Goal: Share content

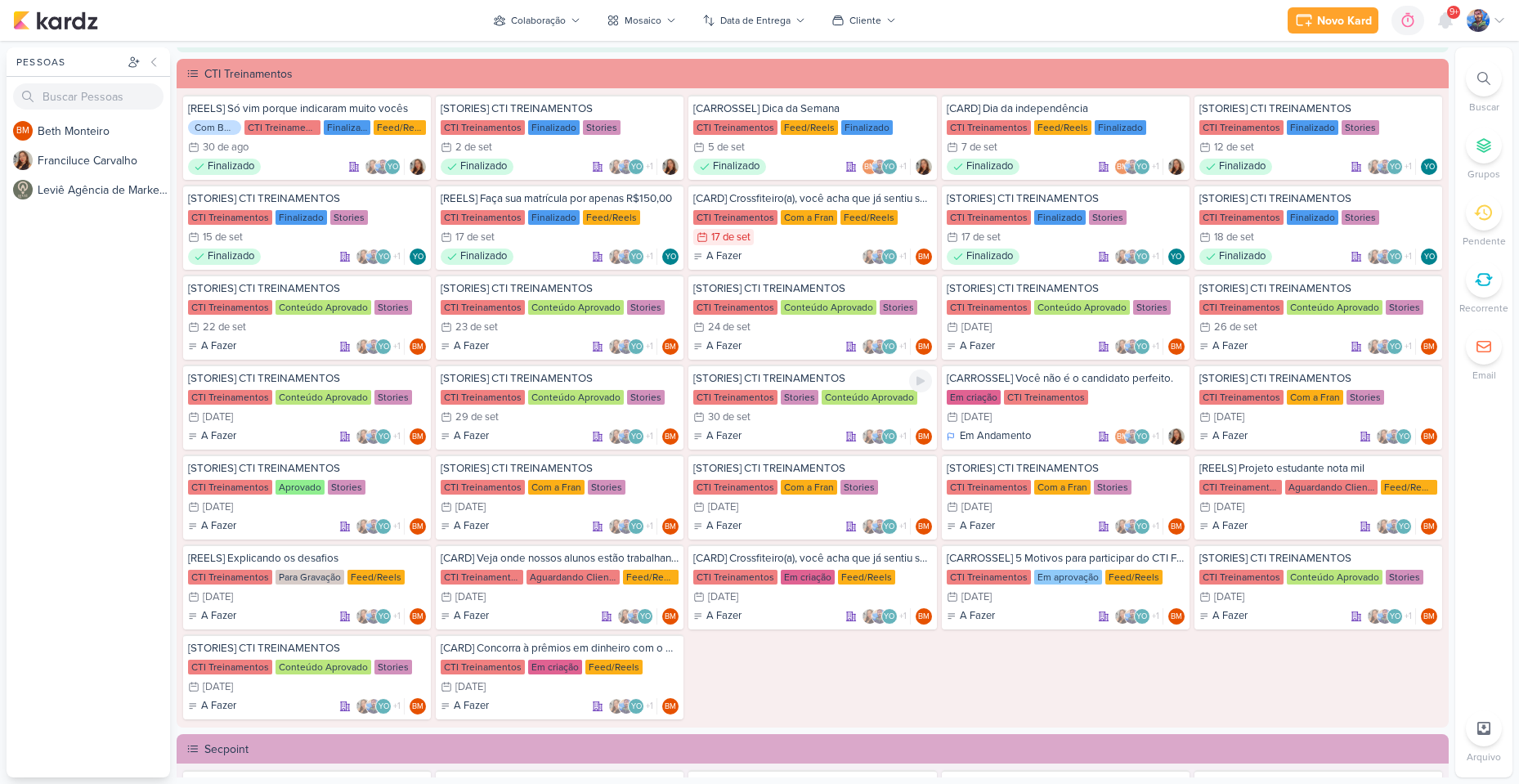
scroll to position [1225, 0]
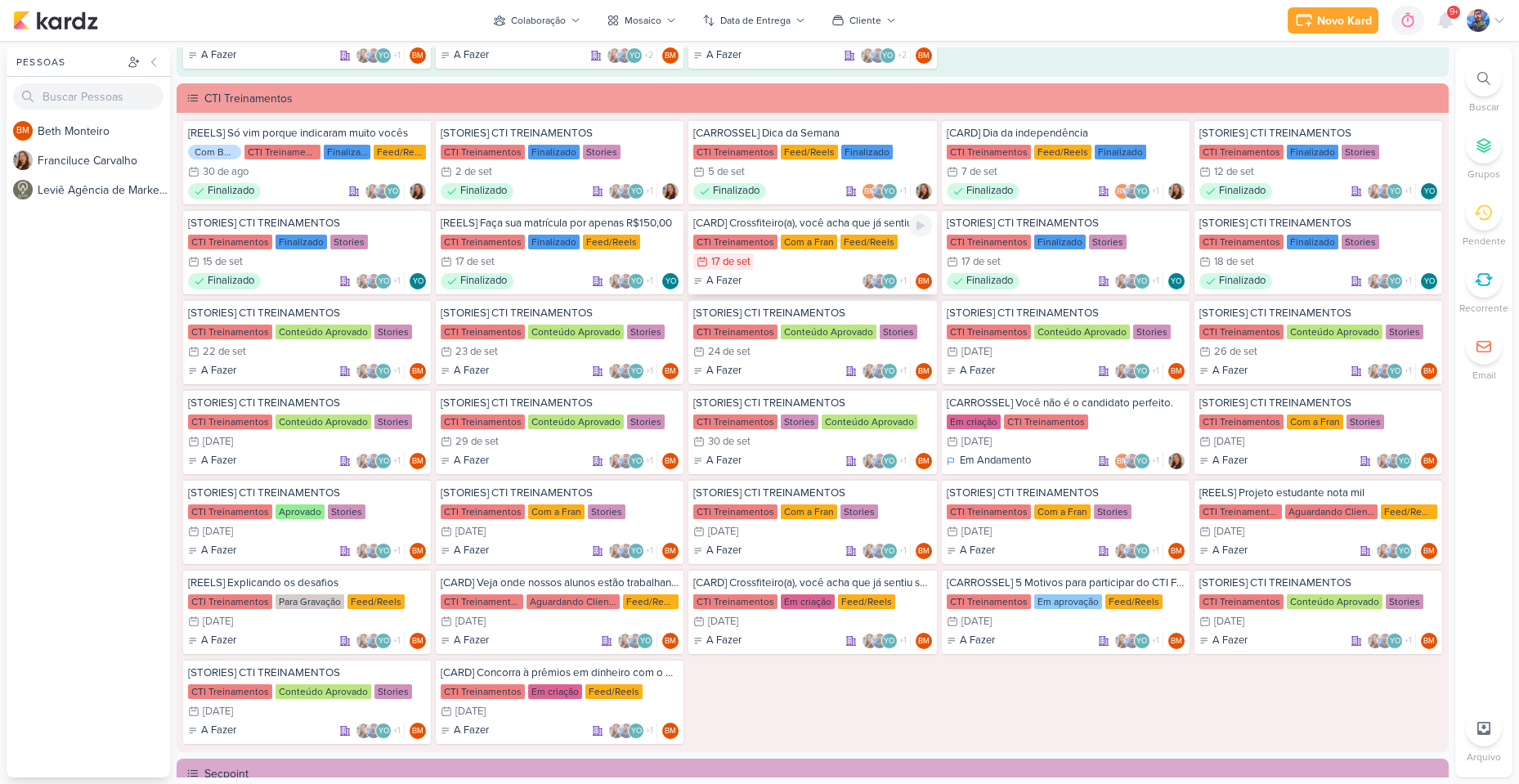
click at [755, 244] on div "CTI Treinamentos" at bounding box center [735, 242] width 84 height 15
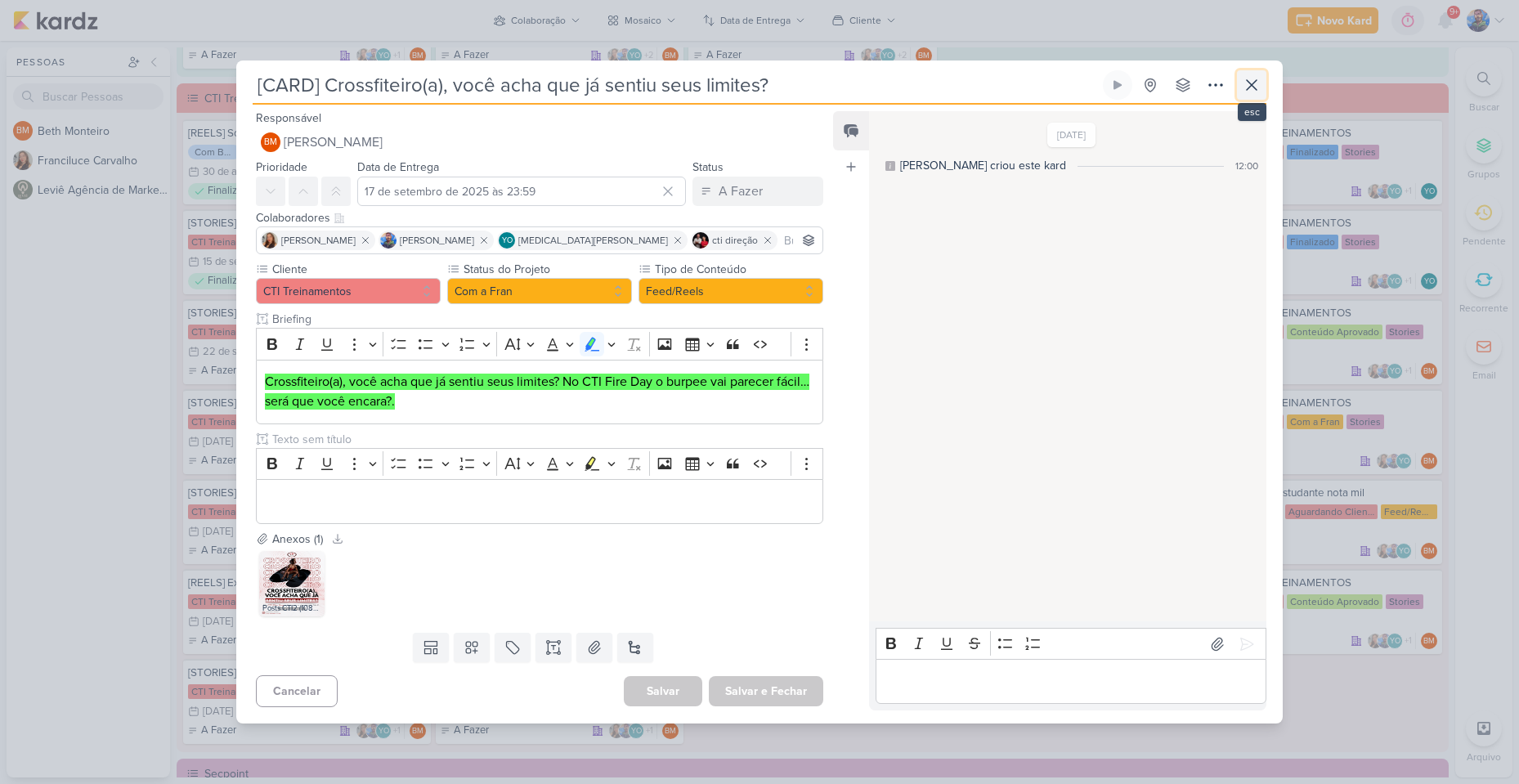
click at [1246, 86] on icon at bounding box center [1251, 84] width 19 height 19
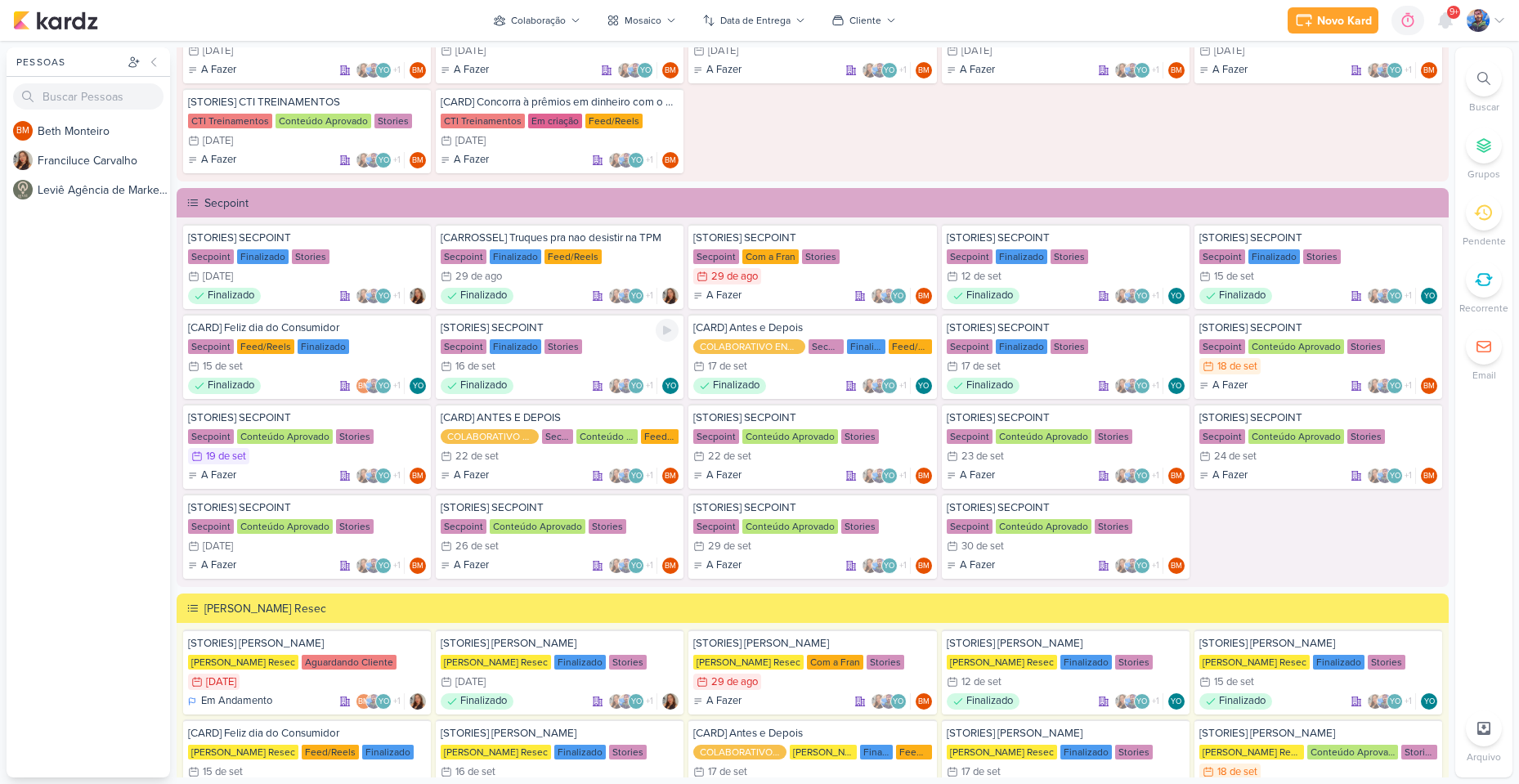
scroll to position [1798, 0]
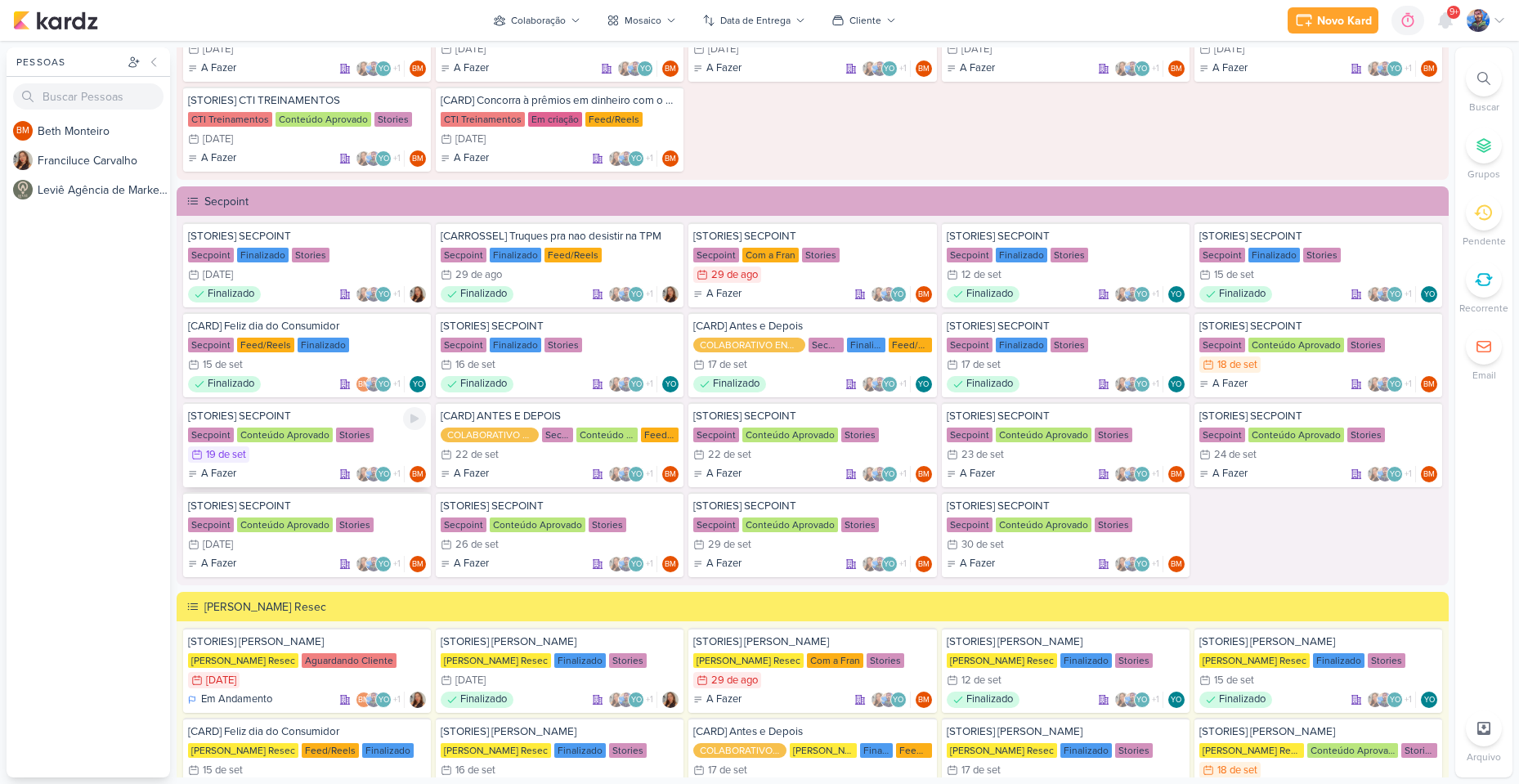
click at [330, 446] on div "19/9 [DATE]" at bounding box center [307, 454] width 238 height 16
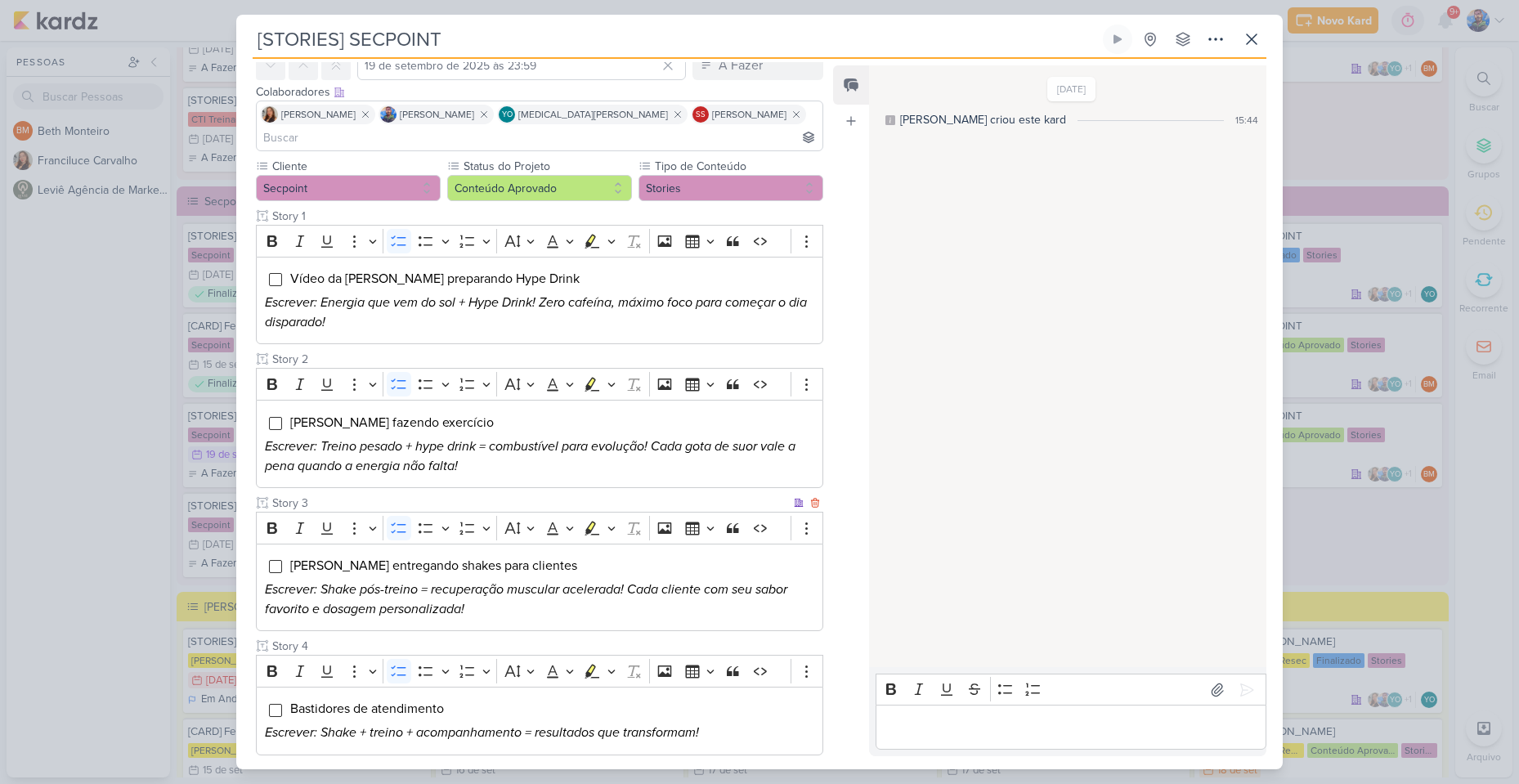
scroll to position [0, 0]
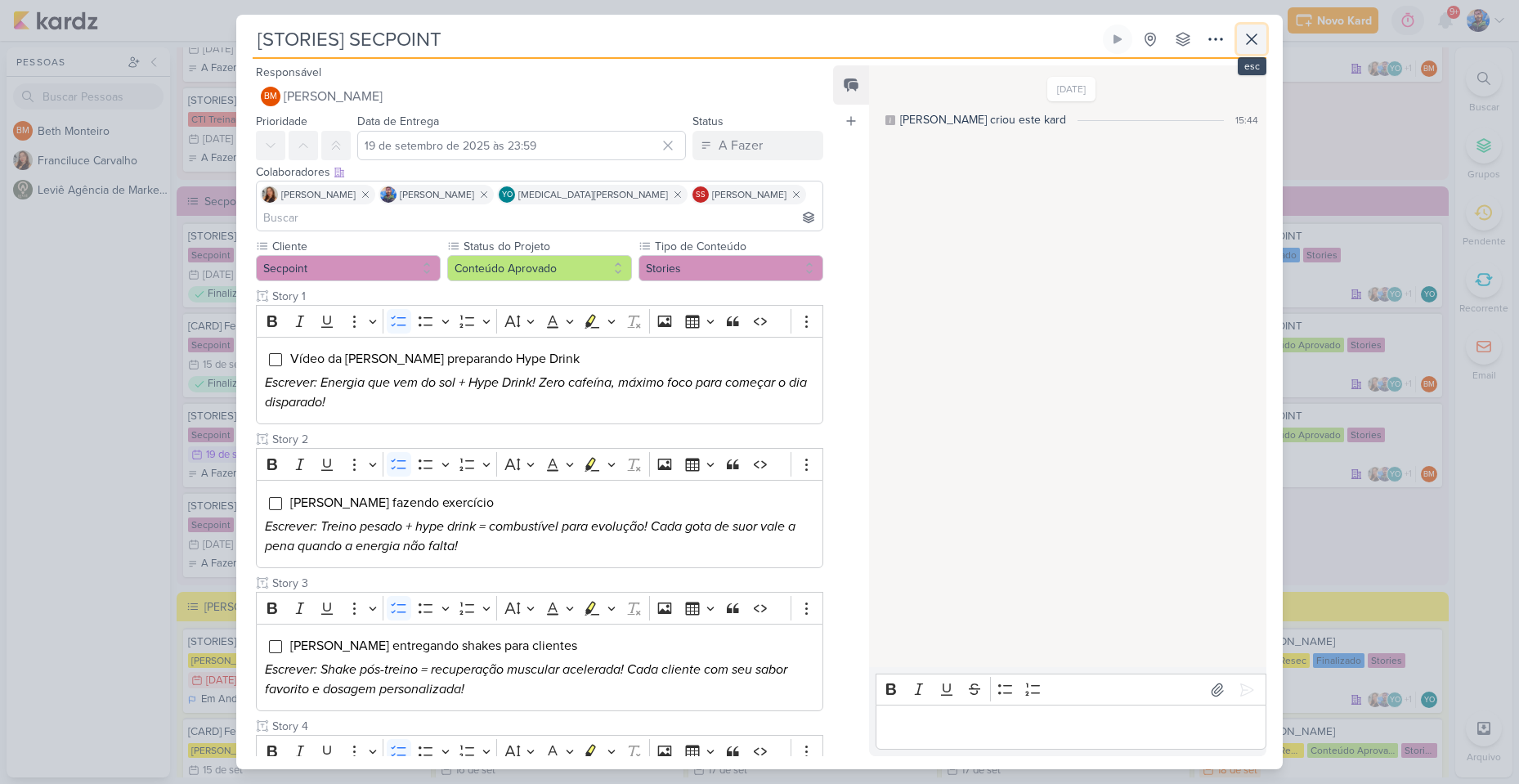
click at [1253, 36] on icon at bounding box center [1251, 39] width 19 height 19
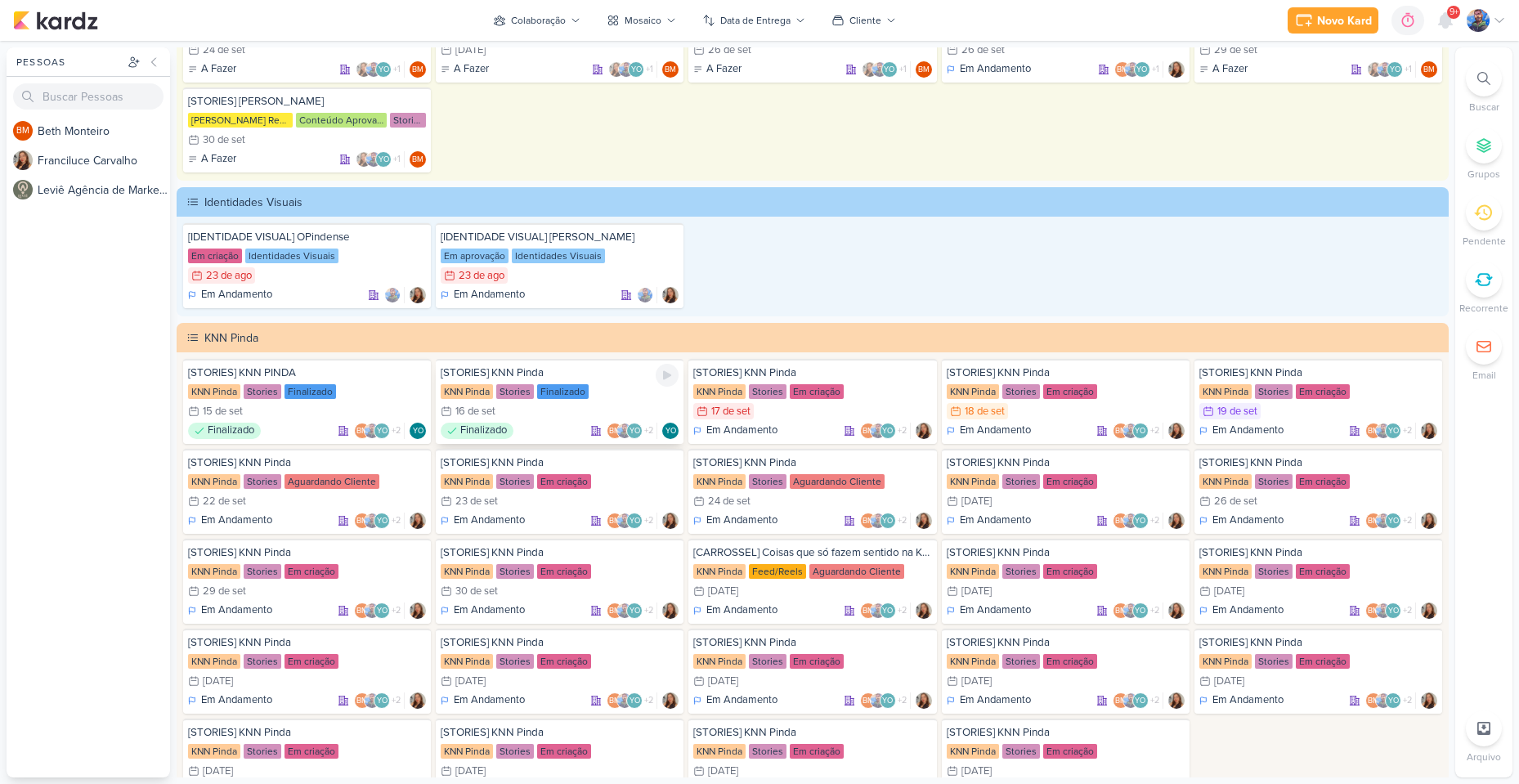
scroll to position [2778, 0]
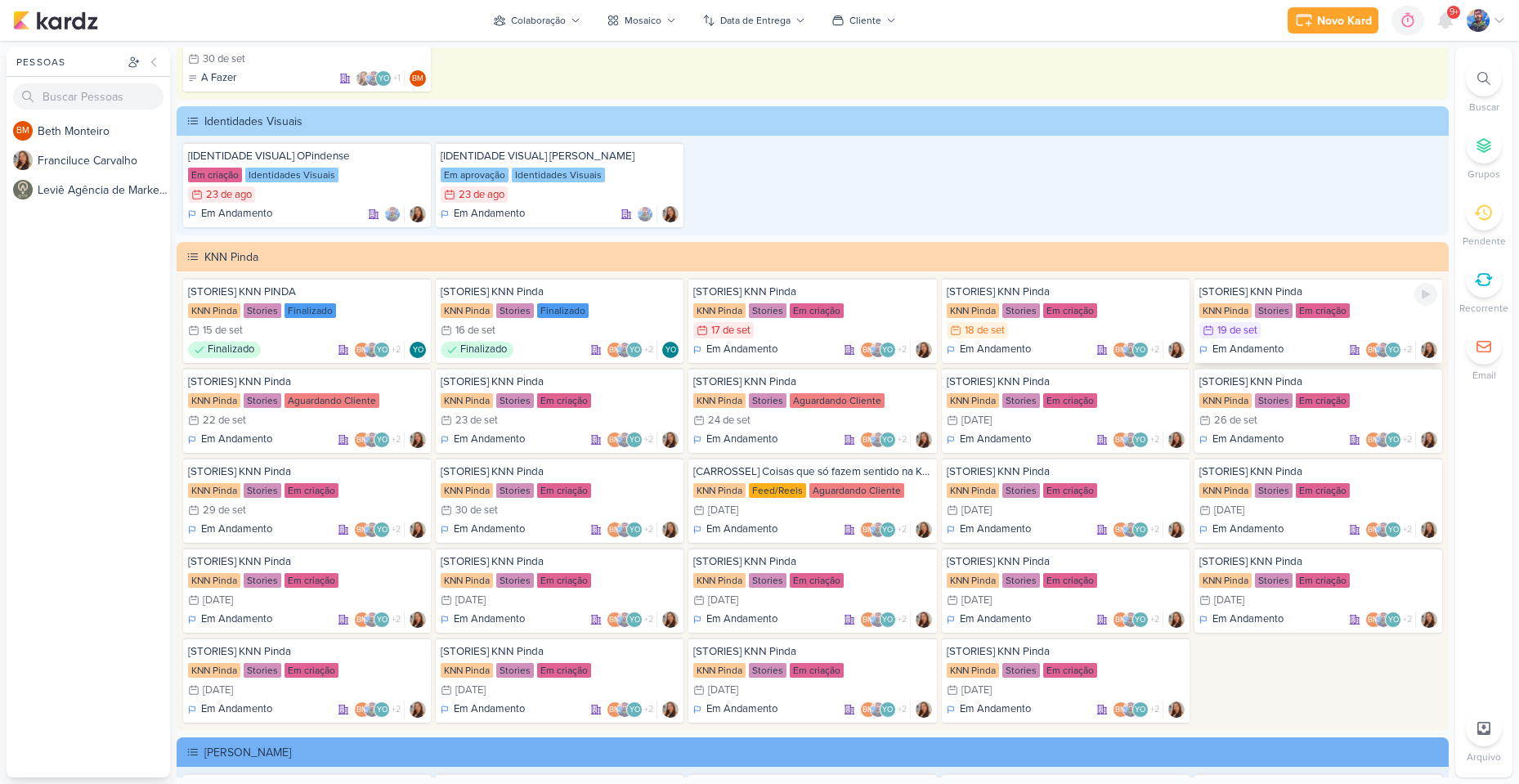
click at [1264, 320] on div "[STORIES] KNN Pinda KNN Pinda Stories Em criação 19/9 [DATE] Em Andamento BM +2" at bounding box center [1317, 320] width 248 height 85
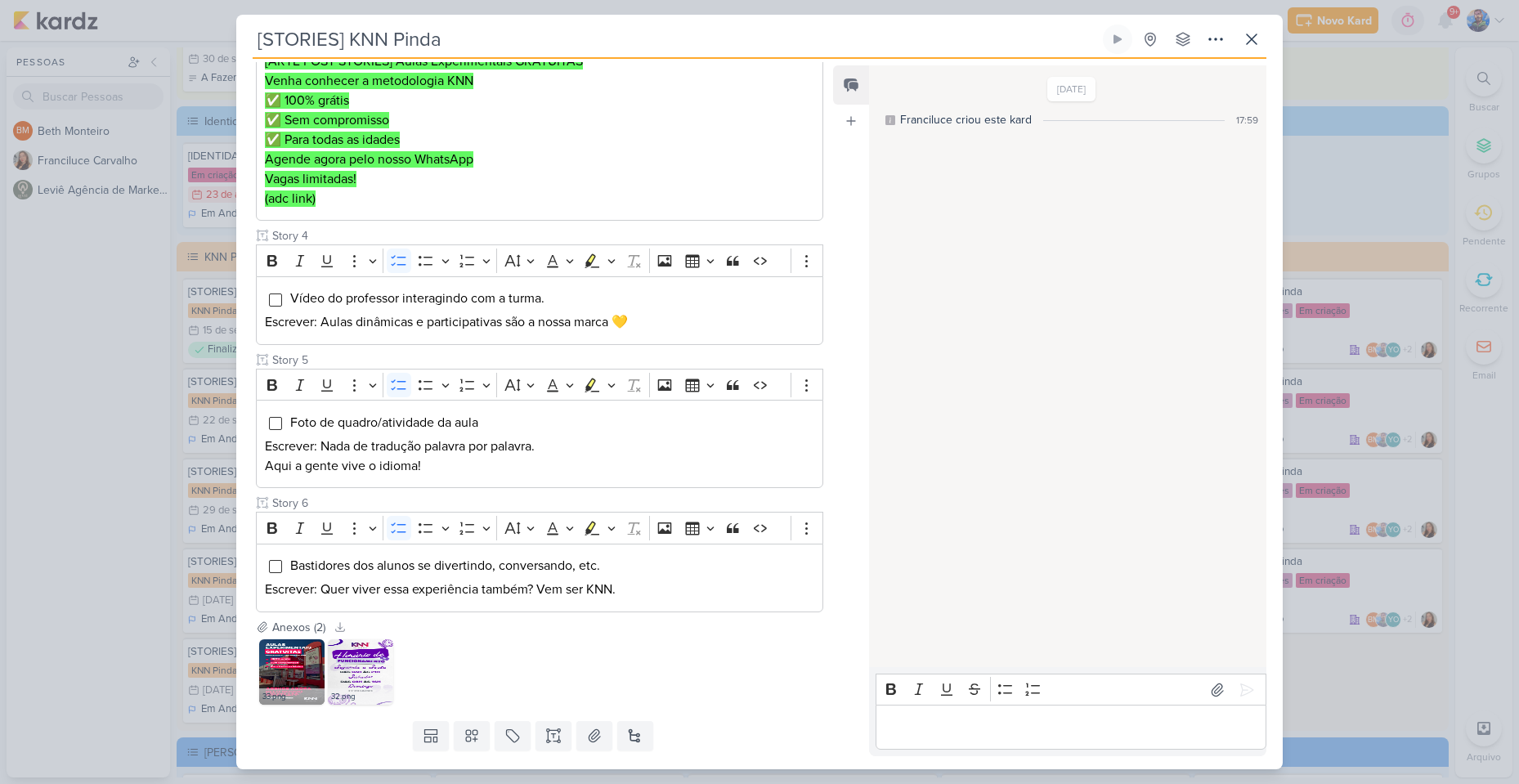
scroll to position [623, 0]
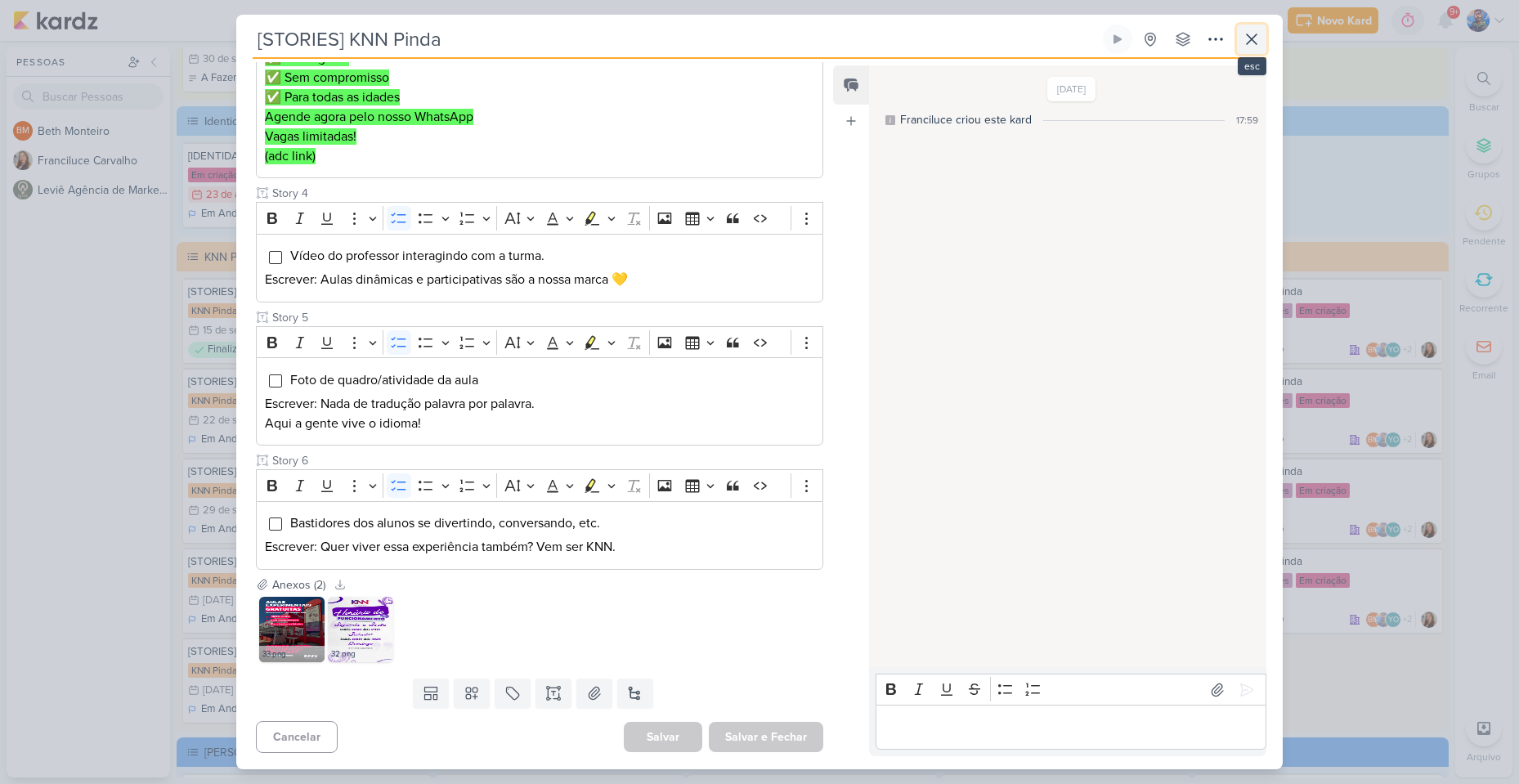
click at [1256, 33] on icon at bounding box center [1251, 39] width 19 height 19
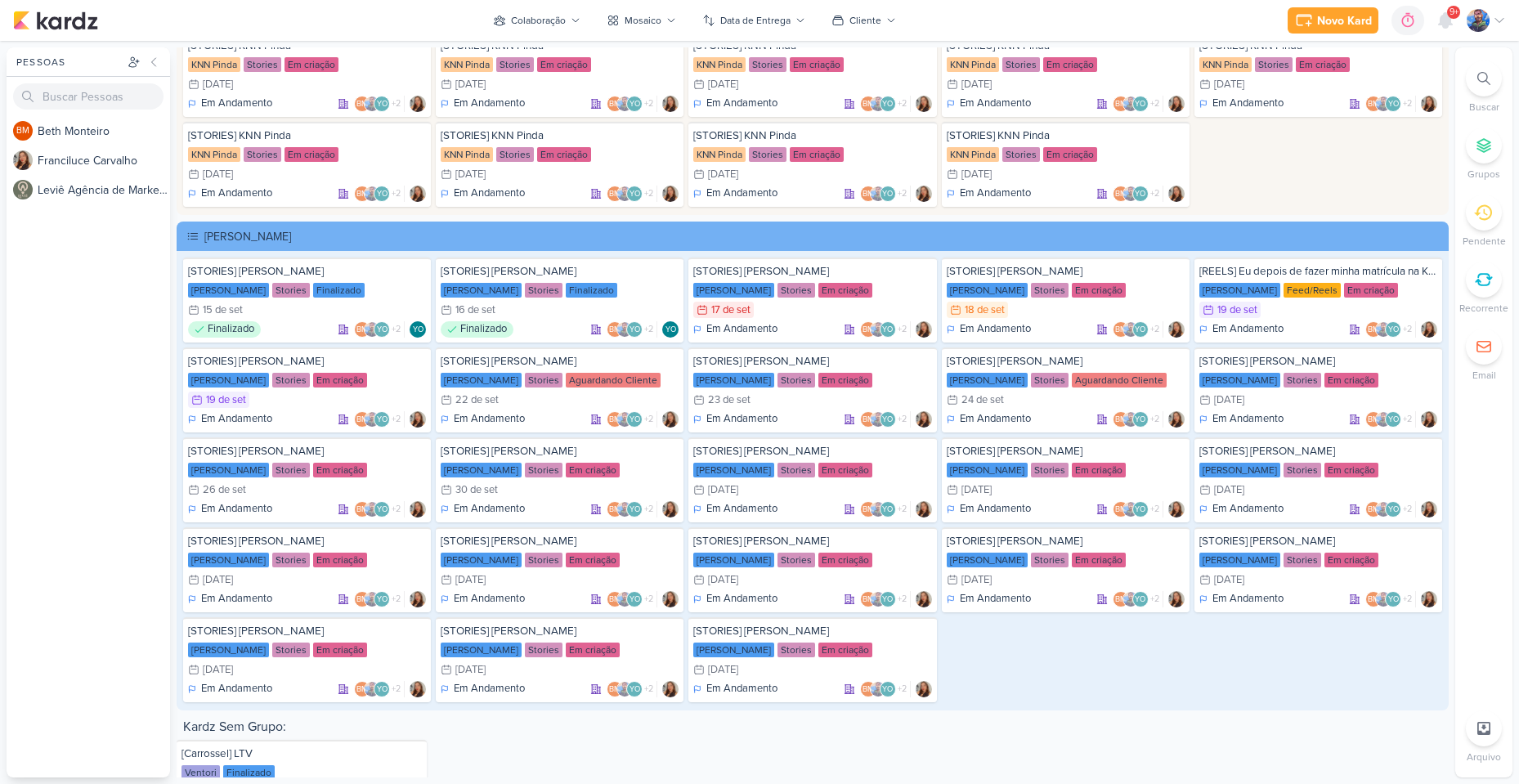
scroll to position [3348, 0]
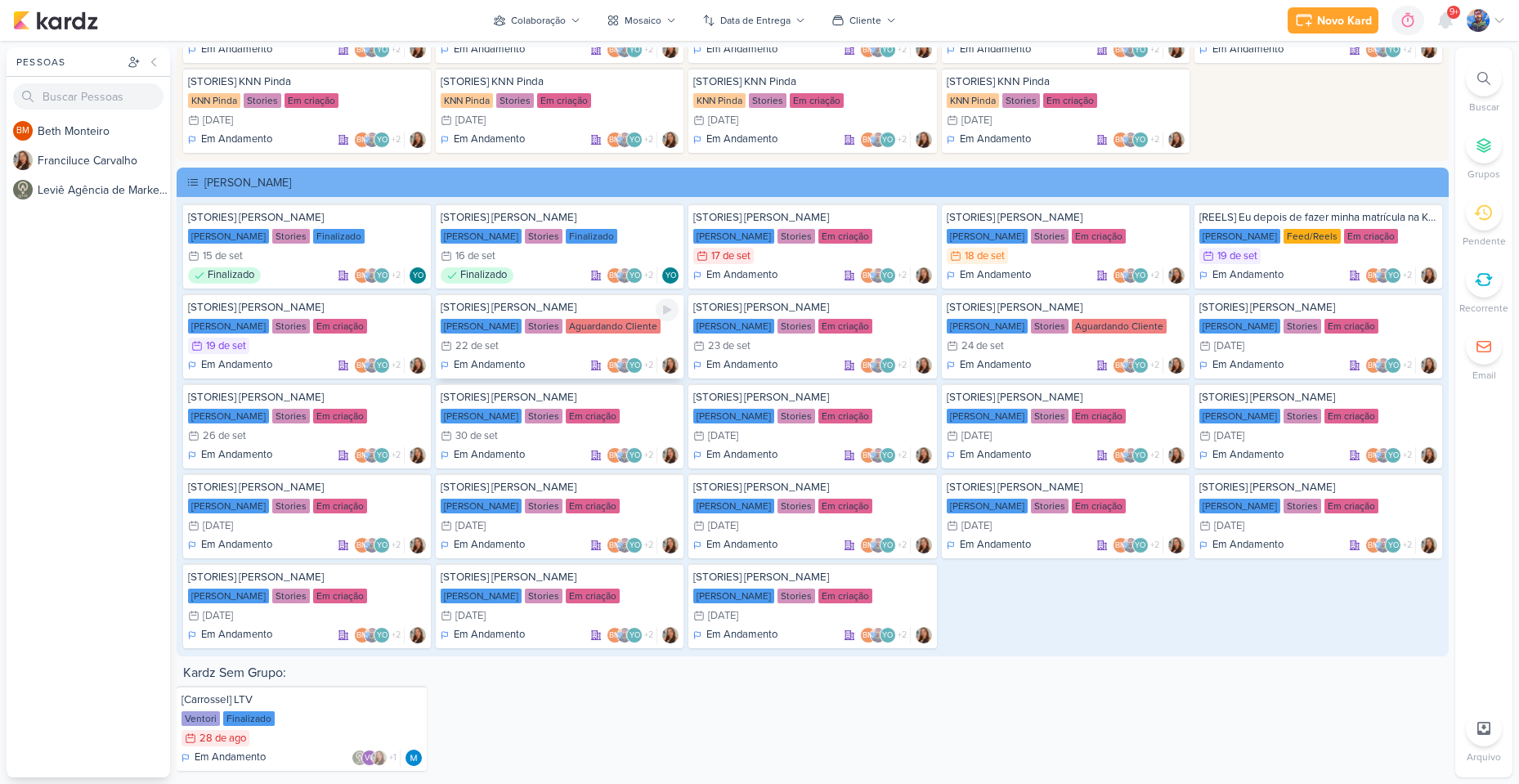
click at [586, 343] on div "22/9 [DATE]" at bounding box center [559, 345] width 238 height 16
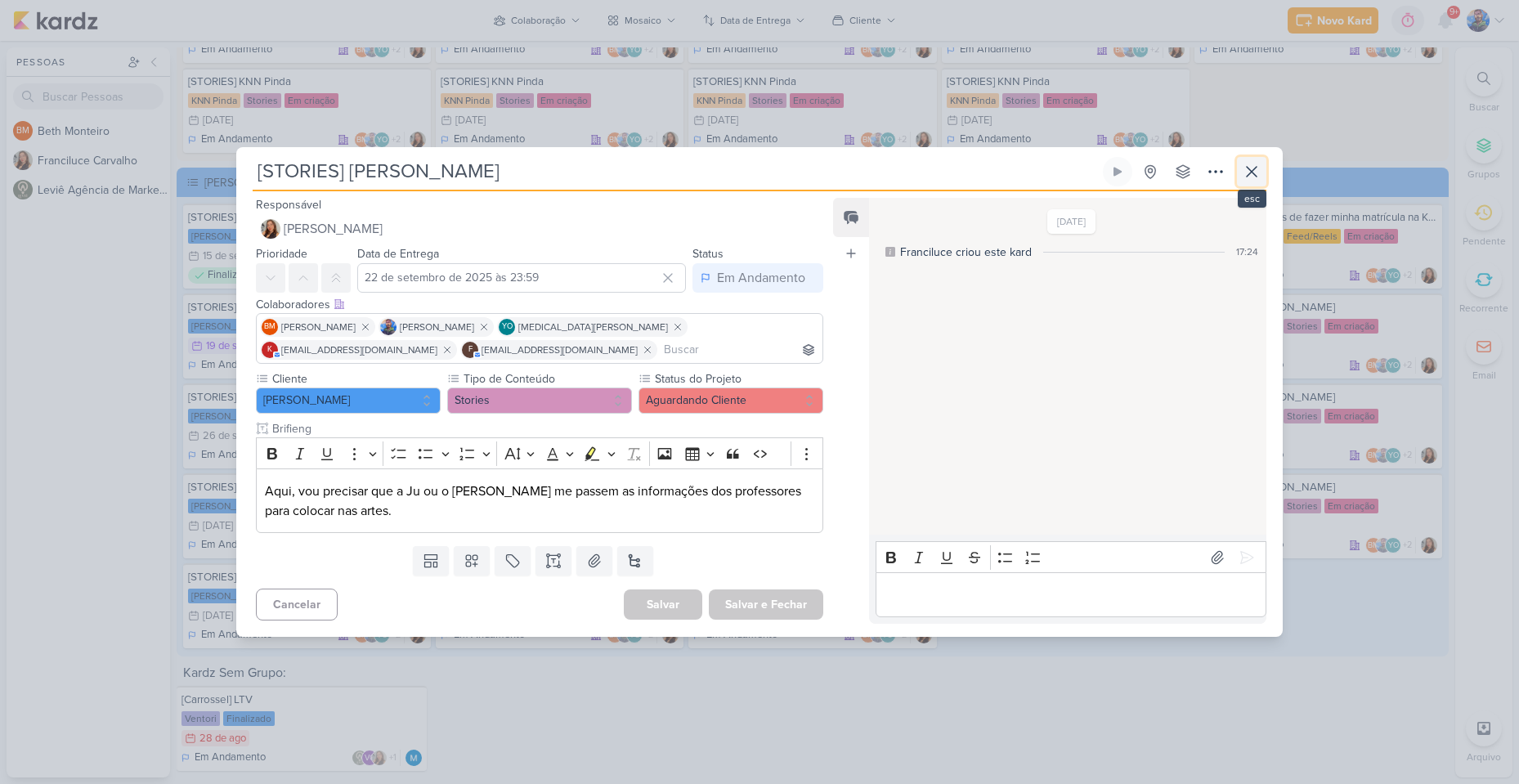
click at [1252, 174] on icon at bounding box center [1251, 172] width 19 height 19
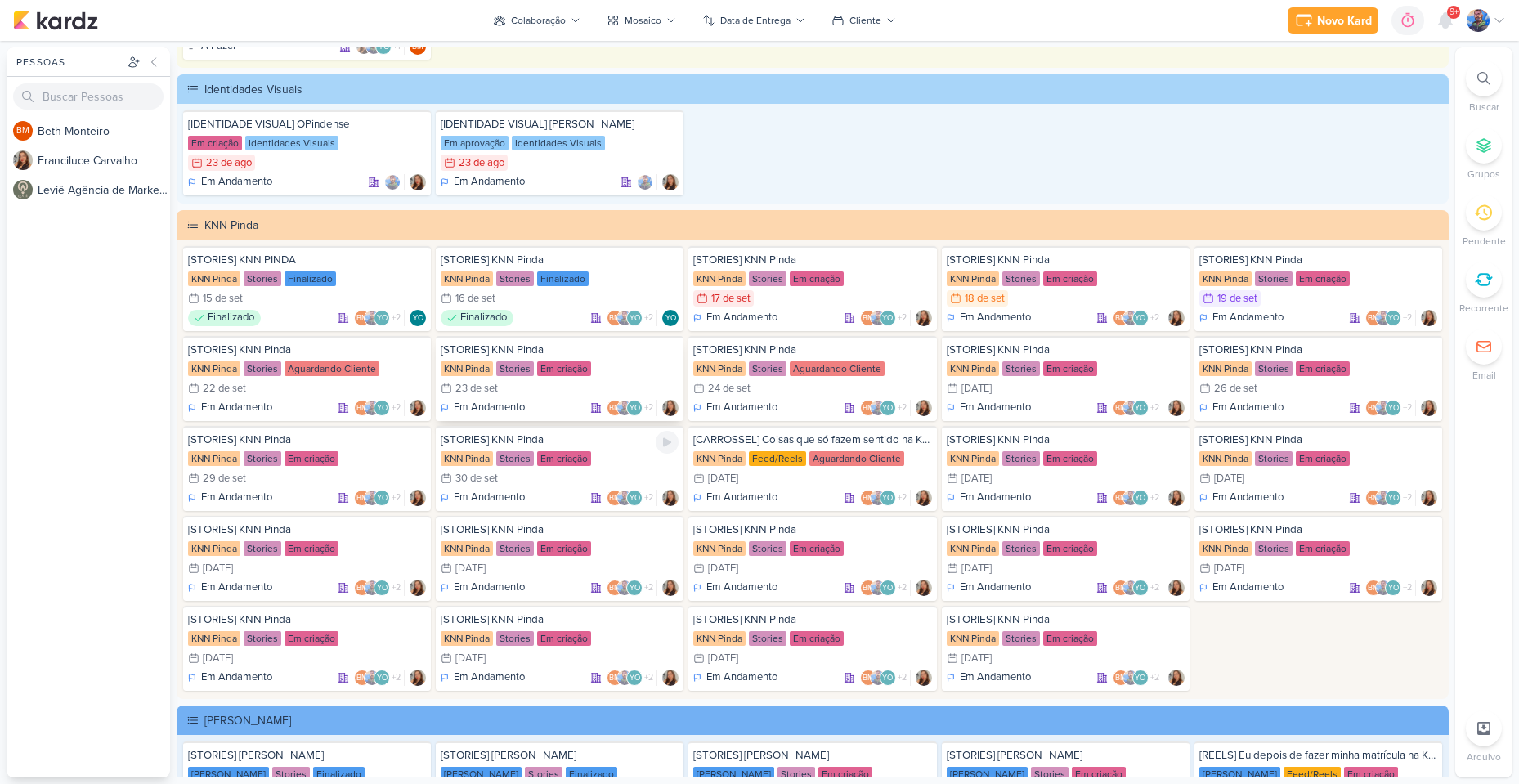
scroll to position [2776, 0]
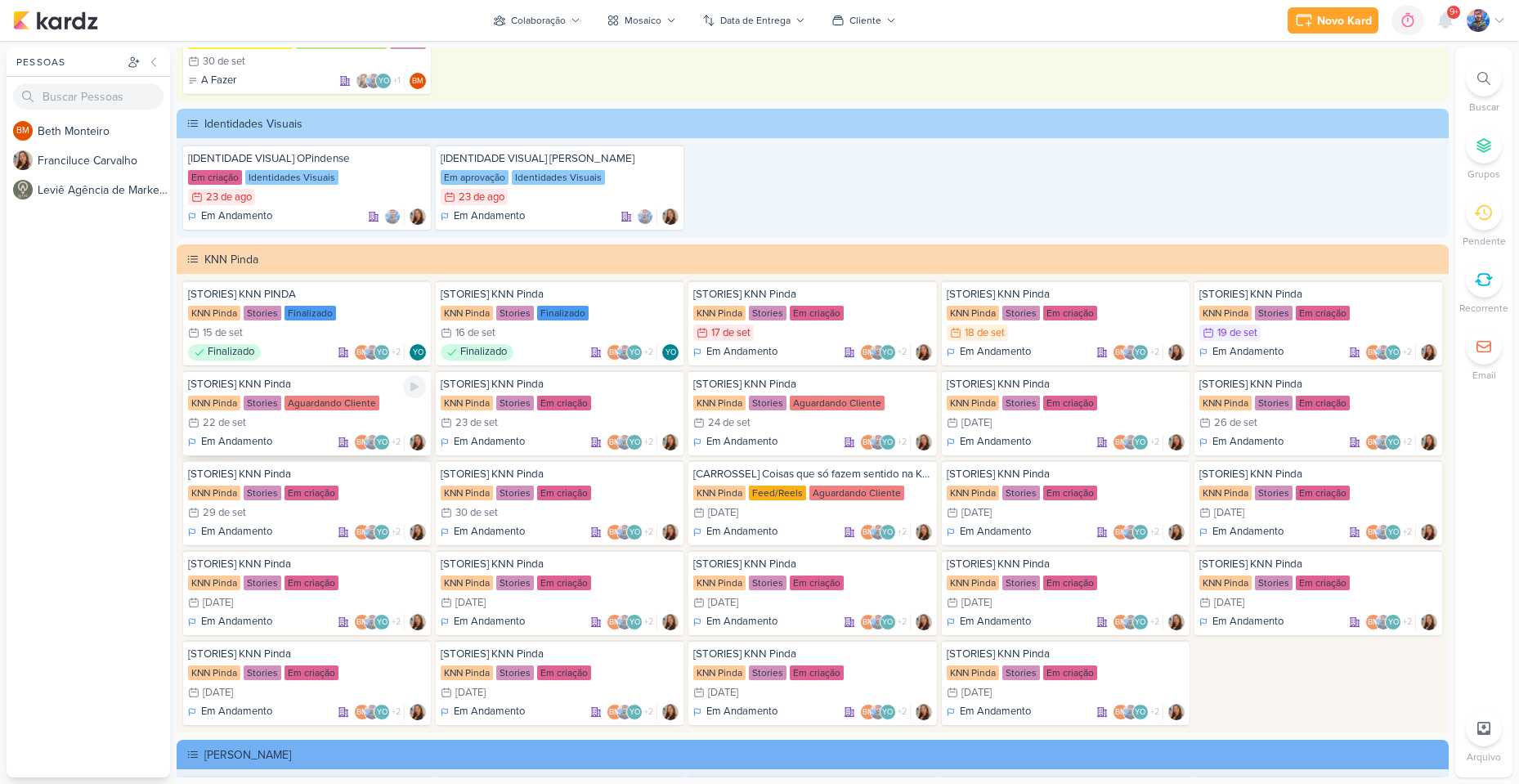
click at [332, 404] on div "Aguardando Cliente" at bounding box center [332, 403] width 95 height 15
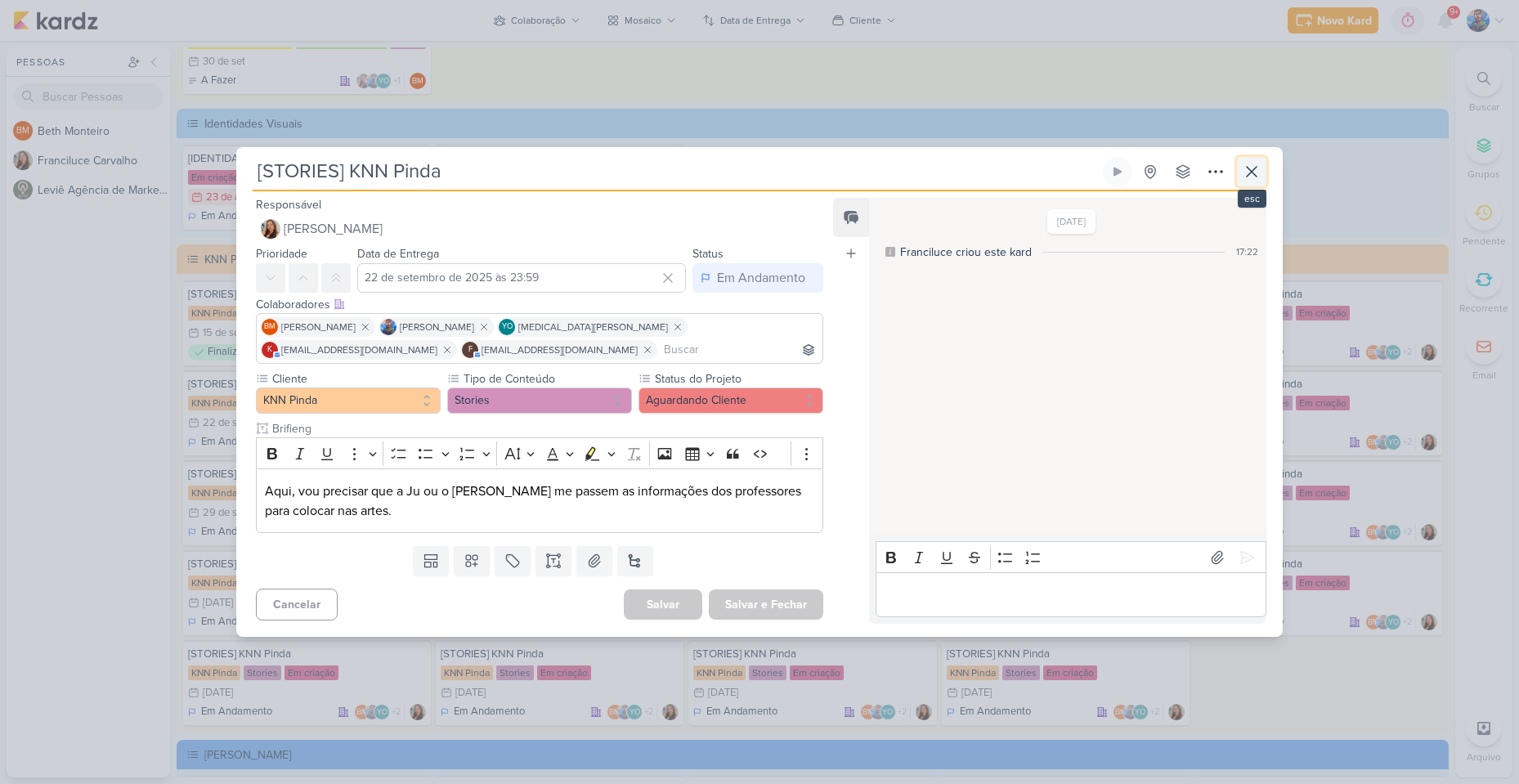
click at [1253, 178] on icon at bounding box center [1251, 172] width 19 height 19
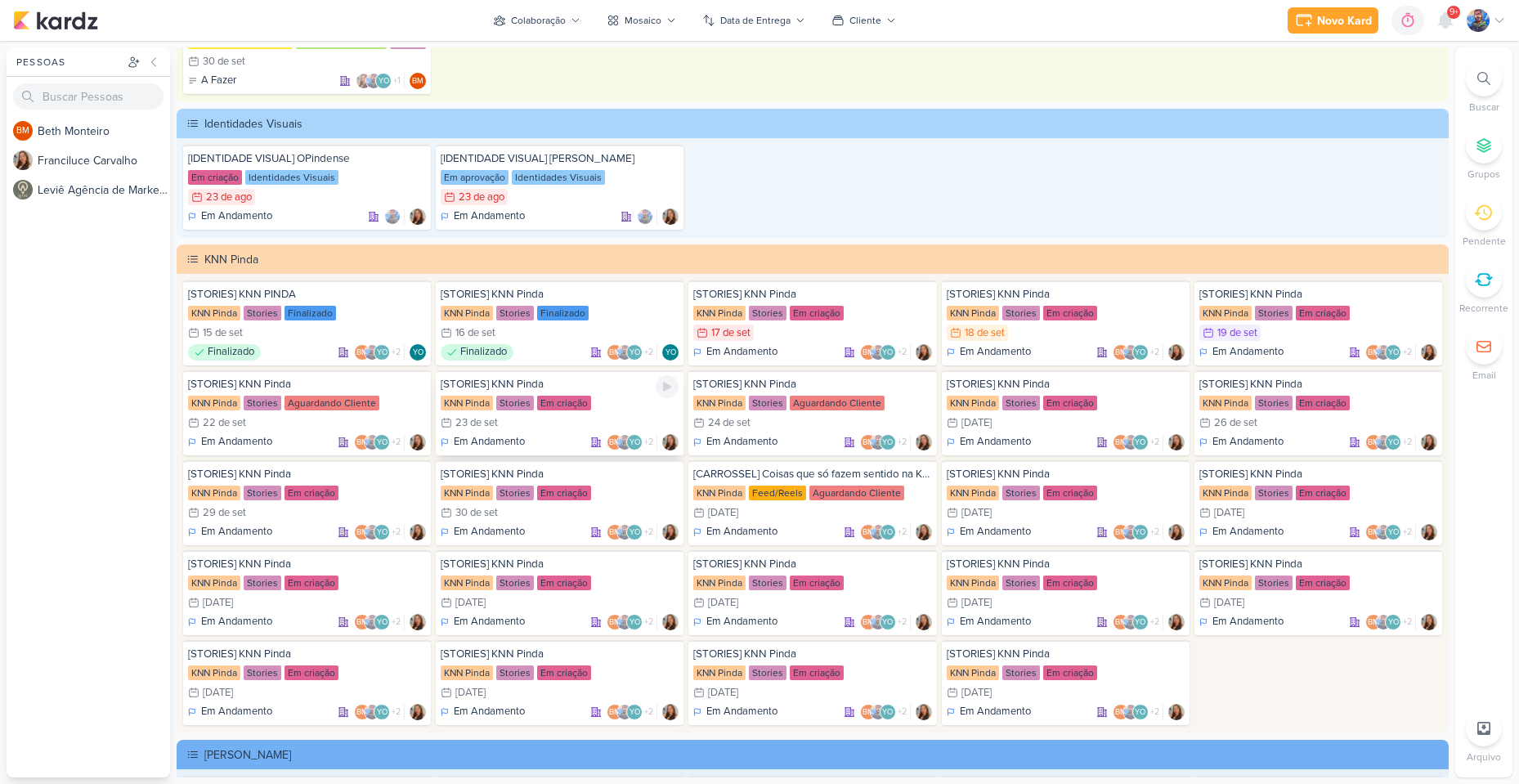
click at [489, 405] on div "KNN Pinda" at bounding box center [467, 403] width 52 height 15
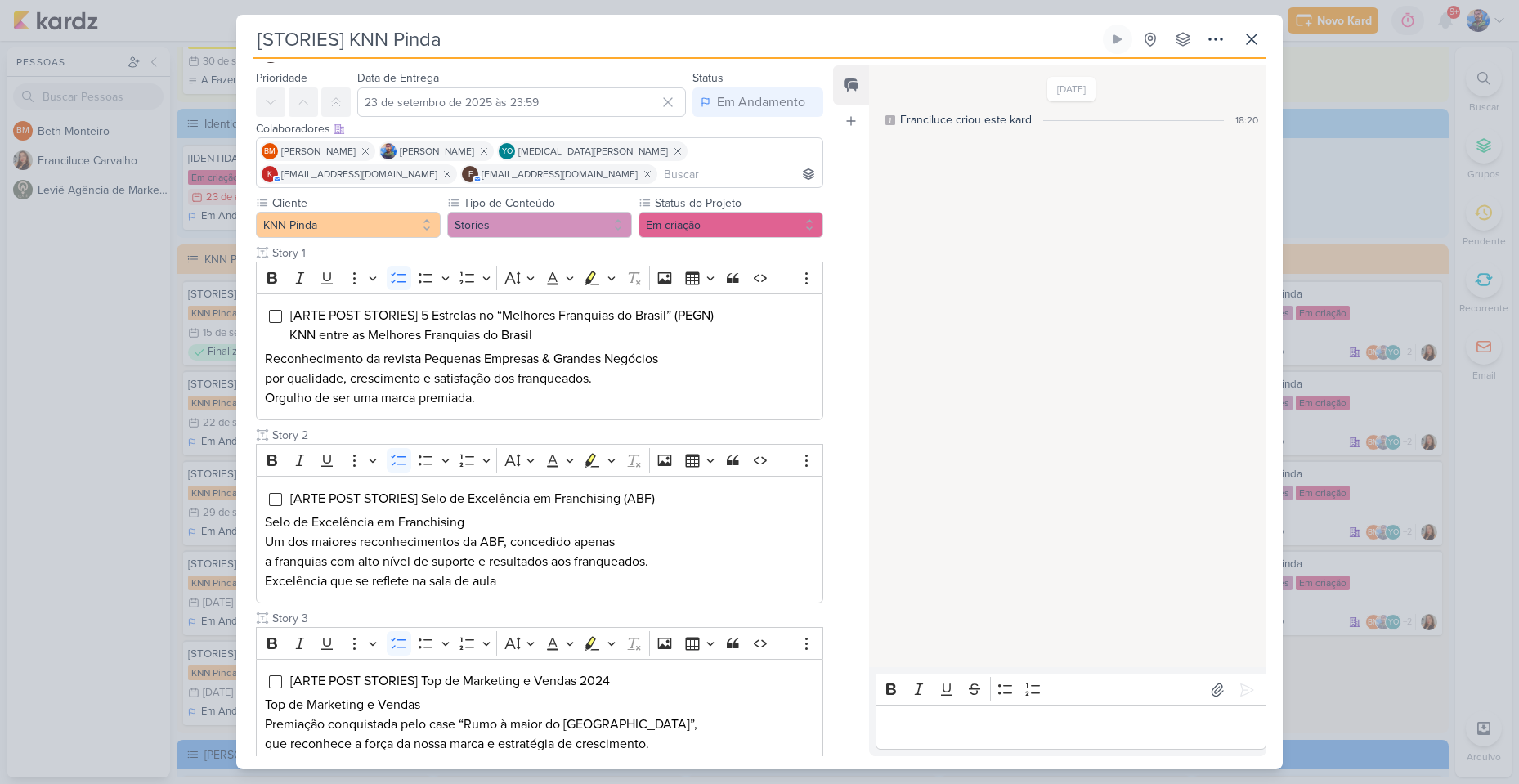
scroll to position [0, 0]
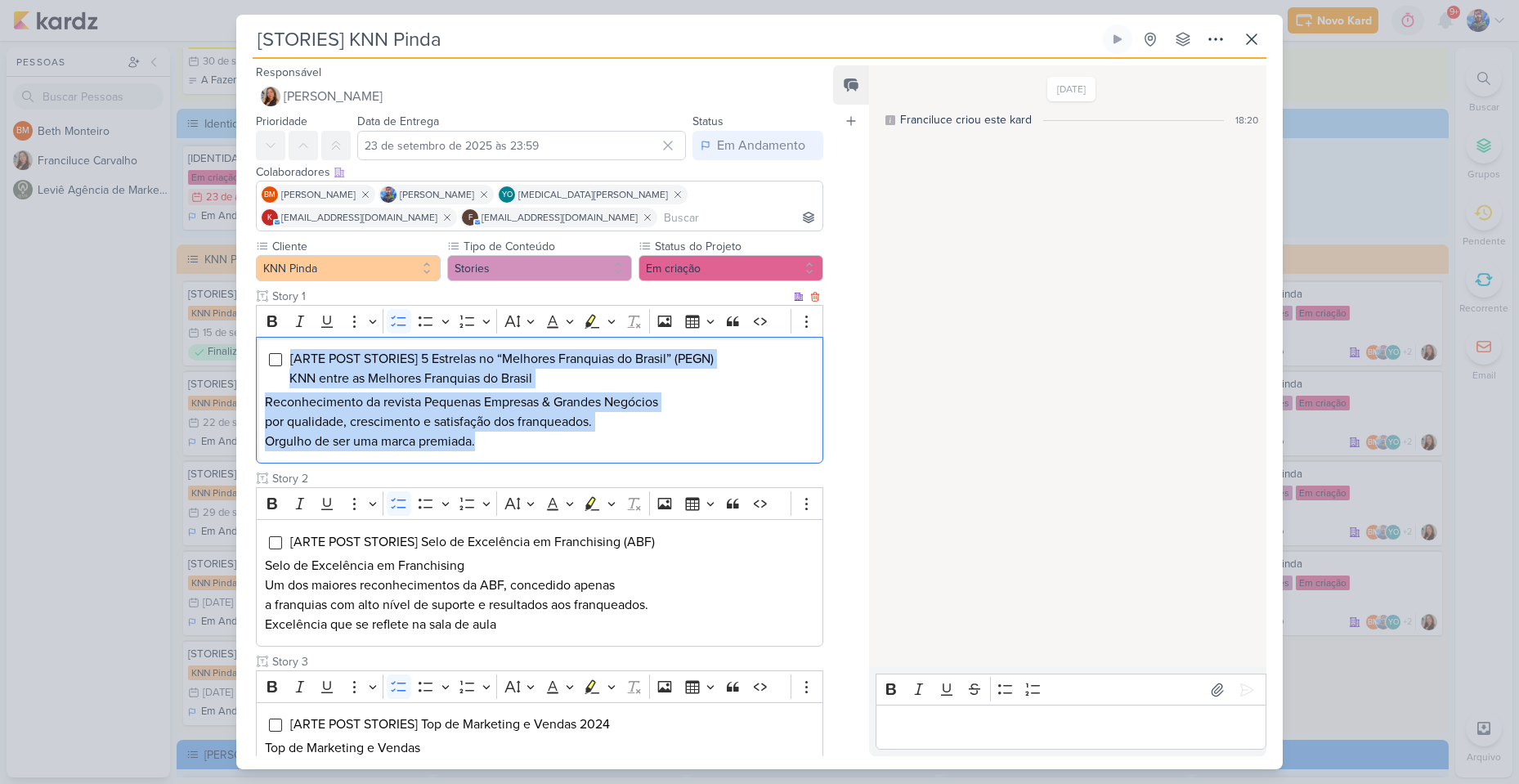
drag, startPoint x: 501, startPoint y: 453, endPoint x: 283, endPoint y: 352, distance: 240.3
click at [283, 352] on div "[ARTE POST STORIES] 5 Estrelas no “Melhores Franquias do Brasil” (PEGN) KNN ent…" at bounding box center [540, 400] width 567 height 127
click at [615, 316] on button "Highlight" at bounding box center [611, 320] width 14 height 24
click at [536, 348] on icon "Text highlight toolbar" at bounding box center [543, 349] width 17 height 16
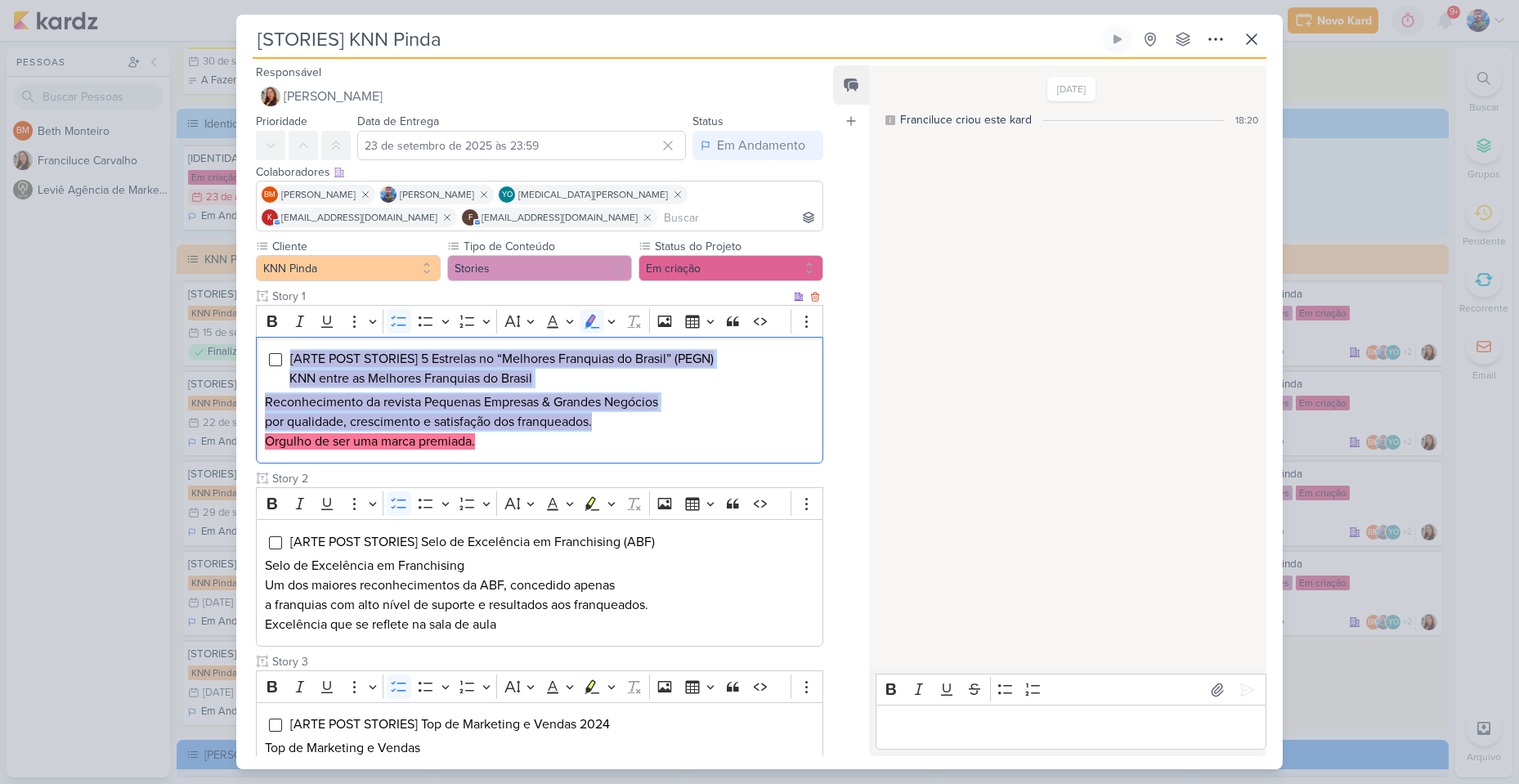
click at [546, 411] on h2 "Reconhecimento da revista Pequenas Empresas & Grandes Negócios por qualidade, c…" at bounding box center [540, 411] width 549 height 39
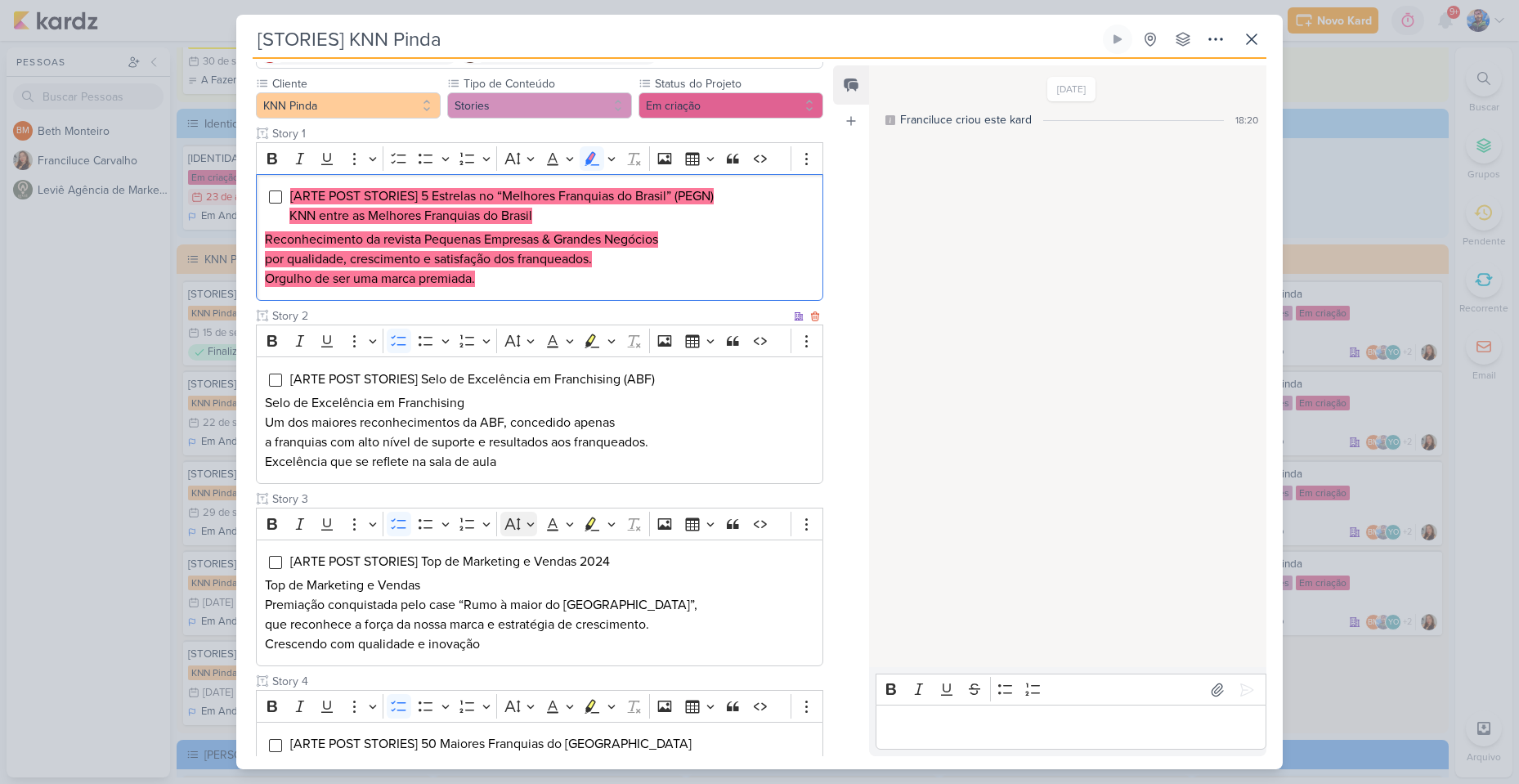
scroll to position [163, 0]
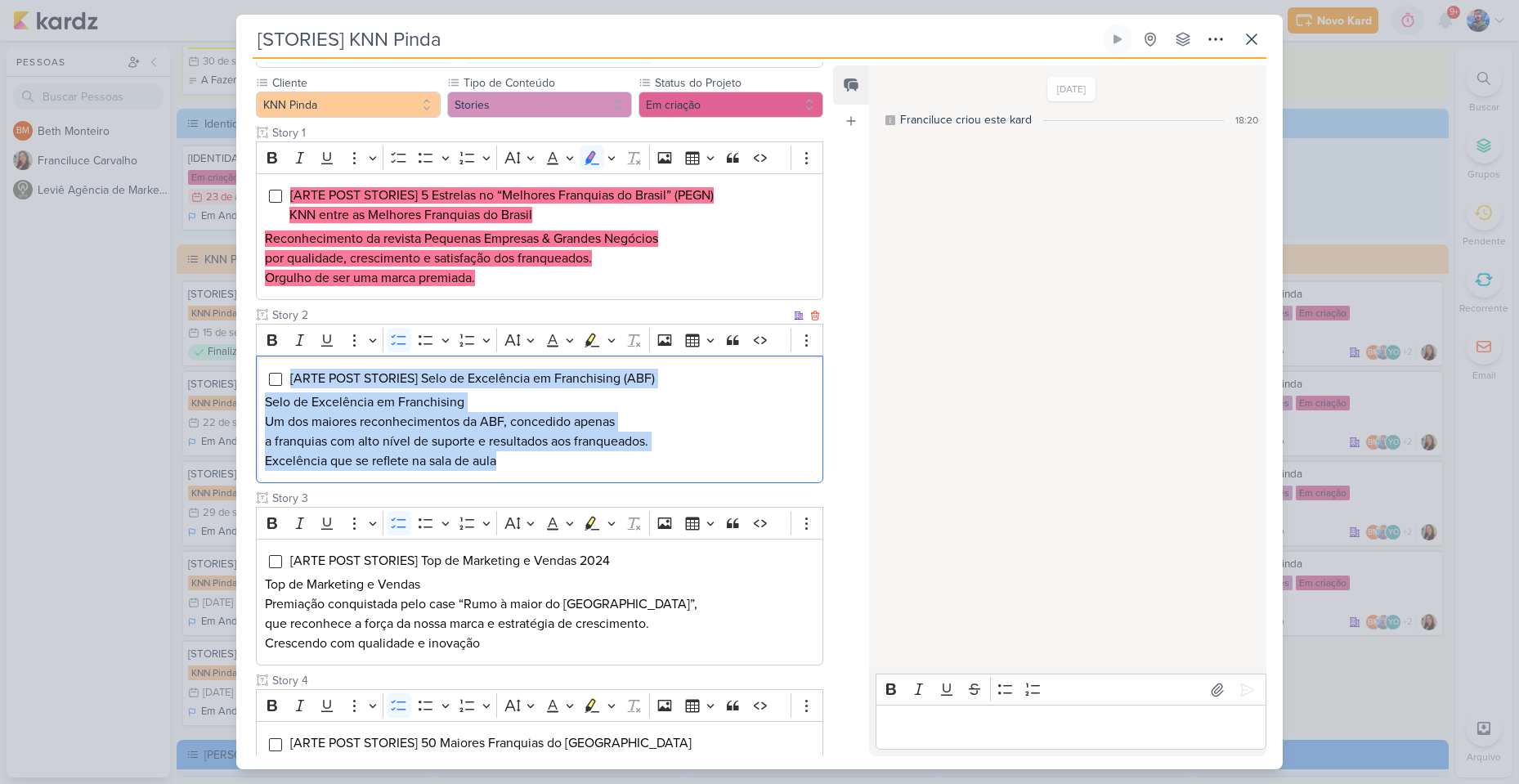
drag, startPoint x: 514, startPoint y: 460, endPoint x: 348, endPoint y: 368, distance: 189.8
click at [284, 370] on div "[ARTE POST STORIES] Selo de Excelência em Franchising (ABF) Selo de Excelência …" at bounding box center [540, 418] width 567 height 127
click at [611, 343] on icon "Editor toolbar" at bounding box center [611, 340] width 8 height 16
click at [541, 366] on icon "Text highlight toolbar" at bounding box center [543, 369] width 15 height 14
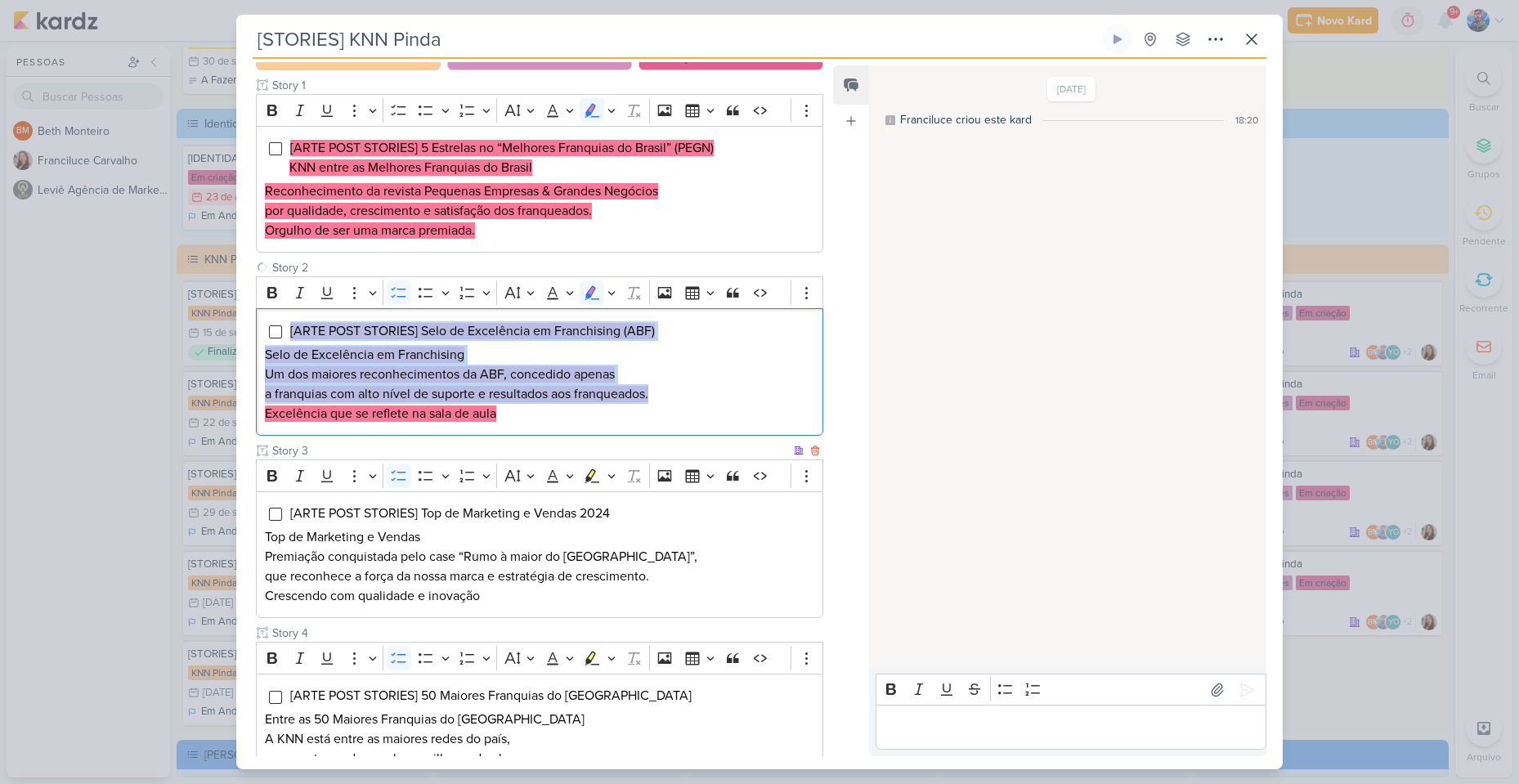
scroll to position [245, 0]
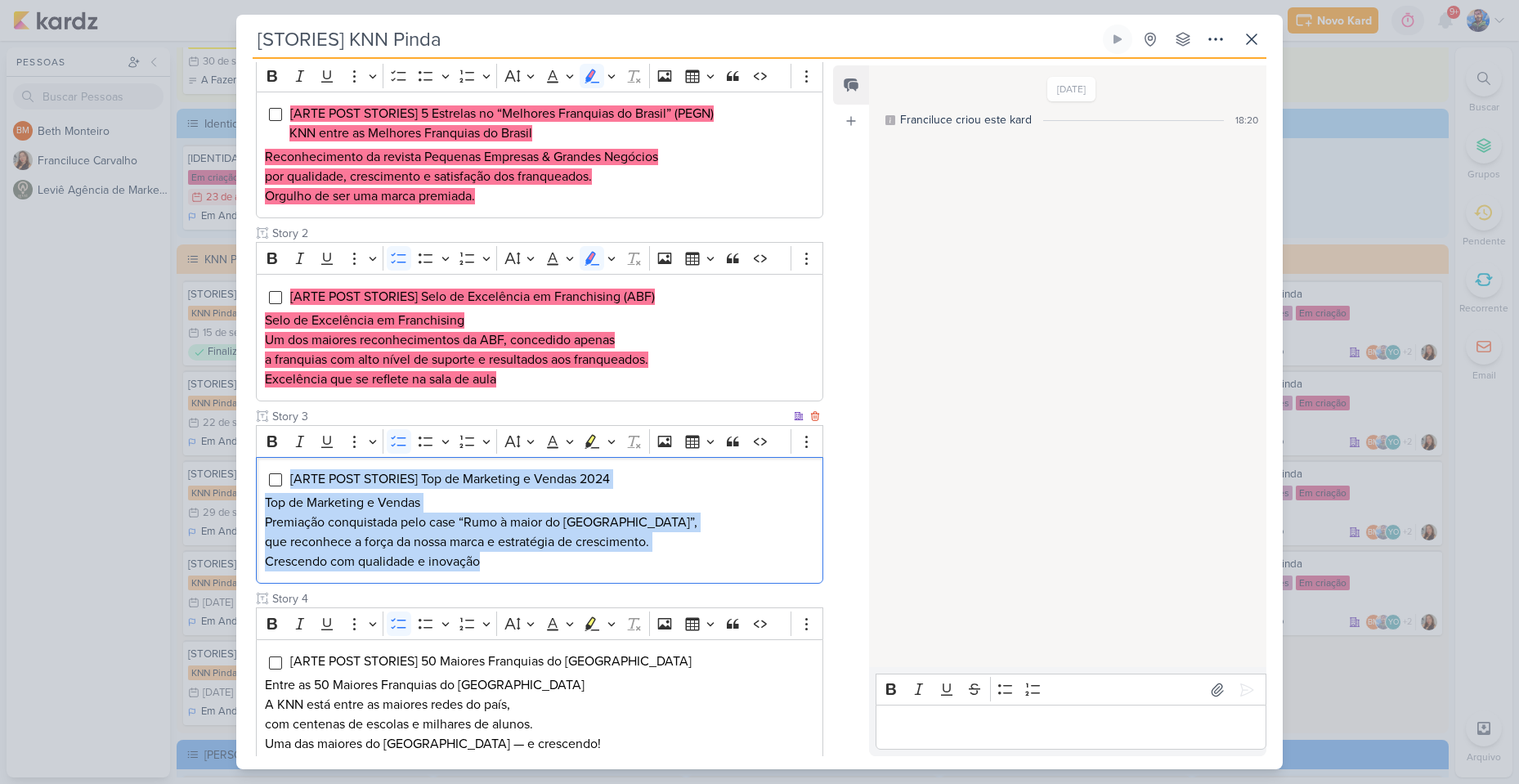
drag, startPoint x: 495, startPoint y: 557, endPoint x: 516, endPoint y: 475, distance: 84.6
click at [273, 464] on div "[ARTE POST STORIES] Top de Marketing e Vendas 2024 Top de Marketing e Vendas Pr…" at bounding box center [540, 520] width 567 height 127
click at [611, 440] on icon "Editor toolbar" at bounding box center [611, 441] width 8 height 16
click at [541, 469] on icon "Text highlight toolbar" at bounding box center [541, 469] width 9 height 13
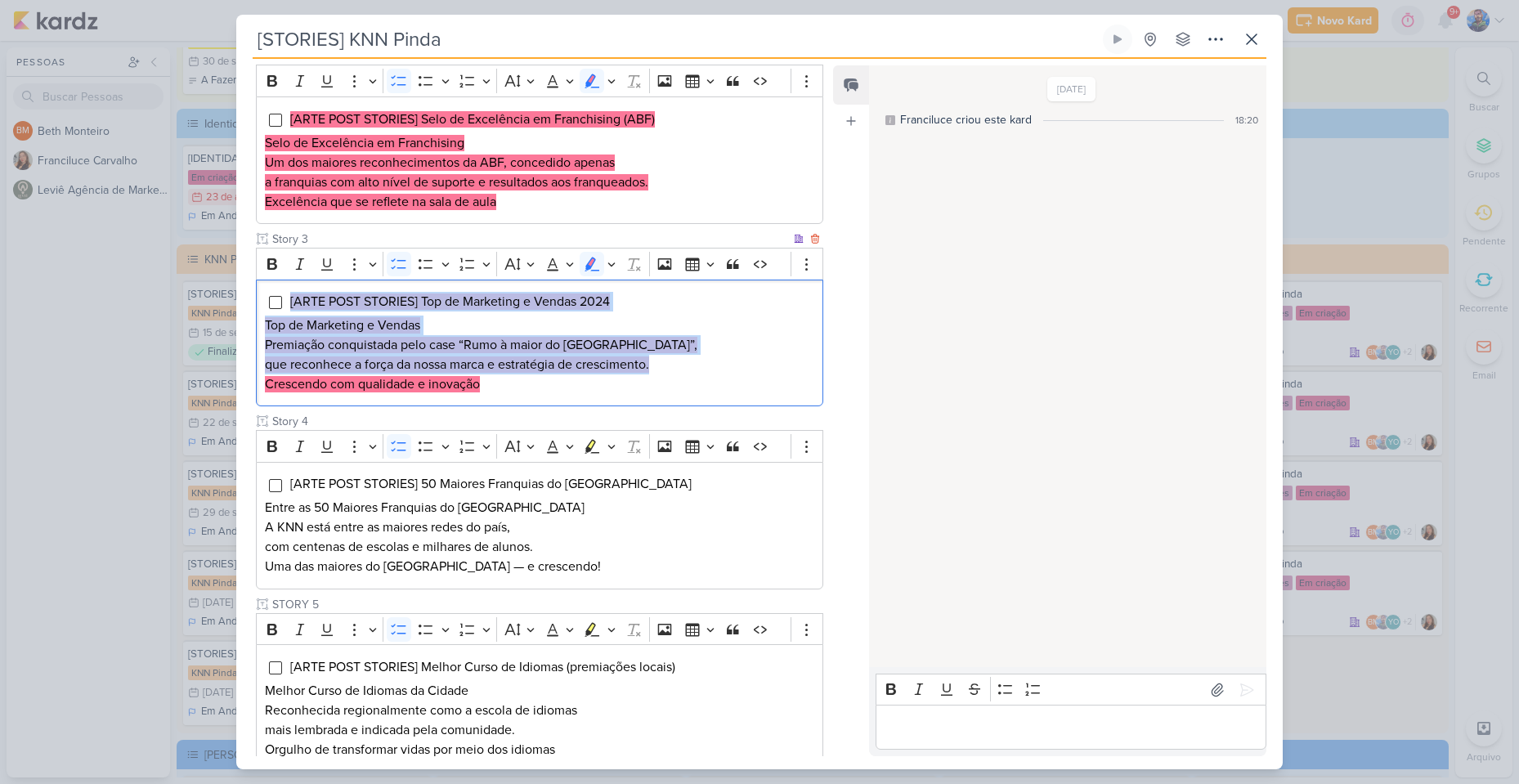
scroll to position [490, 0]
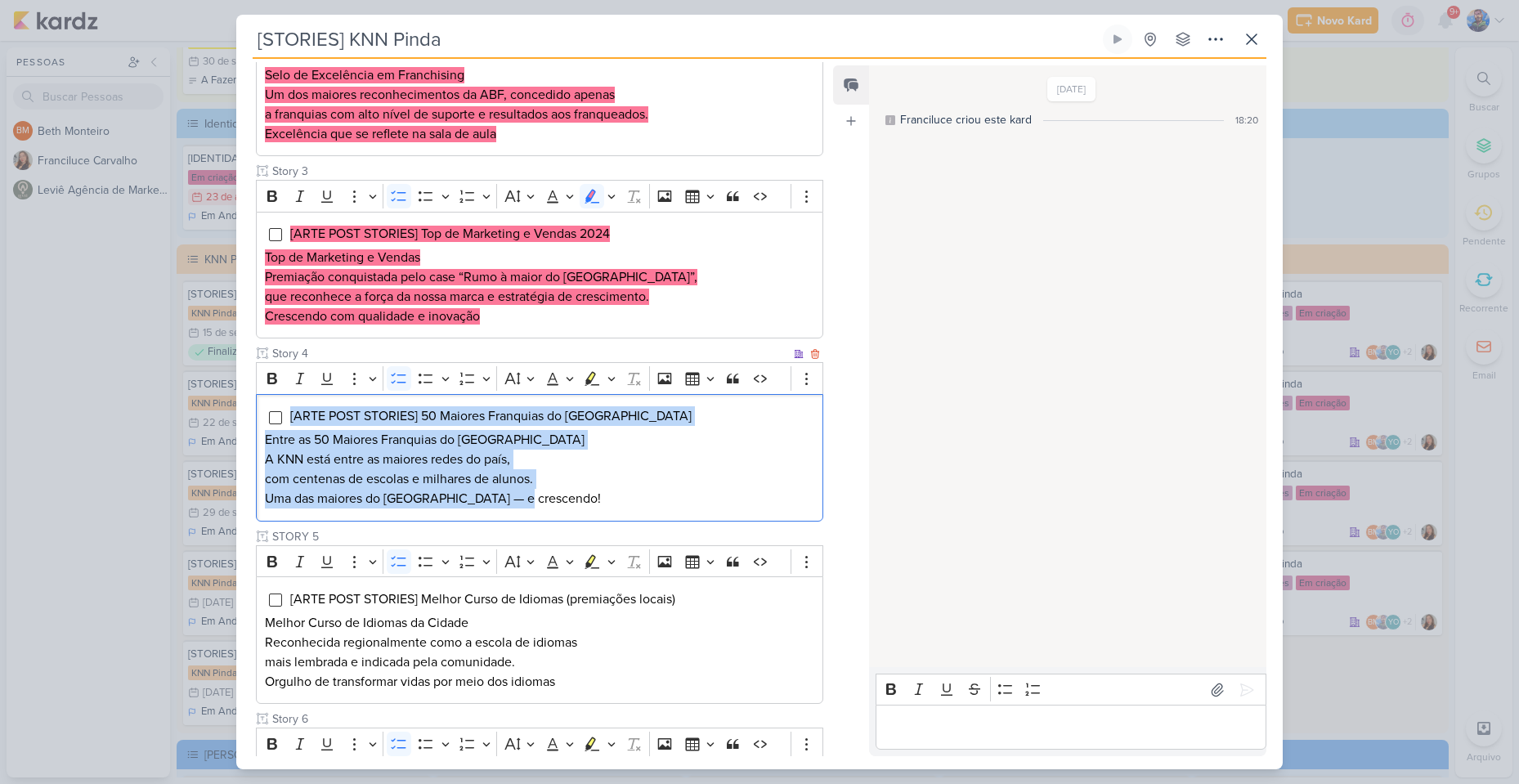
drag, startPoint x: 527, startPoint y: 502, endPoint x: 281, endPoint y: 401, distance: 265.9
click at [281, 401] on div "[ARTE POST STORIES] 50 Maiores Franquias do Brasil Entre as 50 Maiores Franquia…" at bounding box center [540, 457] width 567 height 127
click at [608, 384] on icon "Editor toolbar" at bounding box center [611, 377] width 8 height 16
click at [542, 413] on icon "Text highlight toolbar" at bounding box center [543, 407] width 17 height 16
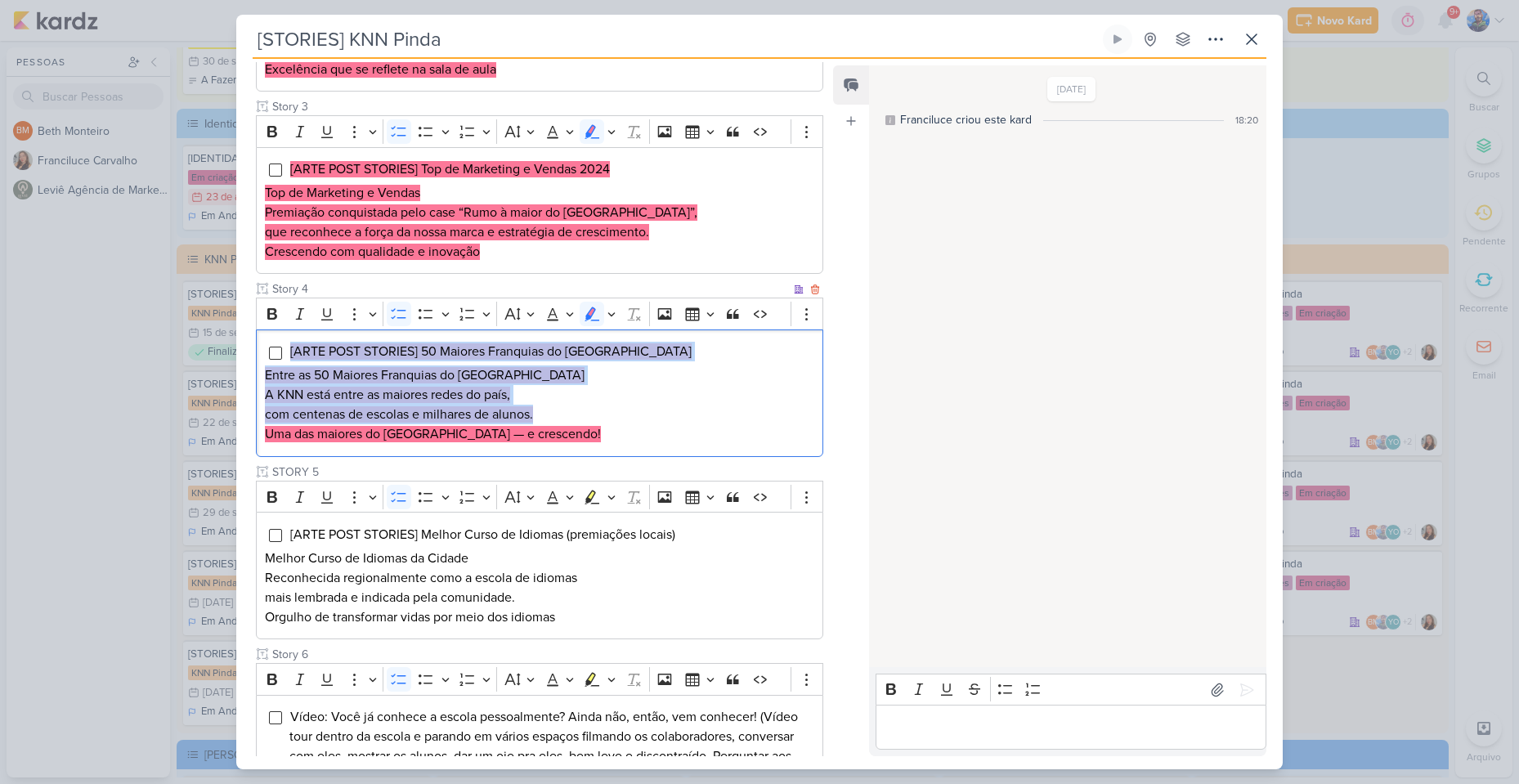
scroll to position [732, 0]
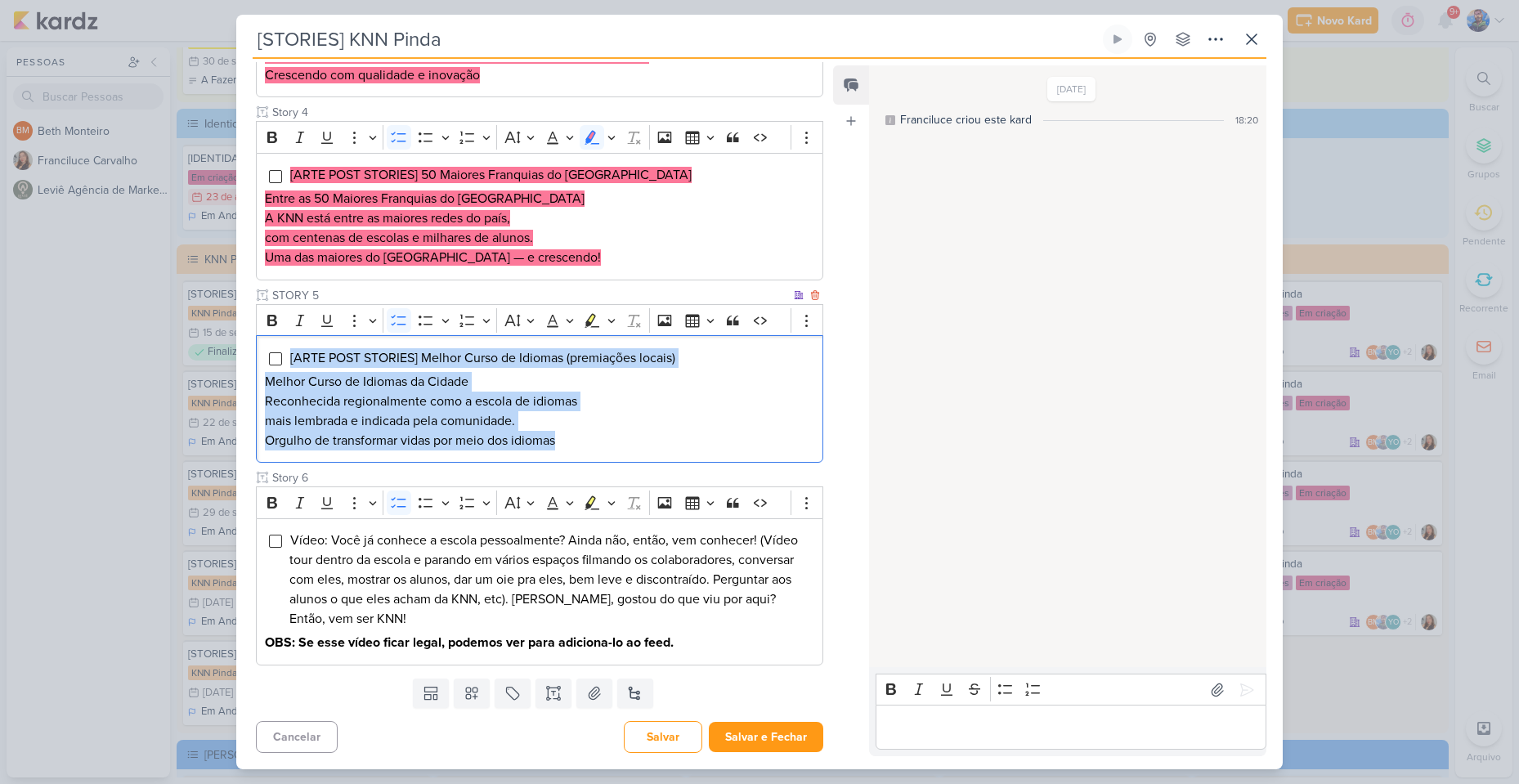
drag, startPoint x: 587, startPoint y: 437, endPoint x: 280, endPoint y: 339, distance: 322.3
click at [280, 339] on div "[ARTE POST STORIES] Melhor Curso de Idiomas (premiações locais) Melhor Curso de…" at bounding box center [540, 398] width 567 height 127
click at [615, 322] on button "Highlight" at bounding box center [611, 319] width 14 height 24
click at [536, 349] on icon "Text highlight toolbar" at bounding box center [543, 347] width 17 height 16
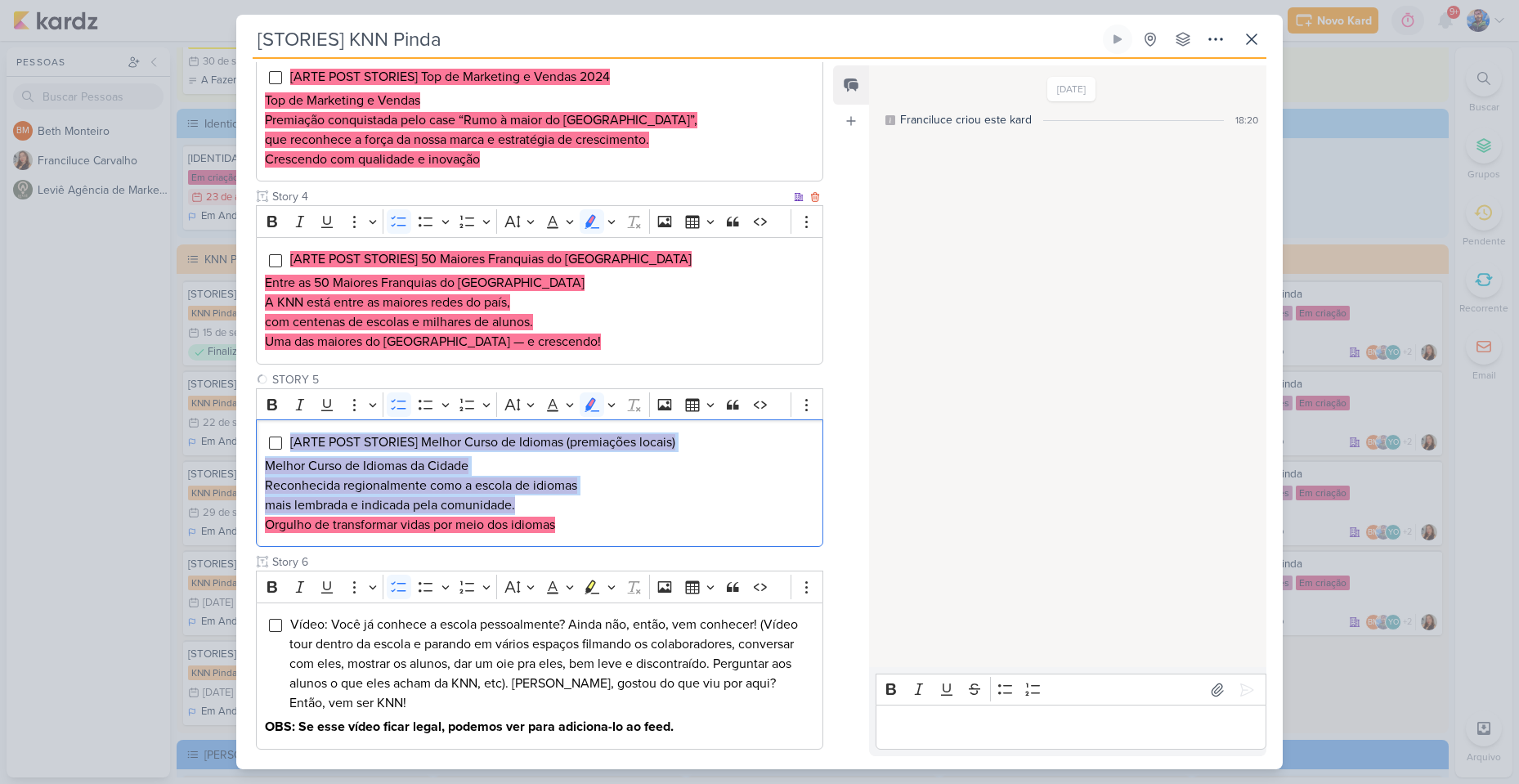
scroll to position [649, 0]
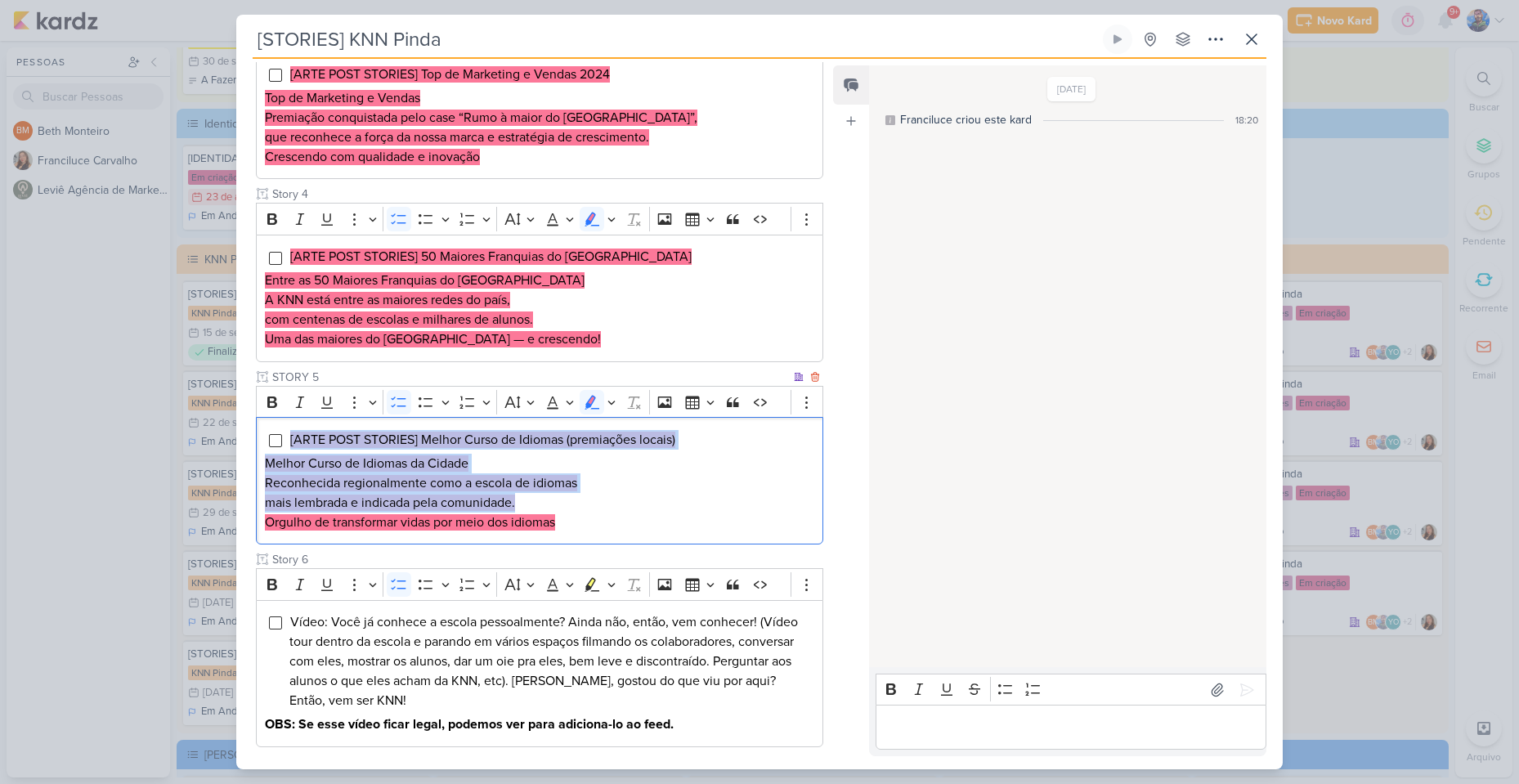
click at [627, 490] on p "Reconhecida regionalmente como a escola de idiomas mais lembrada e indicada pel…" at bounding box center [540, 493] width 549 height 39
click at [634, 488] on p "Reconhecida regionalmente como a escola de idiomas mais lembrada e indicada pel…" at bounding box center [540, 493] width 549 height 39
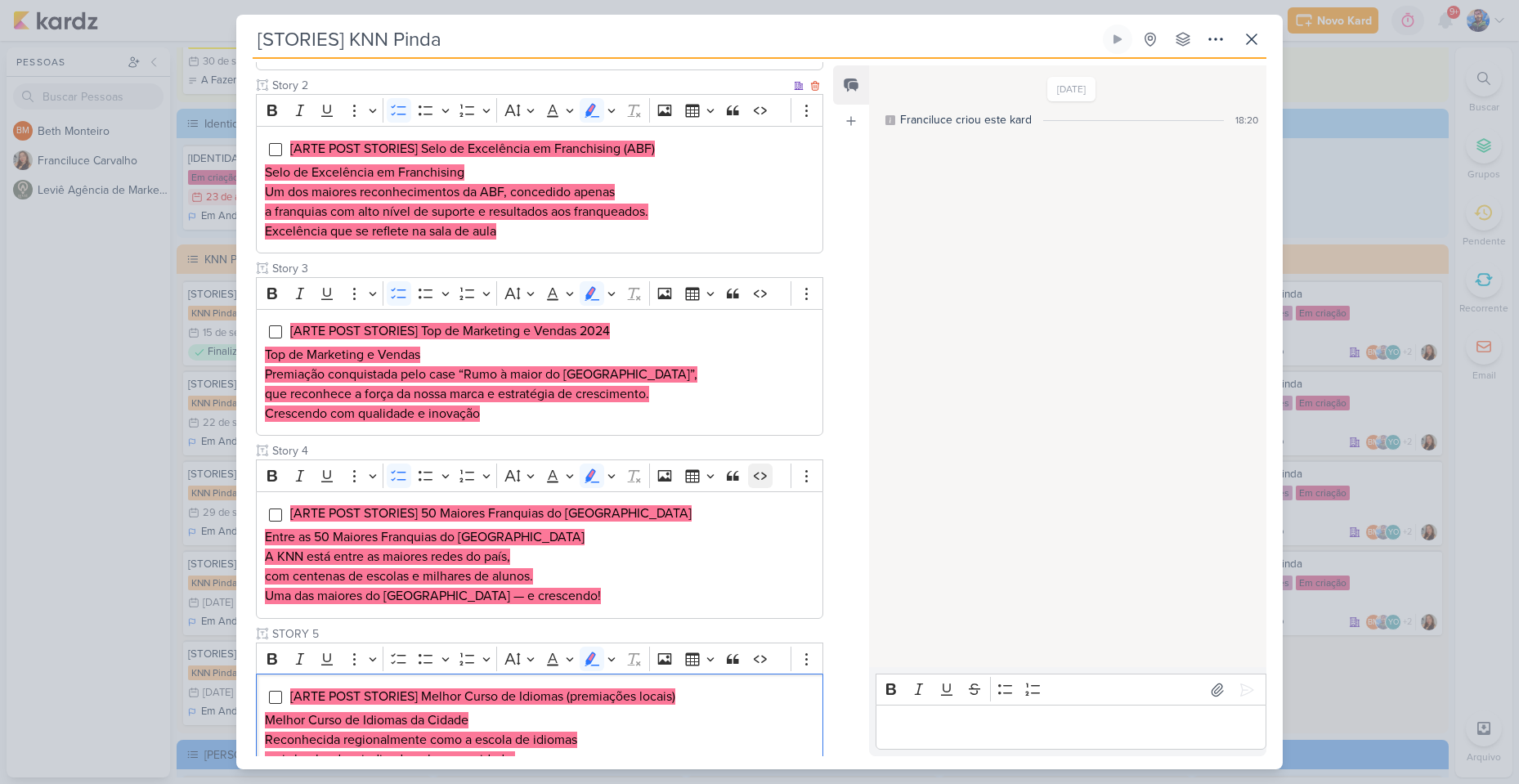
scroll to position [408, 0]
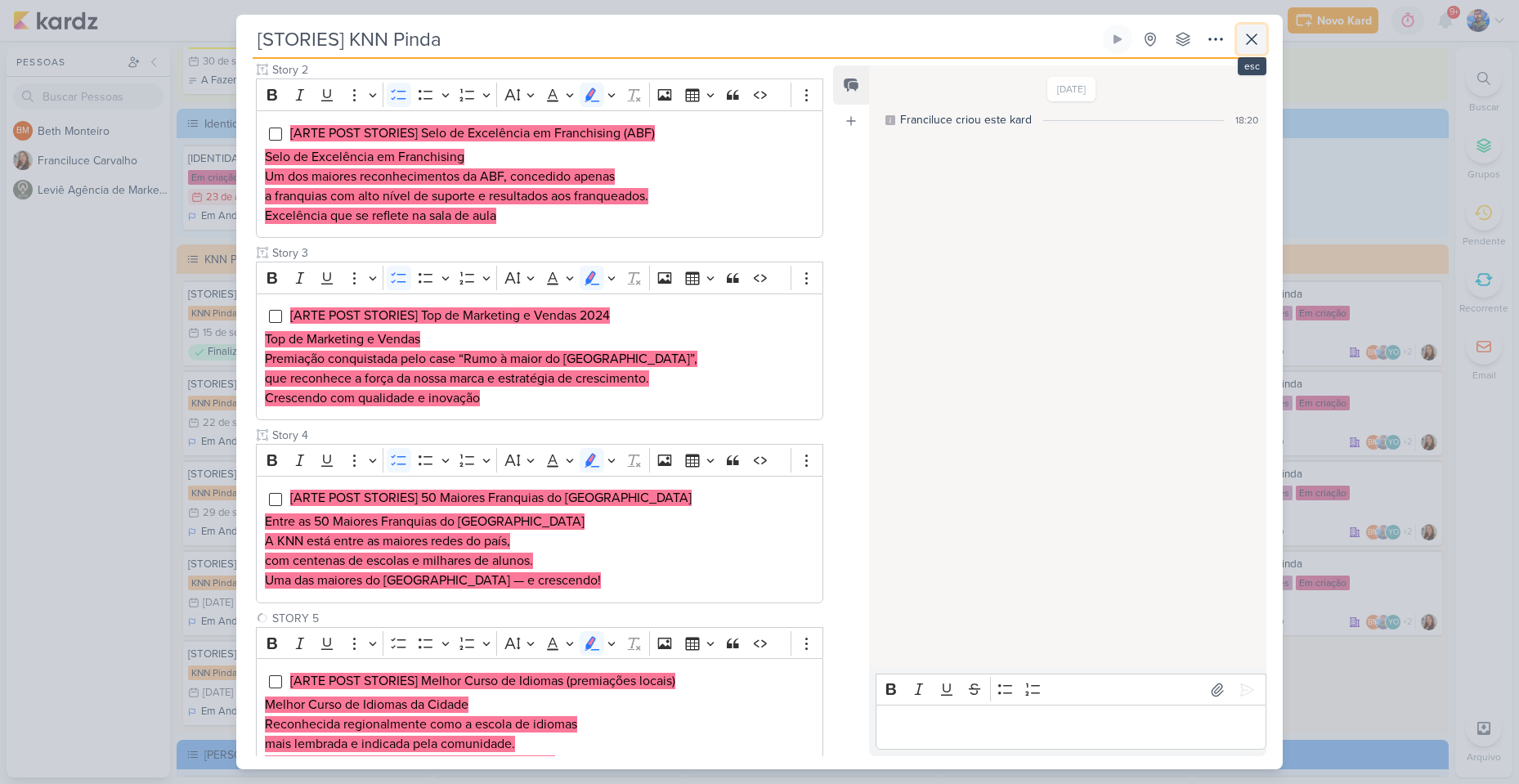
click at [1262, 41] on button at bounding box center [1251, 39] width 29 height 29
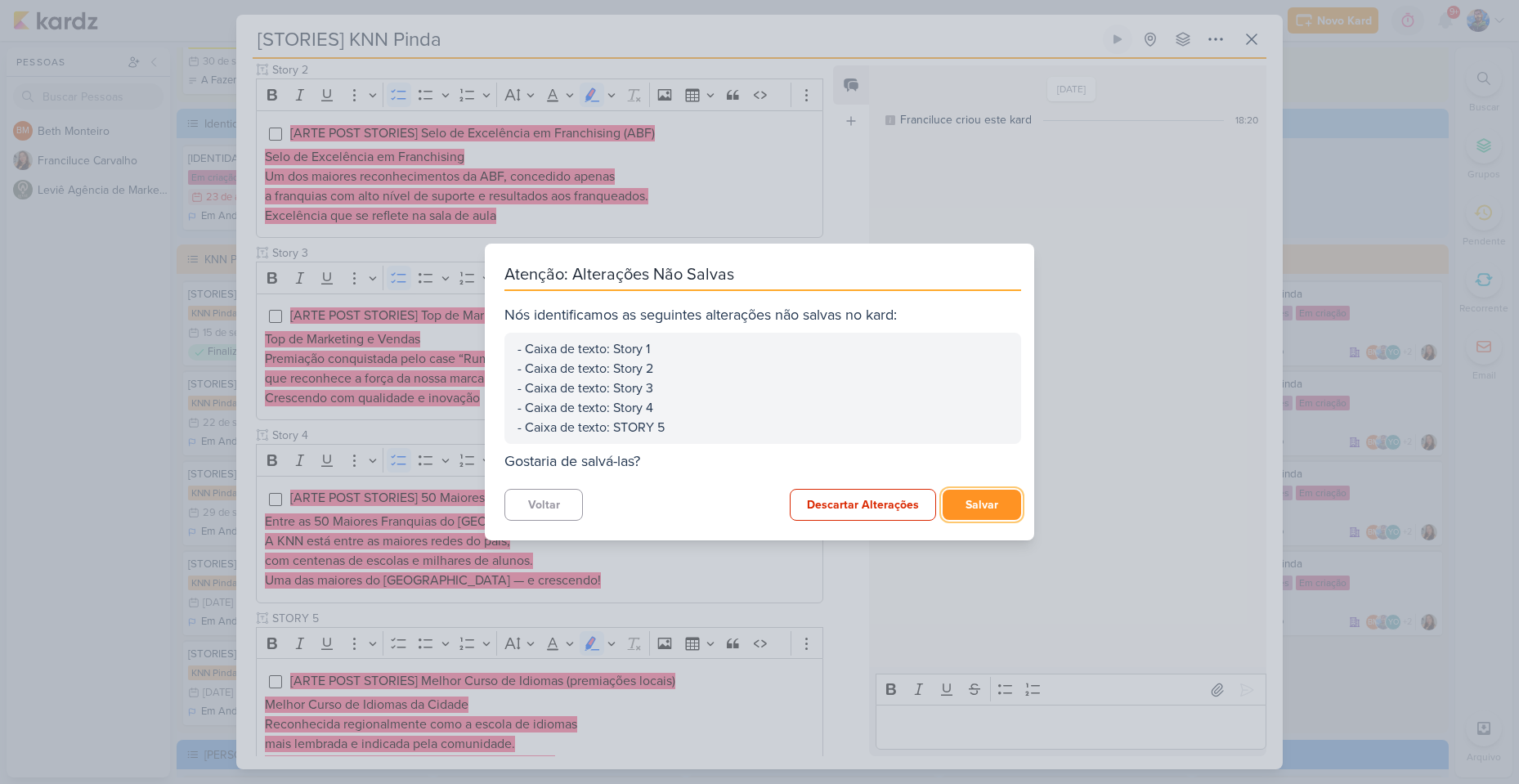
click at [976, 508] on button "Salvar" at bounding box center [981, 504] width 79 height 30
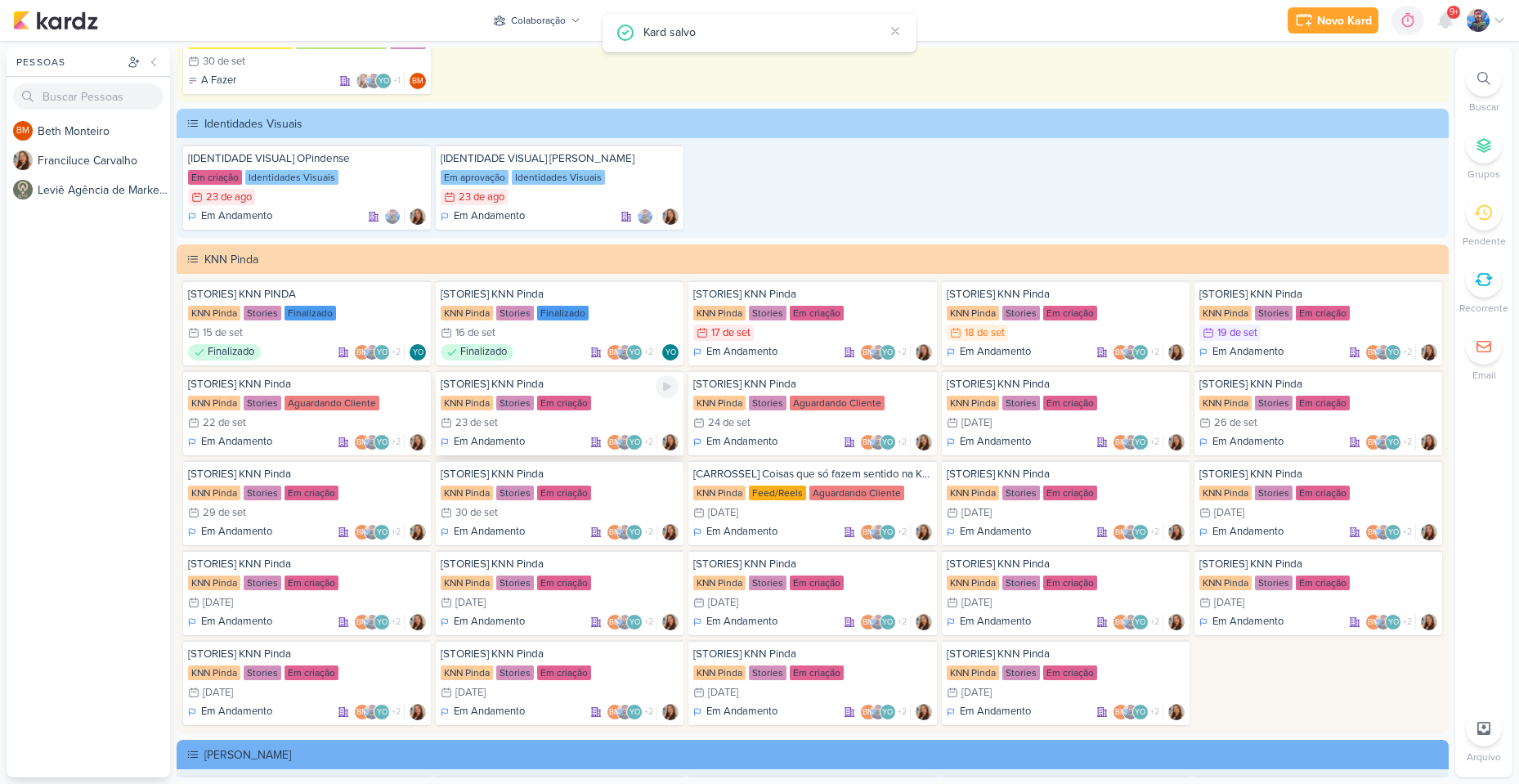
click at [525, 423] on div "23/9 [DATE]" at bounding box center [559, 422] width 238 height 16
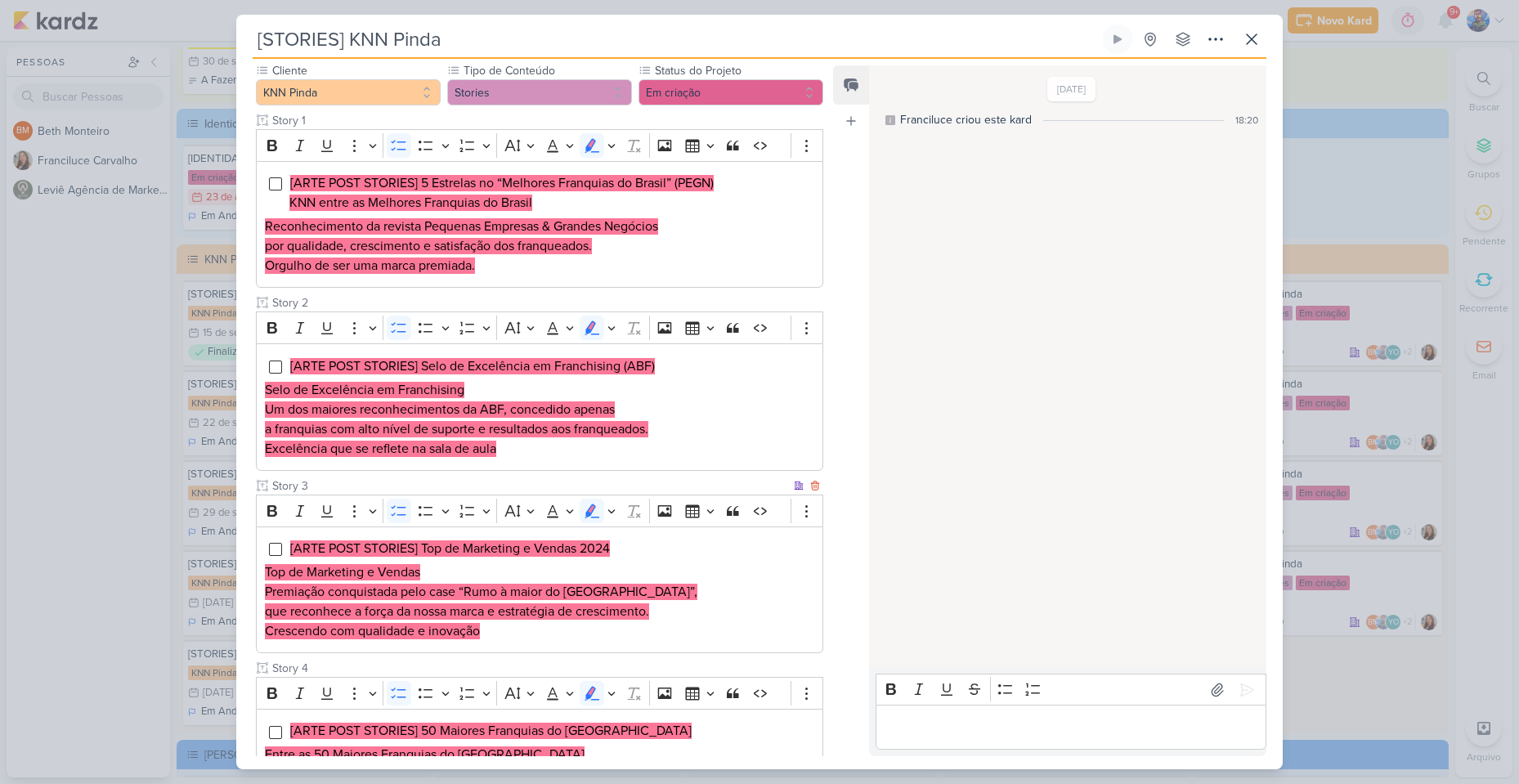
scroll to position [0, 0]
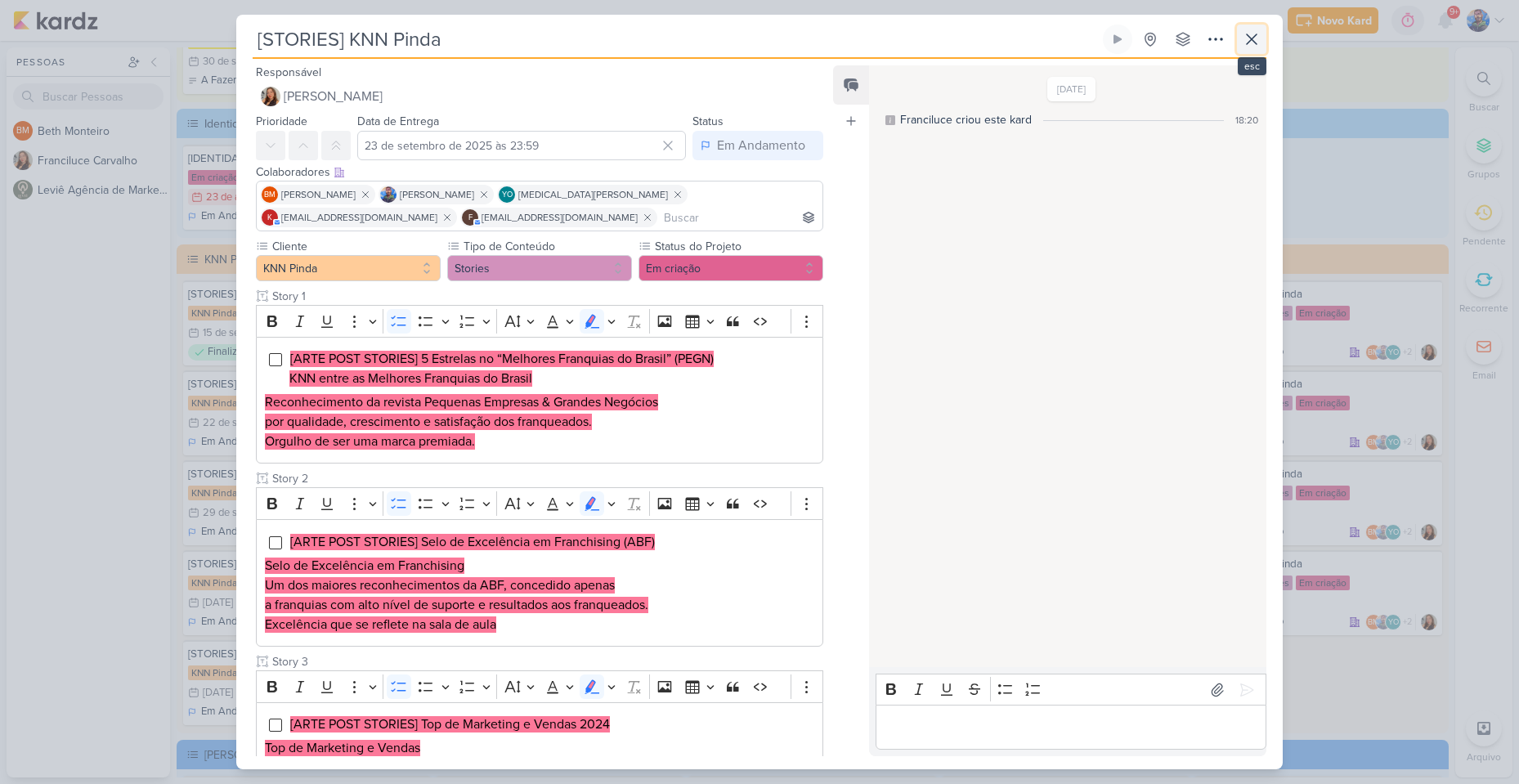
click at [1261, 39] on icon at bounding box center [1251, 39] width 19 height 19
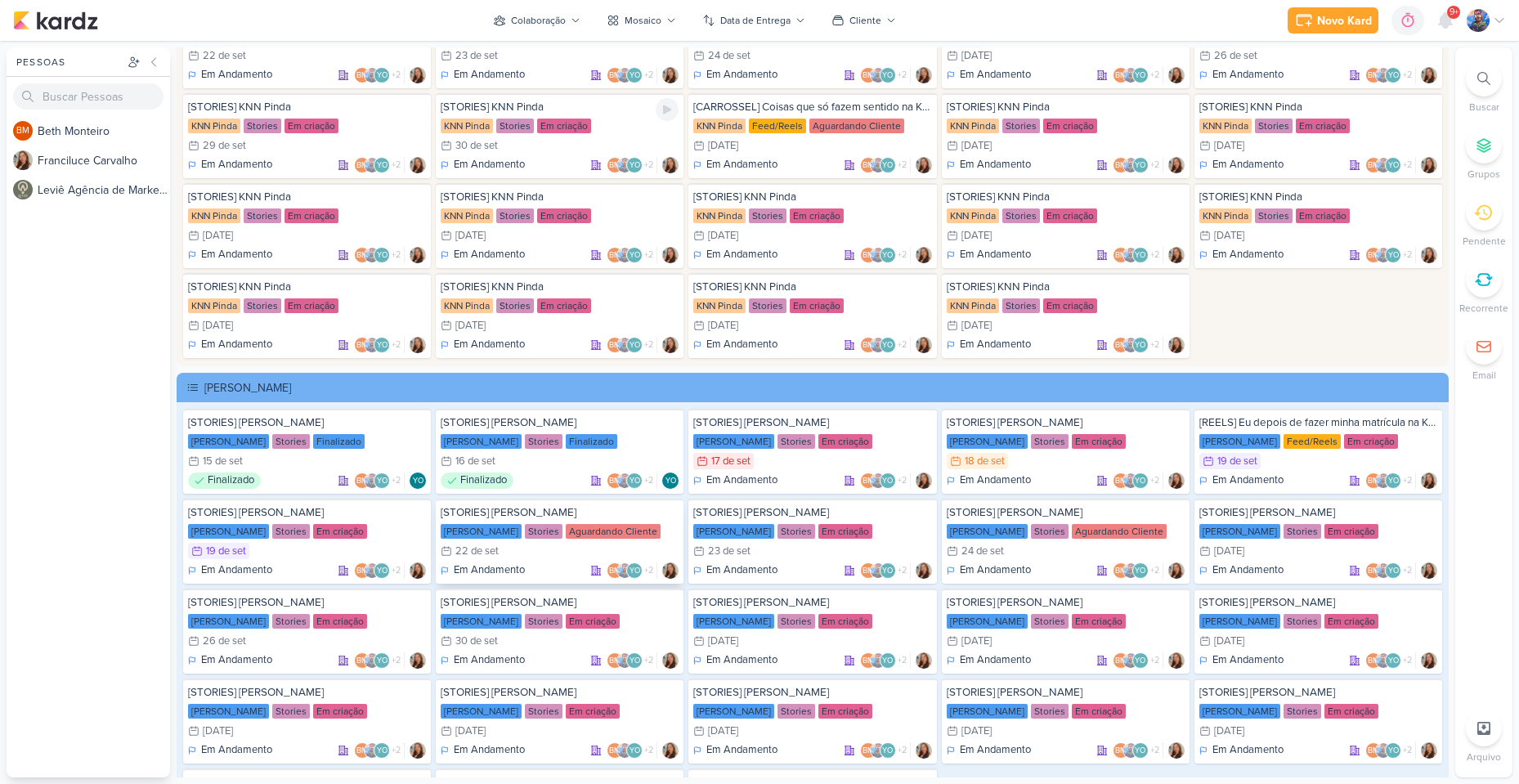
scroll to position [3185, 0]
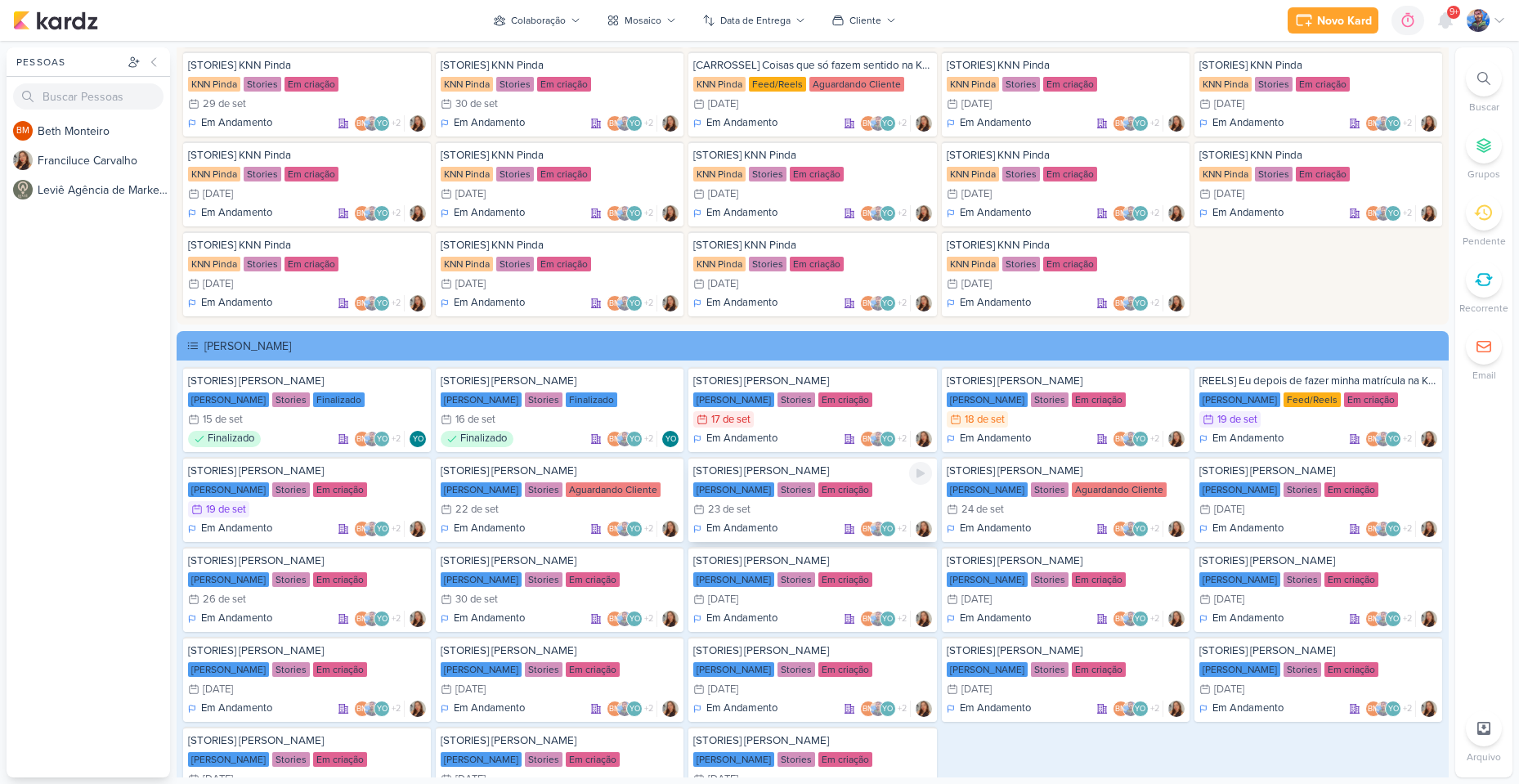
click at [818, 485] on div "Em criação" at bounding box center [845, 489] width 54 height 15
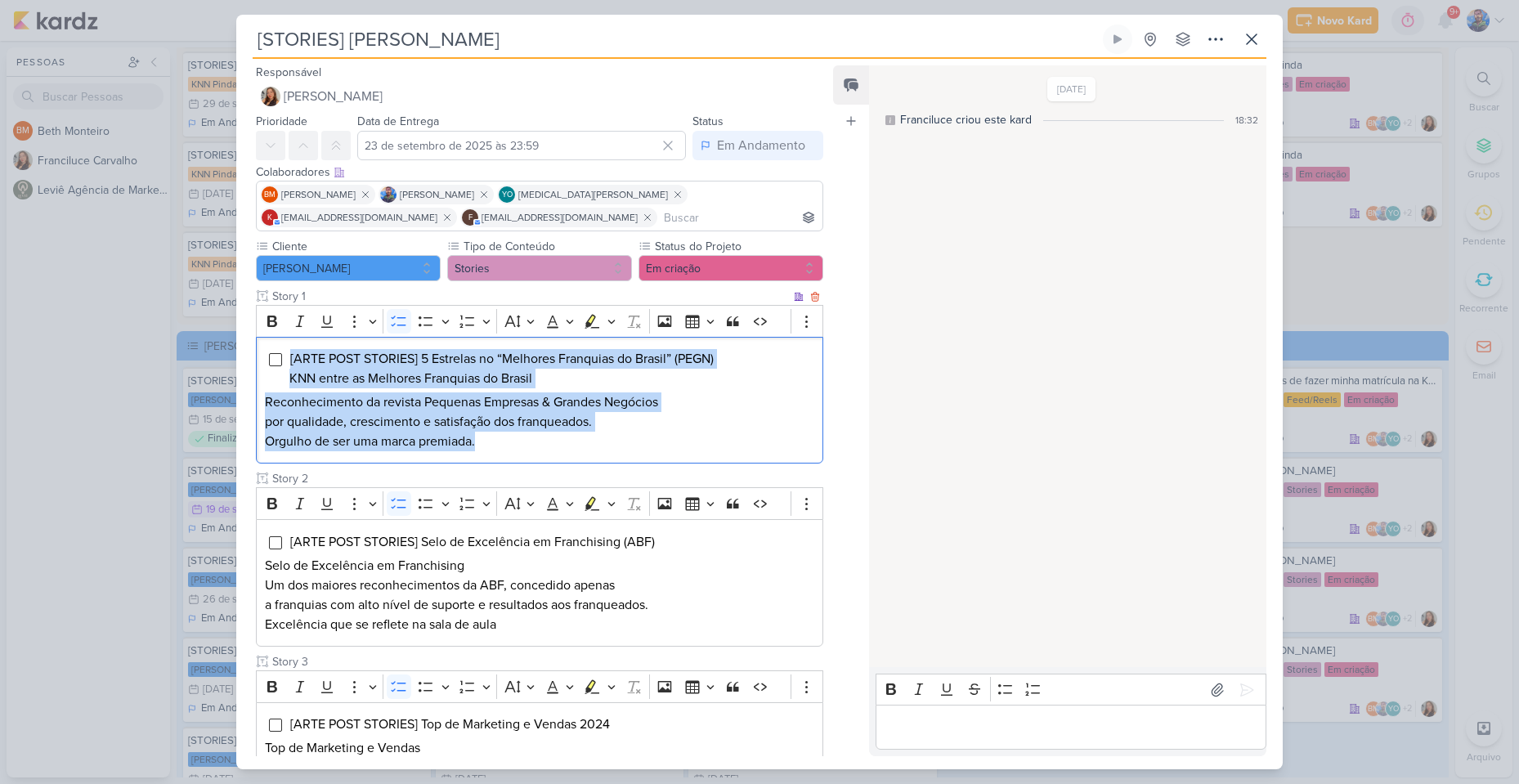
drag, startPoint x: 487, startPoint y: 448, endPoint x: 282, endPoint y: 337, distance: 233.1
click at [282, 337] on div "[ARTE POST STORIES] 5 Estrelas no “Melhores Franquias do Brasil” (PEGN) KNN ent…" at bounding box center [540, 400] width 567 height 127
click at [682, 592] on h2 "Um dos maiores reconhecimentos da ABF, concedido apenas a franquias com alto ní…" at bounding box center [540, 595] width 549 height 39
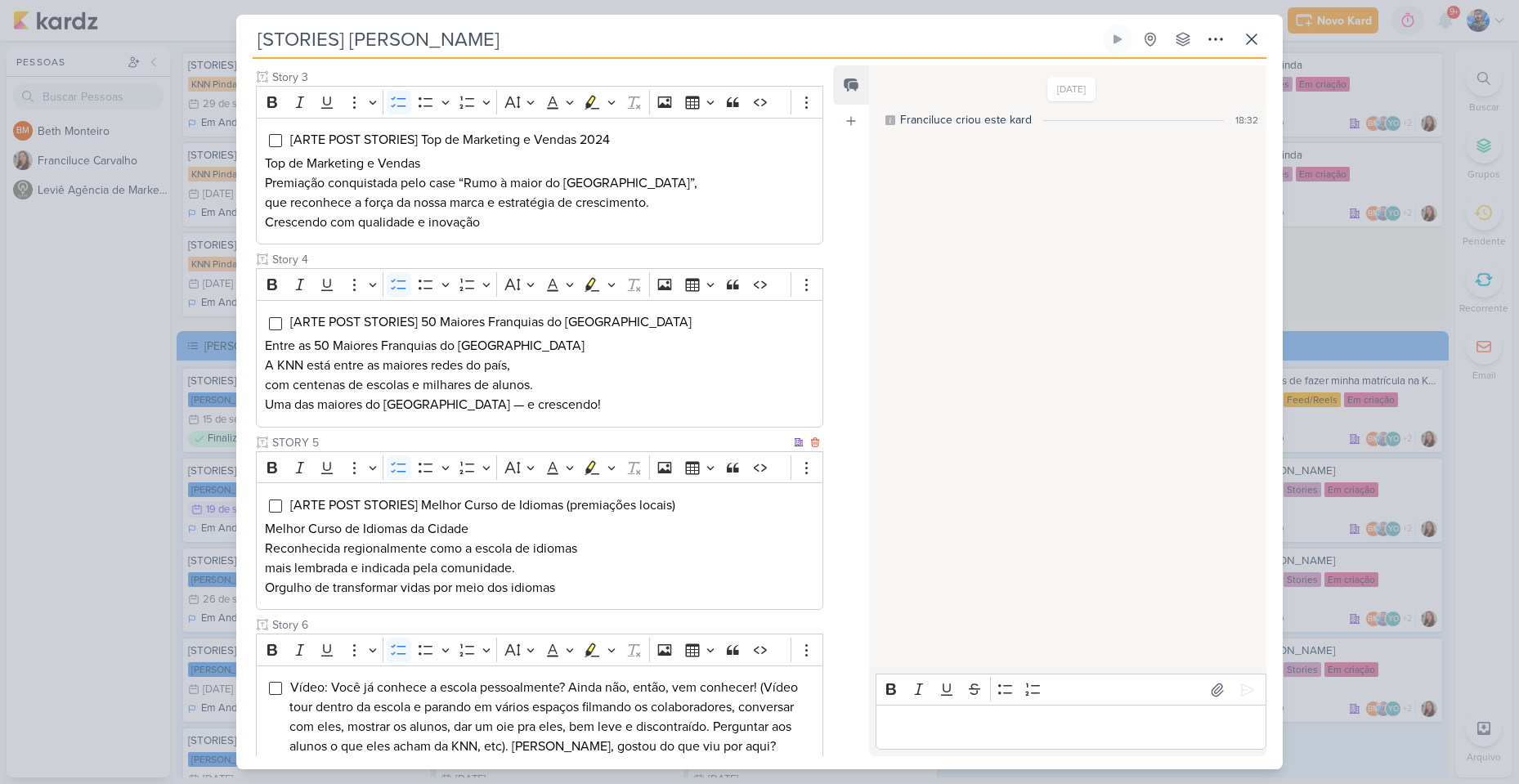
scroll to position [568, 0]
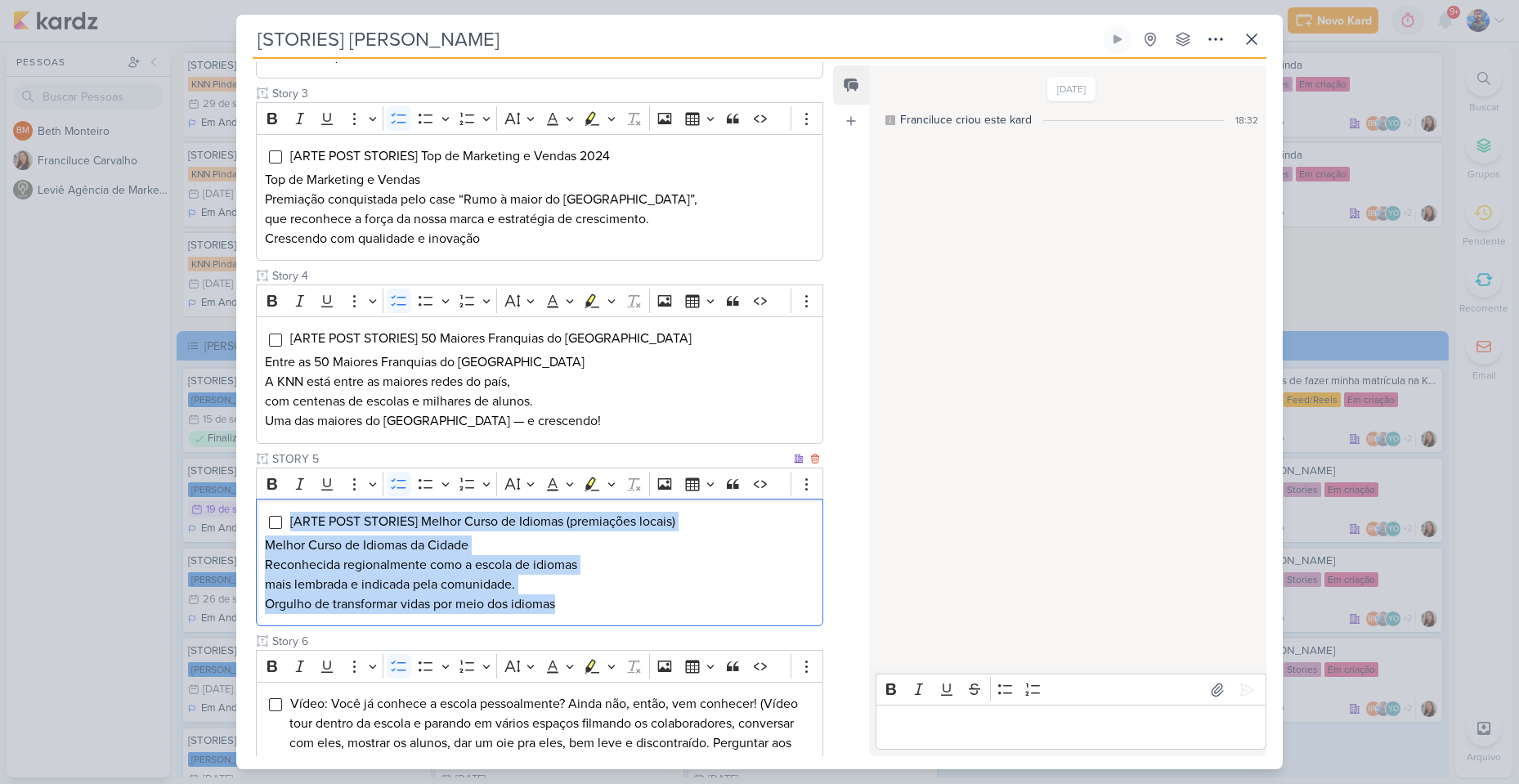
drag, startPoint x: 570, startPoint y: 604, endPoint x: 290, endPoint y: 510, distance: 295.4
click at [290, 510] on div "[ARTE POST STORIES] Melhor Curso de Idiomas (premiações locais) Melhor Curso de…" at bounding box center [540, 562] width 567 height 127
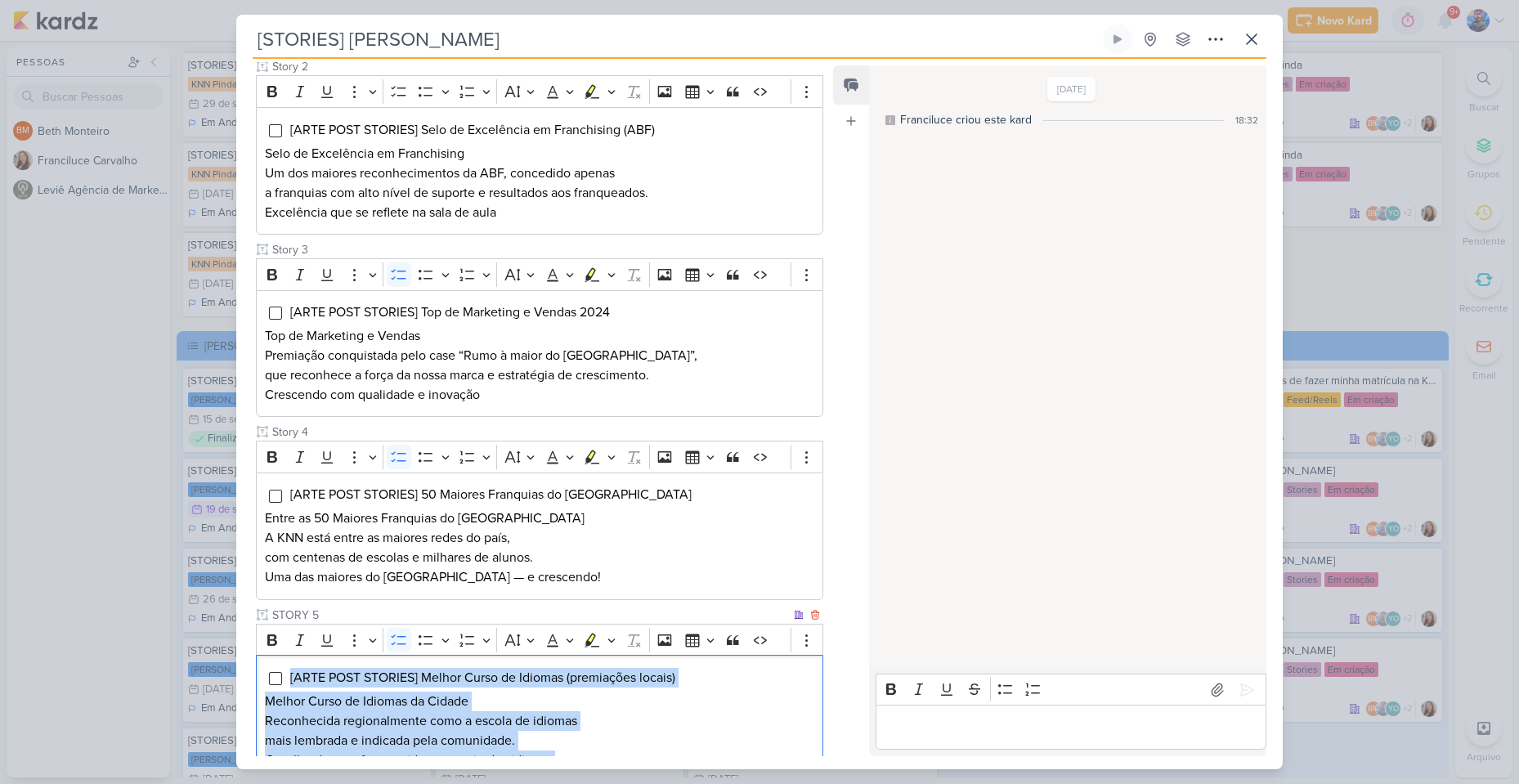
scroll to position [405, 0]
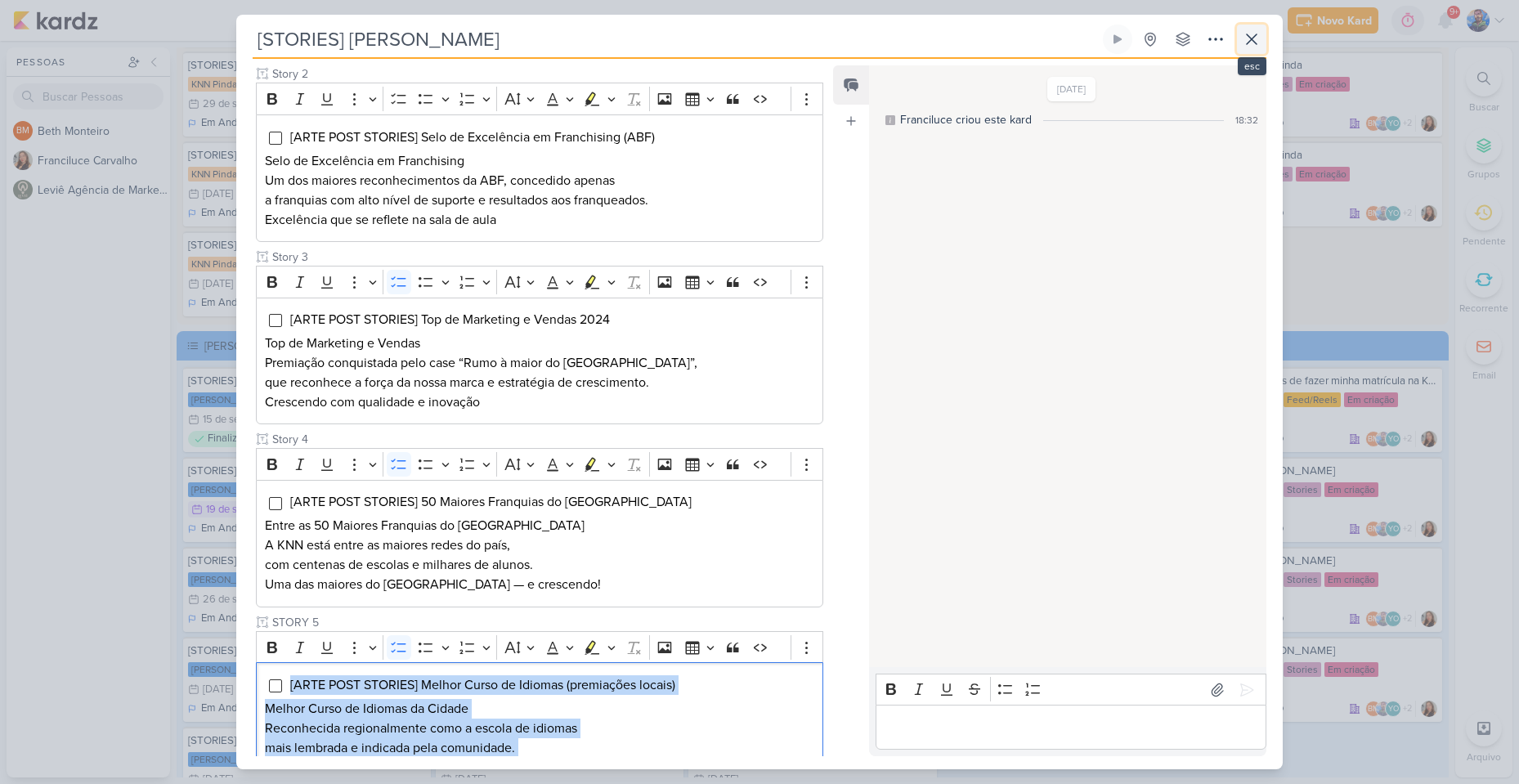
click at [1250, 44] on icon at bounding box center [1251, 39] width 19 height 19
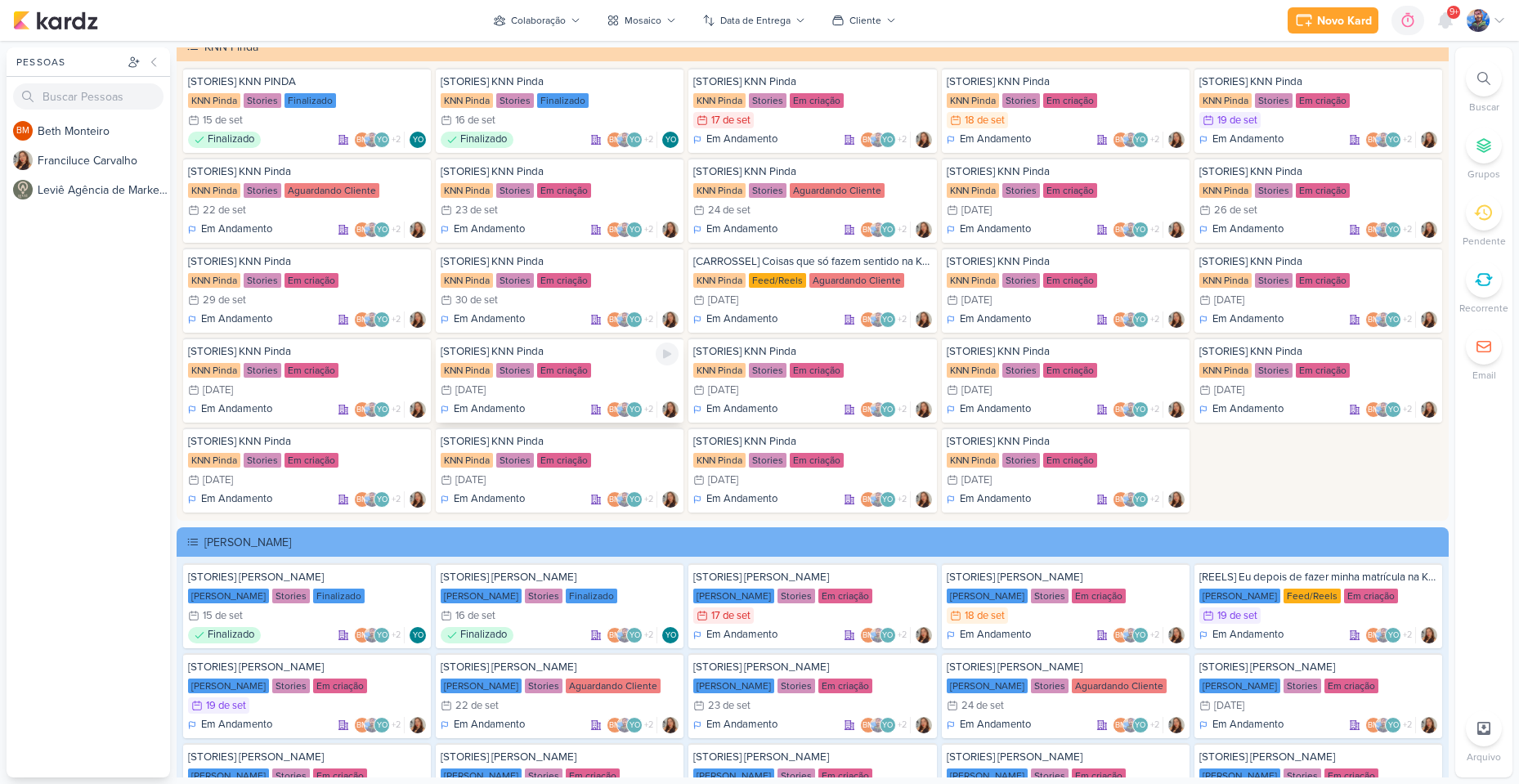
scroll to position [2939, 0]
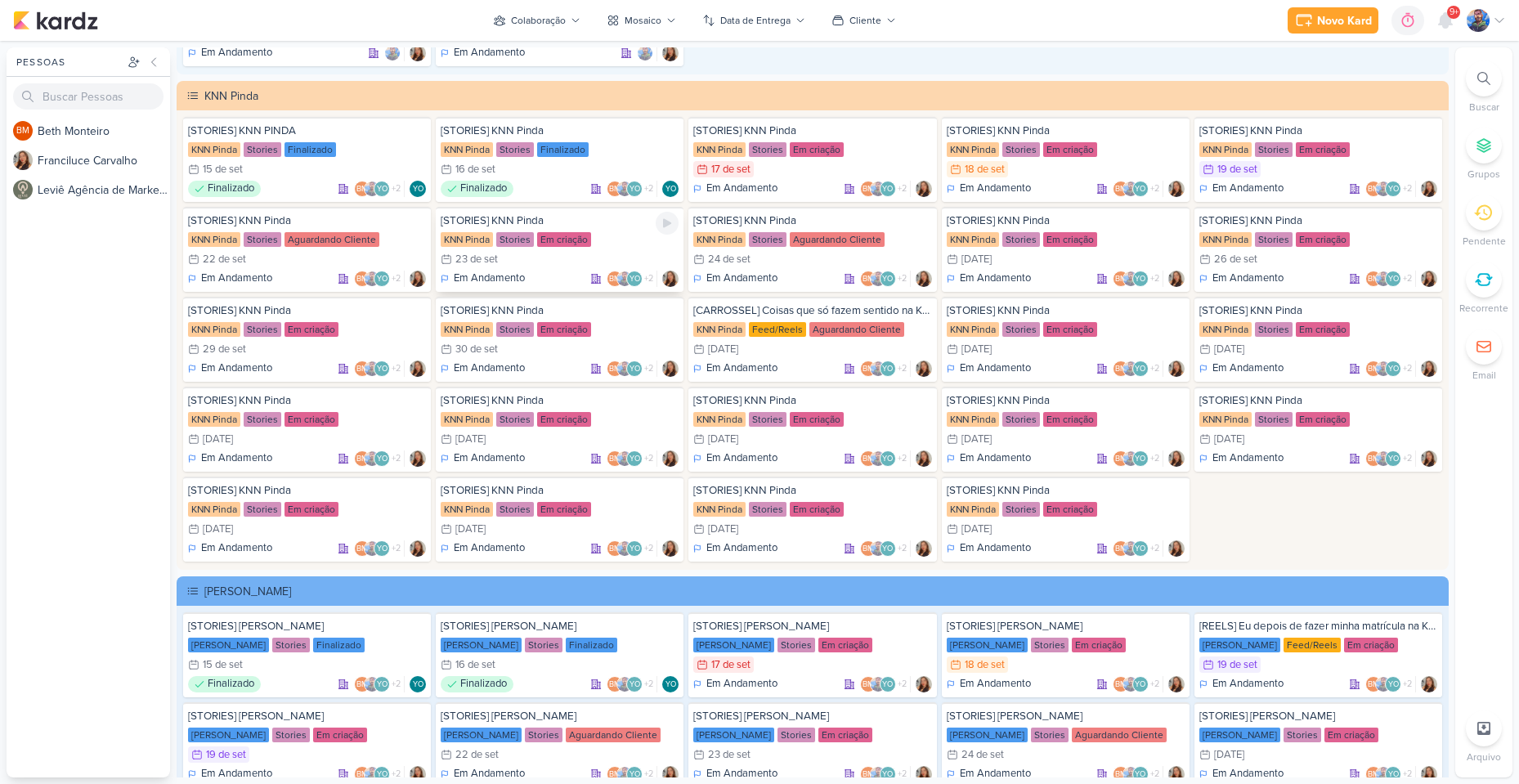
click at [513, 233] on div "Stories" at bounding box center [514, 239] width 38 height 15
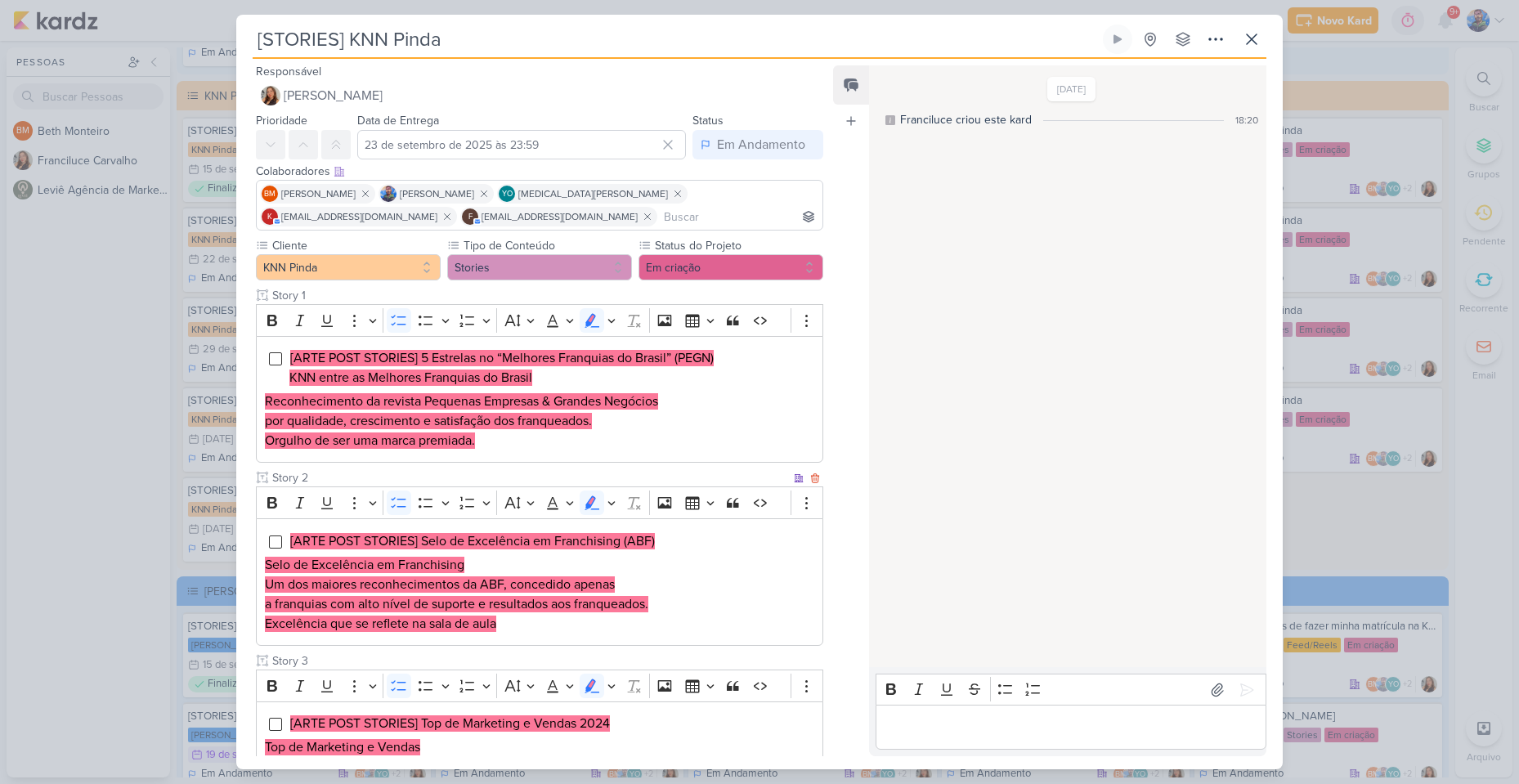
scroll to position [0, 0]
click at [1244, 34] on icon at bounding box center [1251, 39] width 19 height 19
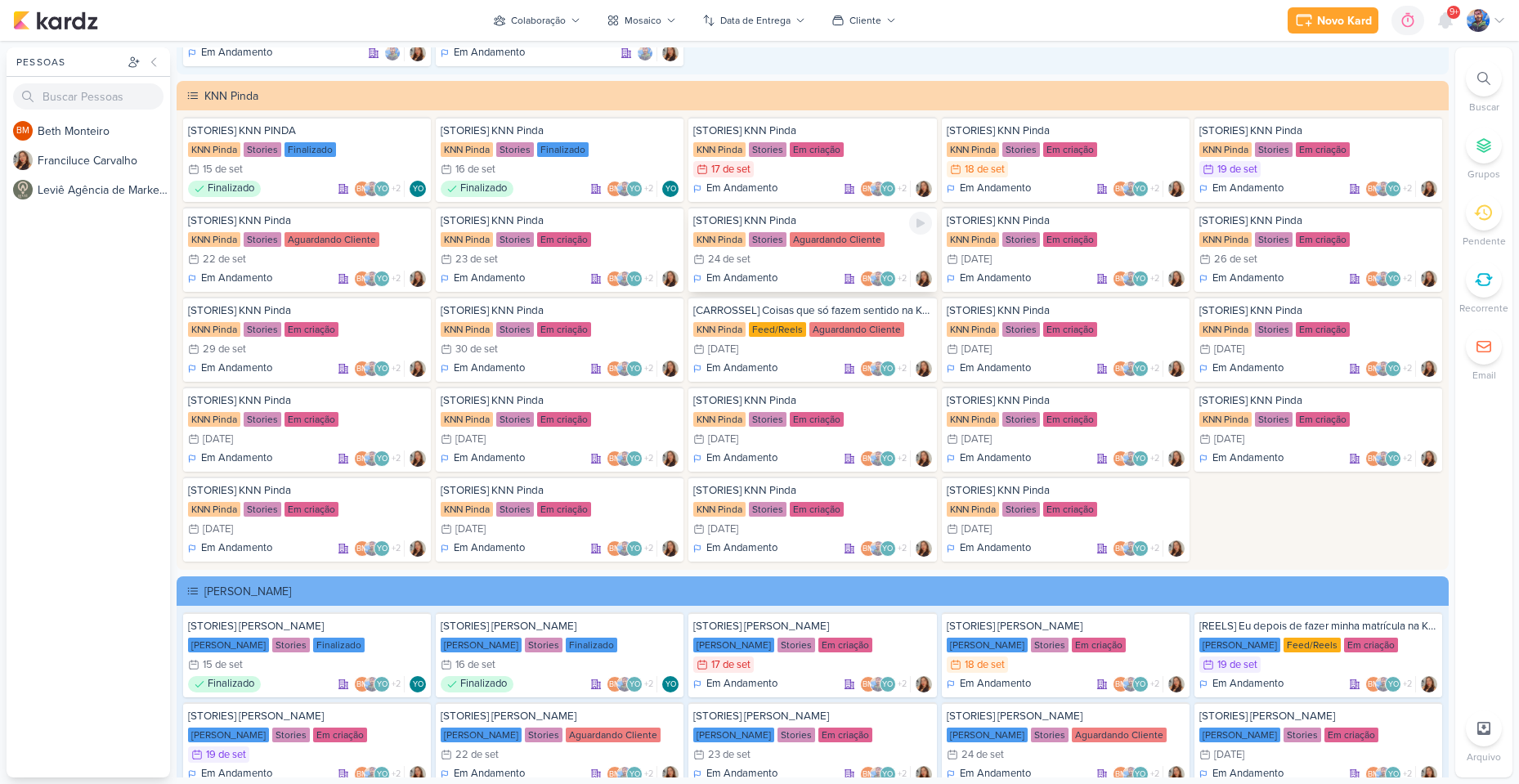
click at [773, 245] on div "Stories" at bounding box center [767, 239] width 38 height 15
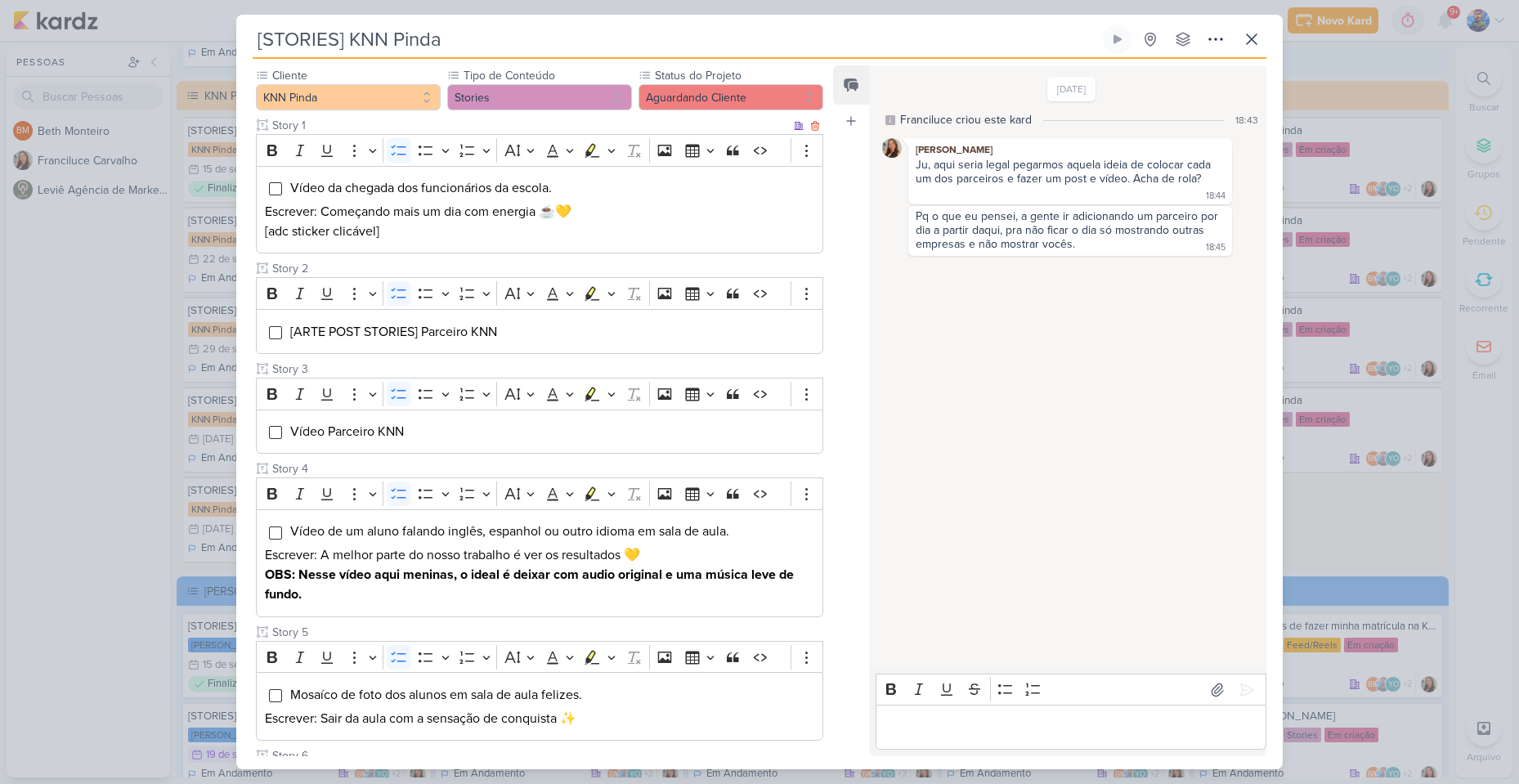
scroll to position [163, 0]
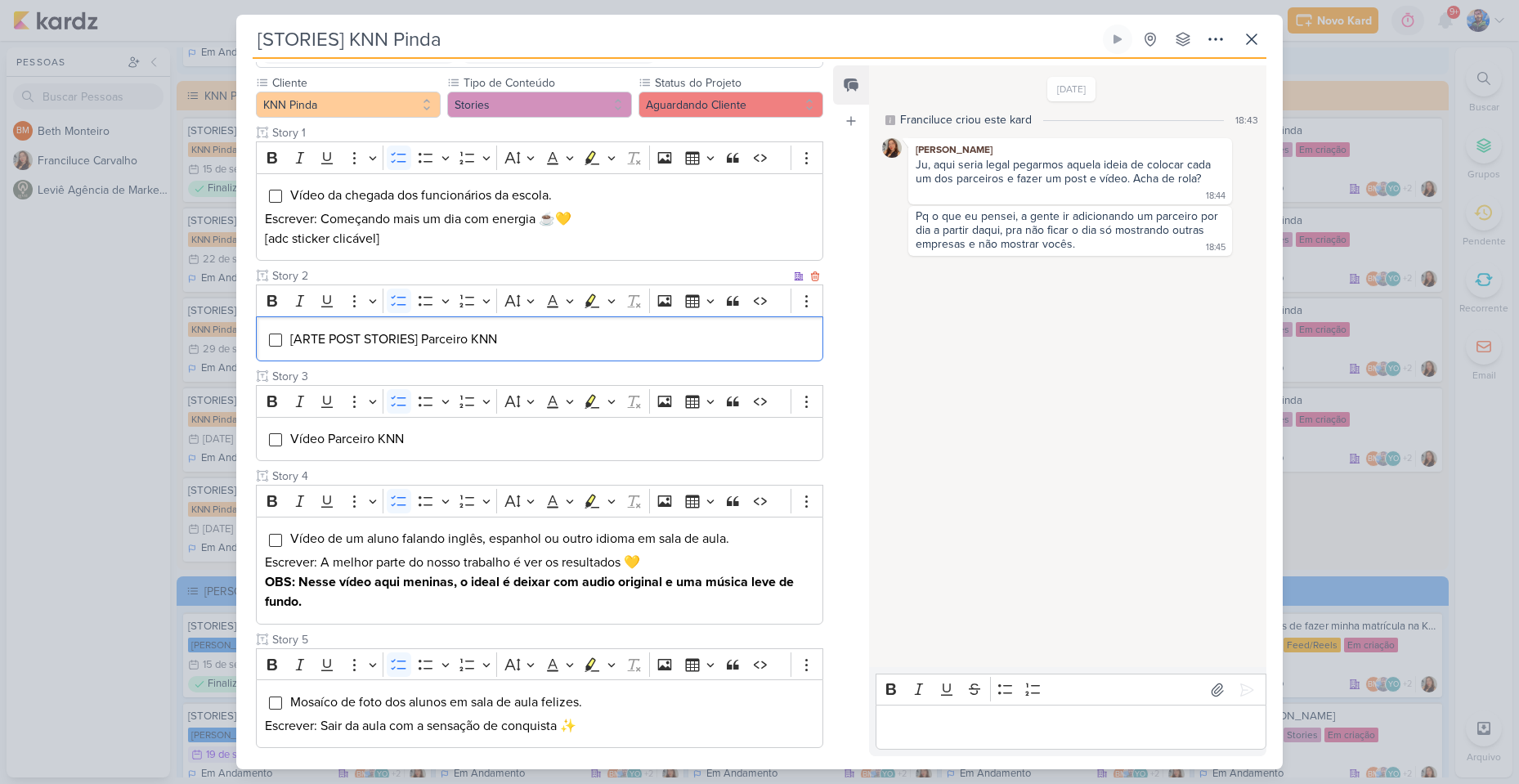
drag, startPoint x: 525, startPoint y: 339, endPoint x: 262, endPoint y: 321, distance: 263.6
click at [262, 321] on div "[ARTE POST STORIES] Parceiro KNN" at bounding box center [540, 339] width 567 height 45
click at [612, 307] on icon "Editor toolbar" at bounding box center [611, 300] width 8 height 16
click at [540, 319] on button "Pink marker" at bounding box center [543, 329] width 24 height 24
click at [478, 458] on div "Vídeo Parceiro KNN" at bounding box center [540, 439] width 567 height 45
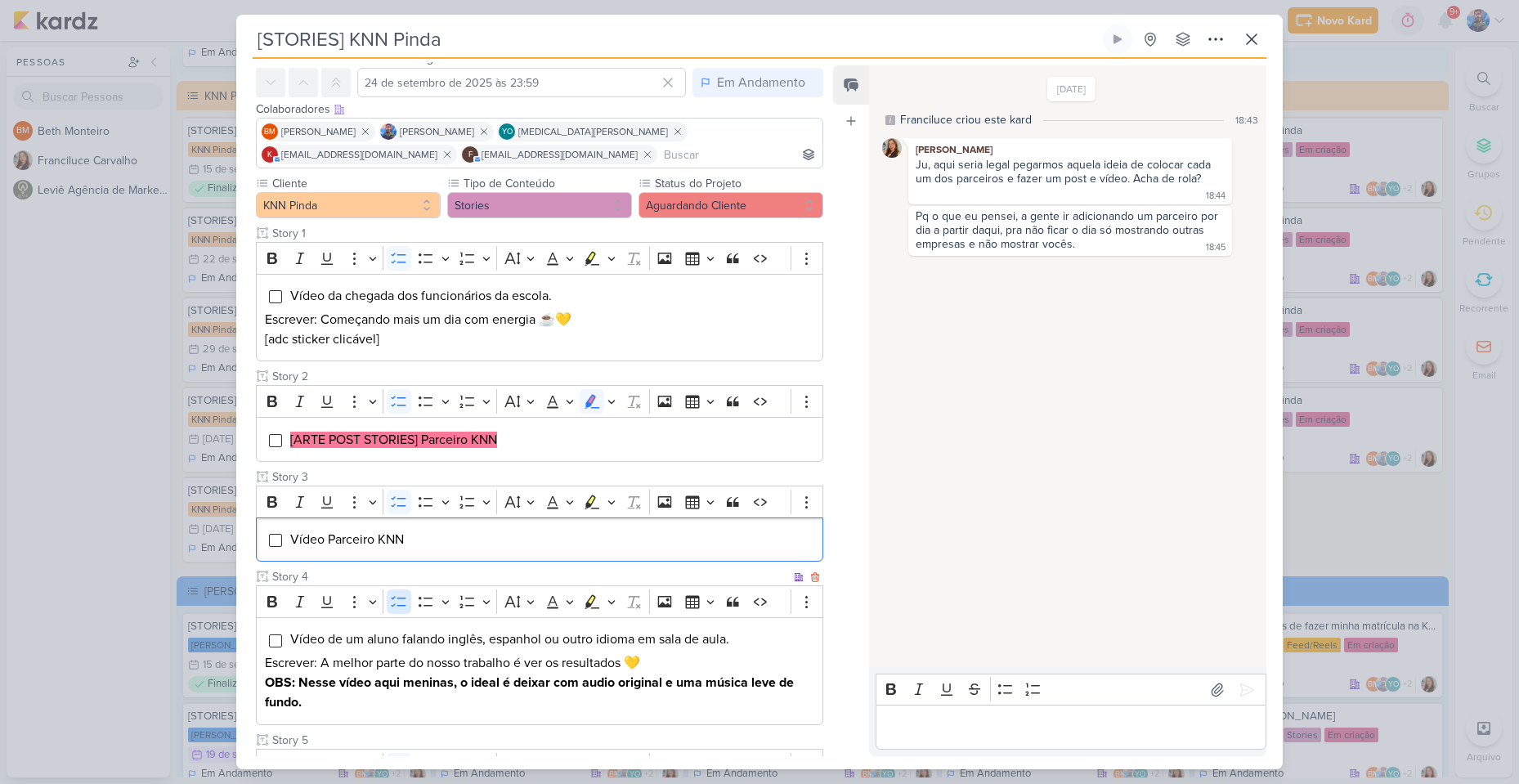
scroll to position [0, 0]
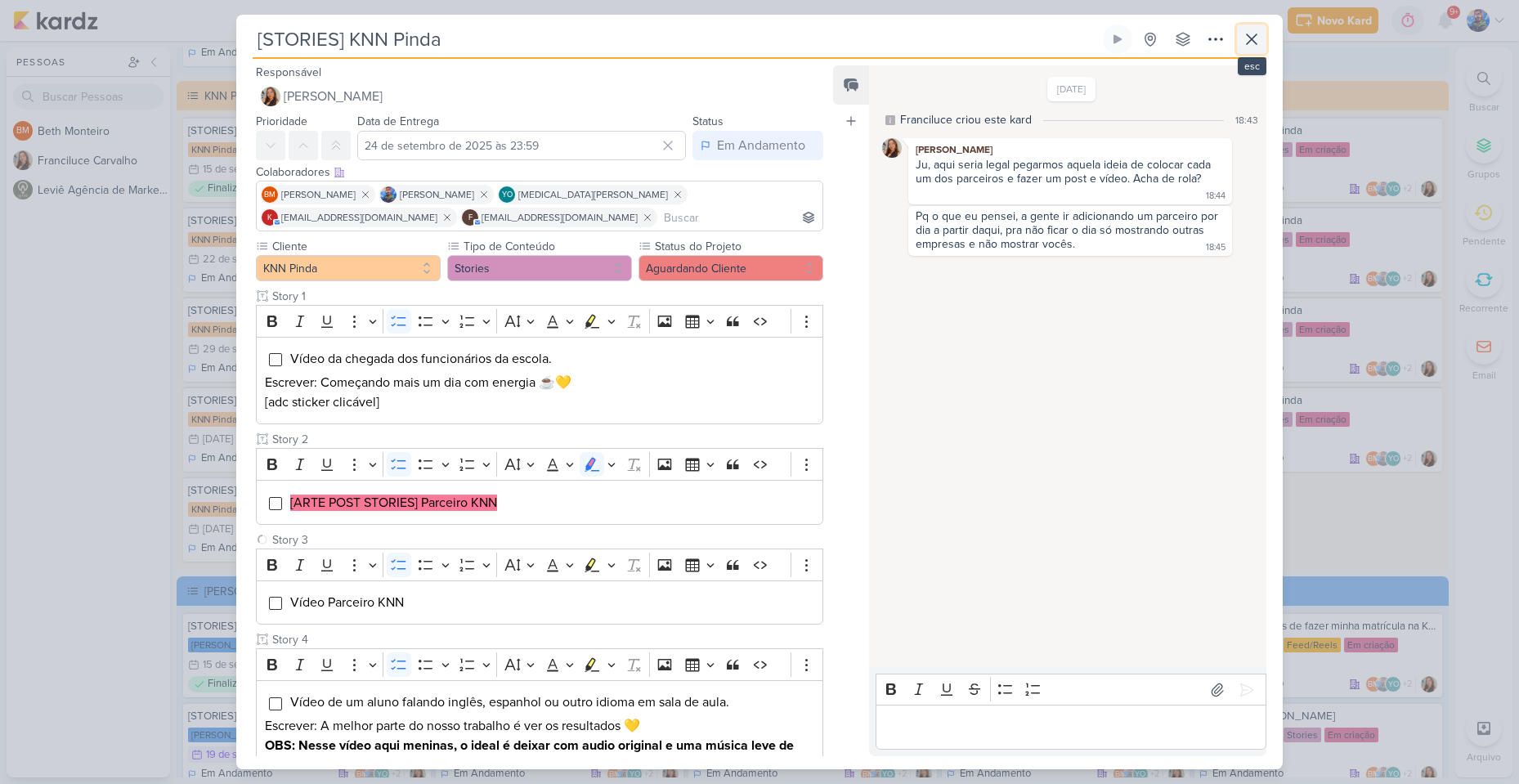
click at [1250, 44] on icon at bounding box center [1251, 39] width 19 height 19
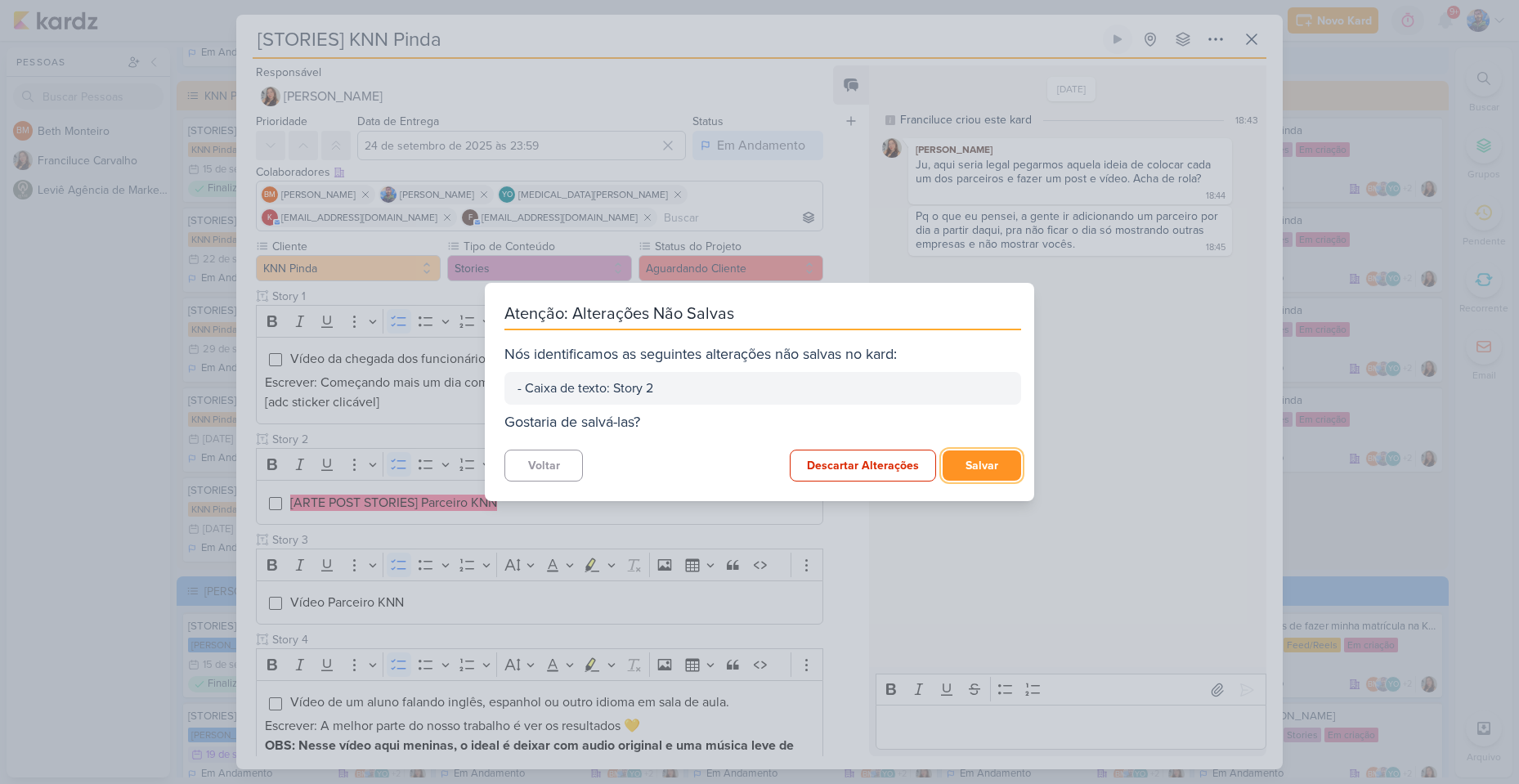
click at [954, 458] on button "Salvar" at bounding box center [981, 465] width 79 height 30
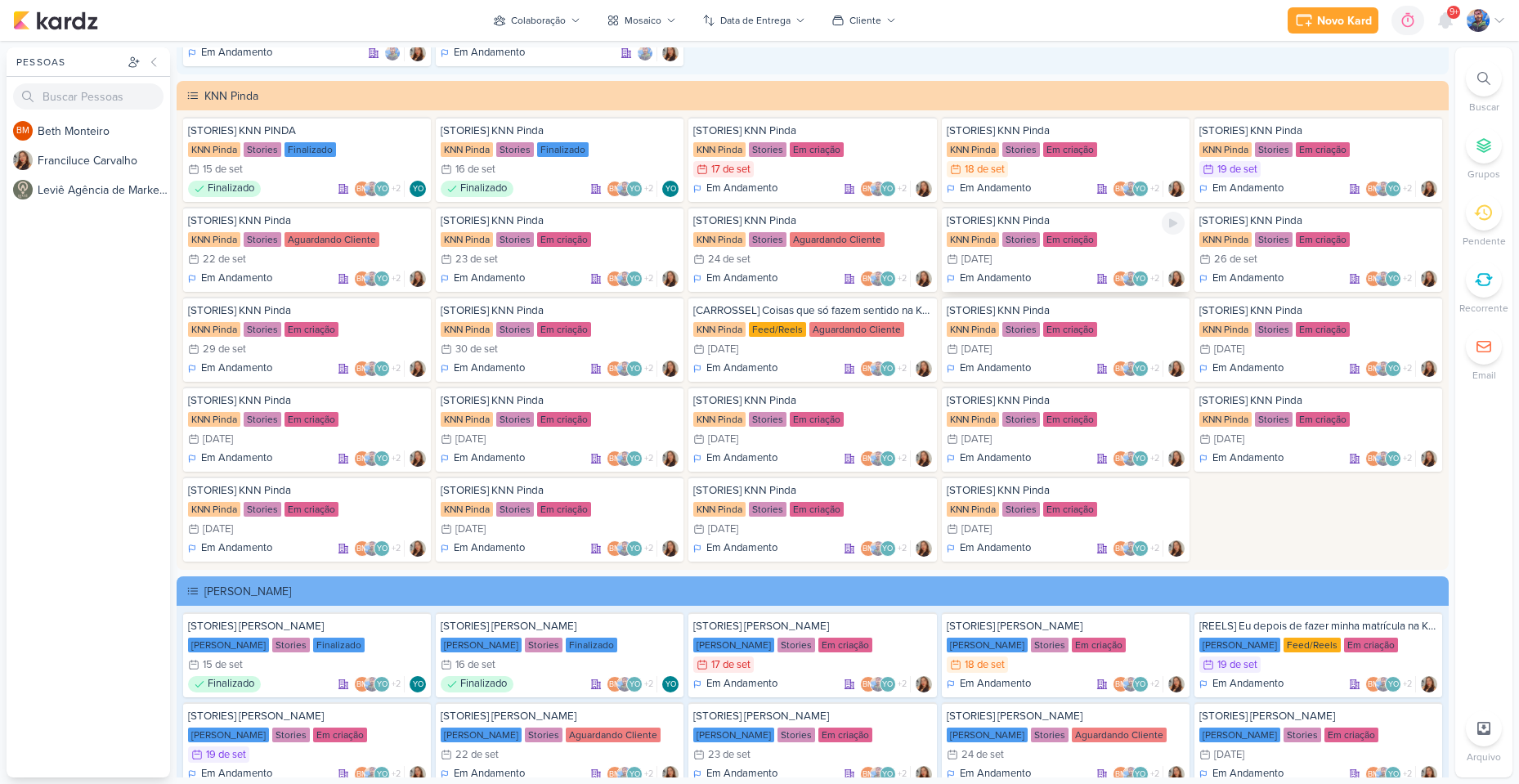
click at [1020, 254] on div "25/9 [DATE]" at bounding box center [1065, 259] width 238 height 16
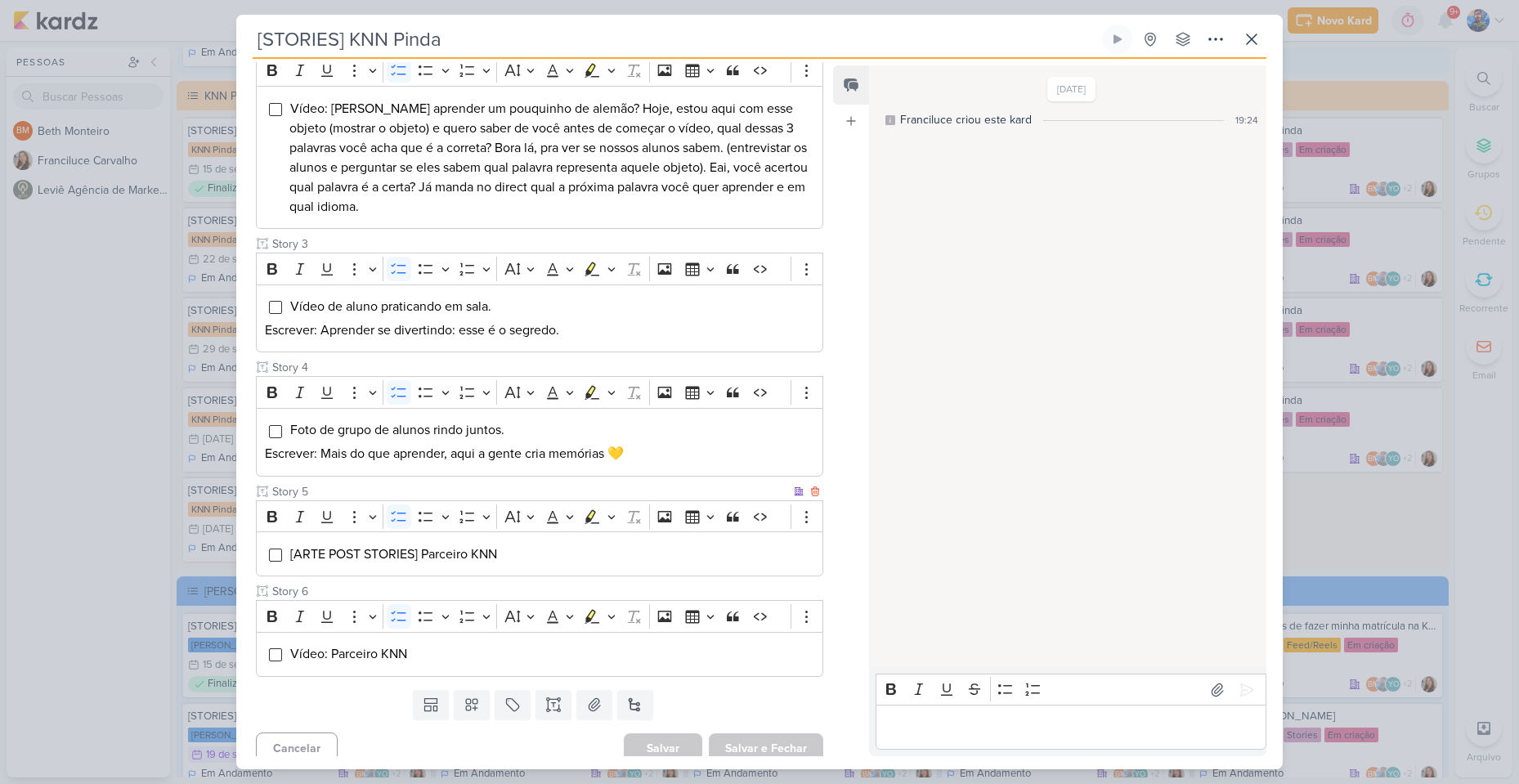
scroll to position [385, 0]
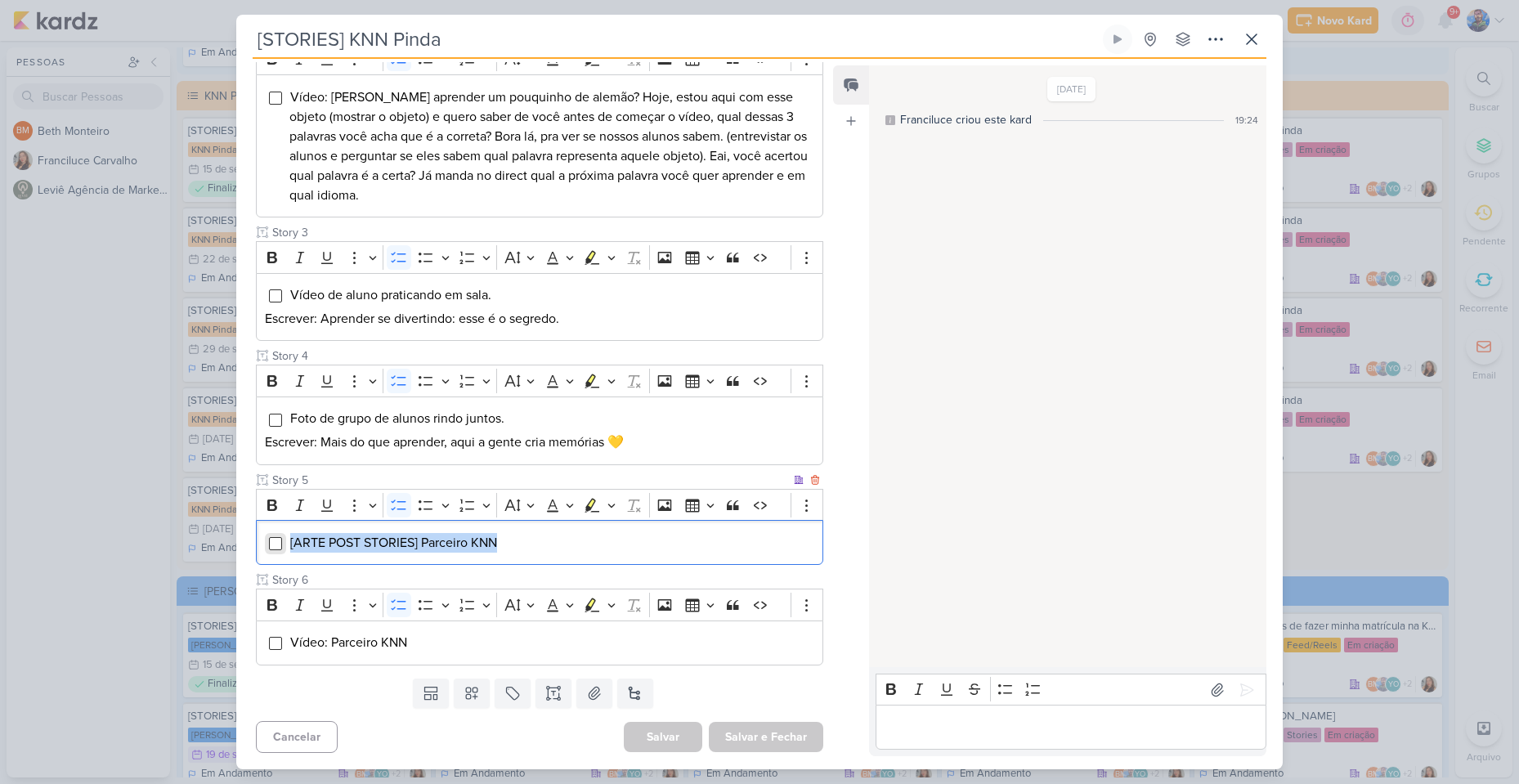
drag, startPoint x: 519, startPoint y: 544, endPoint x: 281, endPoint y: 541, distance: 238.0
click at [289, 541] on li "[ARTE POST STORIES] Parceiro KNN" at bounding box center [551, 542] width 525 height 19
click at [608, 505] on icon "Editor toolbar" at bounding box center [611, 505] width 8 height 16
click at [535, 534] on icon "Text highlight toolbar" at bounding box center [543, 533] width 17 height 16
click at [519, 548] on li "[ARTE POST STORIES] Parceiro KNN" at bounding box center [551, 542] width 525 height 19
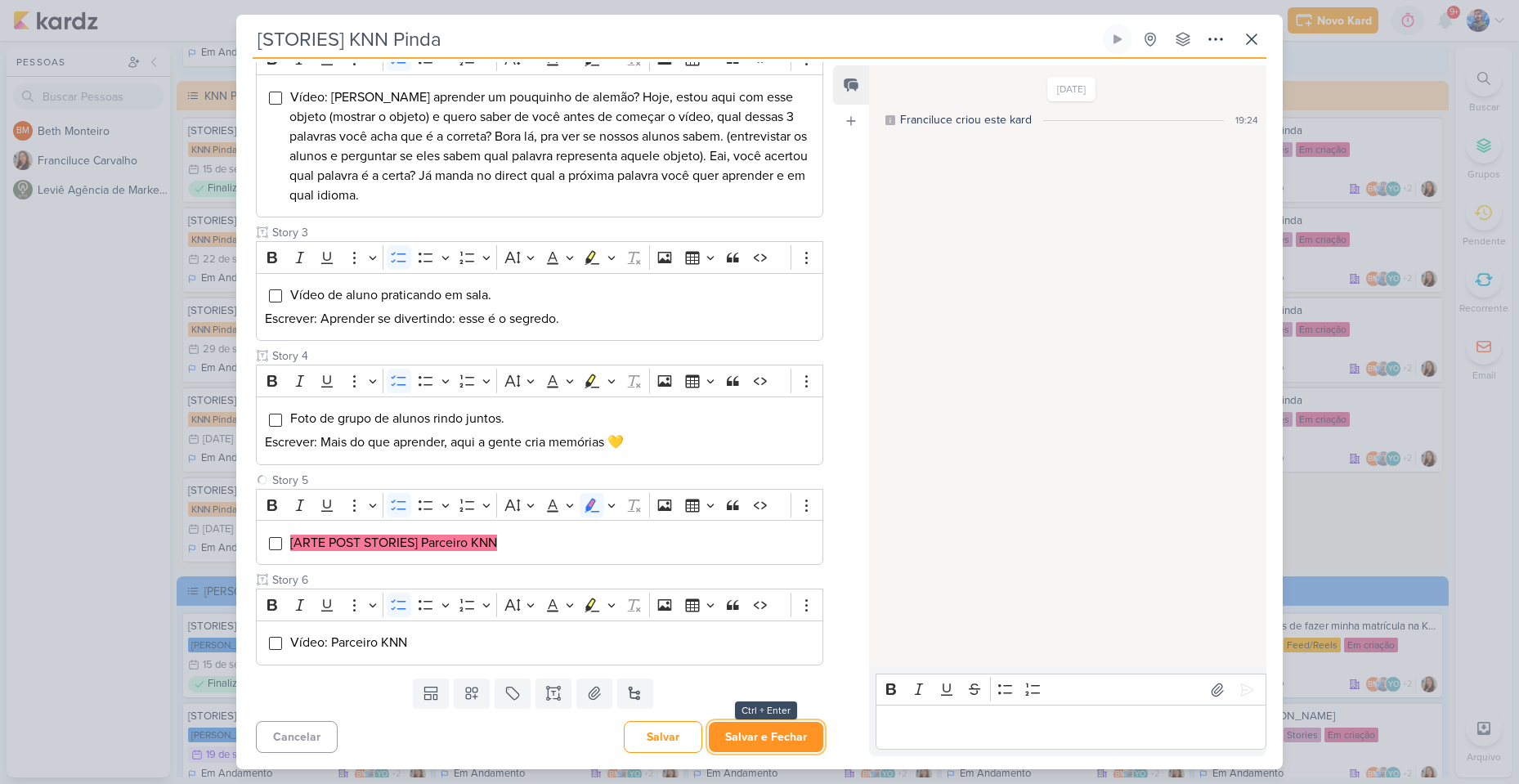
click at [780, 725] on button "Salvar e Fechar" at bounding box center [766, 736] width 115 height 30
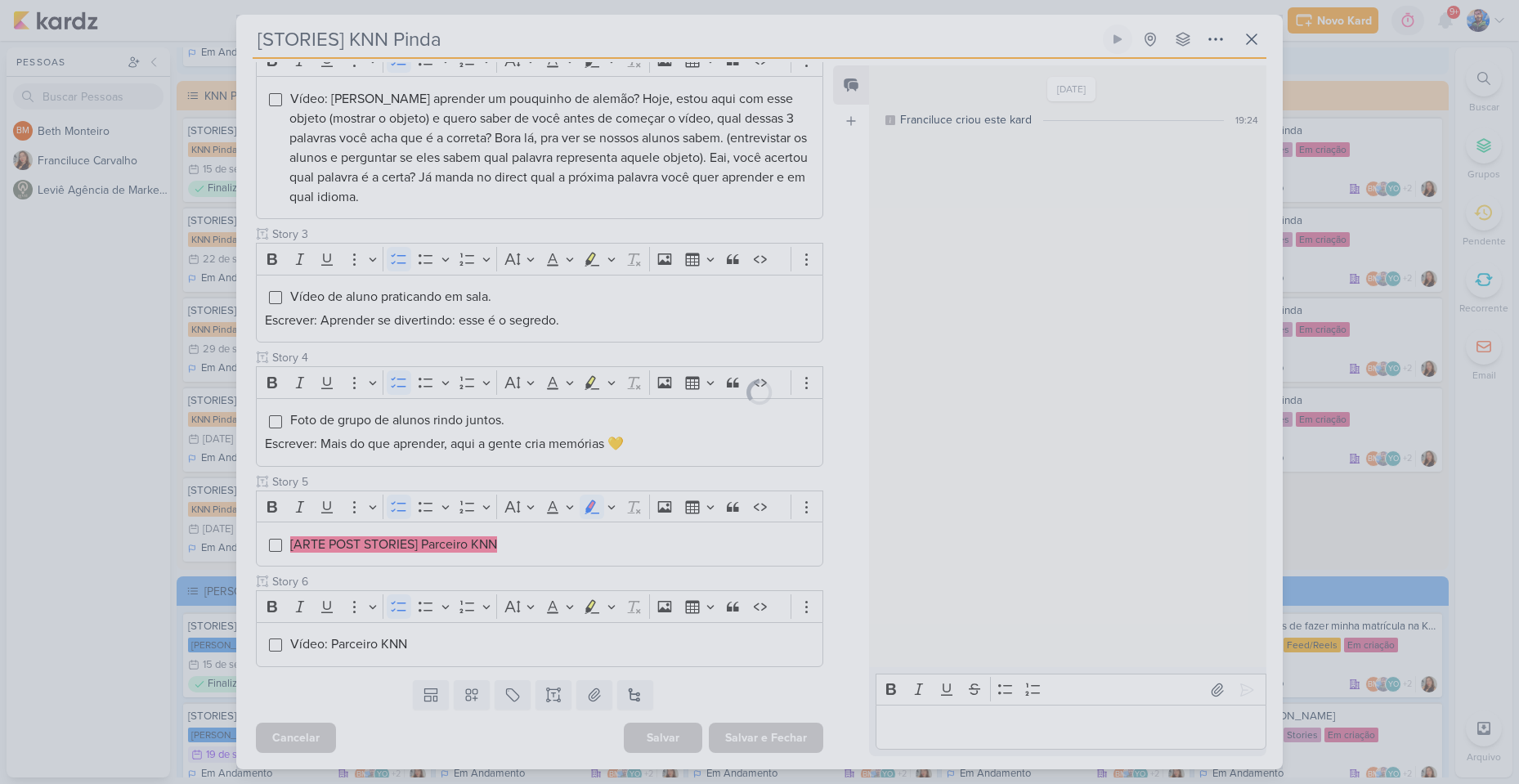
scroll to position [384, 0]
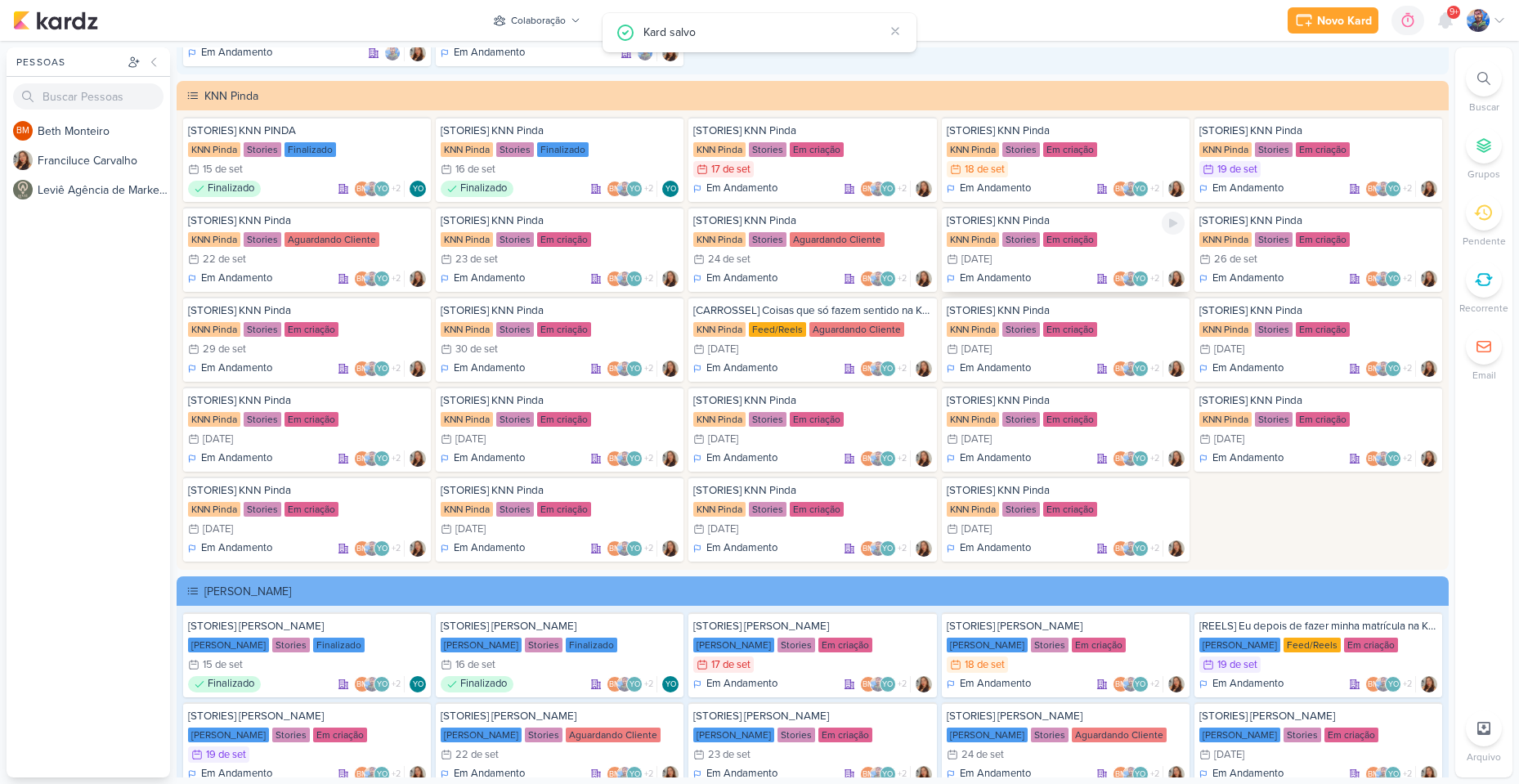
click at [1025, 262] on div "25/9 [DATE]" at bounding box center [1065, 259] width 238 height 16
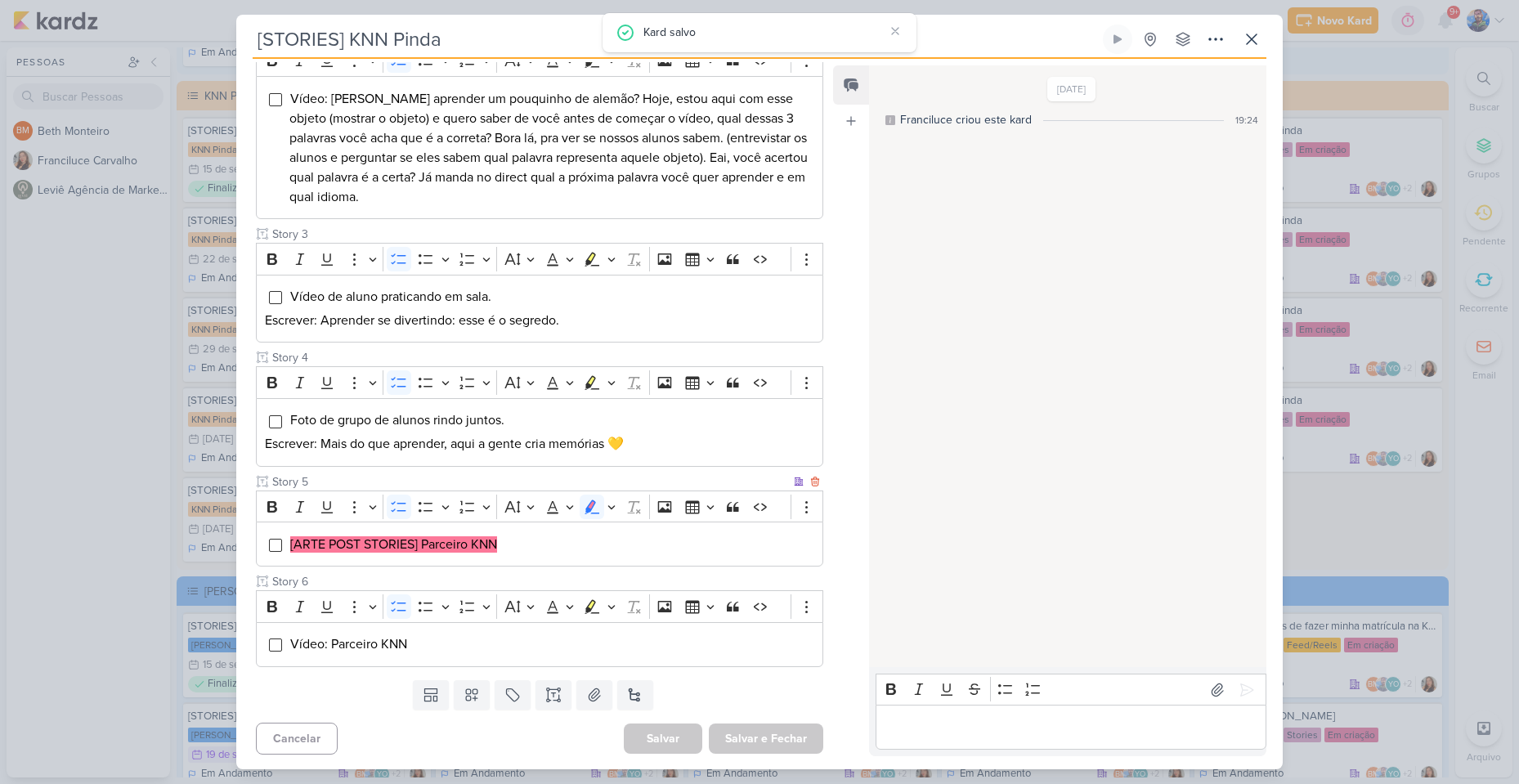
scroll to position [385, 0]
click at [1252, 33] on icon at bounding box center [1251, 39] width 19 height 19
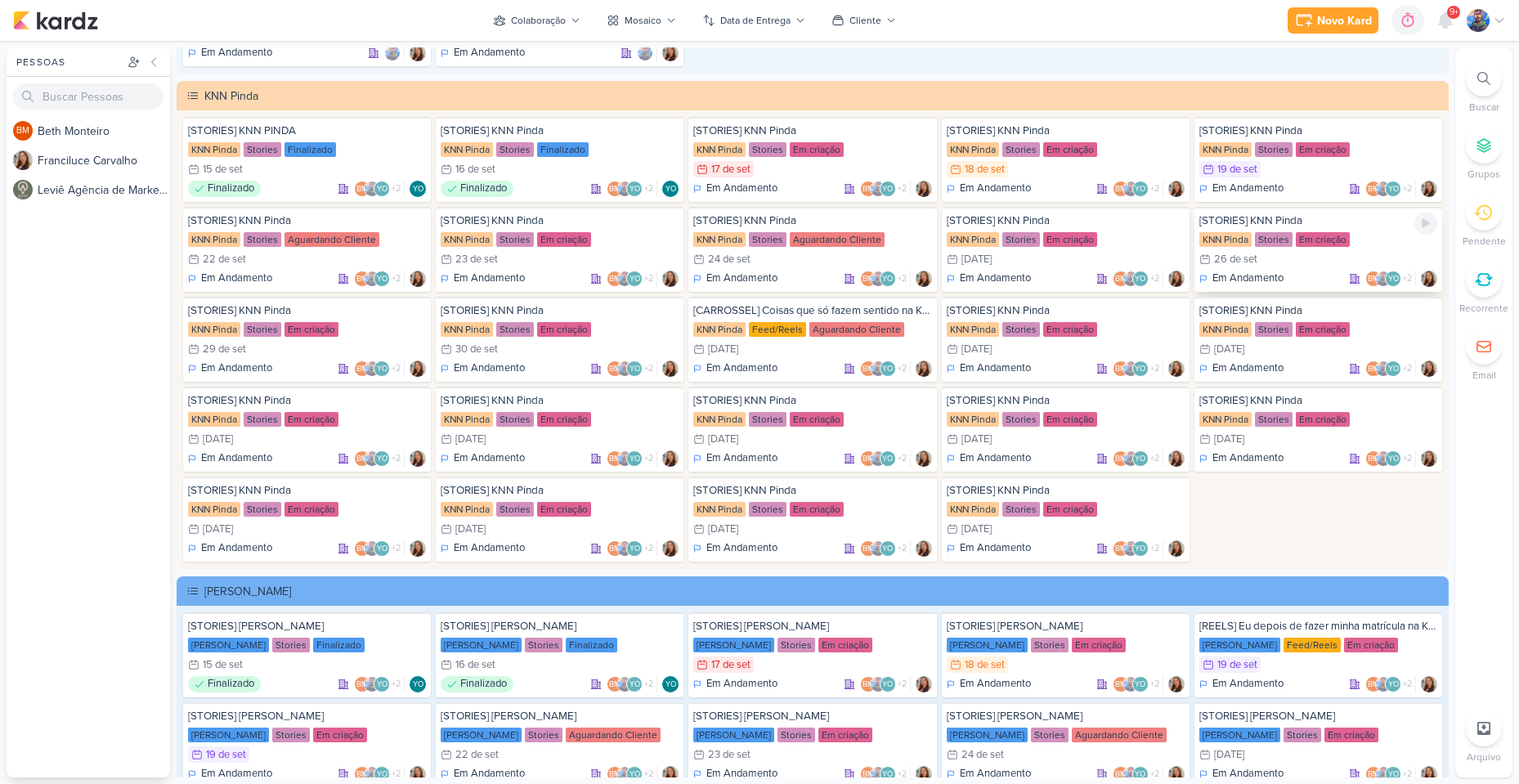
click at [1246, 254] on div "26 de set" at bounding box center [1236, 259] width 44 height 11
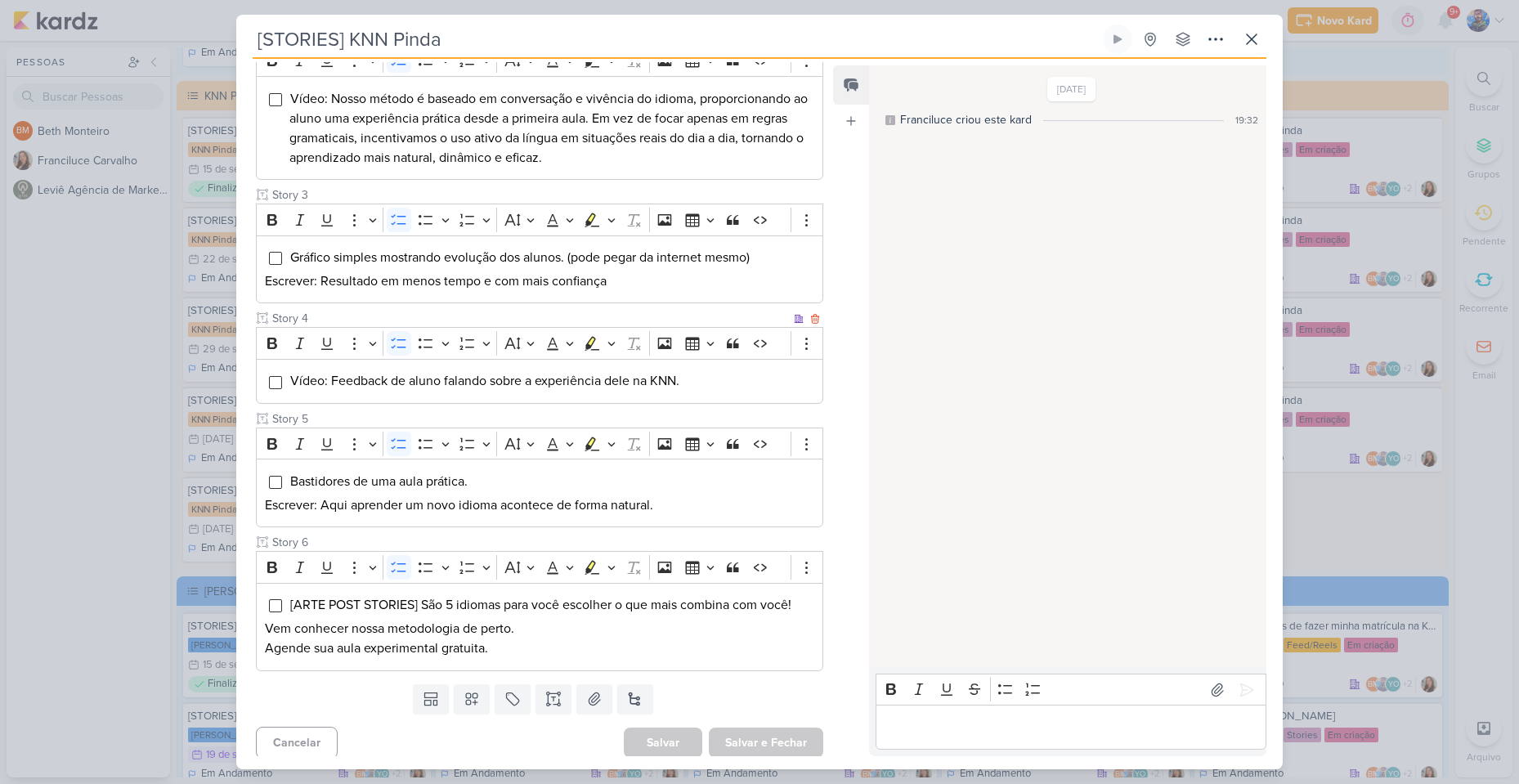
scroll to position [409, 0]
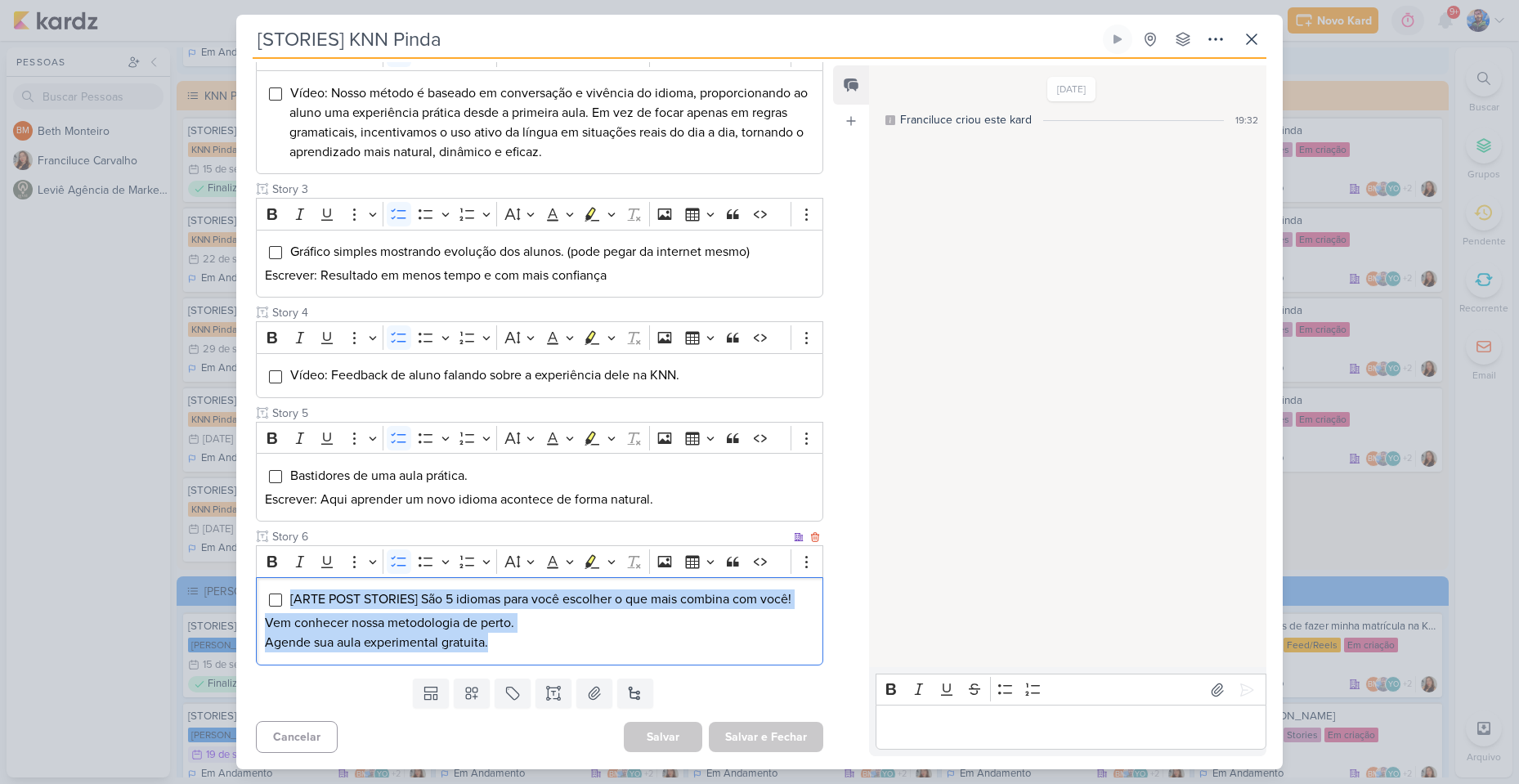
drag, startPoint x: 494, startPoint y: 642, endPoint x: 356, endPoint y: 607, distance: 142.4
click at [292, 598] on div "[ARTE POST STORIES] São 5 idiomas para você escolher o que mais combina com voc…" at bounding box center [540, 621] width 567 height 88
click at [607, 567] on button "Highlight" at bounding box center [611, 561] width 14 height 24
click at [541, 594] on icon "Text highlight toolbar" at bounding box center [543, 590] width 15 height 14
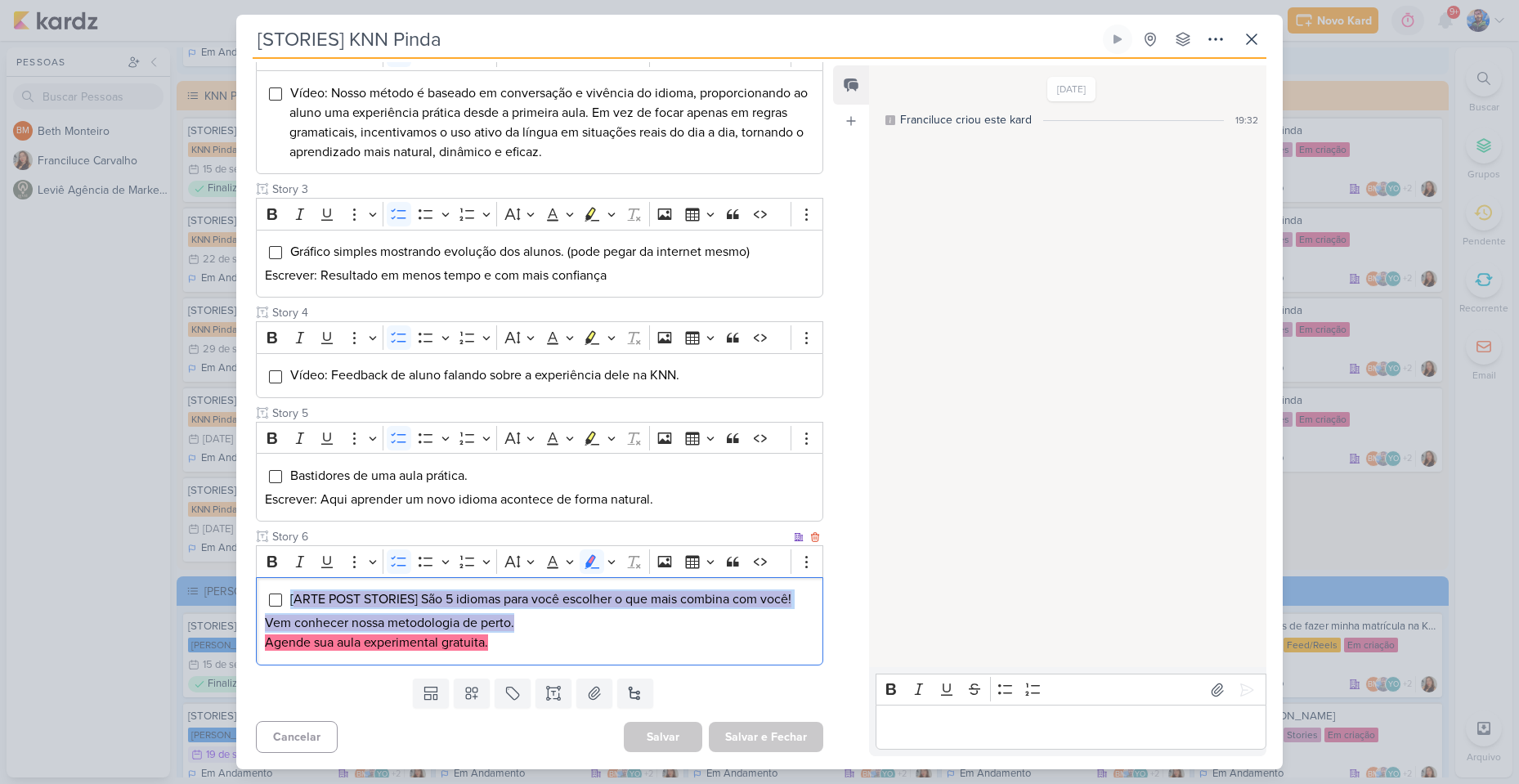
click at [546, 629] on p "Vem conhecer nossa metodologia de perto." at bounding box center [540, 623] width 549 height 19
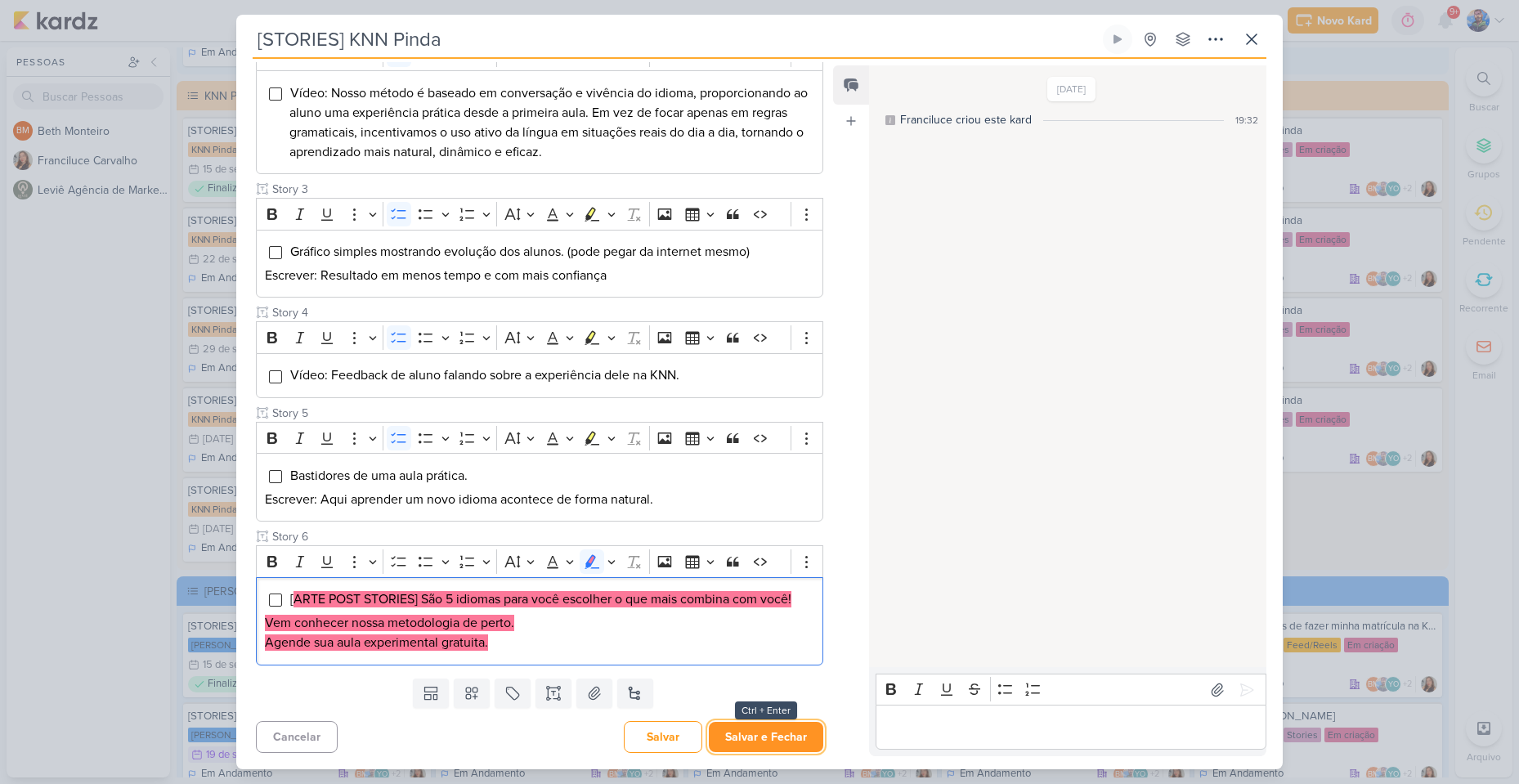
click at [740, 728] on button "Salvar e Fechar" at bounding box center [766, 736] width 115 height 30
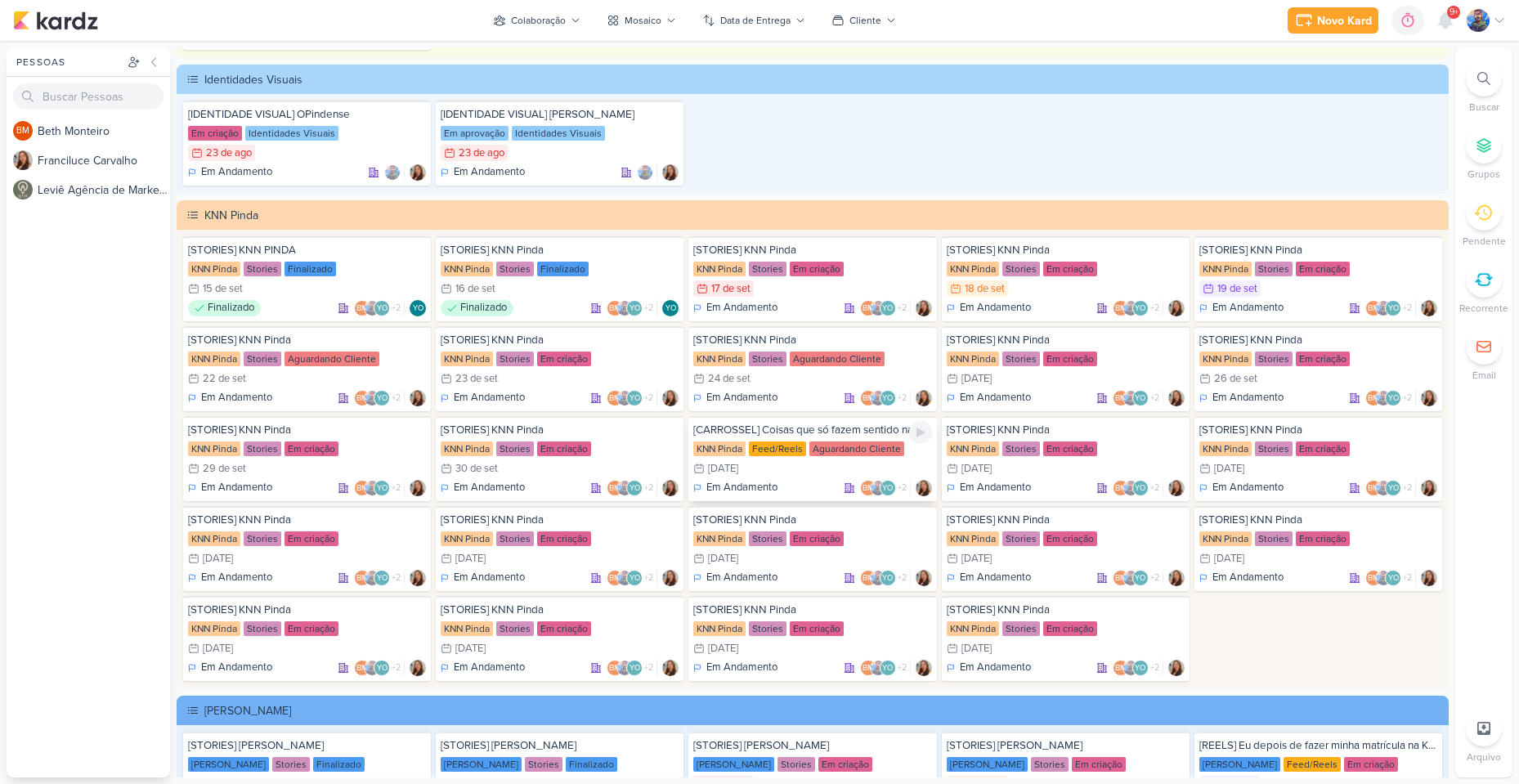
scroll to position [2776, 0]
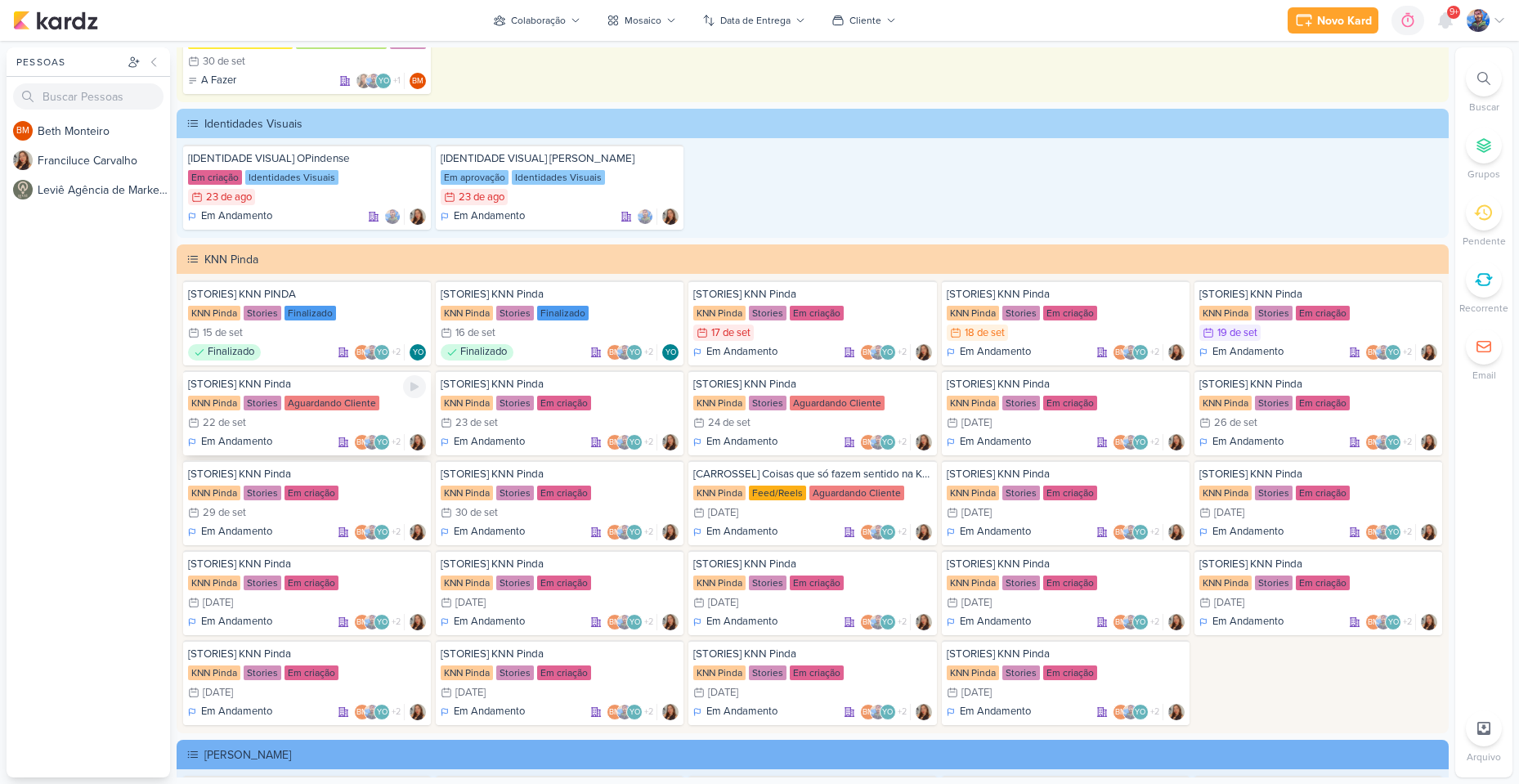
click at [261, 417] on div "22/9 [DATE]" at bounding box center [307, 422] width 238 height 16
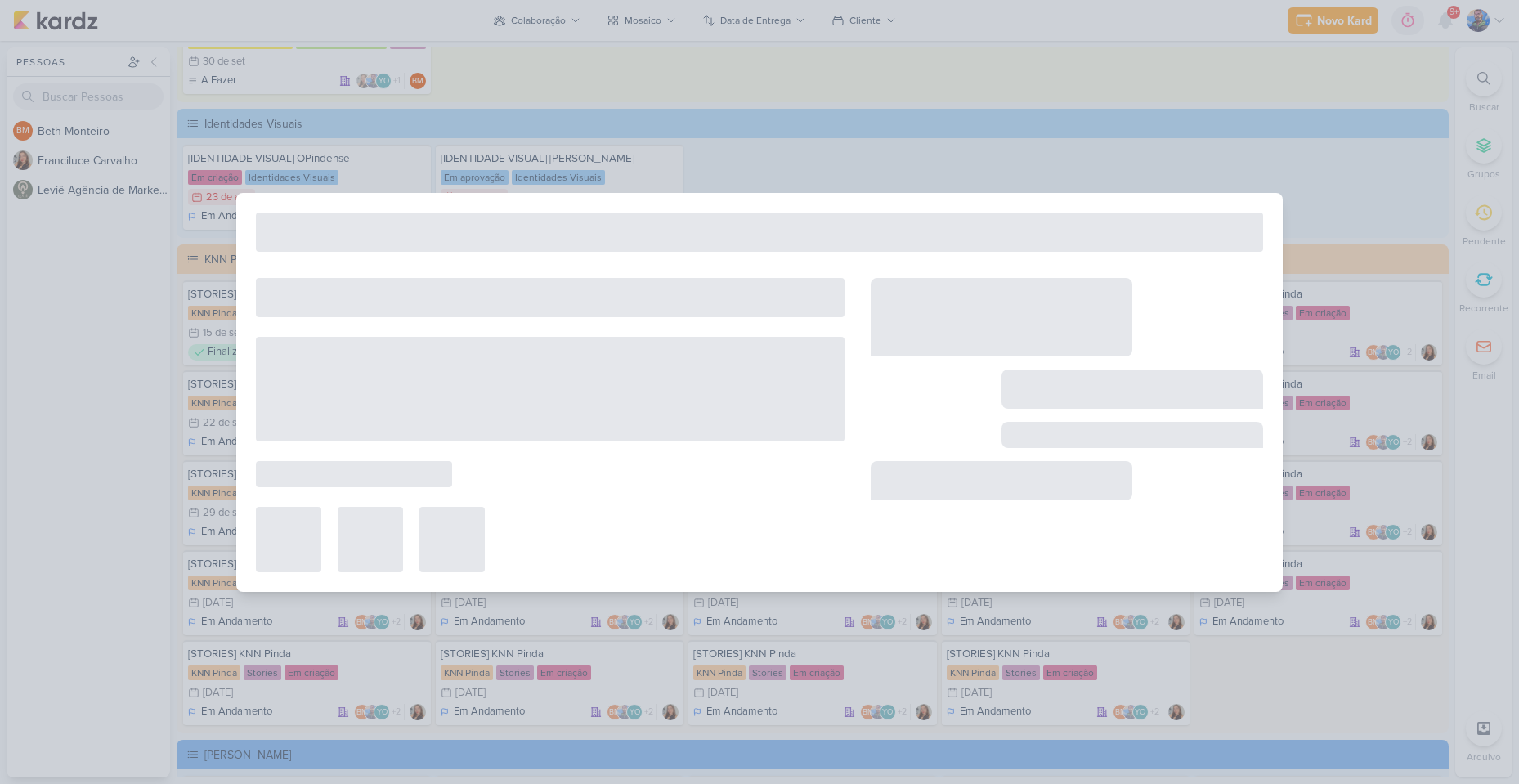
type input "22 de setembro de 2025 às 23:59"
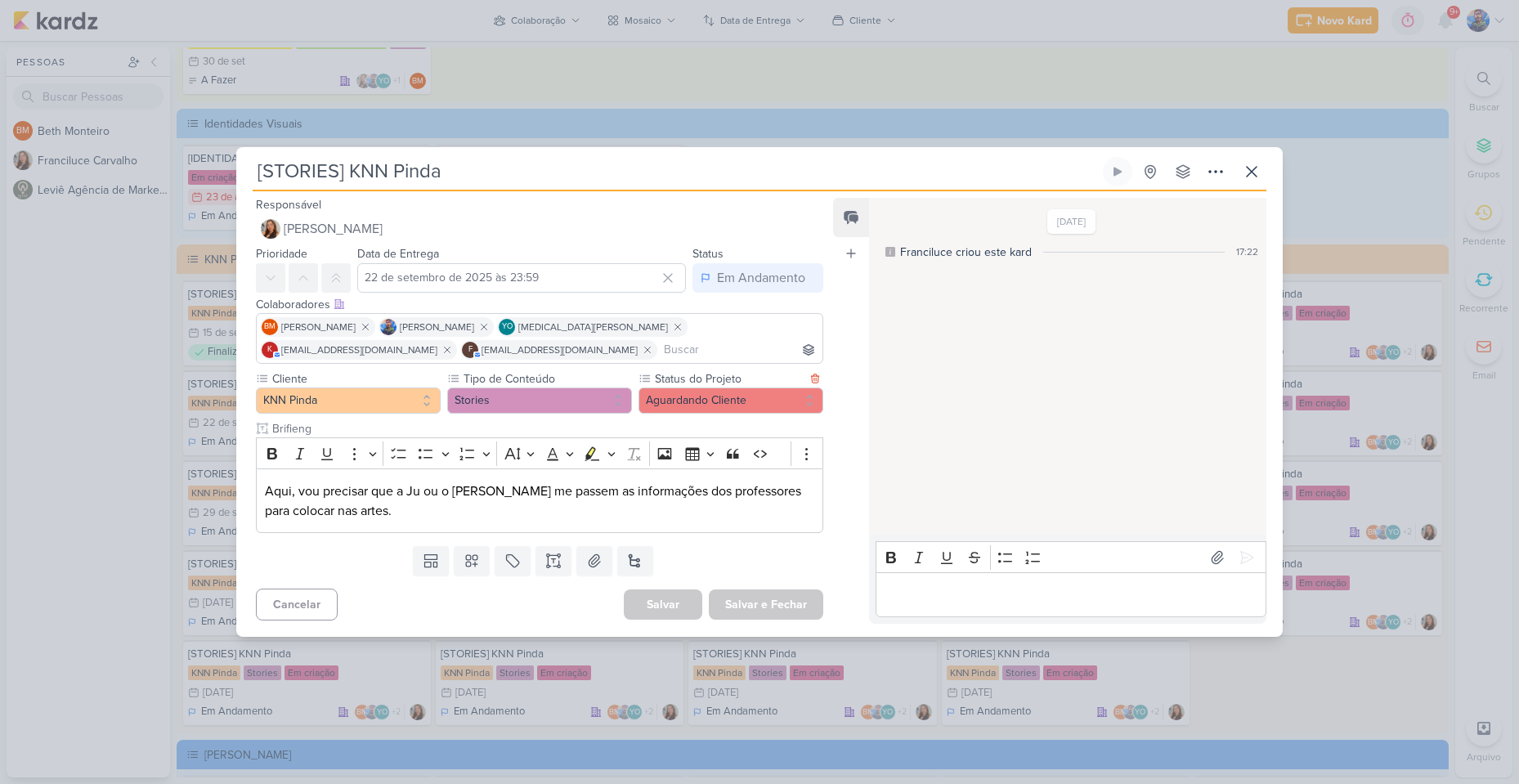
scroll to position [0, 0]
click at [1260, 169] on icon at bounding box center [1251, 172] width 19 height 19
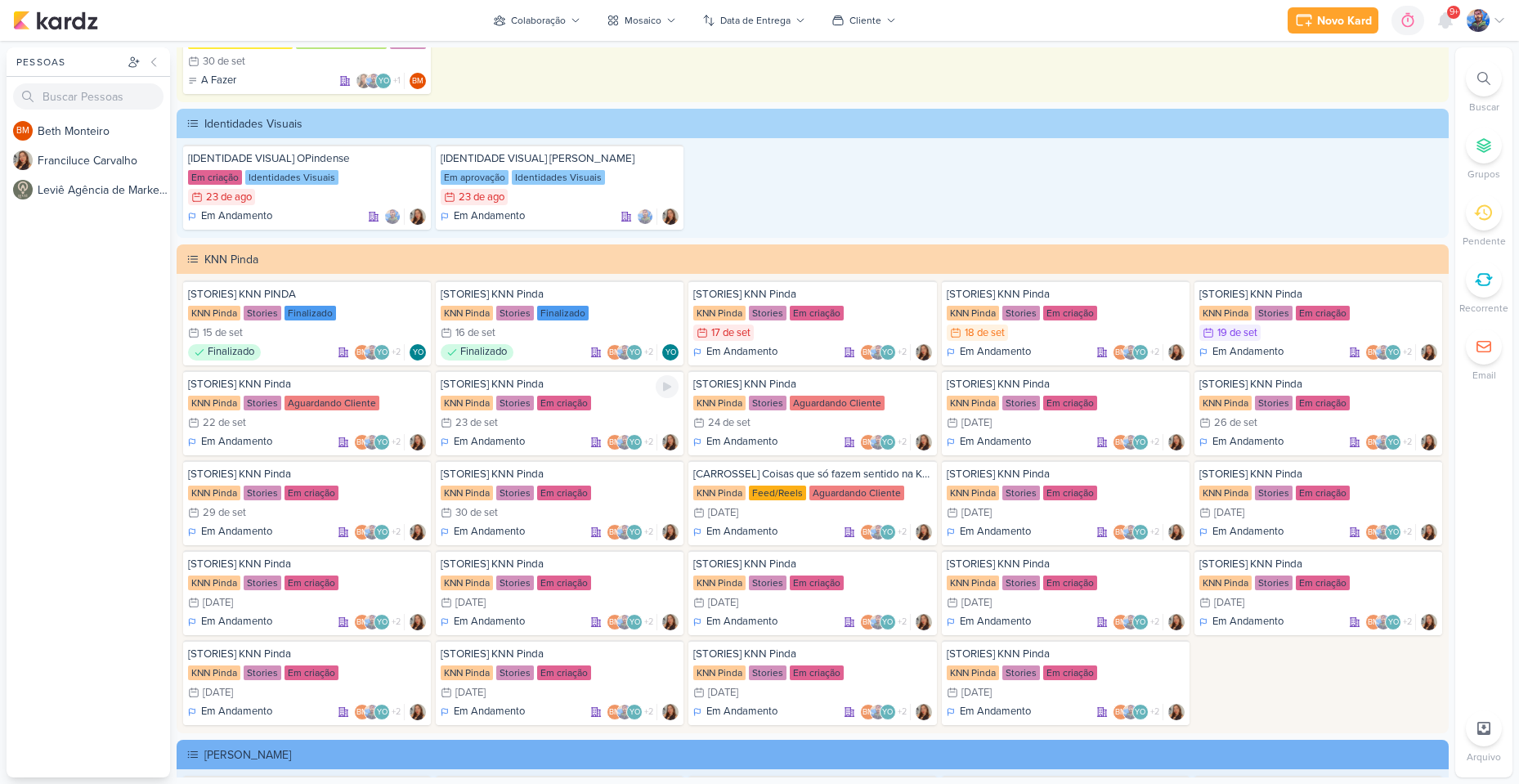
click at [510, 415] on div "23/9 [DATE]" at bounding box center [559, 422] width 238 height 16
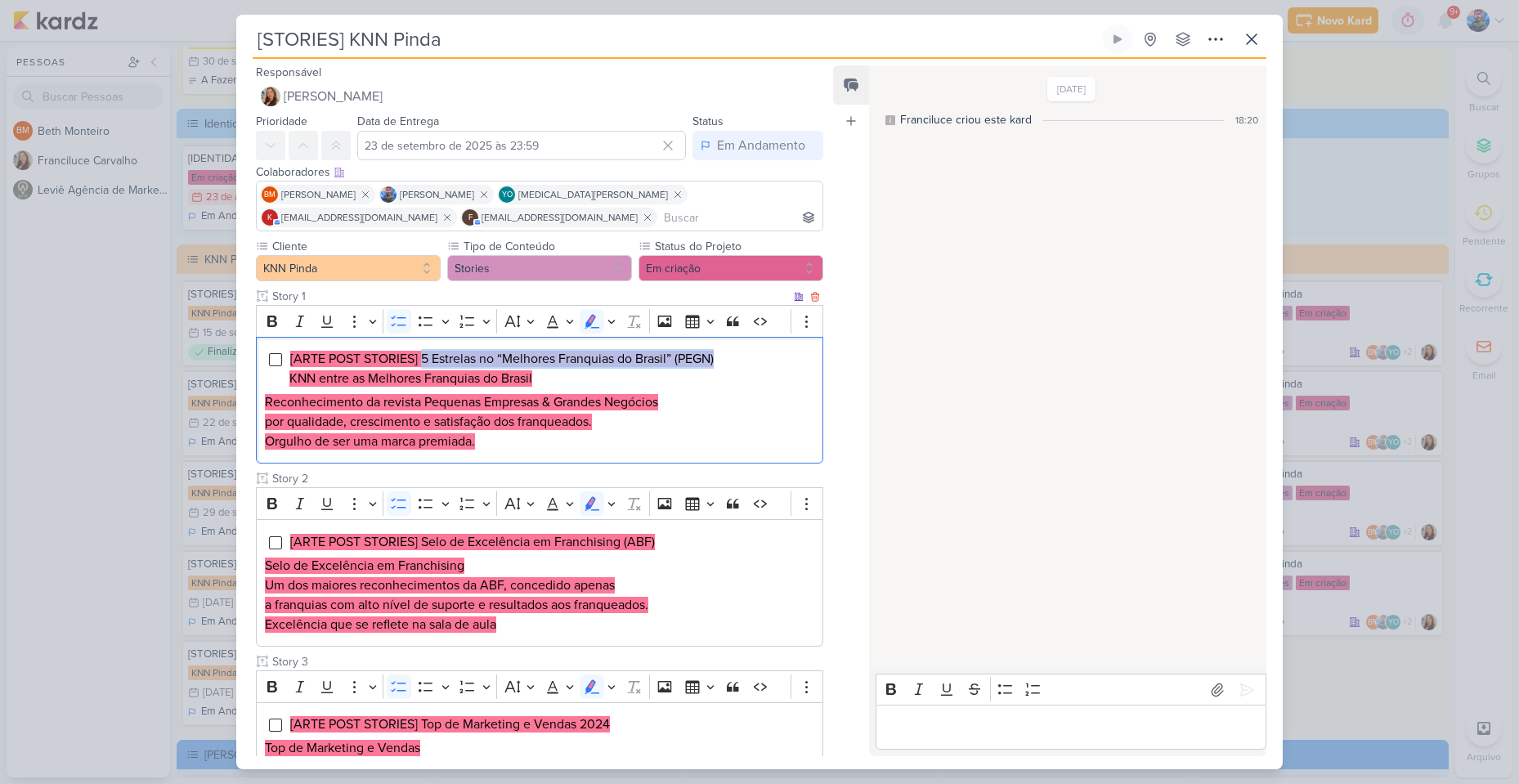
drag, startPoint x: 422, startPoint y: 352, endPoint x: 723, endPoint y: 343, distance: 301.1
click at [723, 343] on div "[ARTE POST STORIES] 5 Estrelas no “Melhores Franquias do Brasil” (PEGN) KNN ent…" at bounding box center [540, 400] width 567 height 127
copy mark "5 Estrelas no “Melhores Franquias do Brasil” (PEGN)"
drag, startPoint x: 703, startPoint y: 359, endPoint x: 598, endPoint y: 361, distance: 105.0
click at [702, 359] on mark "[ARTE POST STORIES] 5 Estrelas no “Melhores Franquias do Brasil” (PEGN)" at bounding box center [502, 358] width 423 height 16
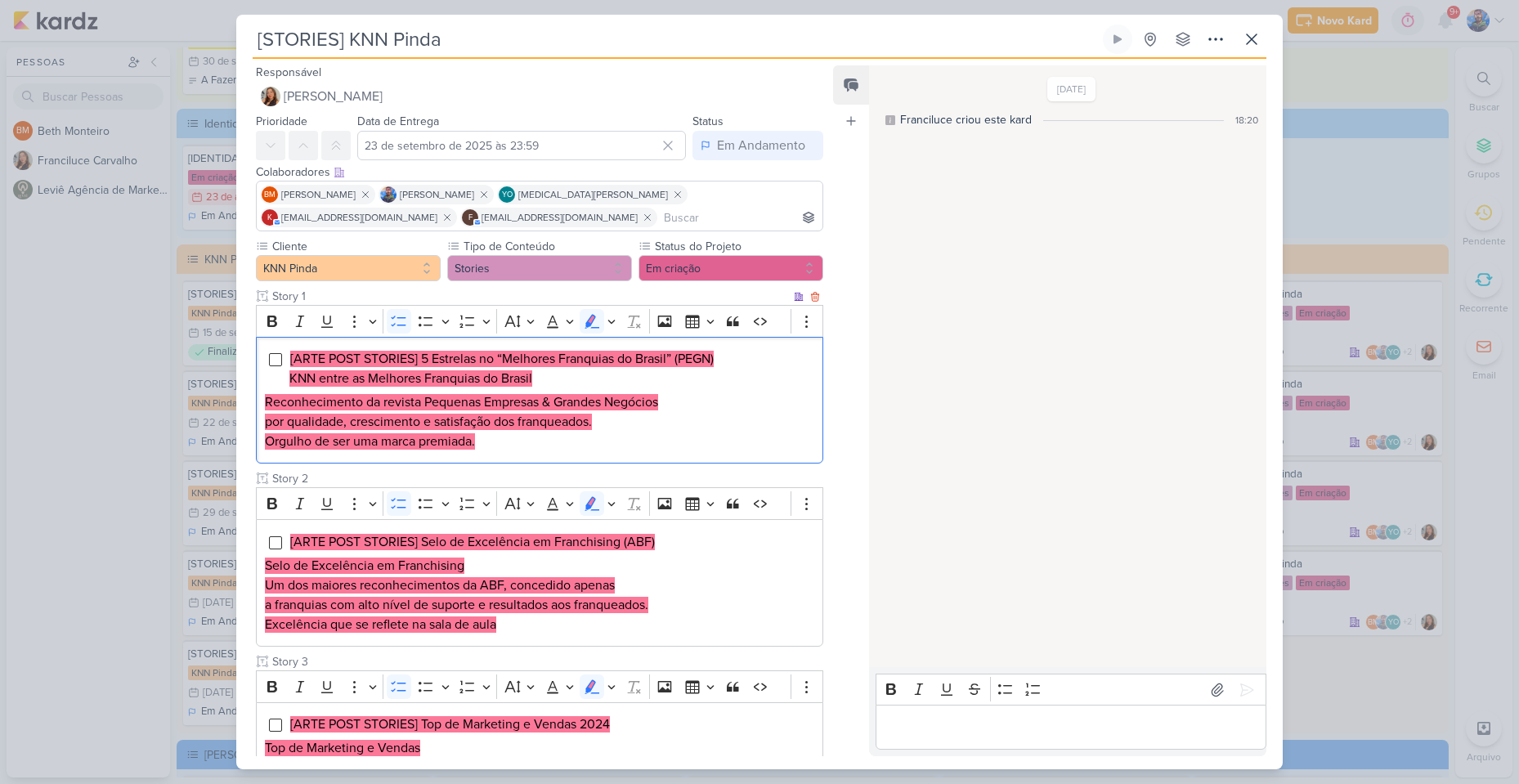
click at [372, 362] on mark "[ARTE POST STORIES] 5 Estrelas no “Melhores Franquias do Brasil” (PEGN)" at bounding box center [502, 358] width 423 height 16
drag, startPoint x: 289, startPoint y: 376, endPoint x: 535, endPoint y: 376, distance: 246.0
click at [535, 376] on span "[ARTE POST STORIES] 5 Estrelas no “Melhores Franquias do Brasil” (PEGN) KNN ent…" at bounding box center [501, 368] width 424 height 36
copy mark "KNN entre as Melhores Franquias do Brasil"
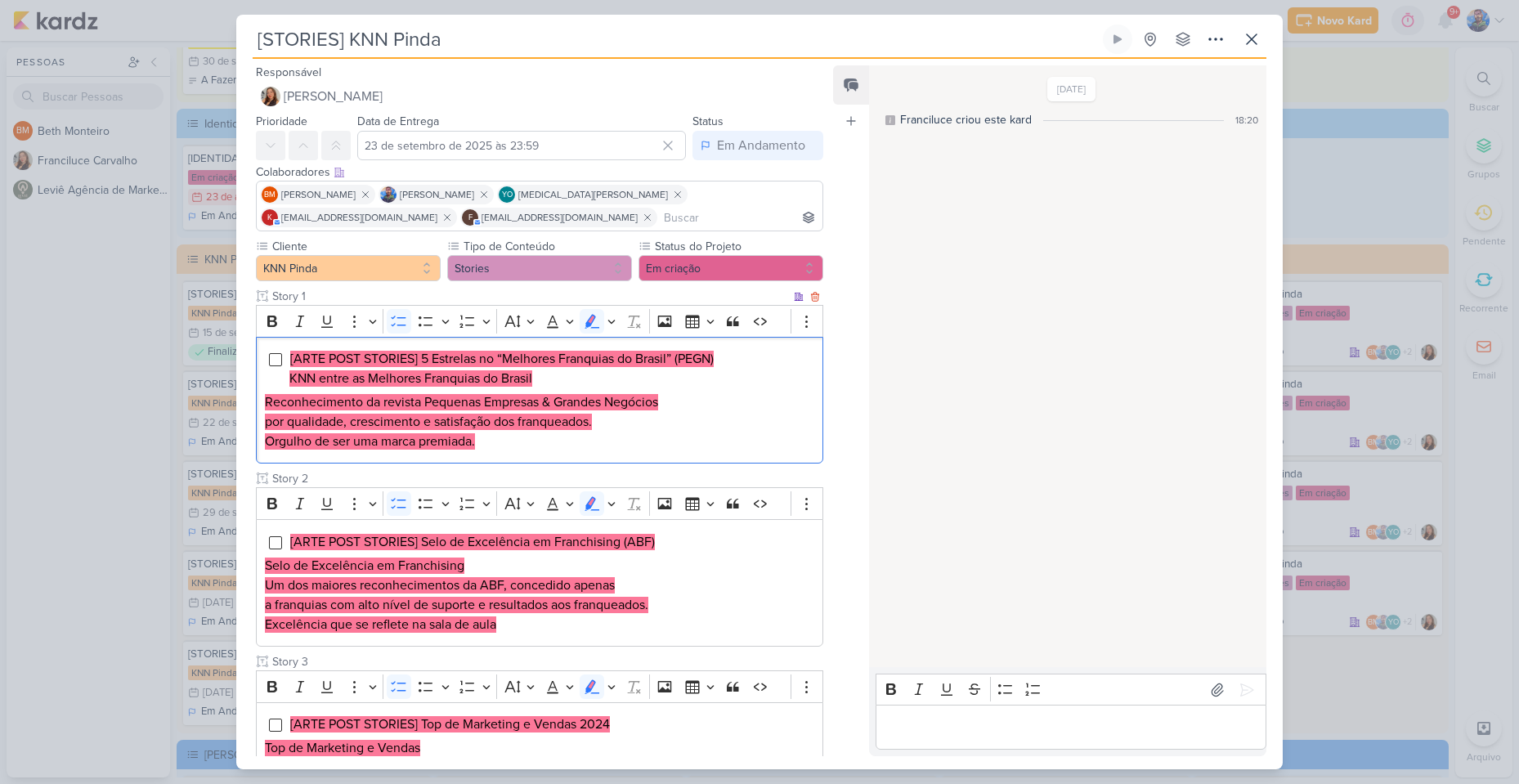
click at [596, 392] on h2 "Reconhecimento da revista Pequenas Empresas & Grandes Negócios por qualidade, c…" at bounding box center [540, 411] width 549 height 39
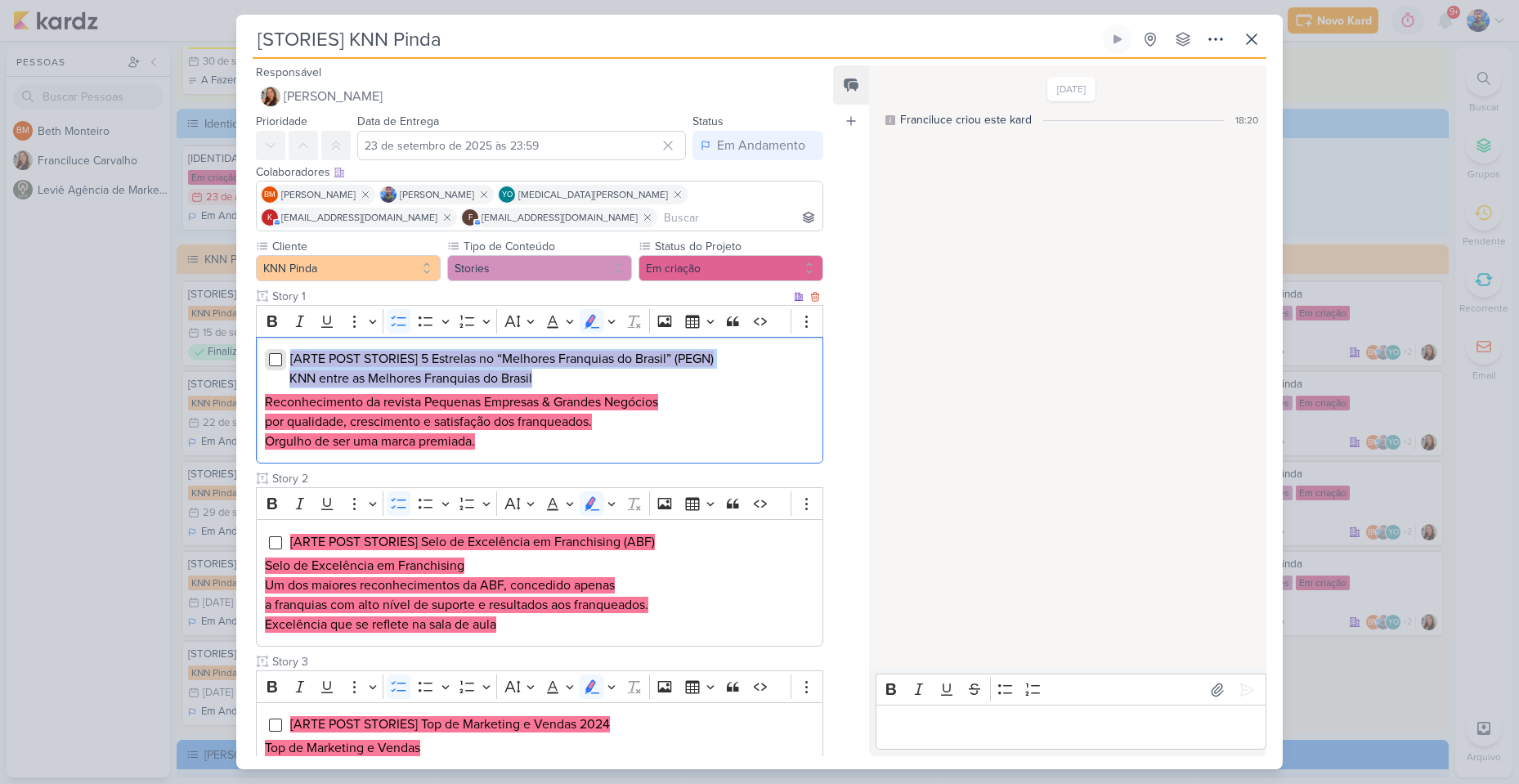
drag, startPoint x: 545, startPoint y: 381, endPoint x: 278, endPoint y: 360, distance: 267.8
click at [289, 360] on li "[ARTE POST STORIES] 5 Estrelas no “Melhores Franquias do Brasil” (PEGN) KNN ent…" at bounding box center [551, 369] width 525 height 39
click at [611, 318] on icon "Editor toolbar" at bounding box center [611, 321] width 8 height 16
click at [513, 351] on icon "Text highlight toolbar" at bounding box center [513, 348] width 9 height 13
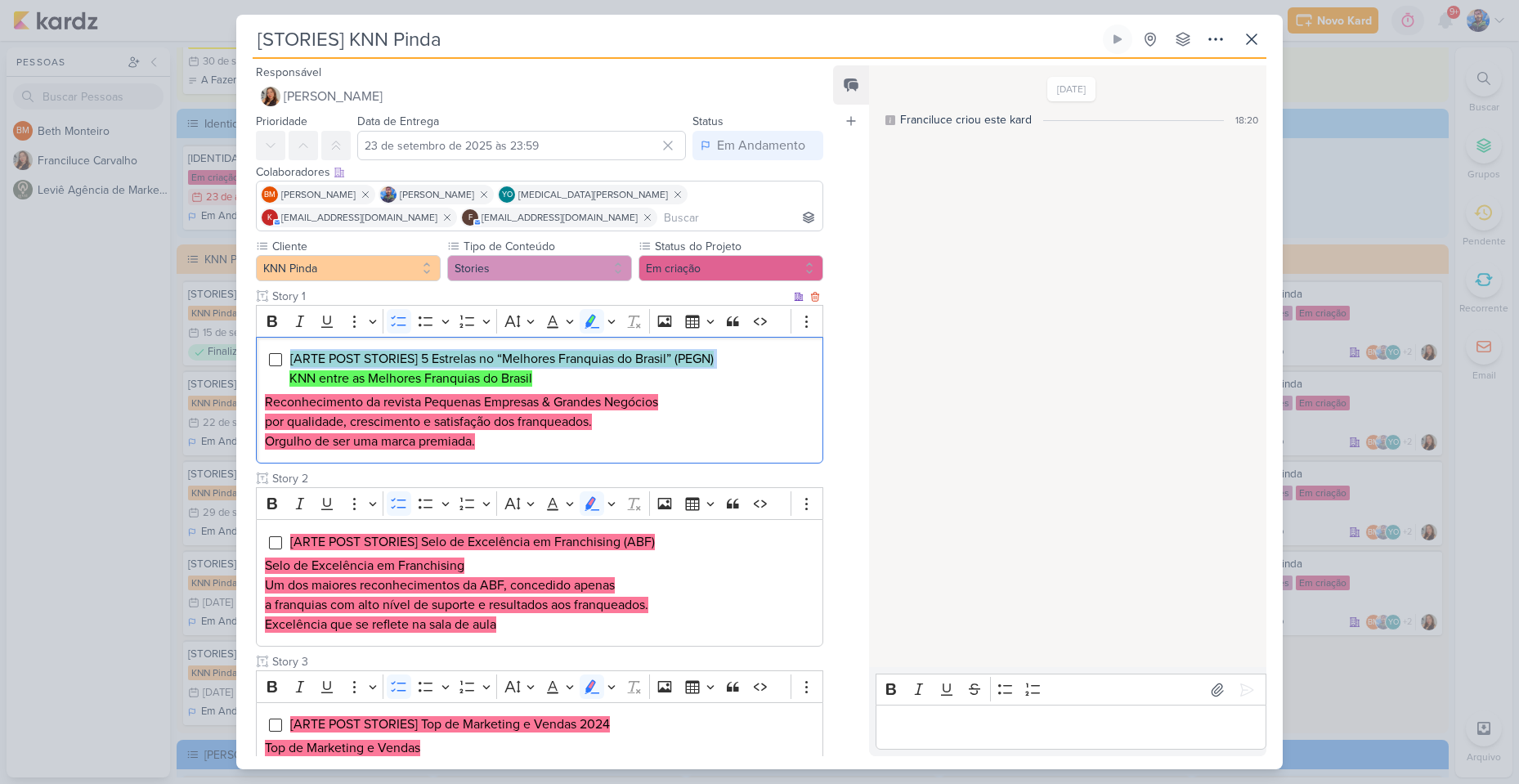
click at [551, 379] on li "[ARTE POST STORIES] 5 Estrelas no “Melhores Franquias do Brasil” (PEGN) KNN ent…" at bounding box center [551, 369] width 525 height 39
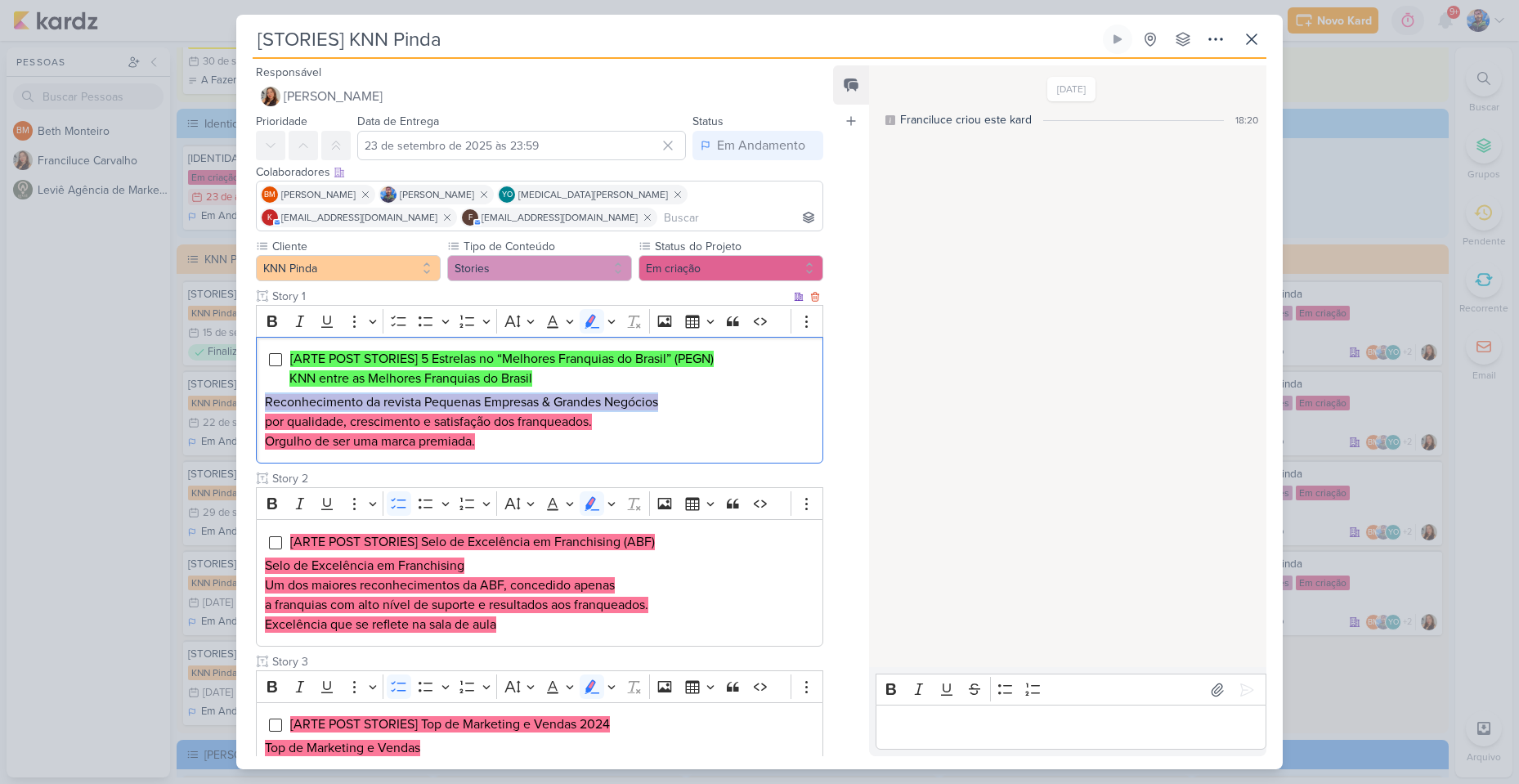
drag, startPoint x: 265, startPoint y: 400, endPoint x: 673, endPoint y: 400, distance: 408.0
click at [673, 400] on h2 "Reconhecimento da revista Pequenas Empresas & Grandes Negócios por qualidade, c…" at bounding box center [540, 411] width 549 height 39
copy mark "Reconhecimento da revista Pequenas Empresas & Grandes Negócios"
click at [597, 411] on h2 "Reconhecimento da revista Pequenas Empresas & Grandes Negócios por qualidade, c…" at bounding box center [540, 411] width 549 height 39
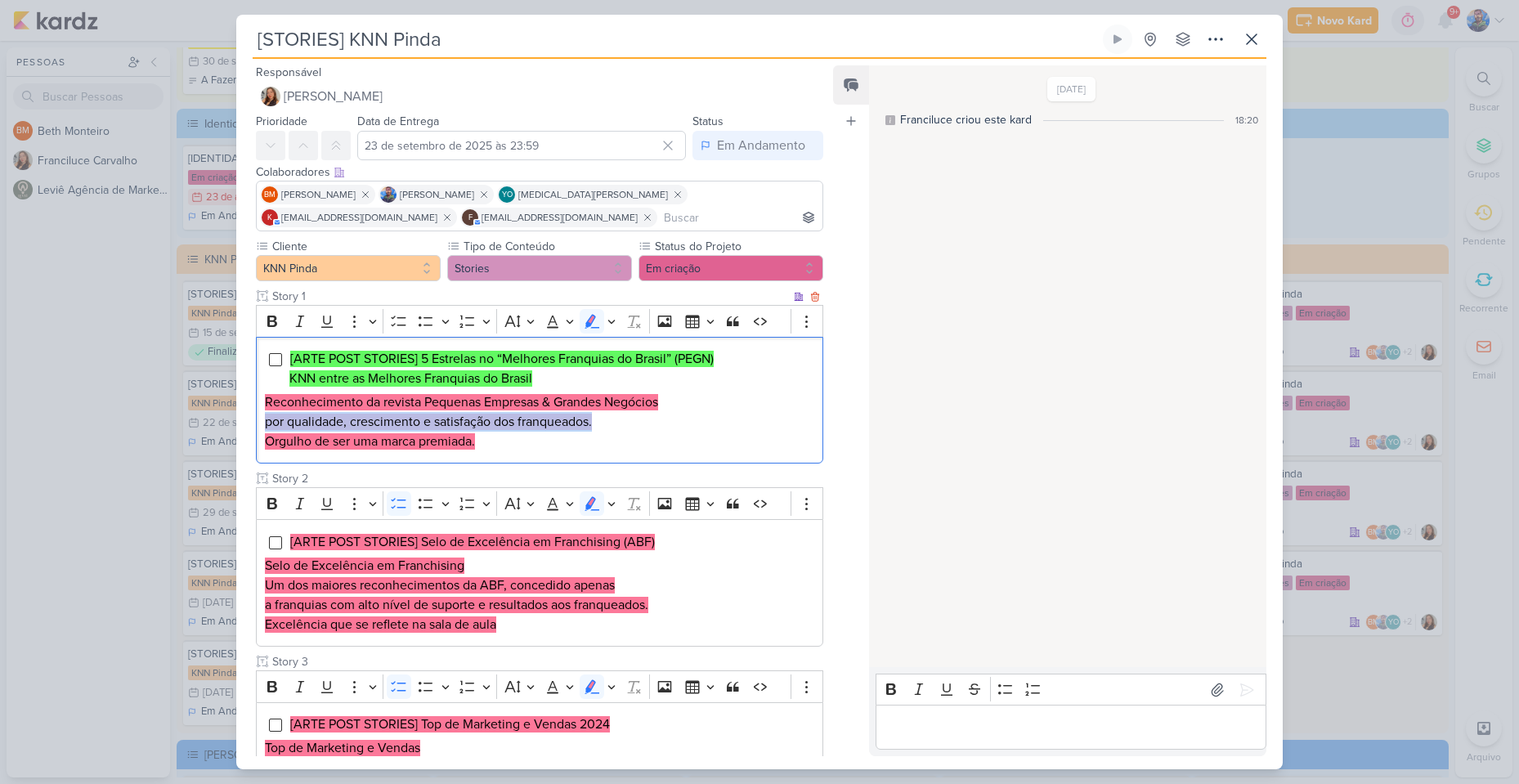
drag, startPoint x: 264, startPoint y: 425, endPoint x: 617, endPoint y: 423, distance: 353.0
click at [617, 423] on h2 "Reconhecimento da revista Pequenas Empresas & Grandes Negócios por qualidade, c…" at bounding box center [540, 411] width 549 height 39
copy mark "por qualidade, crescimento e satisfação dos franqueados."
click at [492, 441] on h2 "Orgulho de ser uma marca premiada." at bounding box center [540, 441] width 549 height 19
drag, startPoint x: 487, startPoint y: 442, endPoint x: 264, endPoint y: 438, distance: 223.0
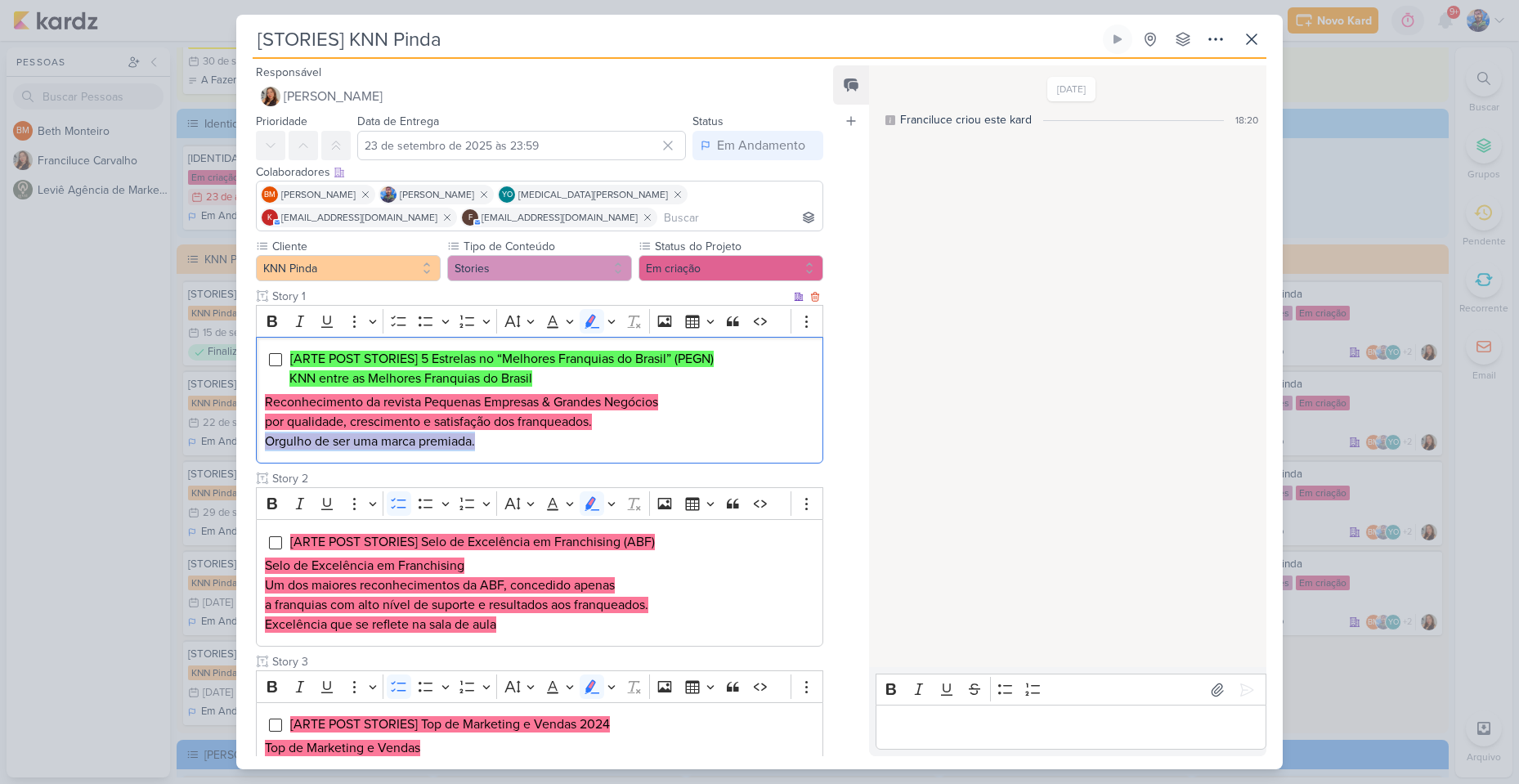
click at [265, 438] on h2 "Orgulho de ser uma marca premiada." at bounding box center [540, 441] width 549 height 19
copy mark "Orgulho de ser uma marca premiada."
click at [623, 422] on h2 "Reconhecimento da revista Pequenas Empresas & Grandes Negócios por qualidade, c…" at bounding box center [540, 411] width 549 height 39
click at [528, 447] on h2 "Orgulho de ser uma marca premiada." at bounding box center [540, 441] width 549 height 19
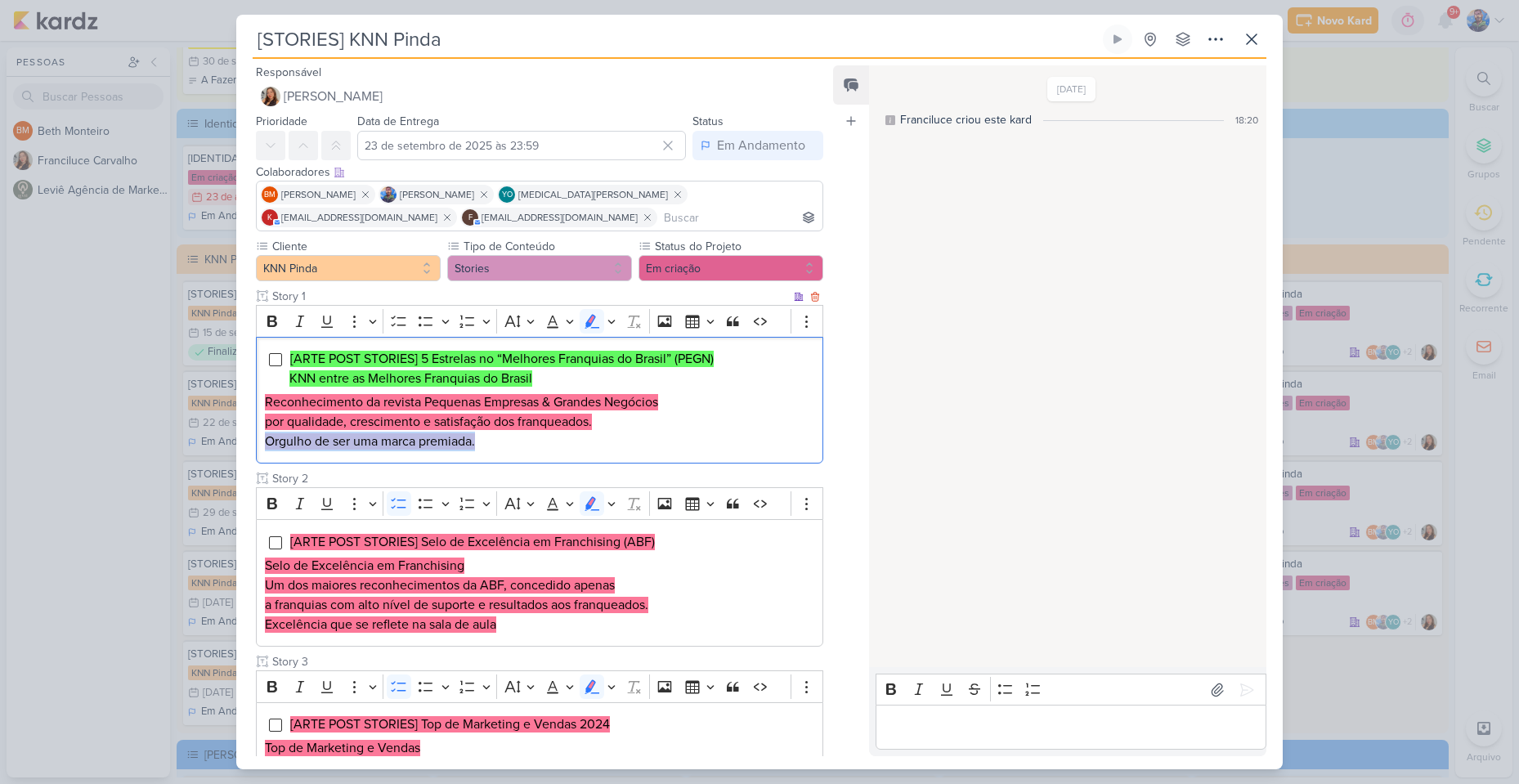
click at [528, 447] on h2 "Orgulho de ser uma marca premiada." at bounding box center [540, 441] width 549 height 19
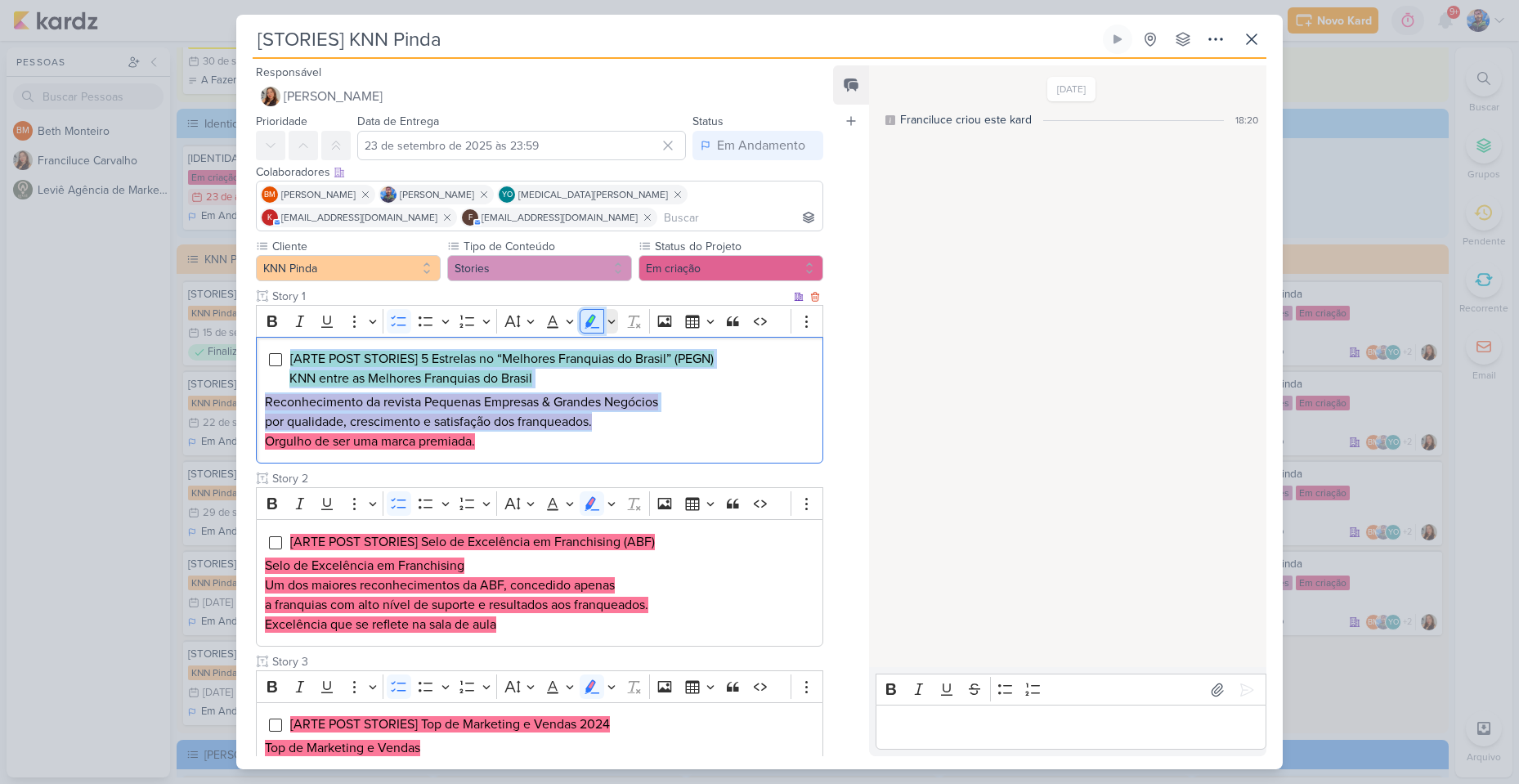
click at [595, 323] on icon "Editor toolbar" at bounding box center [591, 321] width 17 height 16
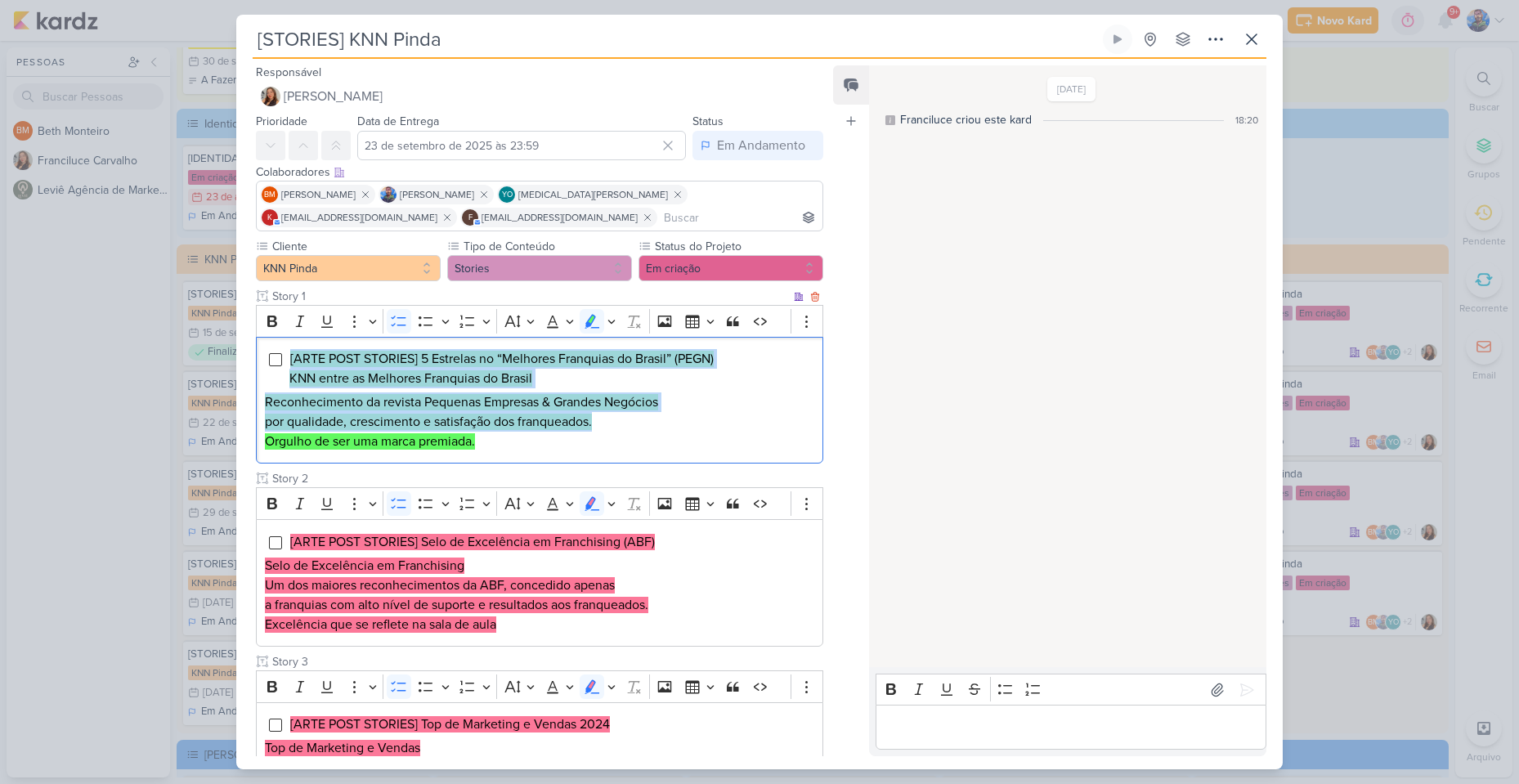
click at [536, 453] on div "[ARTE POST STORIES] 5 Estrelas no “Melhores Franquias do Brasil” (PEGN) KNN ent…" at bounding box center [540, 400] width 567 height 127
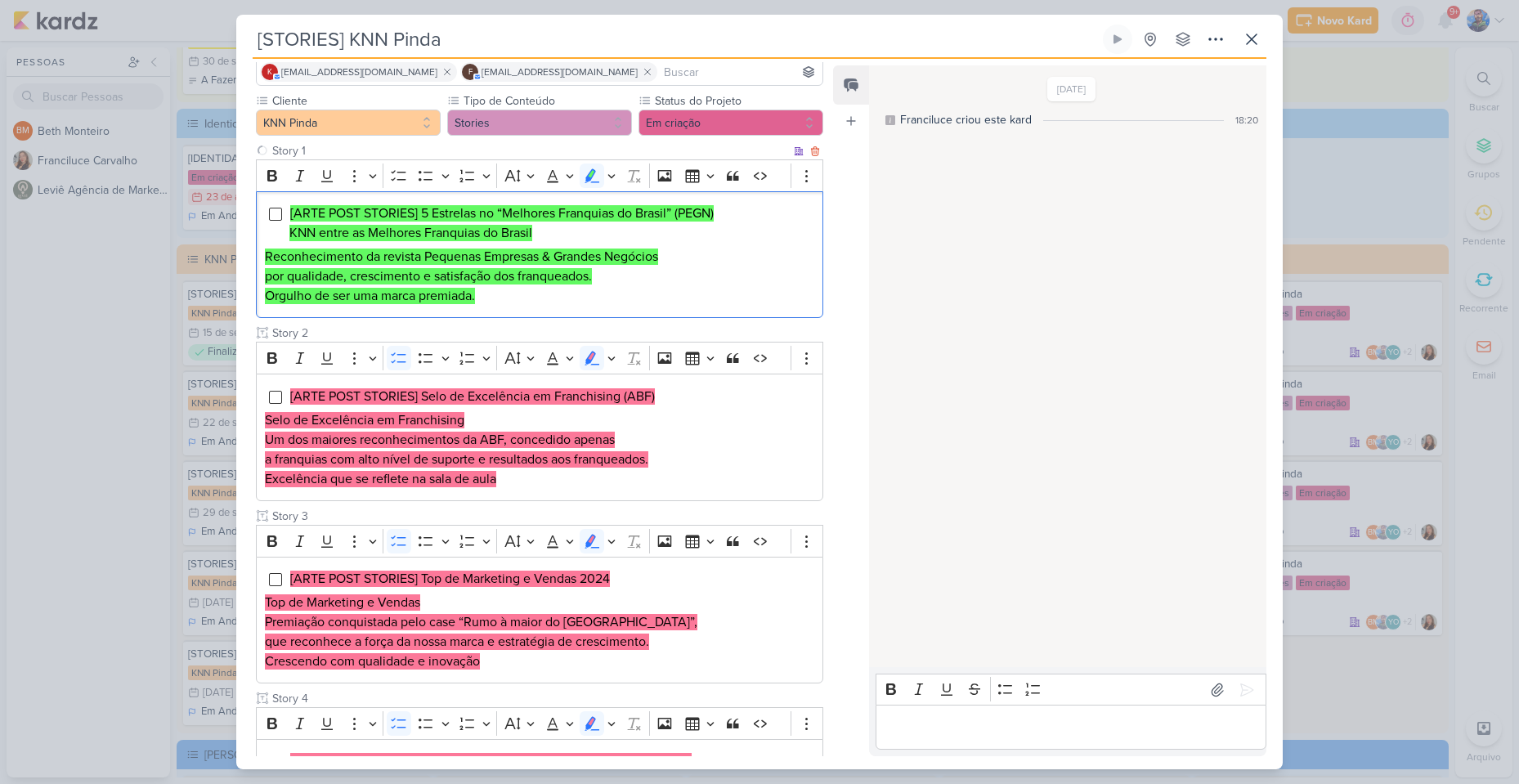
scroll to position [245, 0]
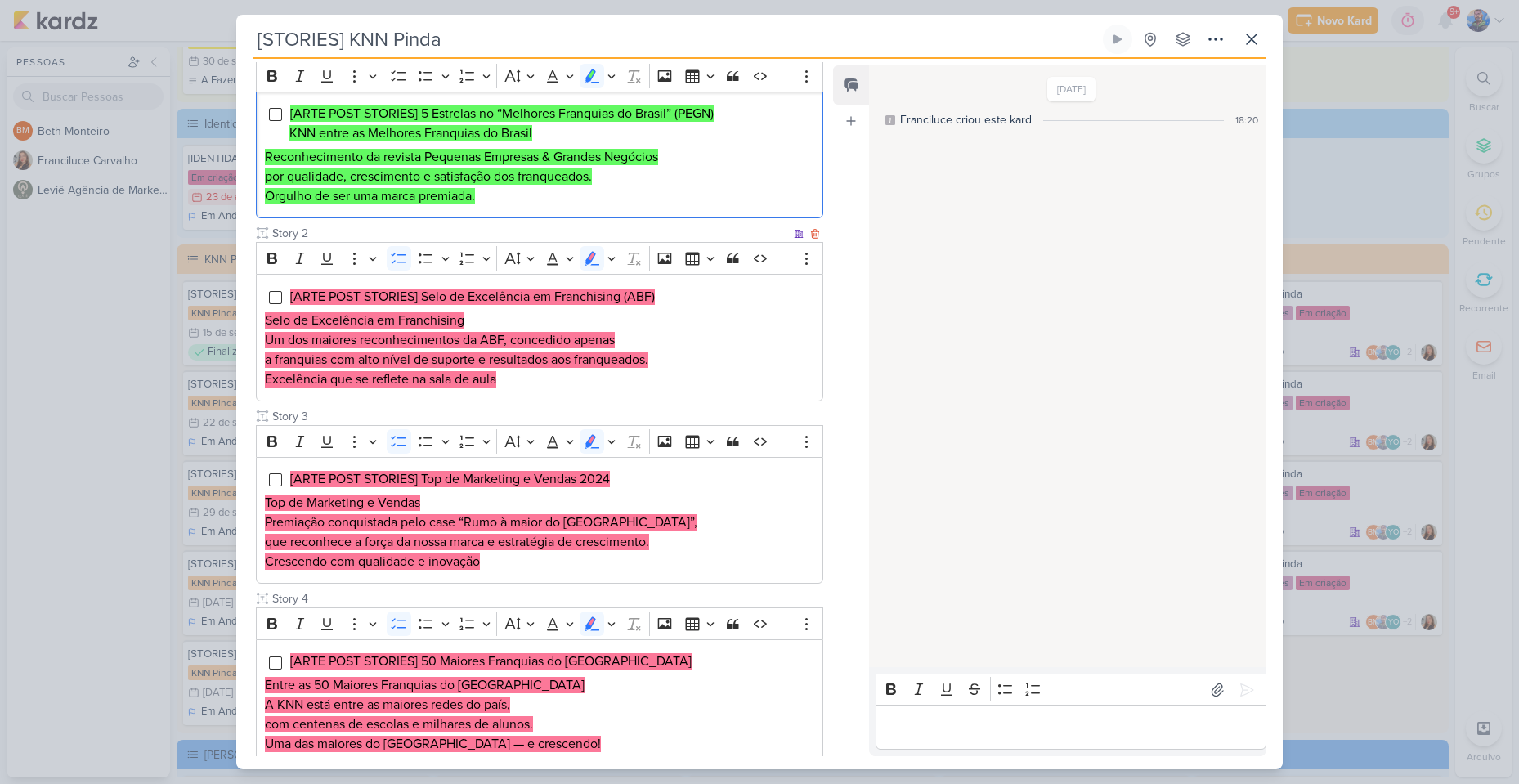
click at [719, 333] on h2 "Um dos maiores reconhecimentos da ABF, concedido apenas a franquias com alto ní…" at bounding box center [540, 349] width 549 height 39
click at [670, 304] on li "[ARTE POST STORIES] Selo de Excelência em Franchising (ABF)" at bounding box center [551, 297] width 525 height 19
click at [582, 372] on h2 "Excelência que se reflete na sala de aula" at bounding box center [540, 379] width 549 height 19
click at [448, 292] on mark "[ARTE POST STORIES] Selo de Excelência em Franchising (ABF)" at bounding box center [473, 296] width 365 height 16
drag, startPoint x: 422, startPoint y: 295, endPoint x: 663, endPoint y: 292, distance: 241.0
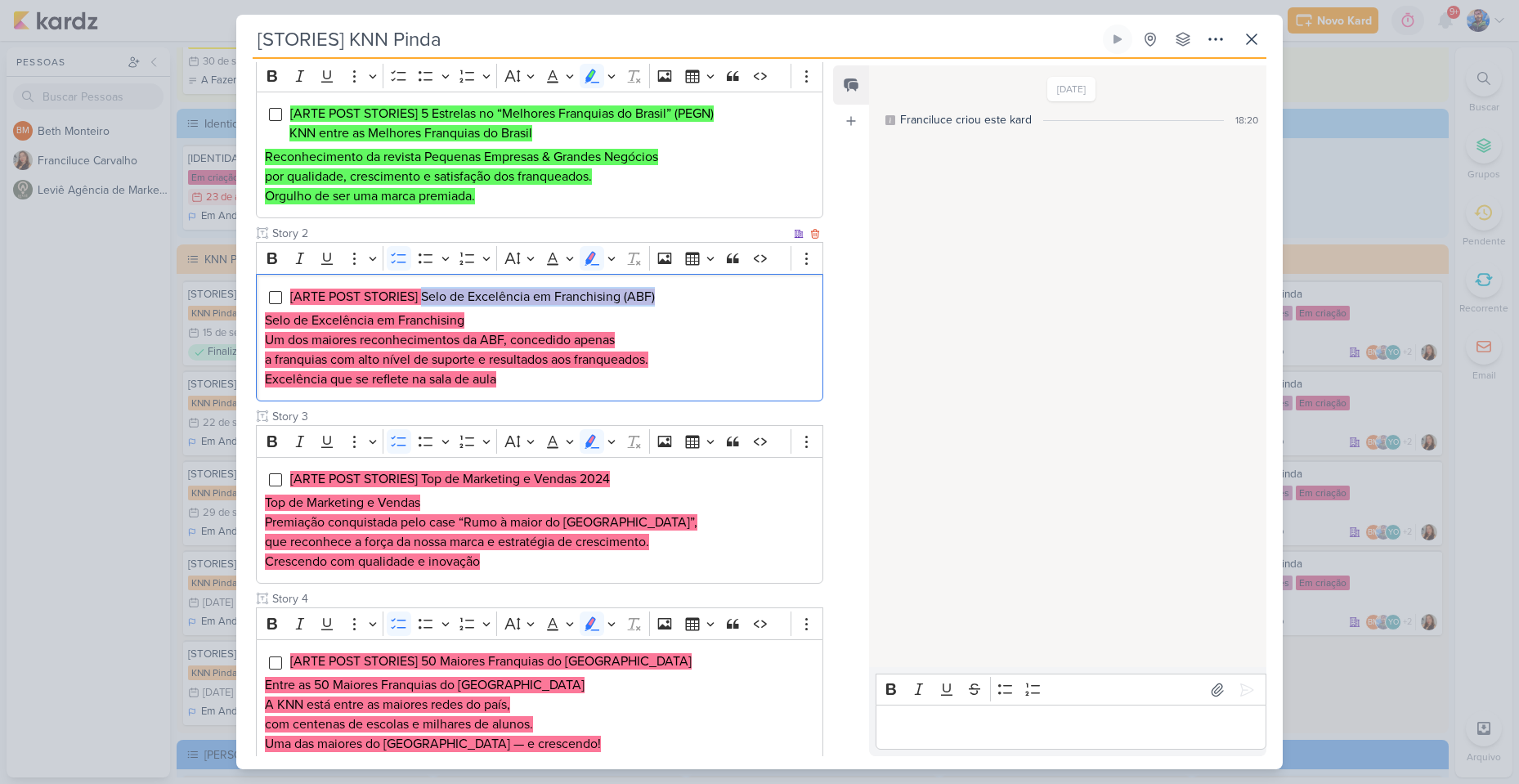
click at [663, 292] on li "[ARTE POST STORIES] Selo de Excelência em Franchising (ABF)" at bounding box center [551, 297] width 525 height 19
copy mark "Selo de Excelência em Franchising (ABF)"
click at [496, 318] on h2 "Selo de Excelência em Franchising" at bounding box center [540, 320] width 549 height 19
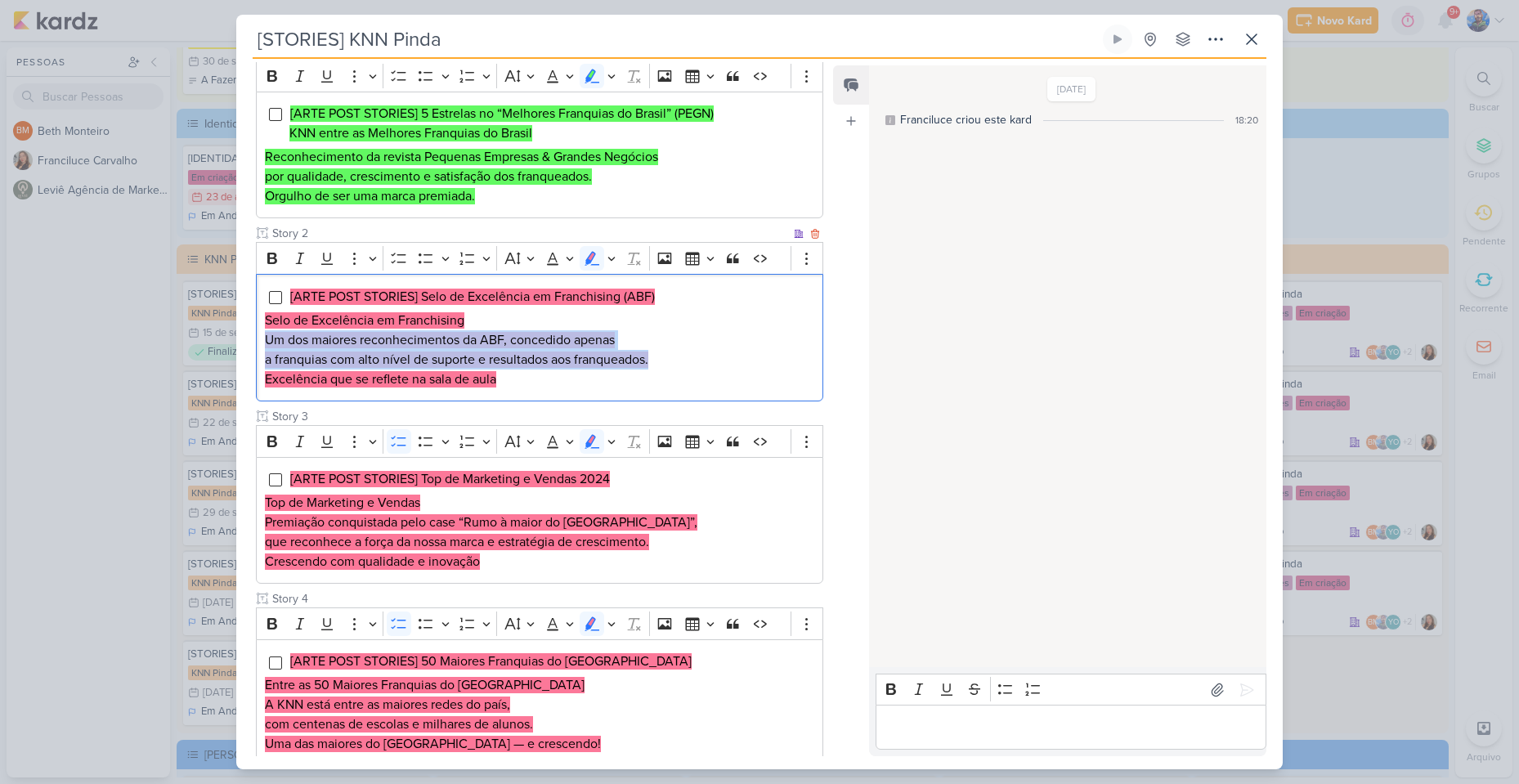
drag, startPoint x: 264, startPoint y: 342, endPoint x: 660, endPoint y: 363, distance: 396.6
click at [660, 363] on h2 "Um dos maiores reconhecimentos da ABF, concedido apenas a franquias com alto ní…" at bounding box center [540, 349] width 549 height 39
copy h2 "Um dos maiores reconhecimentos da ABF, concedido apenas a franquias com alto ní…"
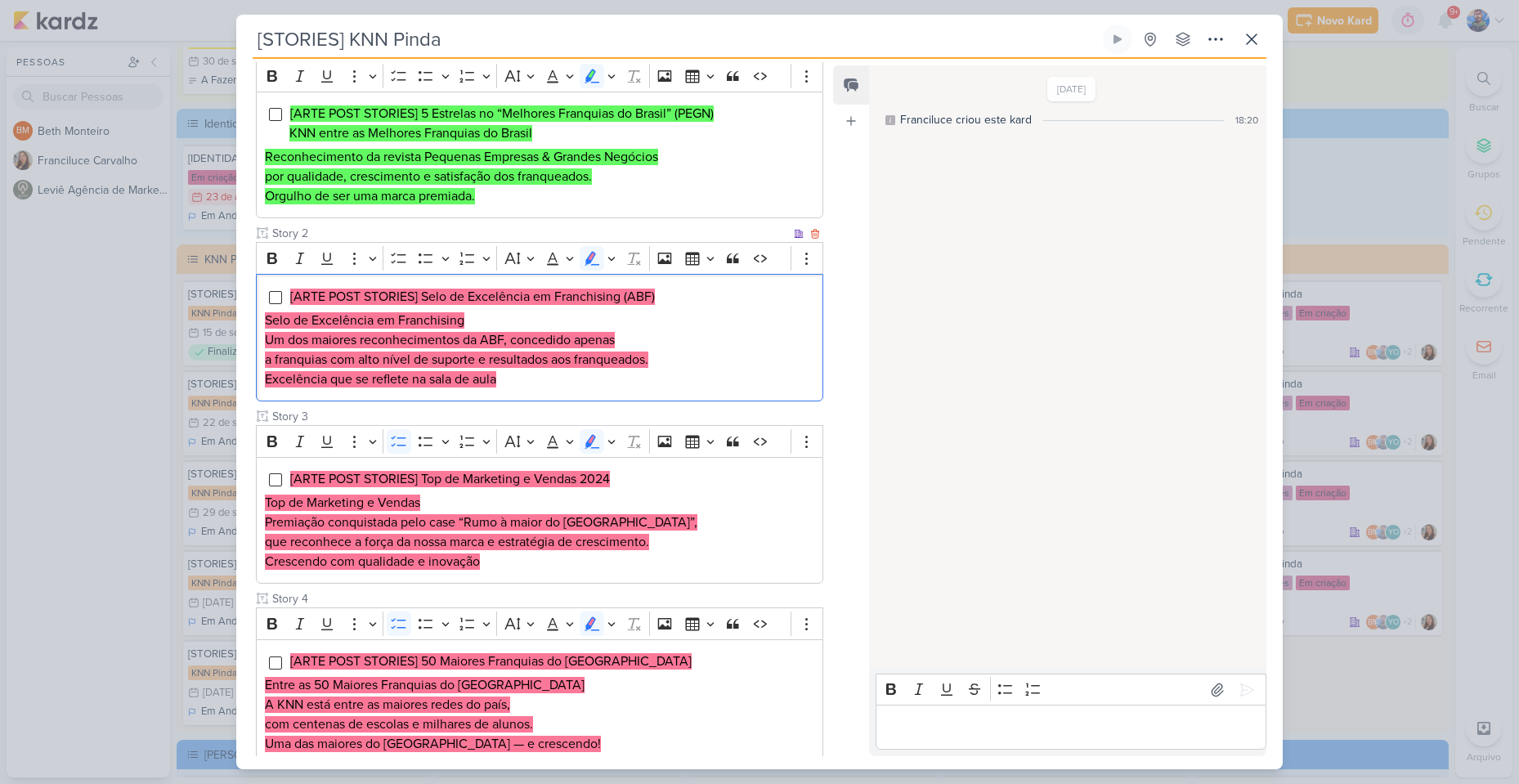
click at [491, 379] on mark "Excelência que se reflete na sala de aula" at bounding box center [380, 378] width 231 height 16
drag, startPoint x: 500, startPoint y: 376, endPoint x: 260, endPoint y: 385, distance: 240.2
click at [260, 385] on div "[ARTE POST STORIES] Selo de Excelência em Franchising (ABF) Selo de Excelência …" at bounding box center [540, 337] width 567 height 127
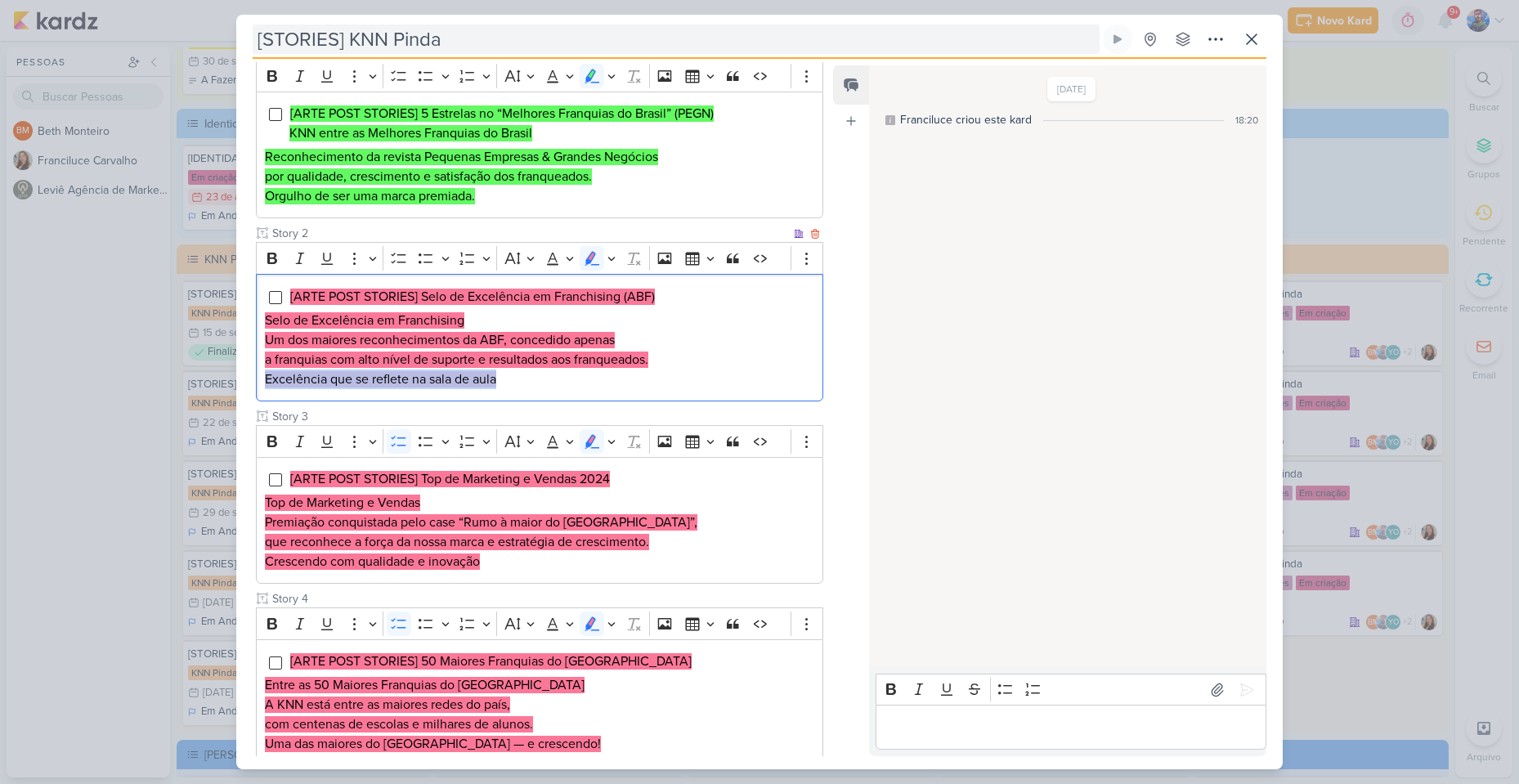
copy mark "Excelência que se reflete na sala de aula"
click at [712, 379] on h2 "Excelência que se reflete na sala de aula" at bounding box center [540, 379] width 549 height 19
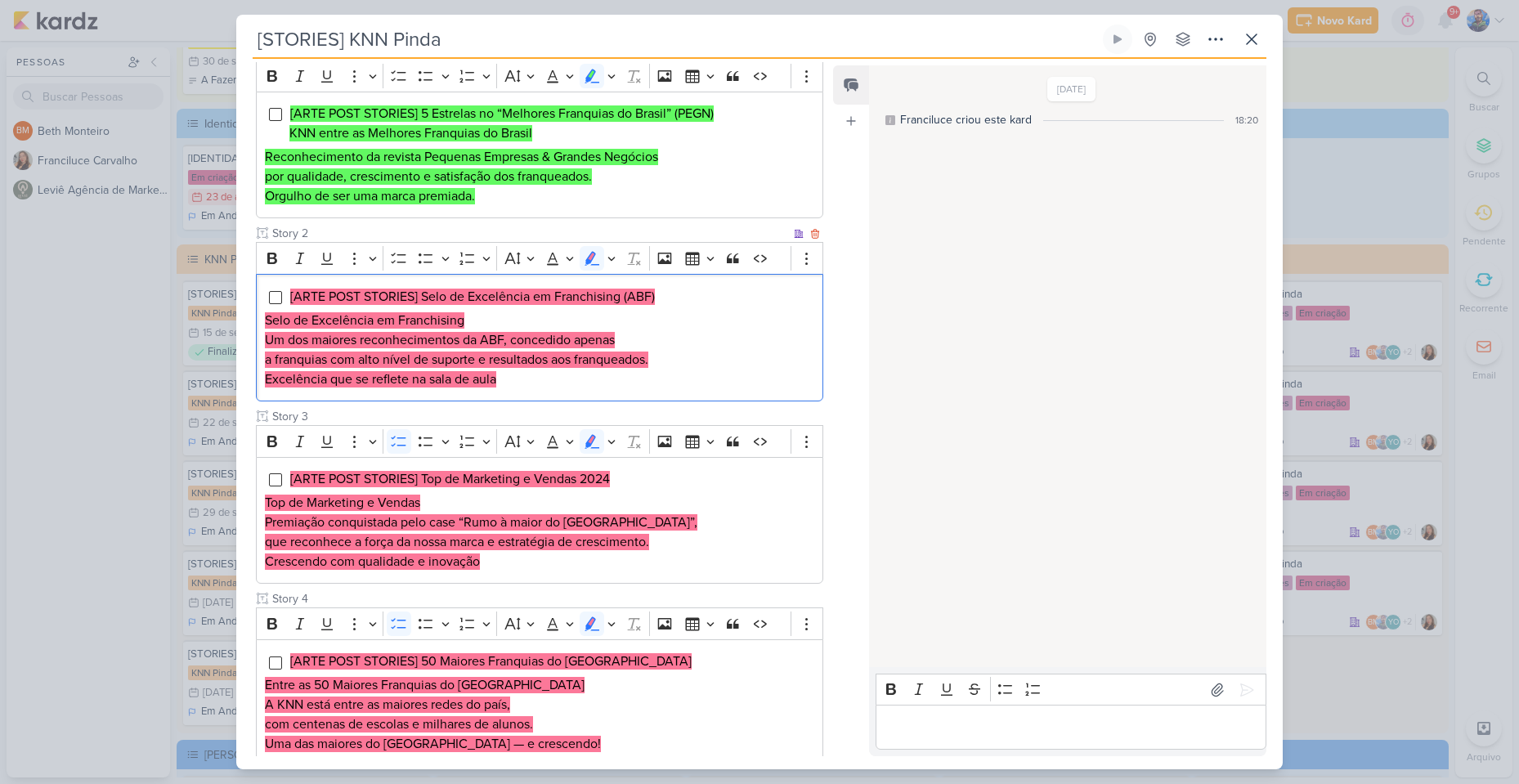
click at [712, 379] on h2 "Excelência que se reflete na sala de aula" at bounding box center [540, 379] width 549 height 19
click at [712, 378] on h2 "Excelência que se reflete na sala de aula" at bounding box center [540, 379] width 549 height 19
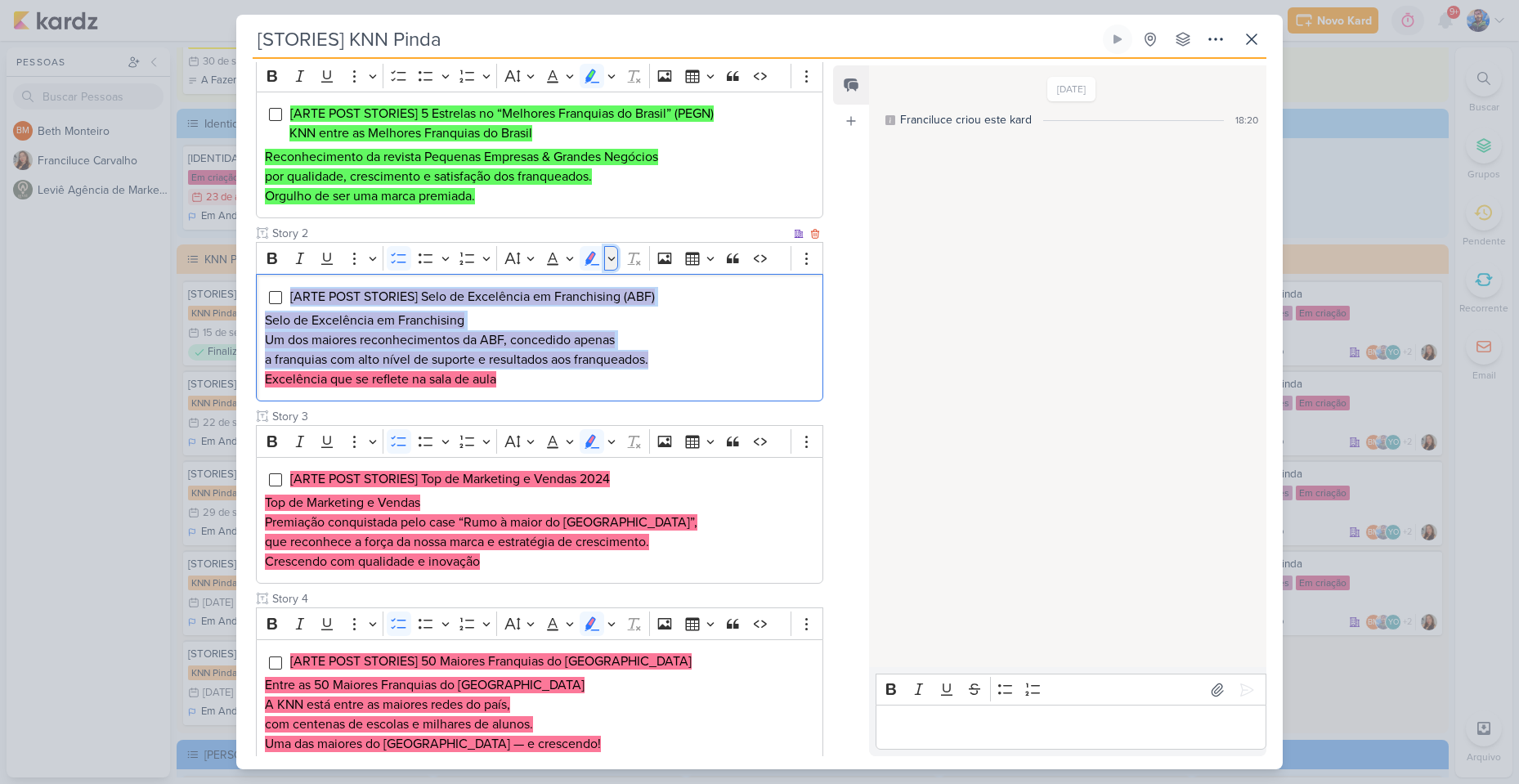
click at [613, 257] on icon "Editor toolbar" at bounding box center [611, 259] width 8 height 4
click at [517, 286] on icon "Text highlight toolbar" at bounding box center [514, 286] width 17 height 16
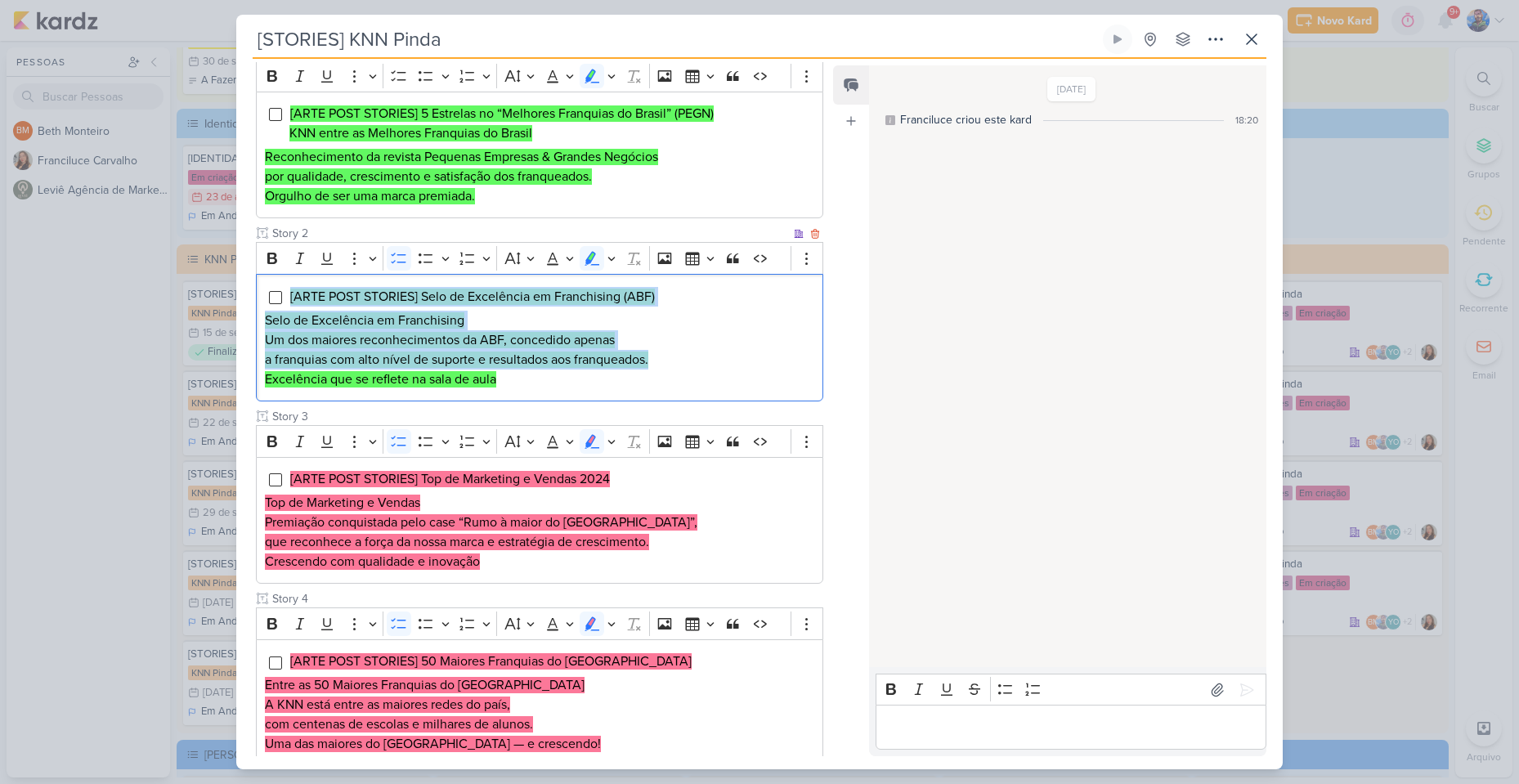
click at [538, 386] on h2 "Excelência que se reflete na sala de aula" at bounding box center [540, 379] width 549 height 19
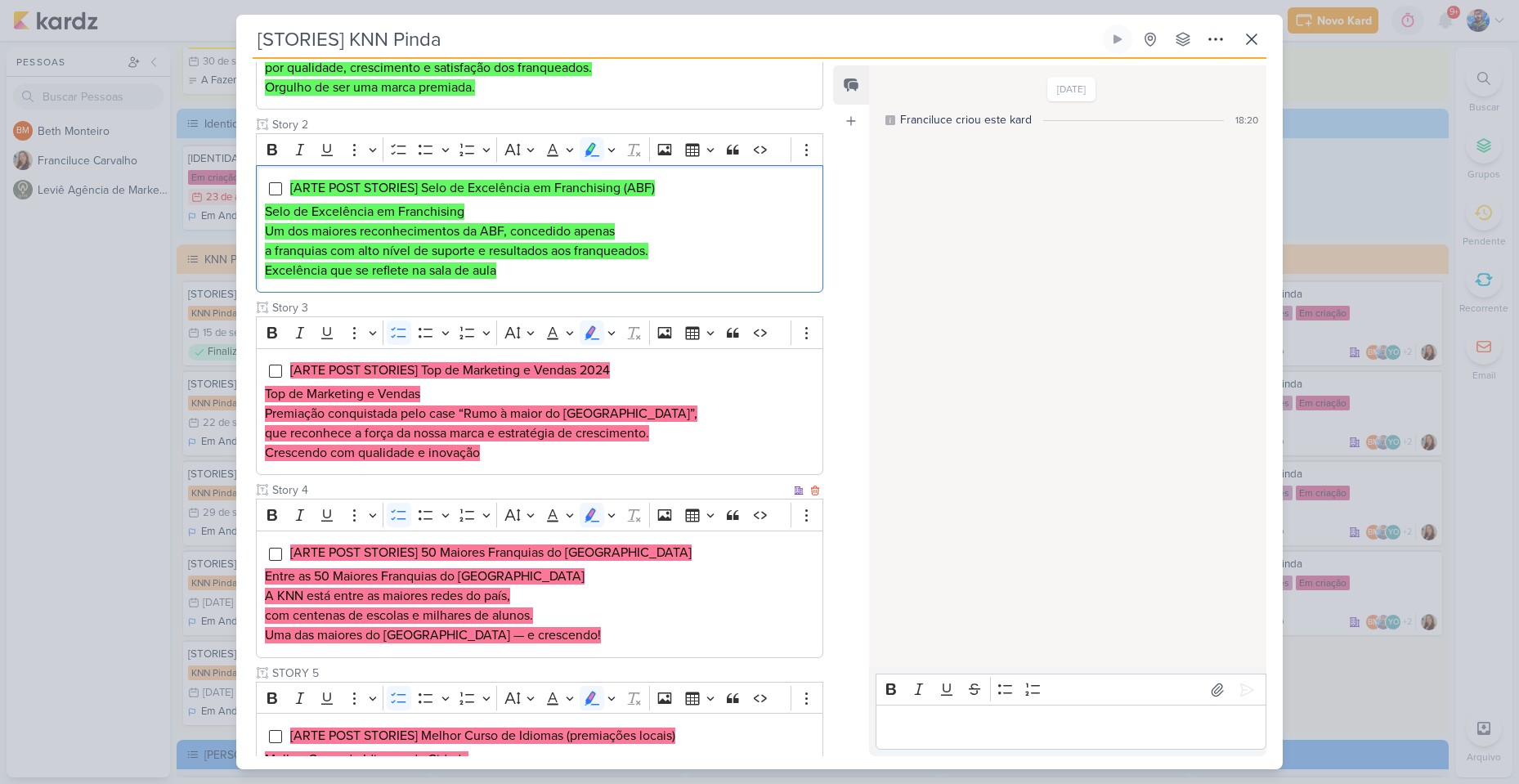
scroll to position [327, 0]
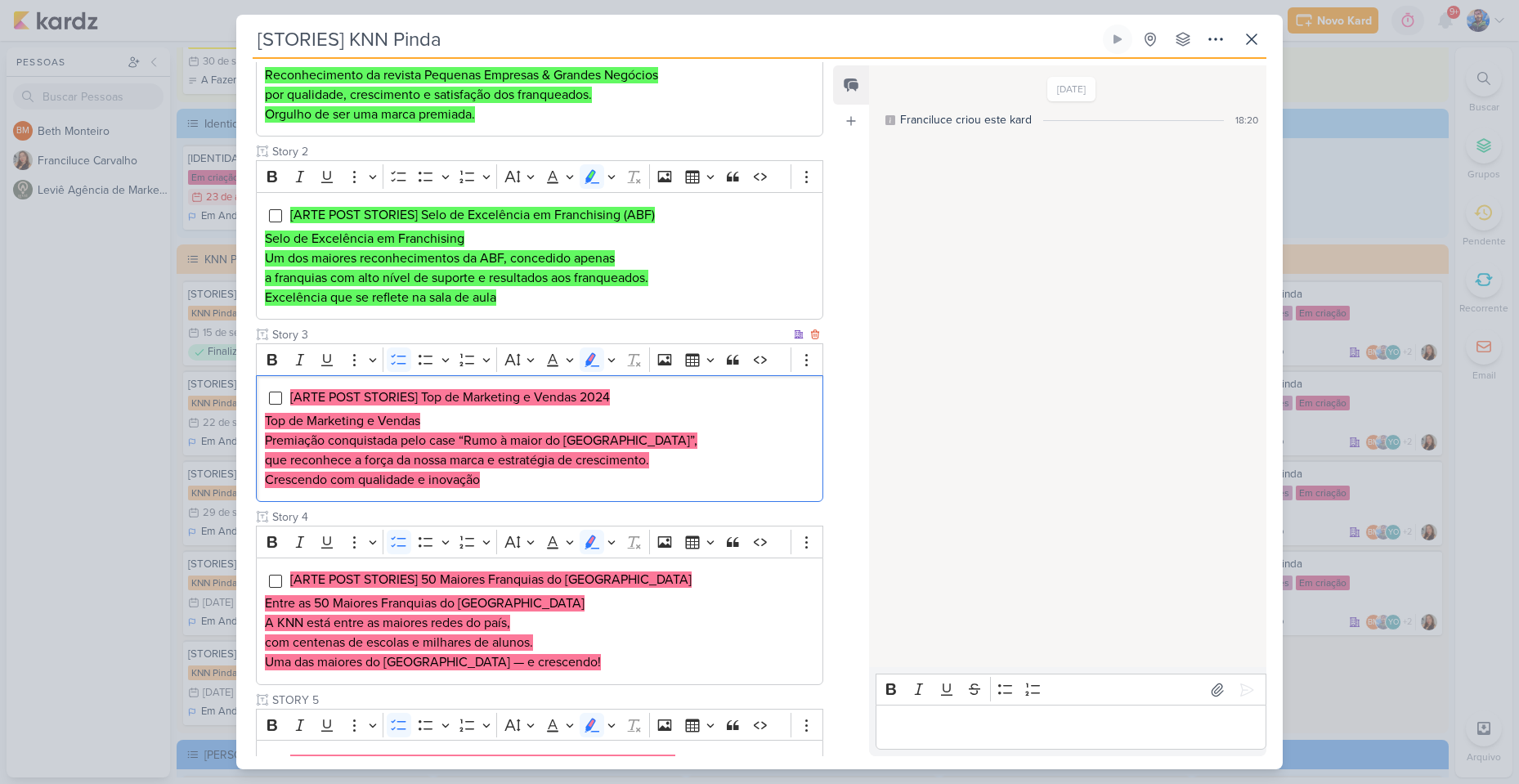
click at [644, 393] on li "[ARTE POST STORIES] Top de Marketing e Vendas 2024" at bounding box center [551, 397] width 525 height 19
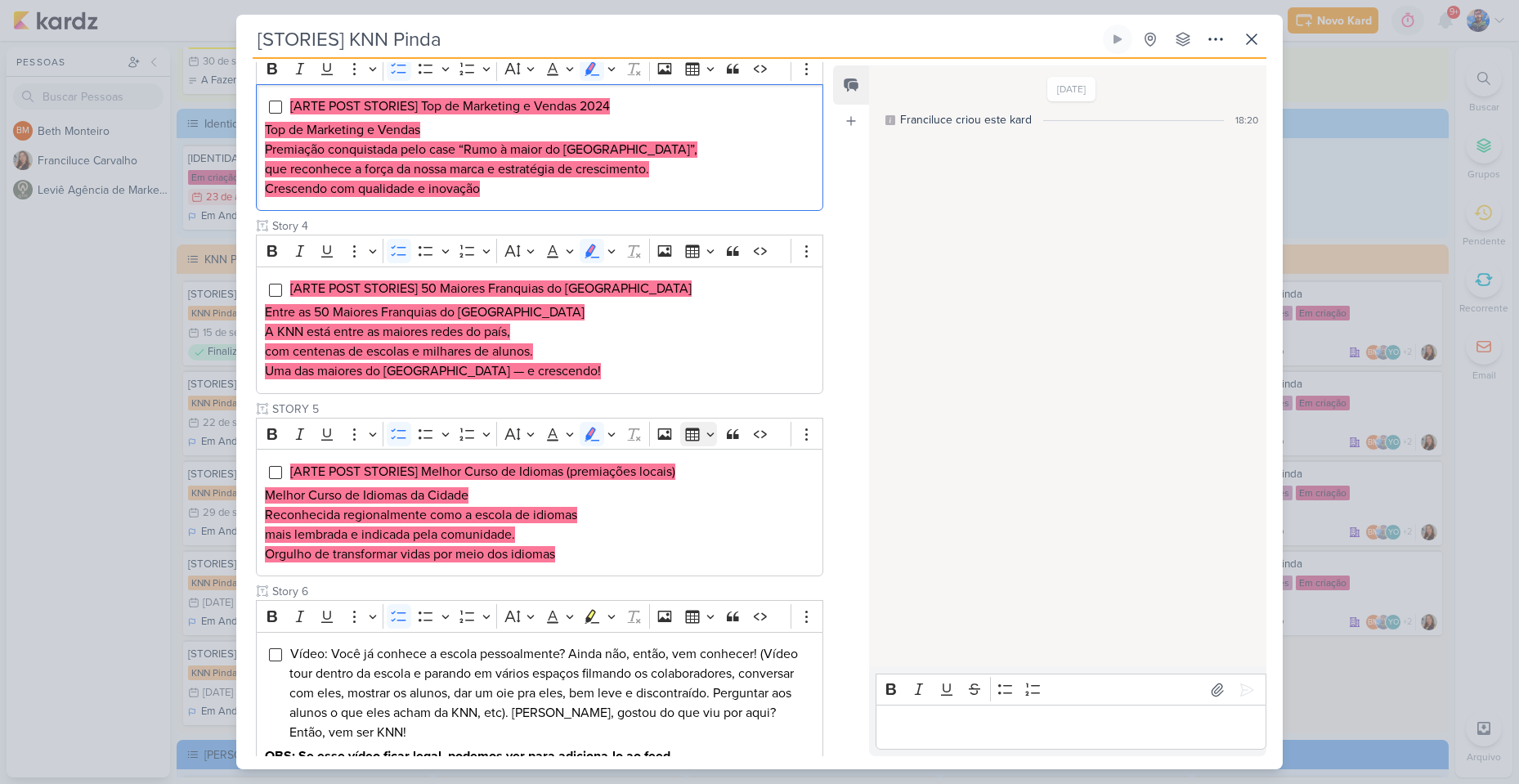
scroll to position [486, 0]
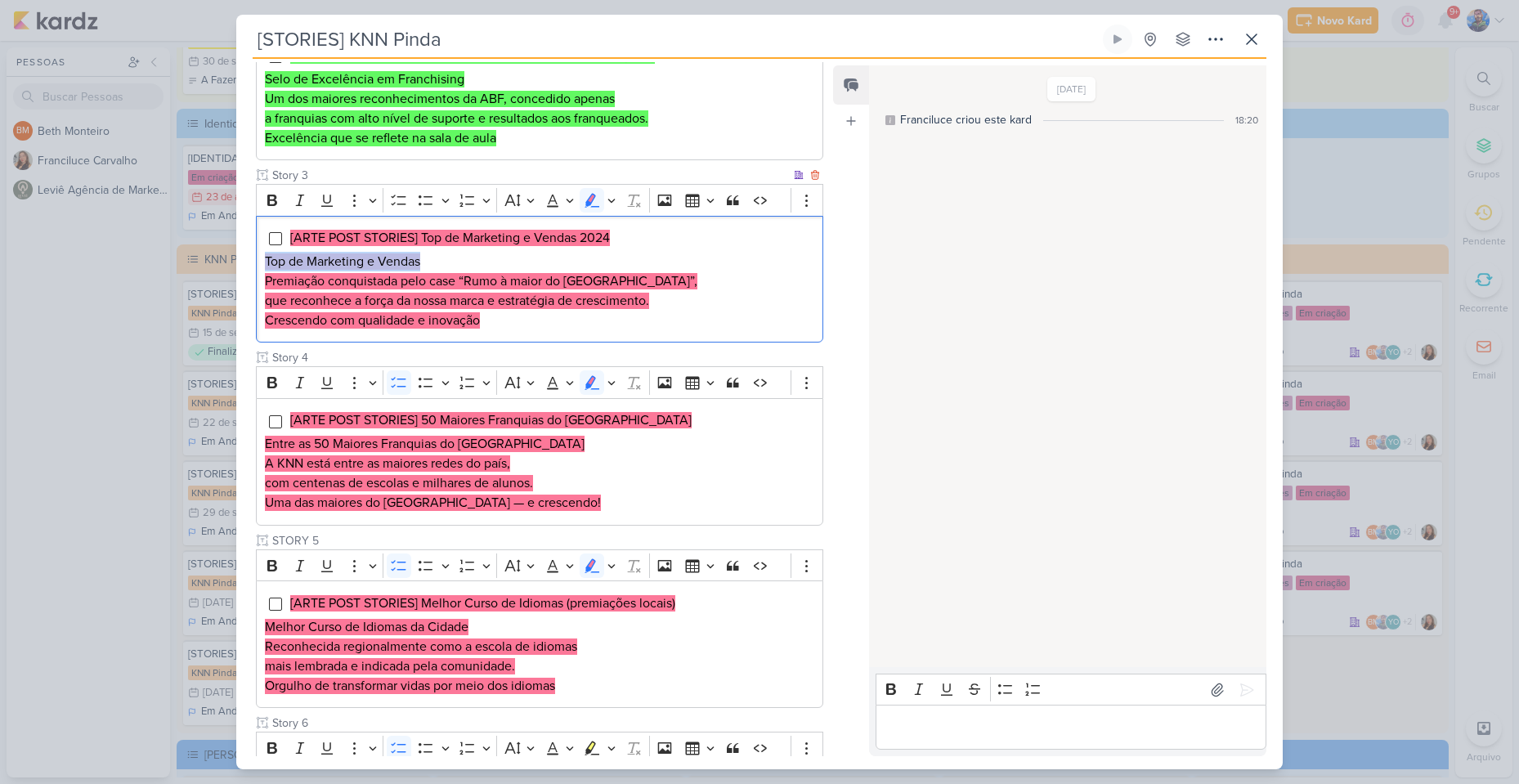
drag, startPoint x: 266, startPoint y: 259, endPoint x: 440, endPoint y: 259, distance: 174.0
click at [440, 259] on h2 "Top de Marketing e Vendas" at bounding box center [540, 261] width 549 height 19
copy mark "Top de Marketing e Vendas"
click at [408, 249] on div "[ARTE POST STORIES] Top de Marketing e Vendas 2024 Top de Marketing e Vendas Pr…" at bounding box center [540, 278] width 567 height 127
drag, startPoint x: 583, startPoint y: 239, endPoint x: 617, endPoint y: 248, distance: 35.2
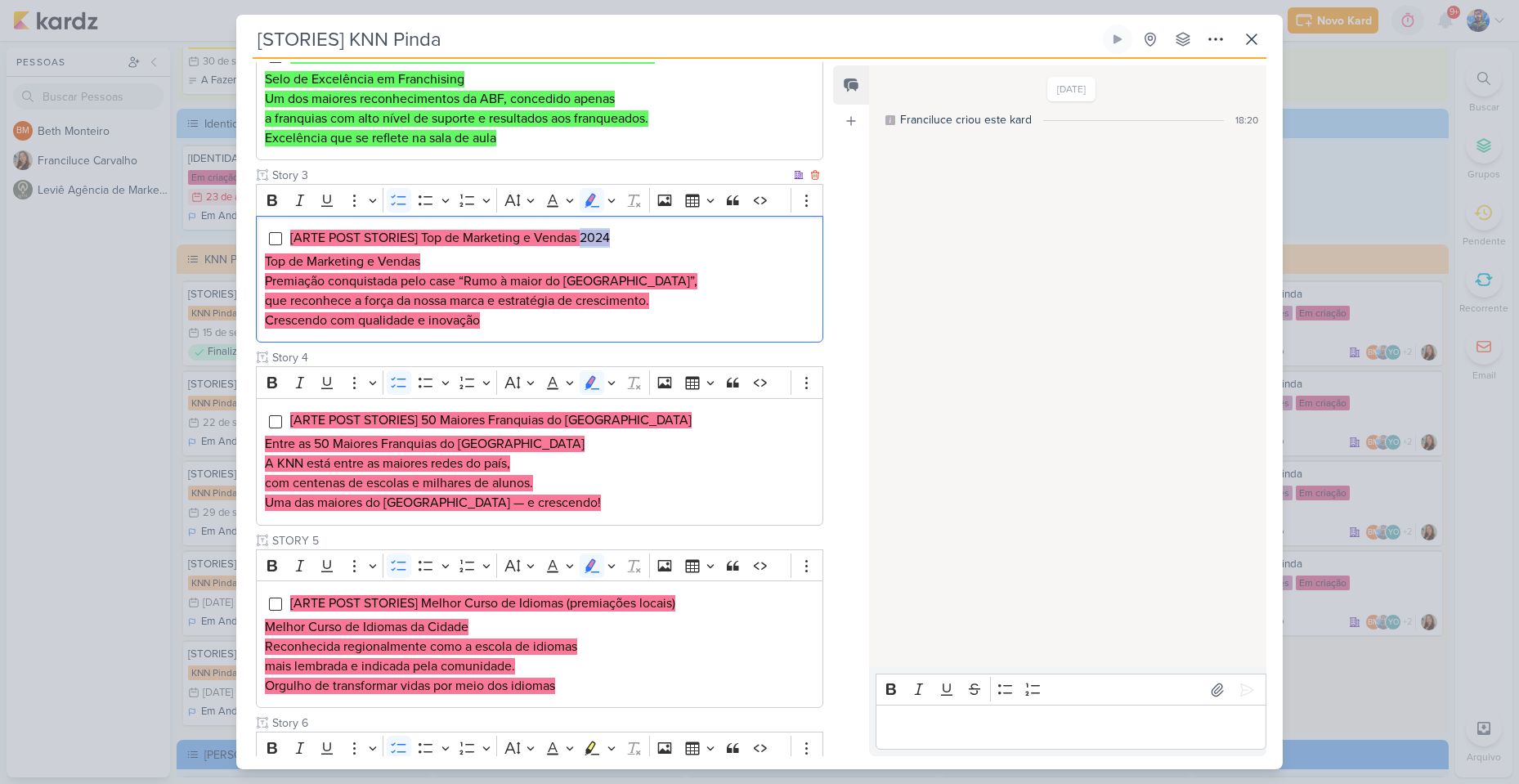
click at [631, 244] on li "[ARTE POST STORIES] Top de Marketing e Vendas 2024" at bounding box center [551, 238] width 525 height 19
click at [631, 255] on h2 "Top de Marketing e Vendas" at bounding box center [540, 261] width 549 height 19
click at [298, 287] on mark "Premiação conquistada pelo case “Rumo à maior do [GEOGRAPHIC_DATA]”," at bounding box center [480, 280] width 432 height 16
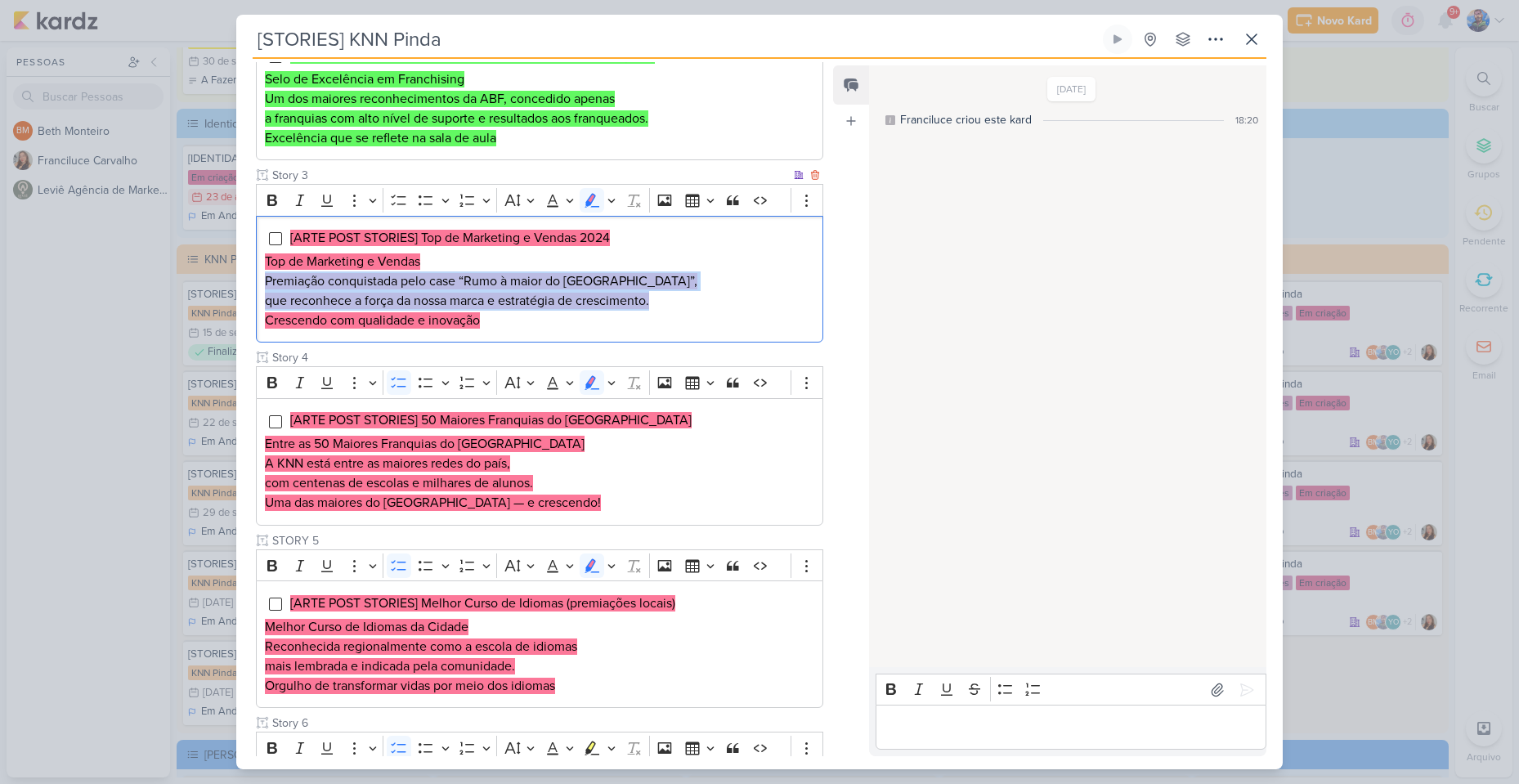
drag, startPoint x: 267, startPoint y: 279, endPoint x: 660, endPoint y: 296, distance: 393.4
click at [660, 296] on h2 "Premiação conquistada pelo case “Rumo à maior do [GEOGRAPHIC_DATA]”, que reconh…" at bounding box center [540, 291] width 549 height 39
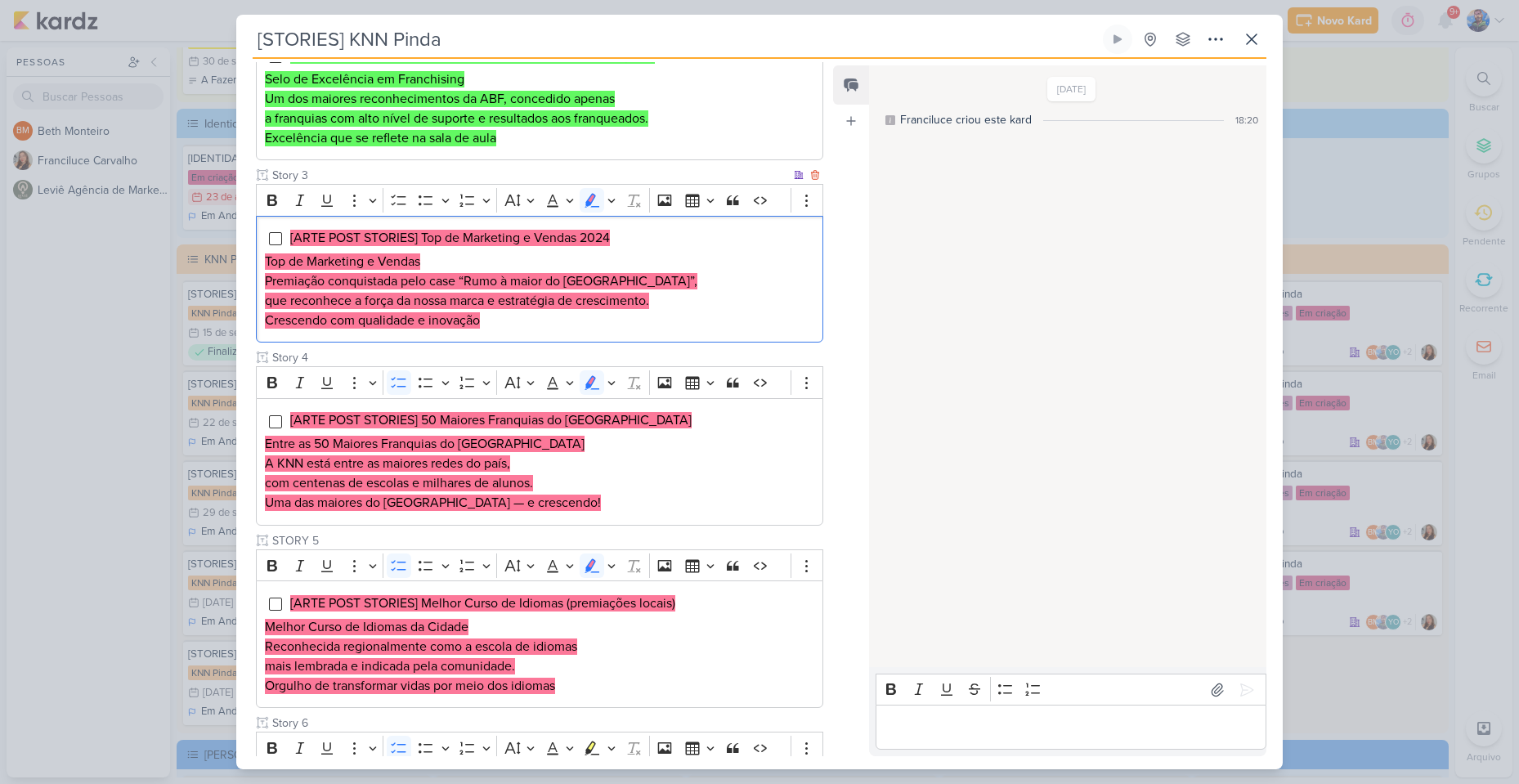
click at [503, 324] on h2 "Crescendo com qualidade e inovação" at bounding box center [540, 320] width 549 height 19
drag, startPoint x: 491, startPoint y: 321, endPoint x: 262, endPoint y: 326, distance: 229.1
click at [262, 326] on div "[ARTE POST STORIES] Top de Marketing e Vendas 2024 Top de Marketing e Vendas Pr…" at bounding box center [540, 278] width 567 height 127
click at [536, 317] on h2 "Crescendo com qualidade e inovação" at bounding box center [540, 320] width 549 height 19
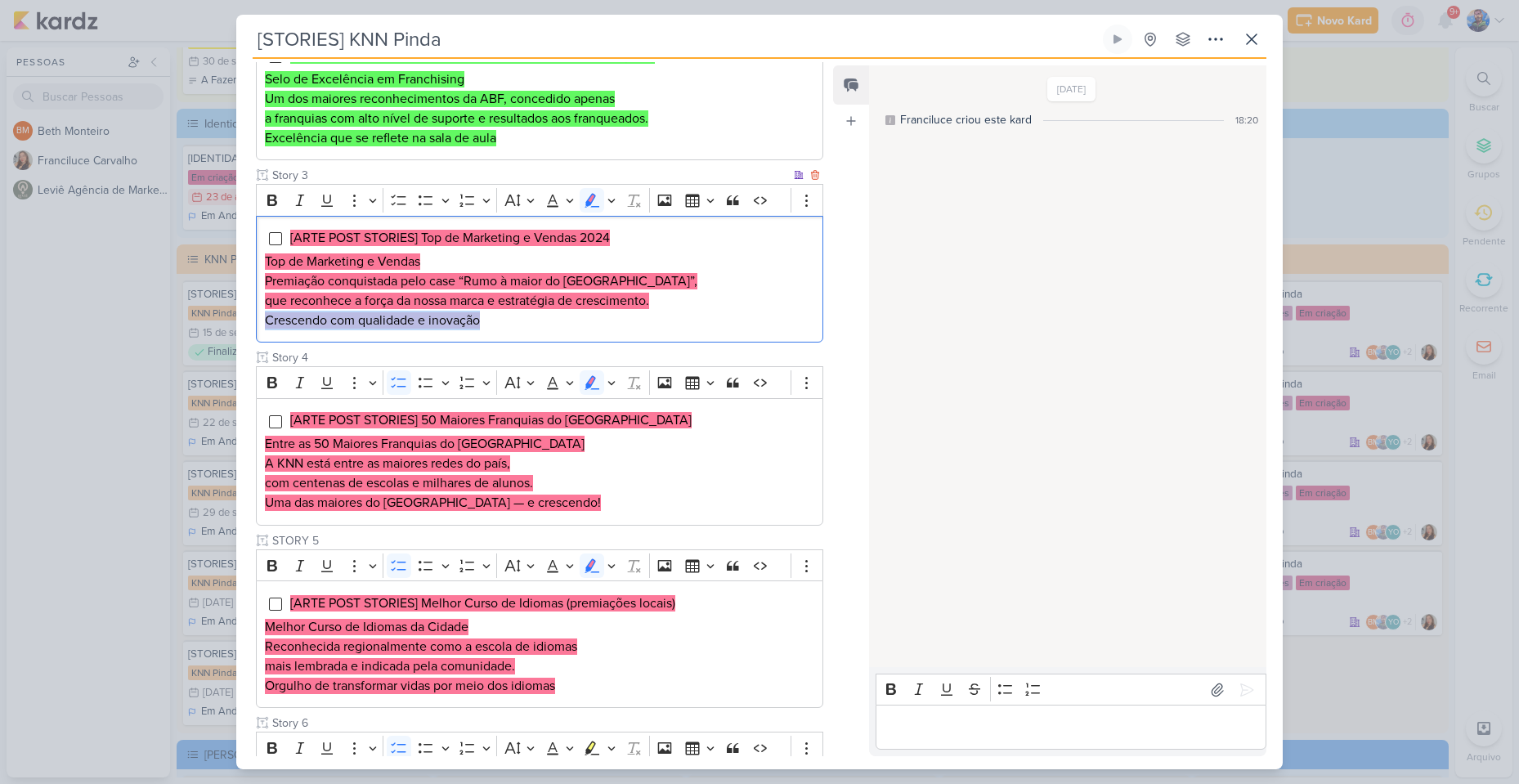
click at [536, 317] on h2 "Crescendo com qualidade e inovação" at bounding box center [540, 320] width 549 height 19
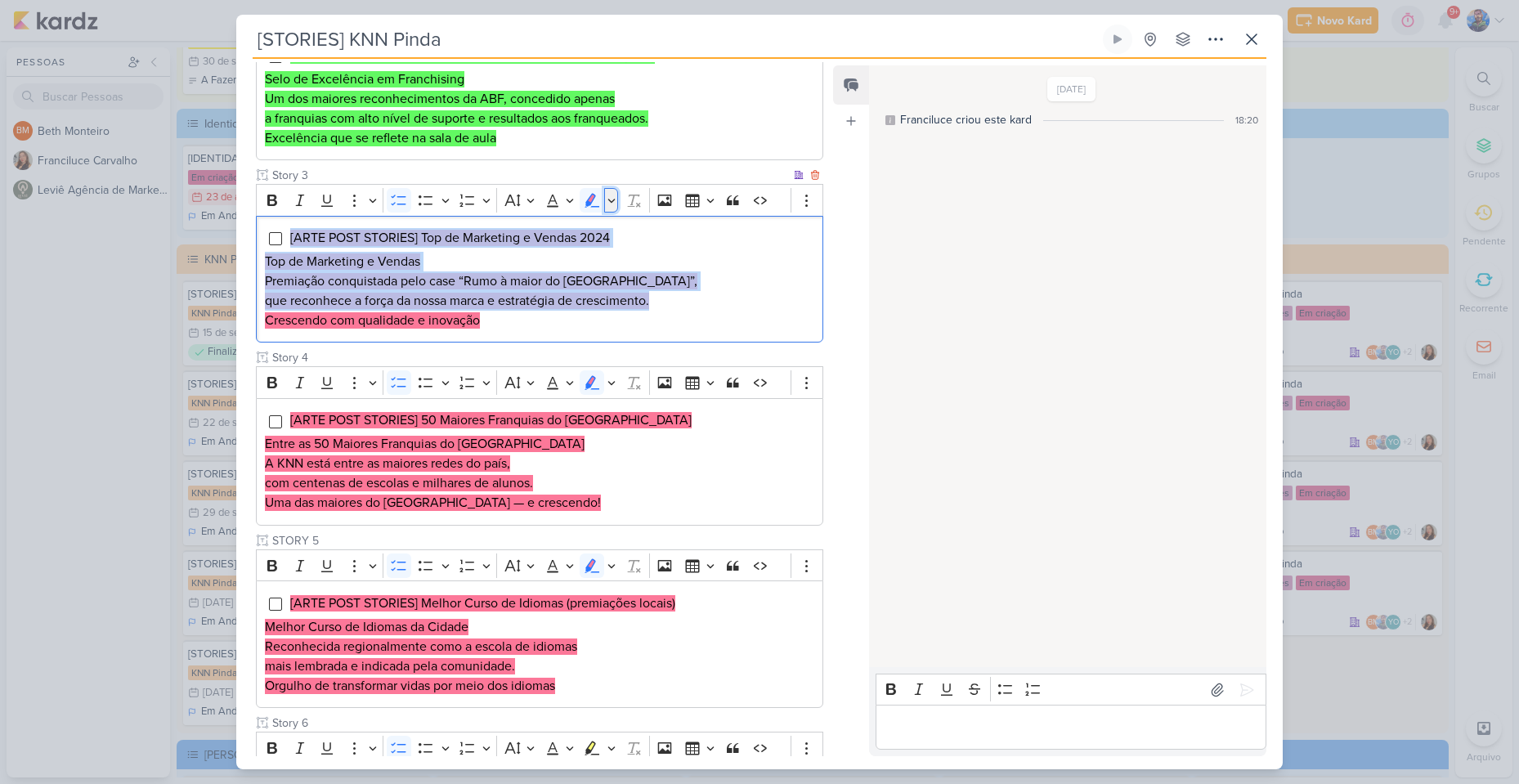
click at [615, 205] on button "Highlight" at bounding box center [611, 200] width 14 height 24
click at [516, 233] on icon "Text highlight toolbar" at bounding box center [514, 228] width 17 height 16
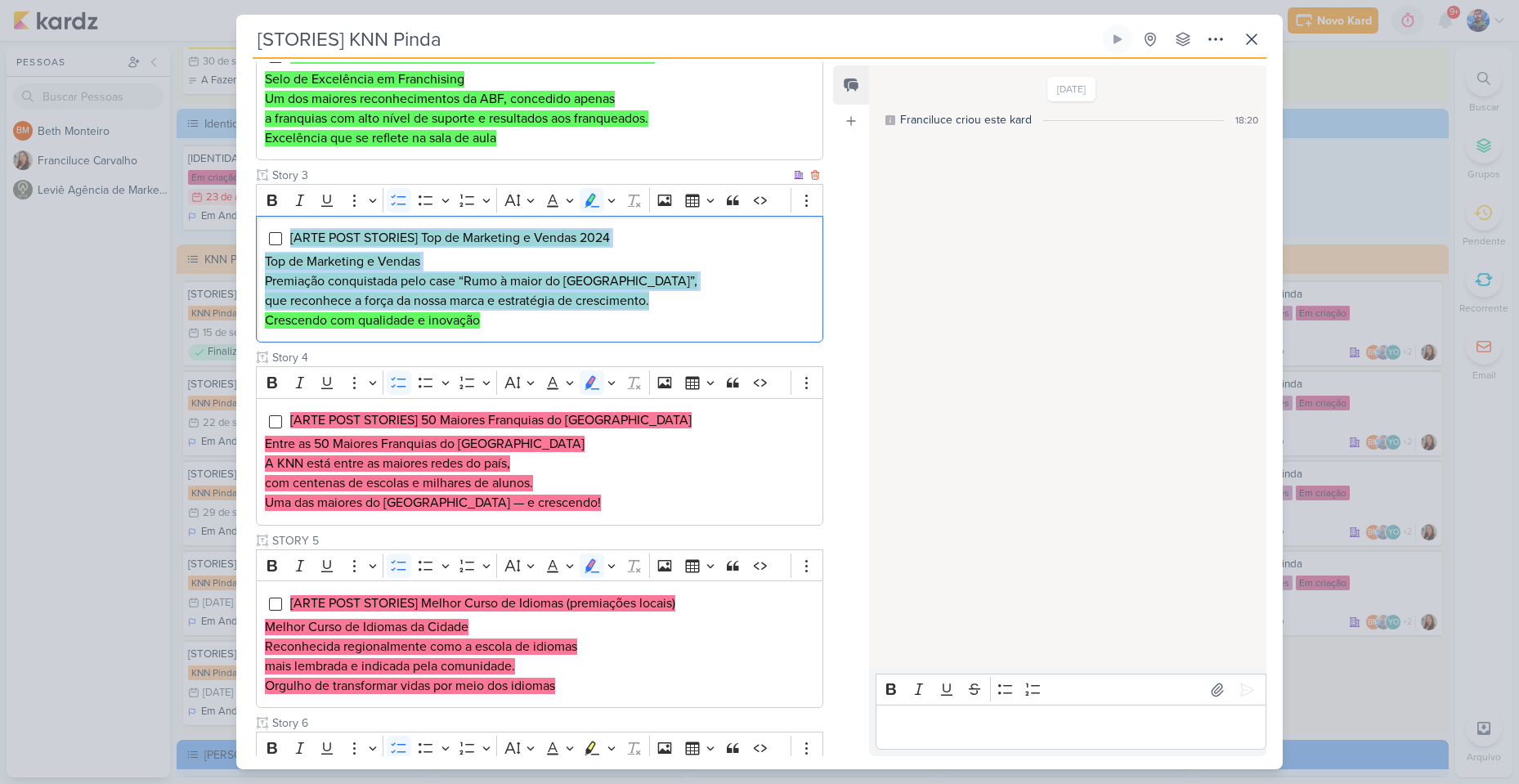
click at [598, 304] on mark "que reconhece a força da nossa marca e estratégia de crescimento." at bounding box center [457, 300] width 384 height 16
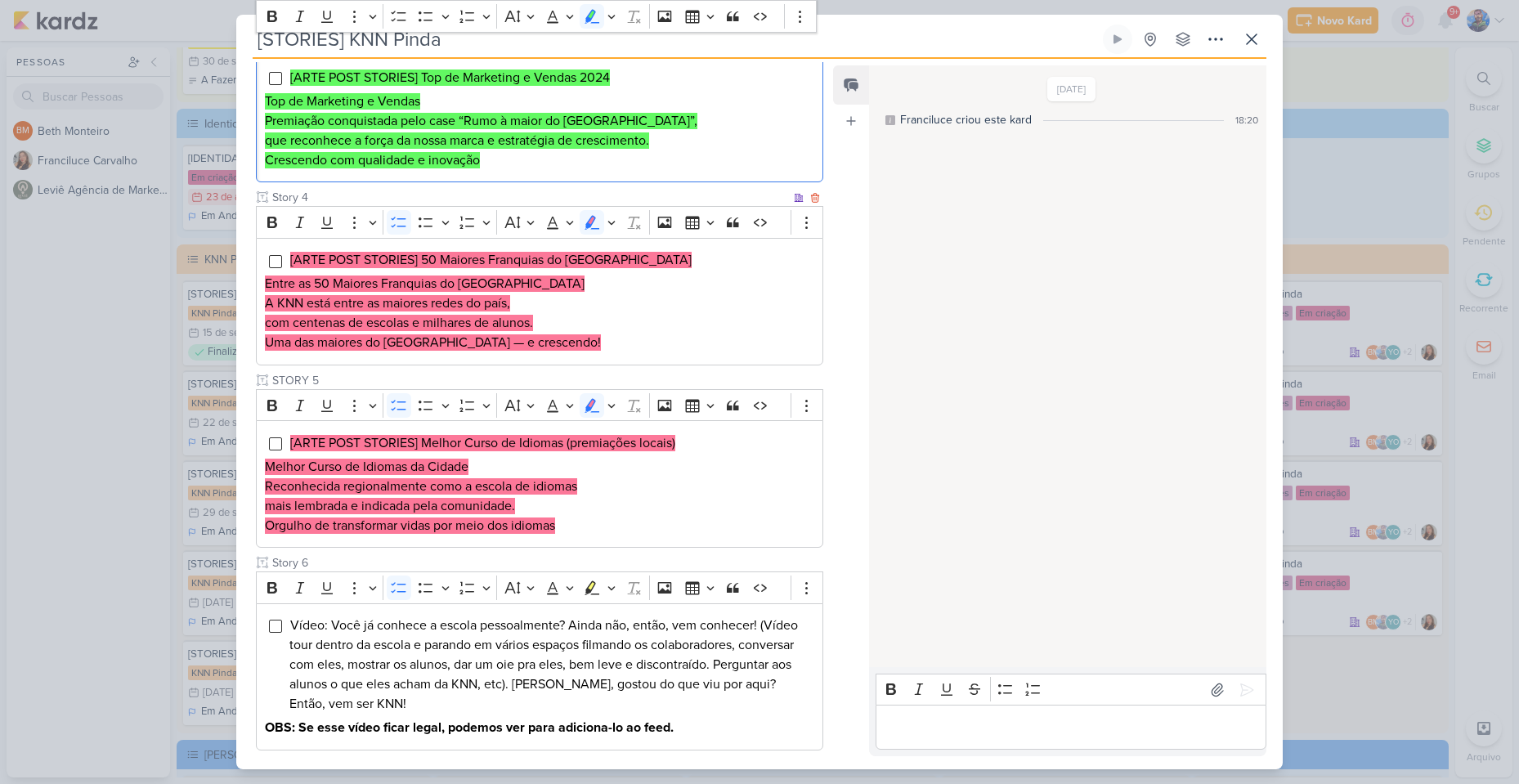
scroll to position [649, 0]
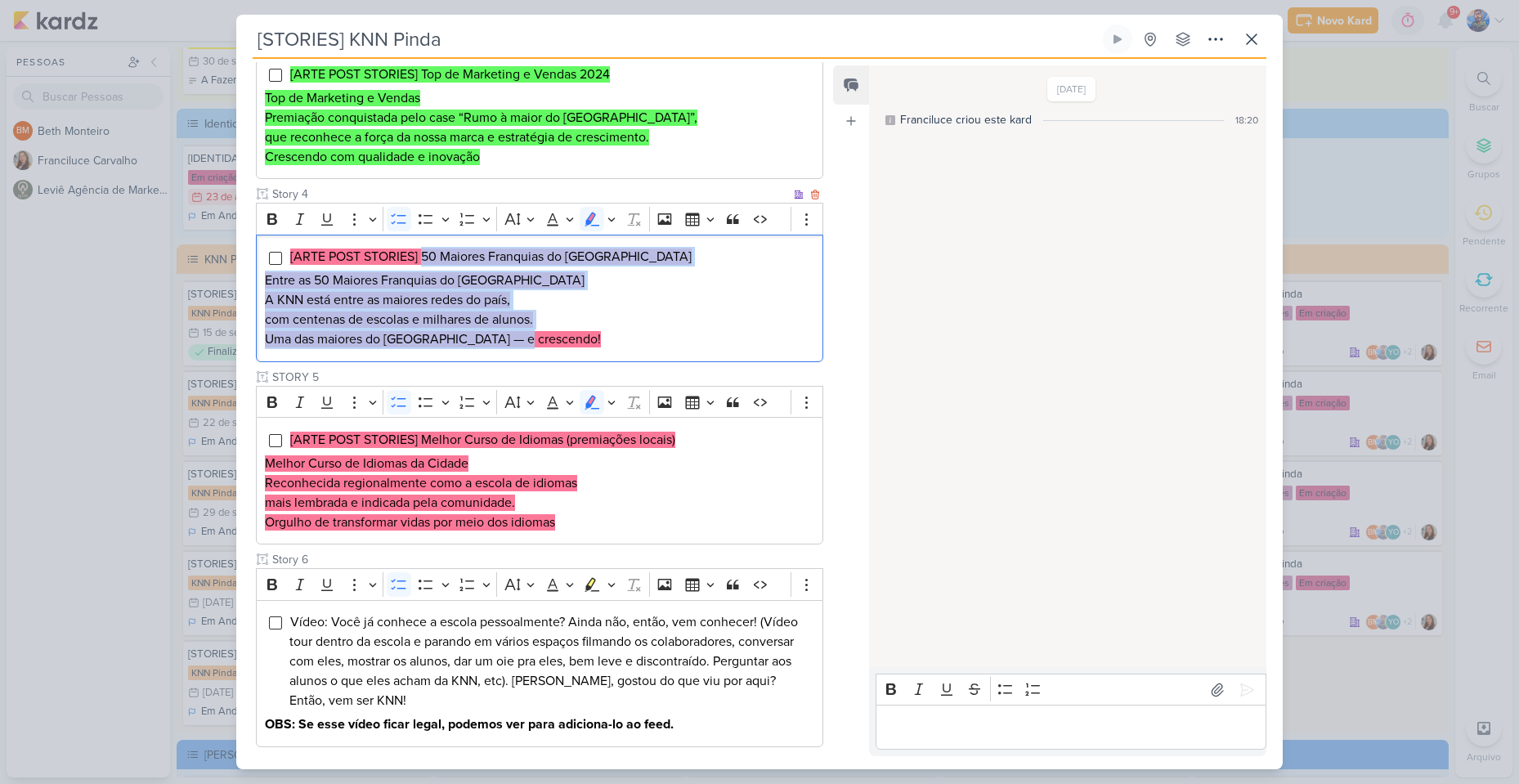
drag, startPoint x: 524, startPoint y: 343, endPoint x: 423, endPoint y: 265, distance: 127.6
click at [423, 265] on div "[ARTE POST STORIES] 50 Maiores Franquias do Brasil Entre as 50 Maiores Franquia…" at bounding box center [540, 298] width 567 height 127
drag, startPoint x: 286, startPoint y: 257, endPoint x: 535, endPoint y: 362, distance: 270.2
click at [535, 362] on div "Cliente KNN Pinda Tipo de Conteúdo" at bounding box center [540, 168] width 567 height 1159
click at [551, 313] on p "A KNN está entre as maiores redes do país, com centenas de escolas e milhares d…" at bounding box center [540, 310] width 549 height 39
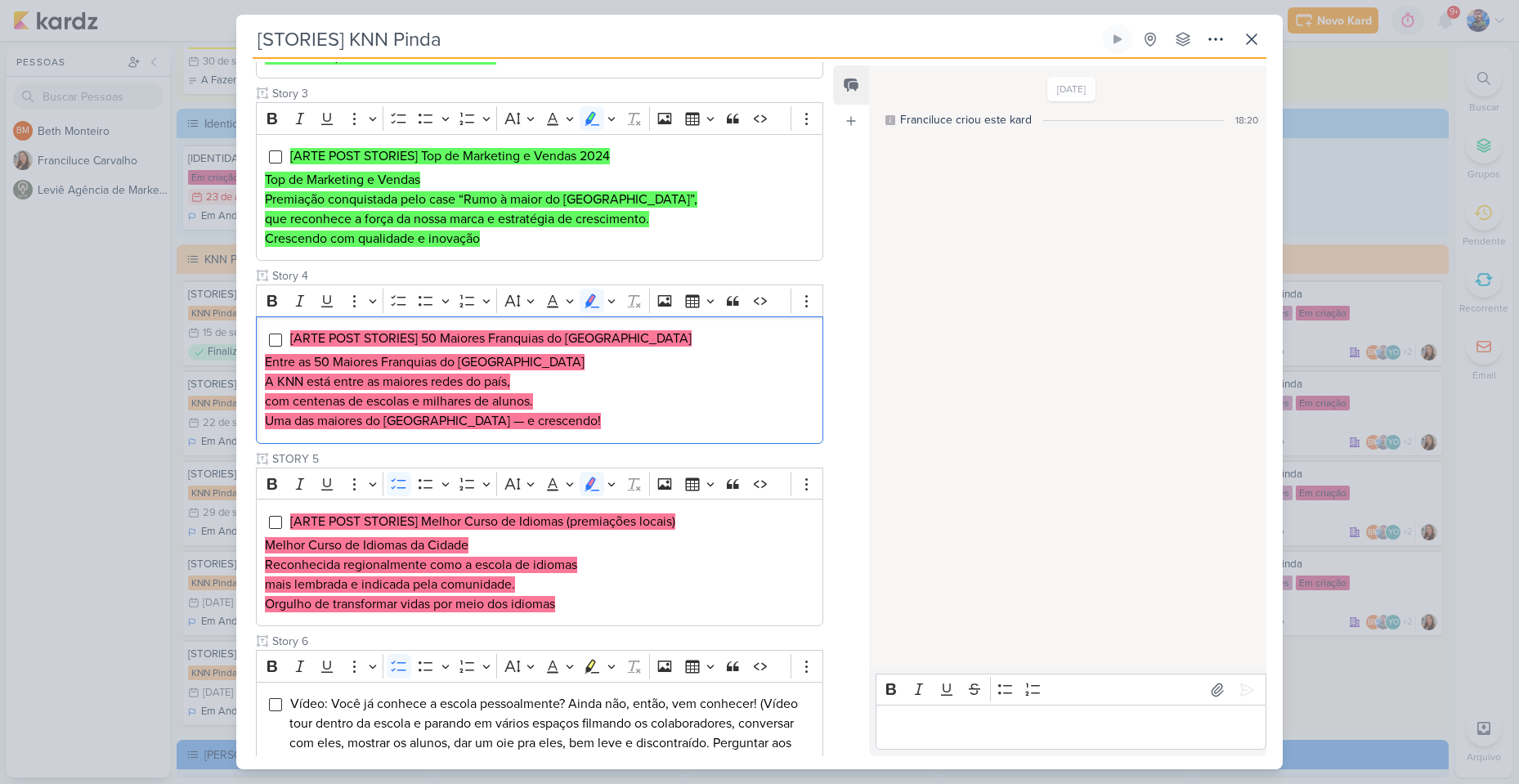
scroll to position [486, 0]
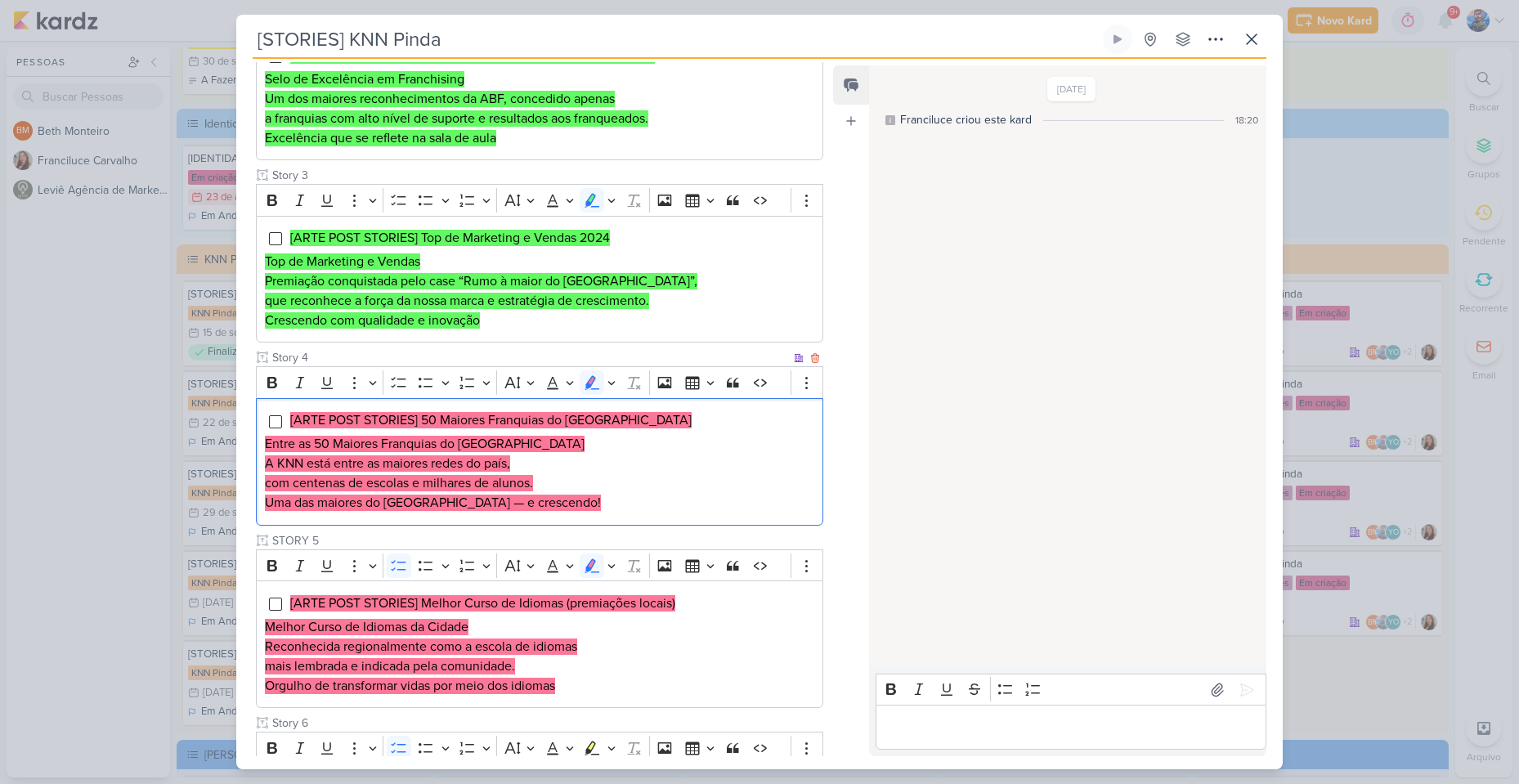
click at [290, 436] on mark "Entre as 50 Maiores Franquias do [GEOGRAPHIC_DATA]" at bounding box center [424, 443] width 319 height 16
drag, startPoint x: 262, startPoint y: 438, endPoint x: 494, endPoint y: 447, distance: 232.2
click at [494, 447] on div "[ARTE POST STORIES] 50 Maiores Franquias do Brasil Entre as 50 Maiores Franquia…" at bounding box center [540, 461] width 567 height 127
click at [443, 432] on div "[ARTE POST STORIES] 50 Maiores Franquias do Brasil Entre as 50 Maiores Franquia…" at bounding box center [540, 461] width 567 height 127
drag, startPoint x: 265, startPoint y: 440, endPoint x: 313, endPoint y: 436, distance: 48.2
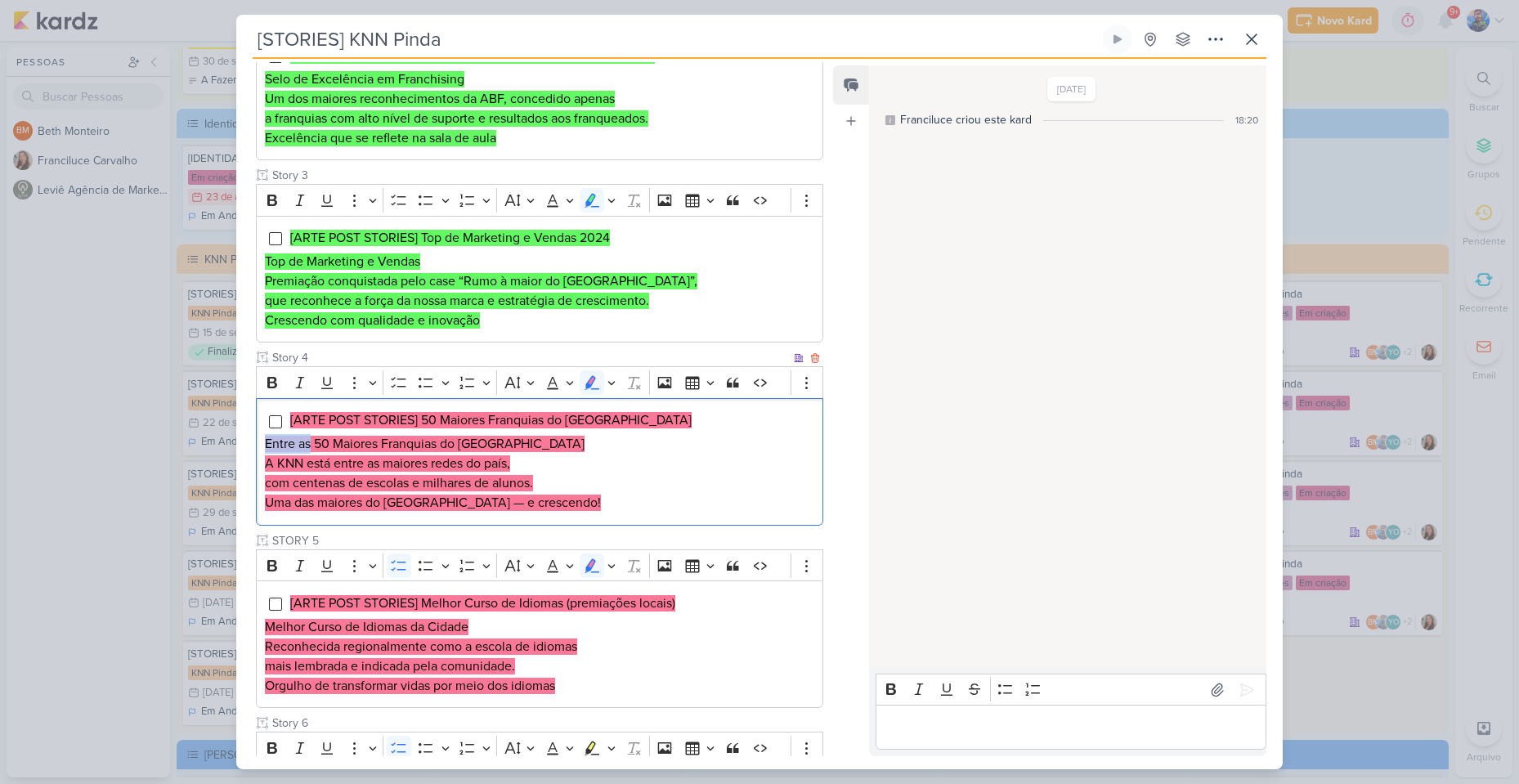
click at [313, 436] on mark "Entre as 50 Maiores Franquias do [GEOGRAPHIC_DATA]" at bounding box center [424, 443] width 319 height 16
drag, startPoint x: 314, startPoint y: 438, endPoint x: 494, endPoint y: 451, distance: 180.5
click at [494, 451] on h2 "Entre as 50 Maiores Franquias do [GEOGRAPHIC_DATA]" at bounding box center [540, 443] width 549 height 19
click at [486, 465] on mark "A KNN está entre as maiores redes do país," at bounding box center [387, 463] width 246 height 16
drag, startPoint x: 265, startPoint y: 463, endPoint x: 546, endPoint y: 490, distance: 282.3
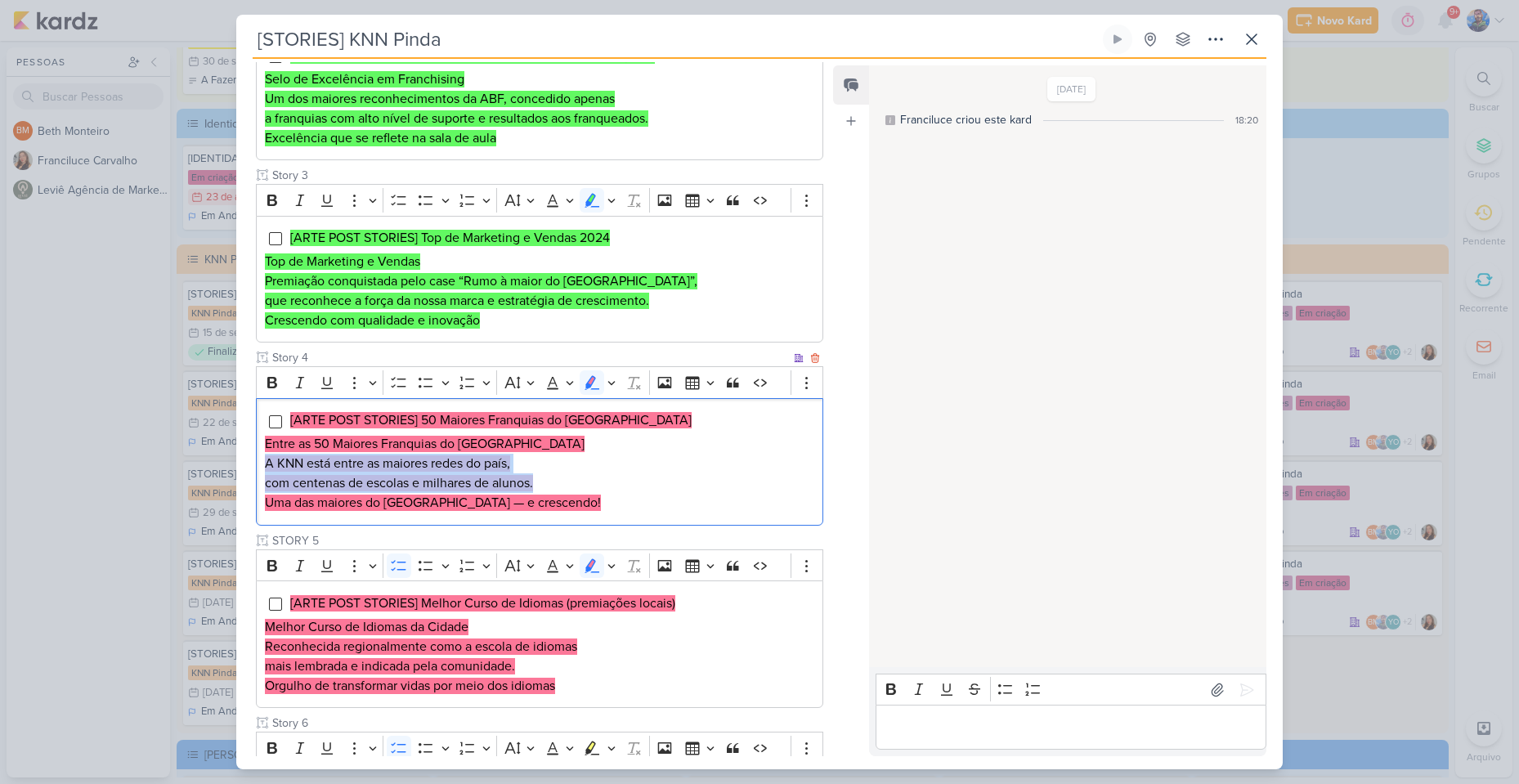
click at [546, 490] on p "A KNN está entre as maiores redes do país, com centenas de escolas e milhares d…" at bounding box center [540, 473] width 549 height 39
click at [512, 502] on p "Uma das maiores do [GEOGRAPHIC_DATA] — e crescendo!" at bounding box center [540, 503] width 549 height 19
drag, startPoint x: 511, startPoint y: 503, endPoint x: 261, endPoint y: 508, distance: 250.0
click at [261, 508] on div "[ARTE POST STORIES] 50 Maiores Franquias do Brasil Entre as 50 Maiores Franquia…" at bounding box center [540, 461] width 567 height 127
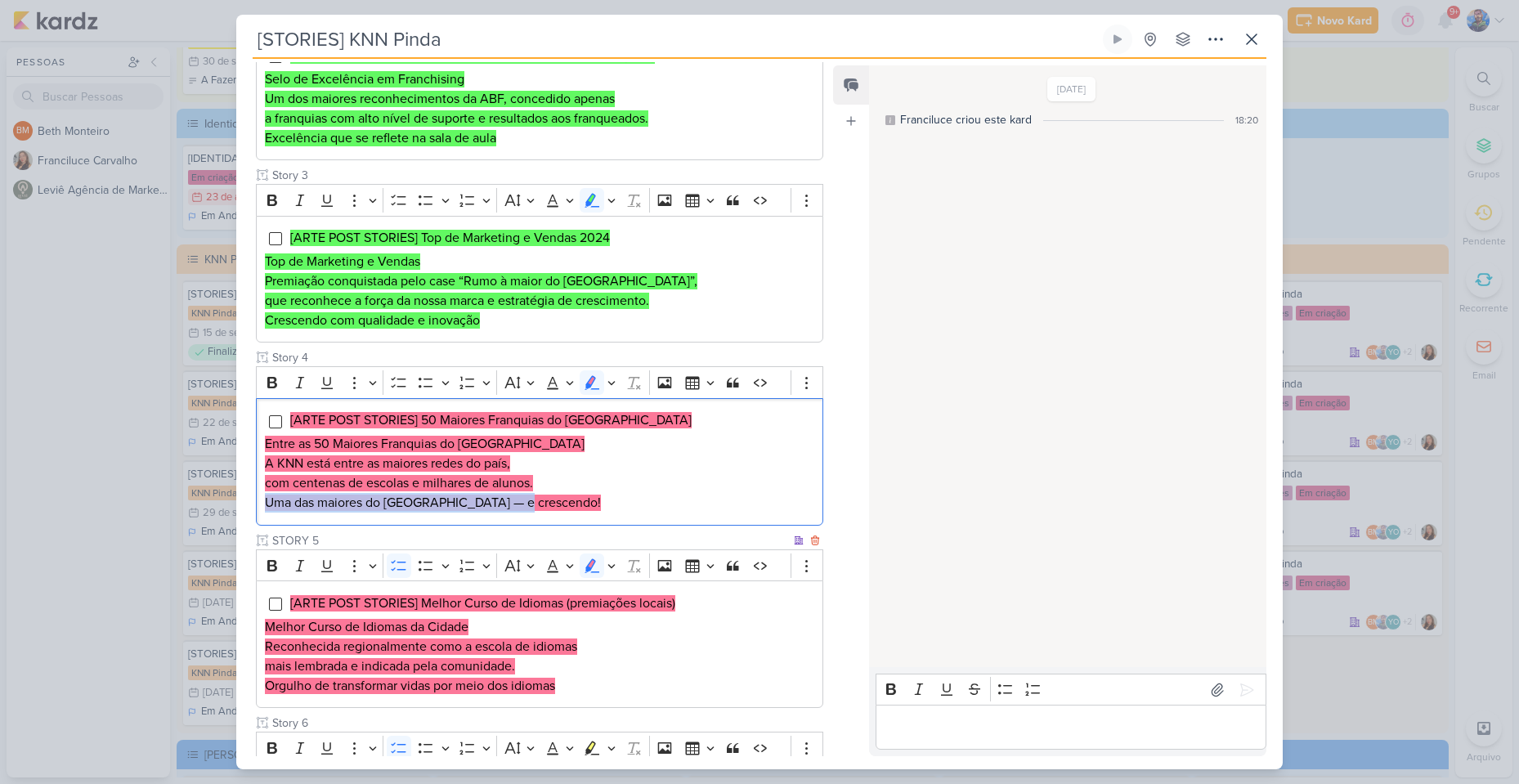
click at [521, 511] on p "Uma das maiores do [GEOGRAPHIC_DATA] — e crescendo!" at bounding box center [540, 503] width 549 height 19
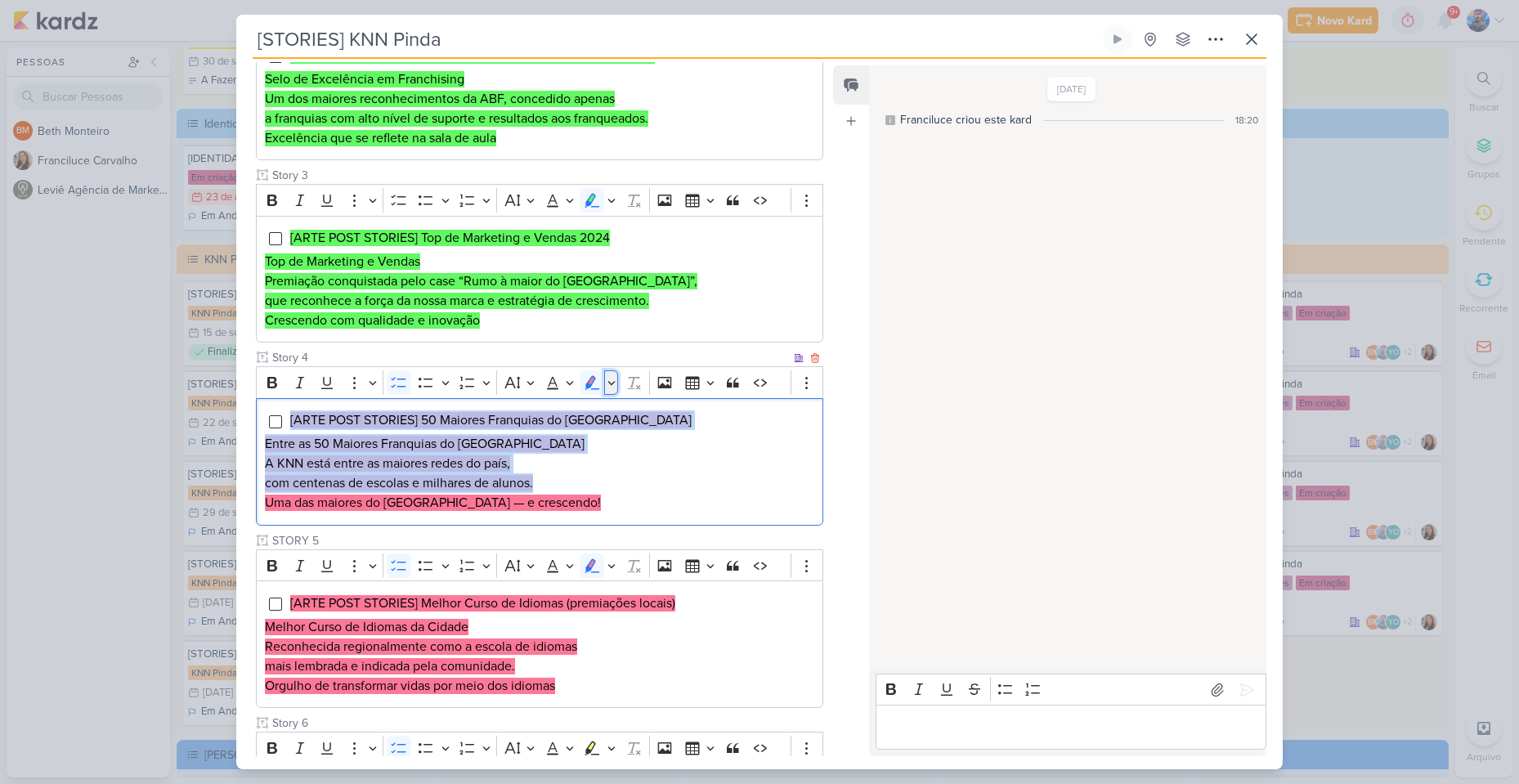
click at [617, 382] on button "Highlight" at bounding box center [611, 381] width 14 height 24
click at [512, 418] on icon "Text highlight toolbar" at bounding box center [514, 410] width 17 height 16
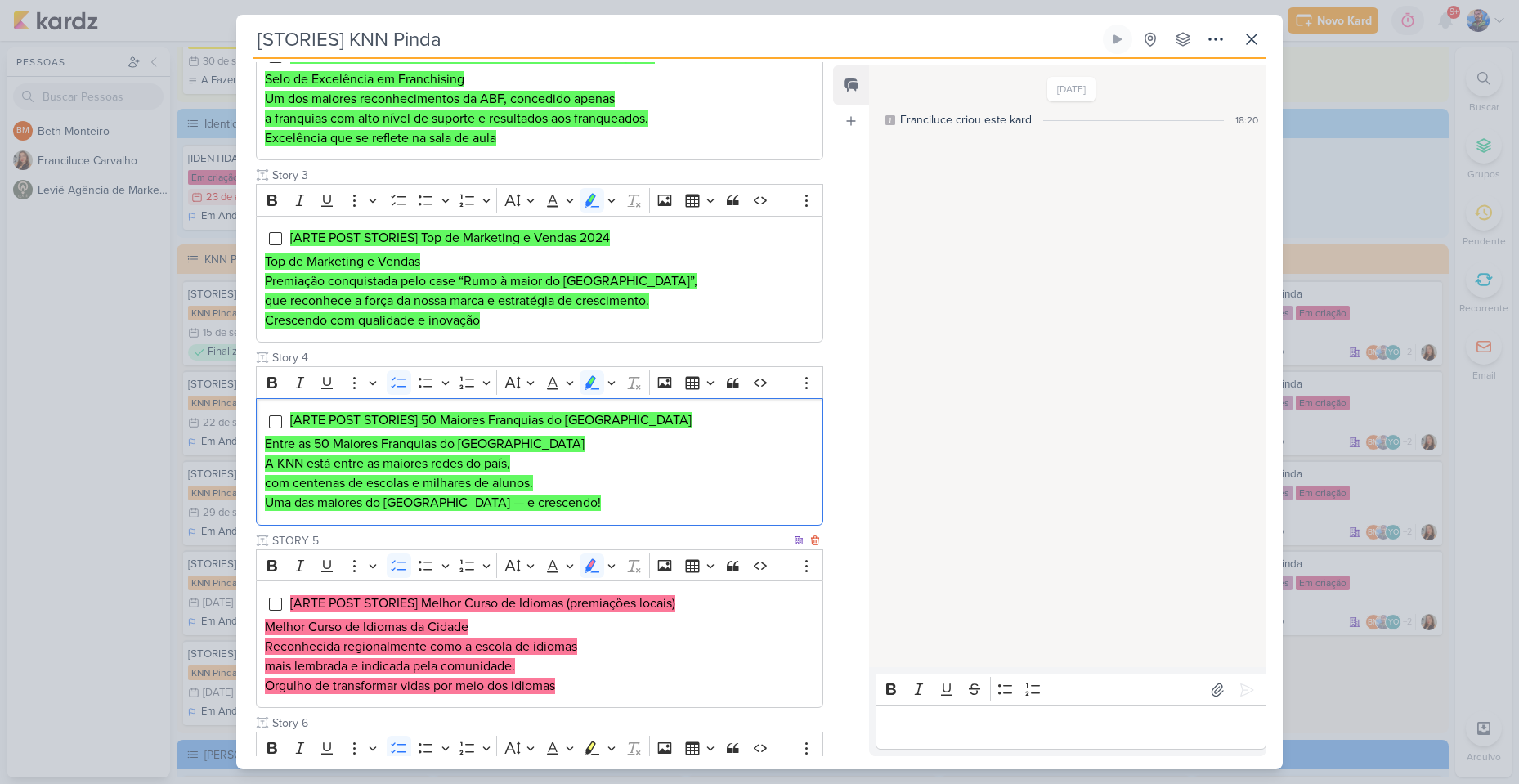
click at [615, 656] on p "Reconhecida regionalmente como a escola de idiomas mais lembrada e indicada pel…" at bounding box center [540, 656] width 549 height 39
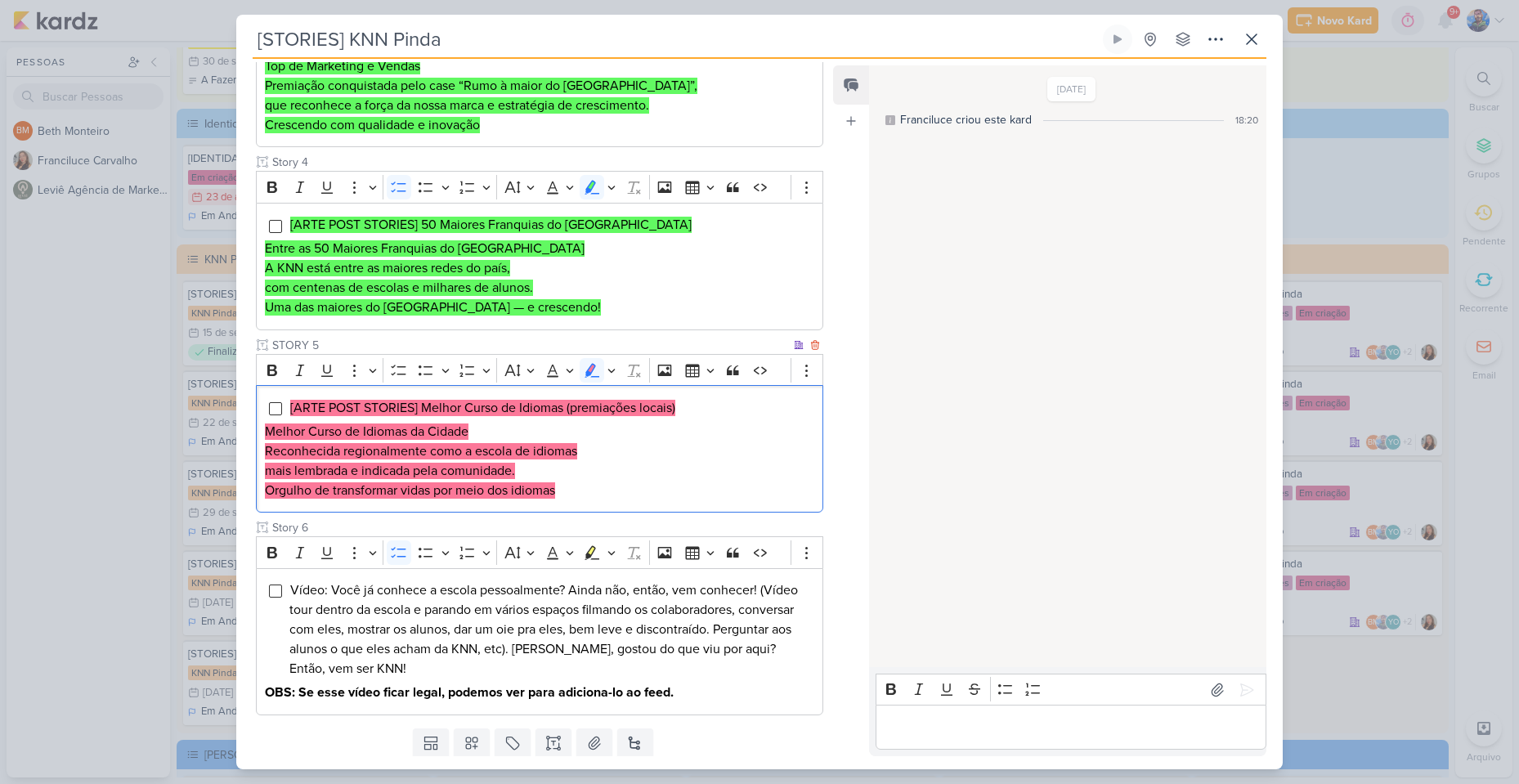
scroll to position [732, 0]
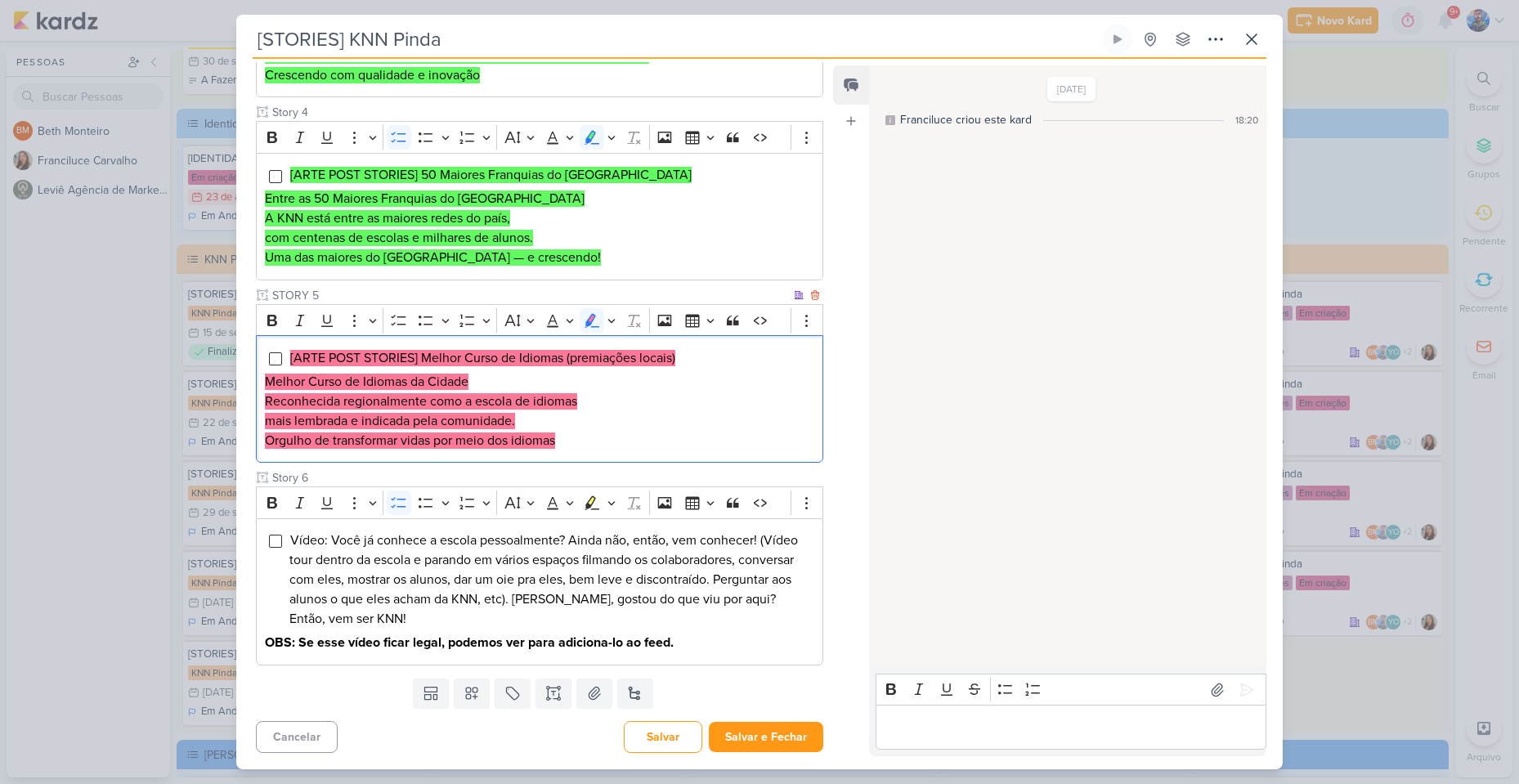
click at [578, 432] on p "Orgulho de transformar vidas por meio dos idiomas" at bounding box center [540, 441] width 549 height 19
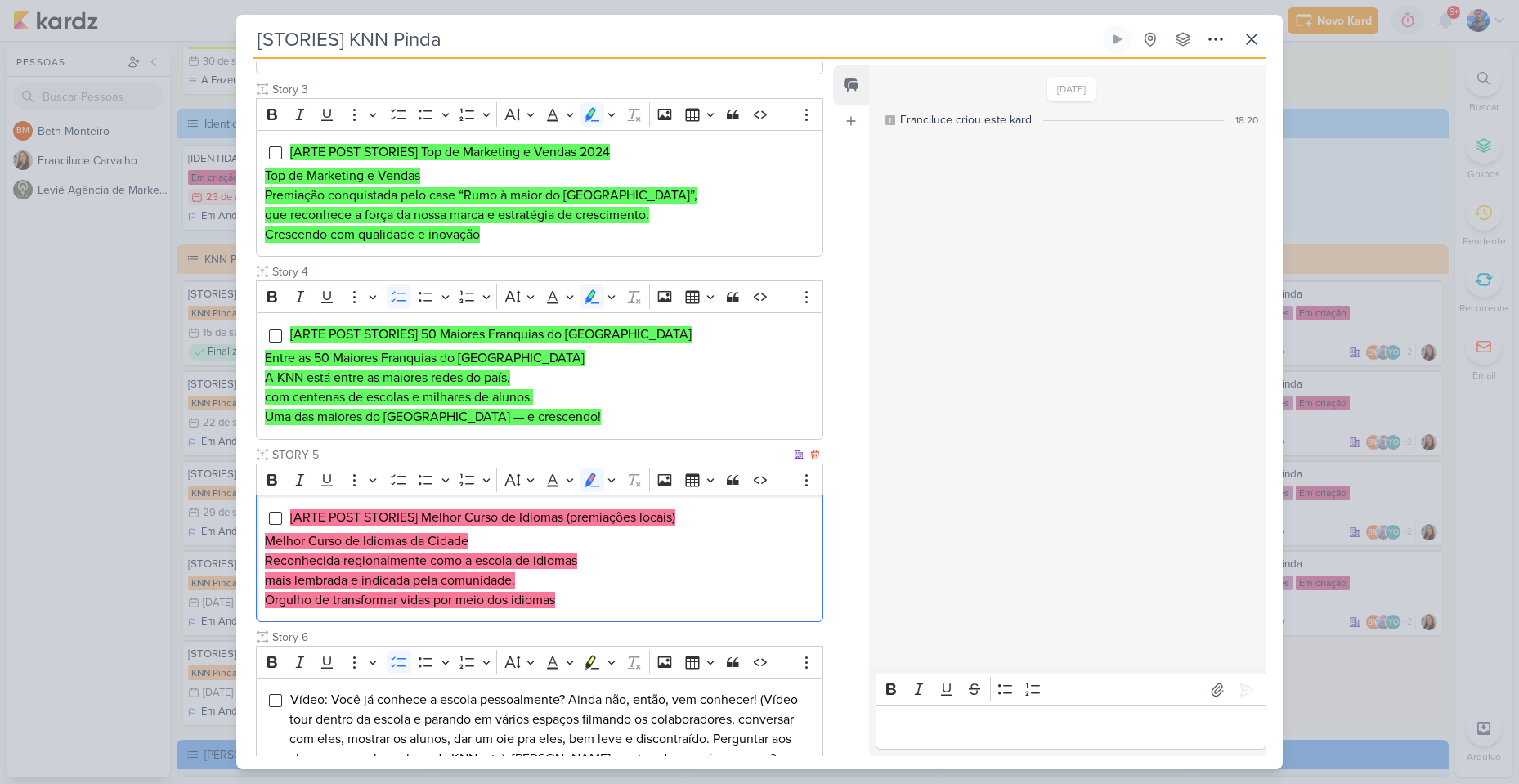
scroll to position [654, 0]
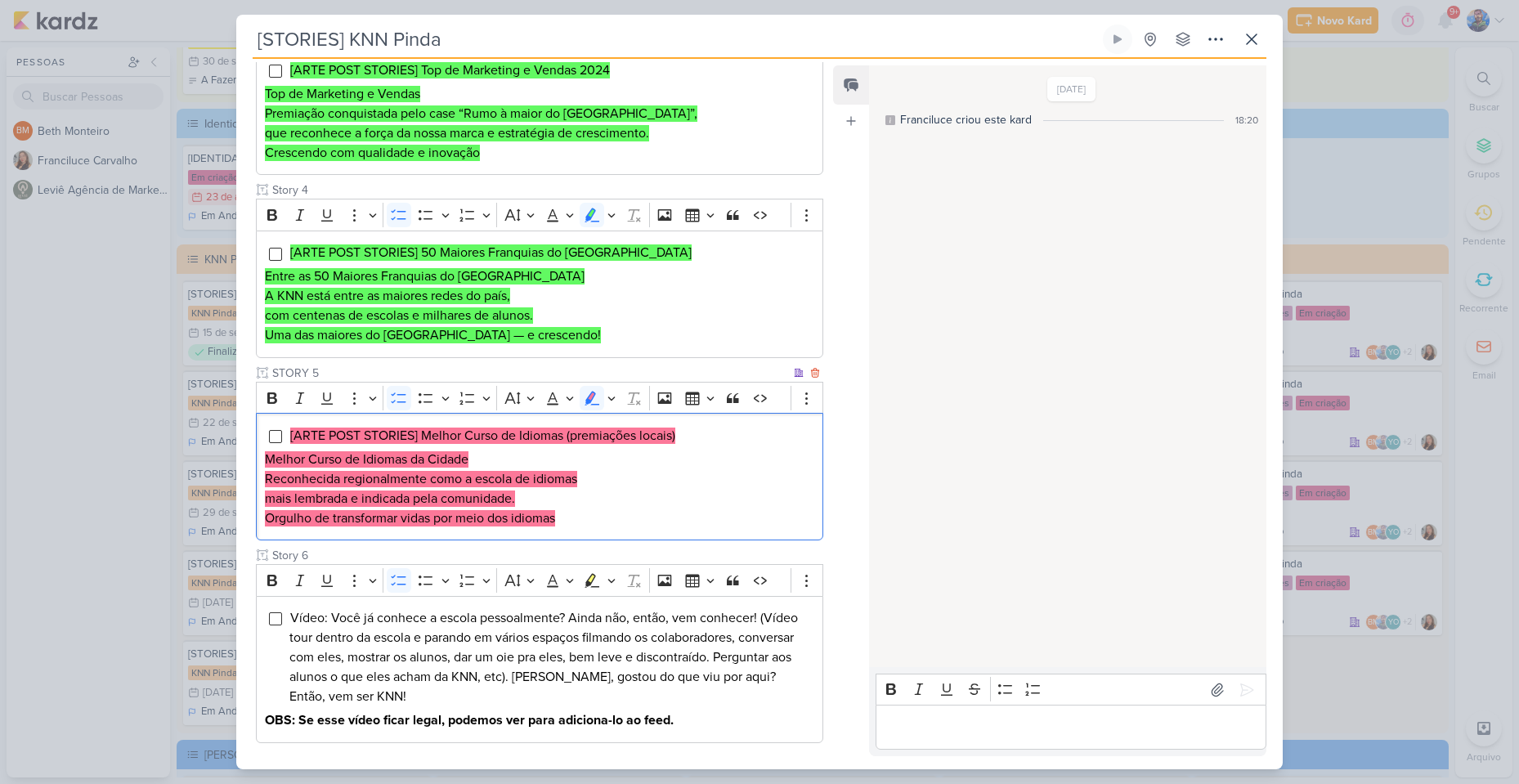
click at [469, 437] on mark "[ARTE POST STORIES] Melhor Curso de Idiomas (premiações locais)" at bounding box center [482, 435] width 385 height 16
drag, startPoint x: 469, startPoint y: 461, endPoint x: 266, endPoint y: 464, distance: 203.0
click at [266, 464] on p "Melhor Curso de Idiomas da Cidade" at bounding box center [540, 459] width 549 height 19
click at [396, 461] on mark "Melhor Curso de Idiomas da Cidade" at bounding box center [367, 459] width 204 height 16
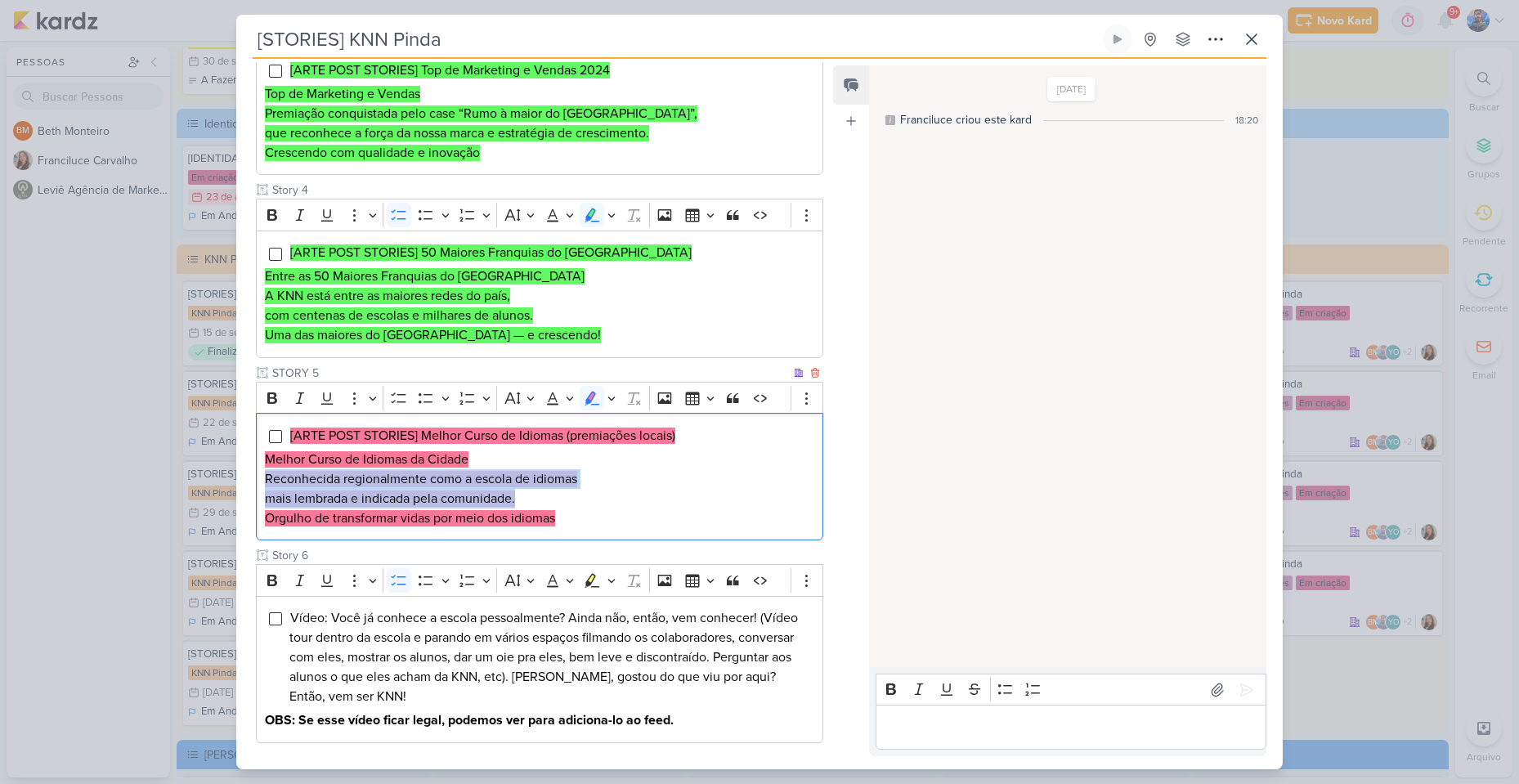
drag, startPoint x: 266, startPoint y: 471, endPoint x: 591, endPoint y: 501, distance: 326.4
click at [591, 501] on p "Reconhecida regionalmente como a escola de idiomas mais lembrada e indicada pel…" at bounding box center [540, 488] width 549 height 39
click at [481, 506] on p "Reconhecida regionalmente como a escola de idiomas mais lembrada e indicada pel…" at bounding box center [540, 488] width 549 height 39
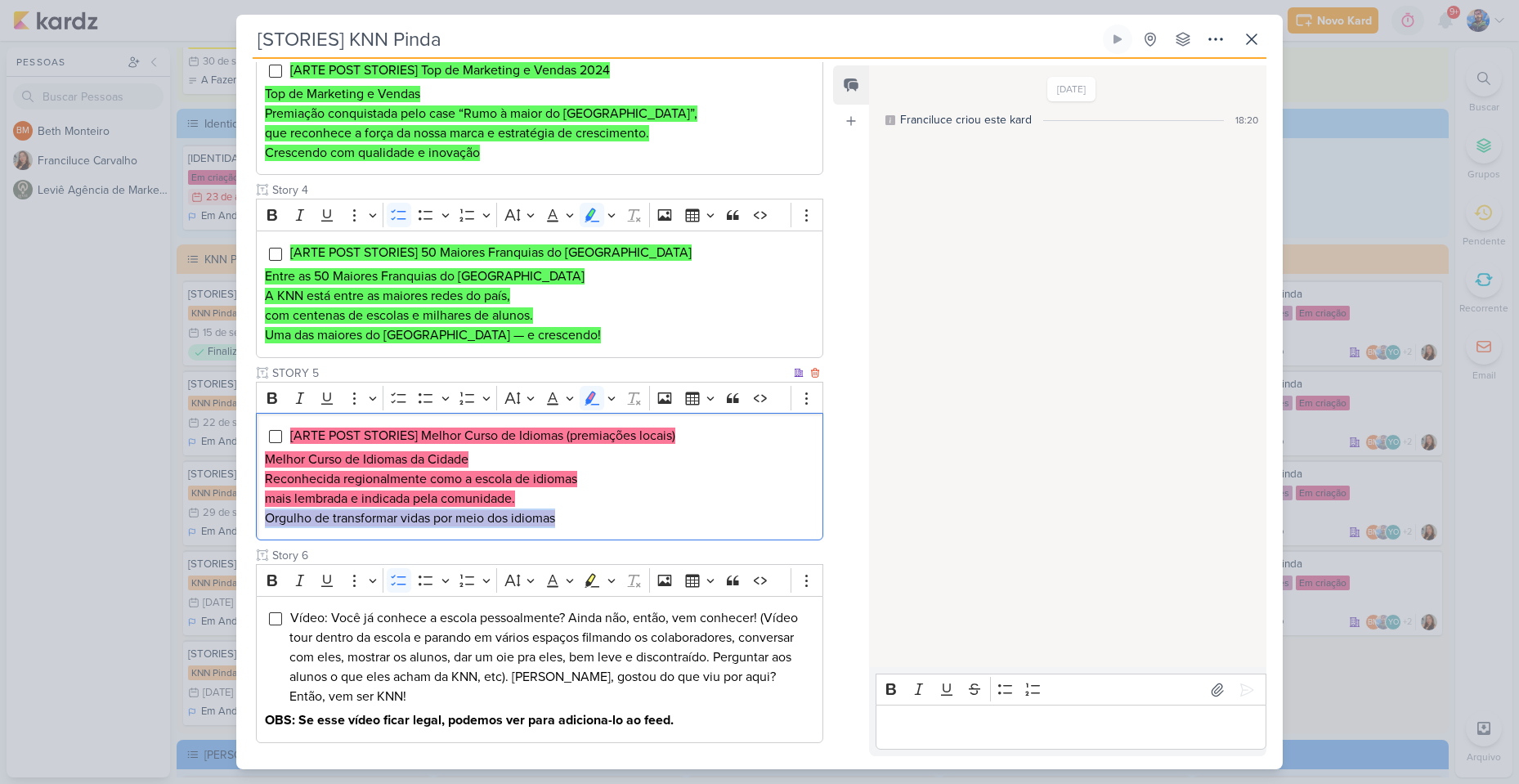
drag, startPoint x: 564, startPoint y: 520, endPoint x: 266, endPoint y: 514, distance: 298.1
click at [266, 514] on p "Orgulho de transformar vidas por meio dos idiomas" at bounding box center [540, 518] width 549 height 19
click at [607, 500] on p "Reconhecida regionalmente como a escola de idiomas mais lembrada e indicada pel…" at bounding box center [540, 488] width 549 height 39
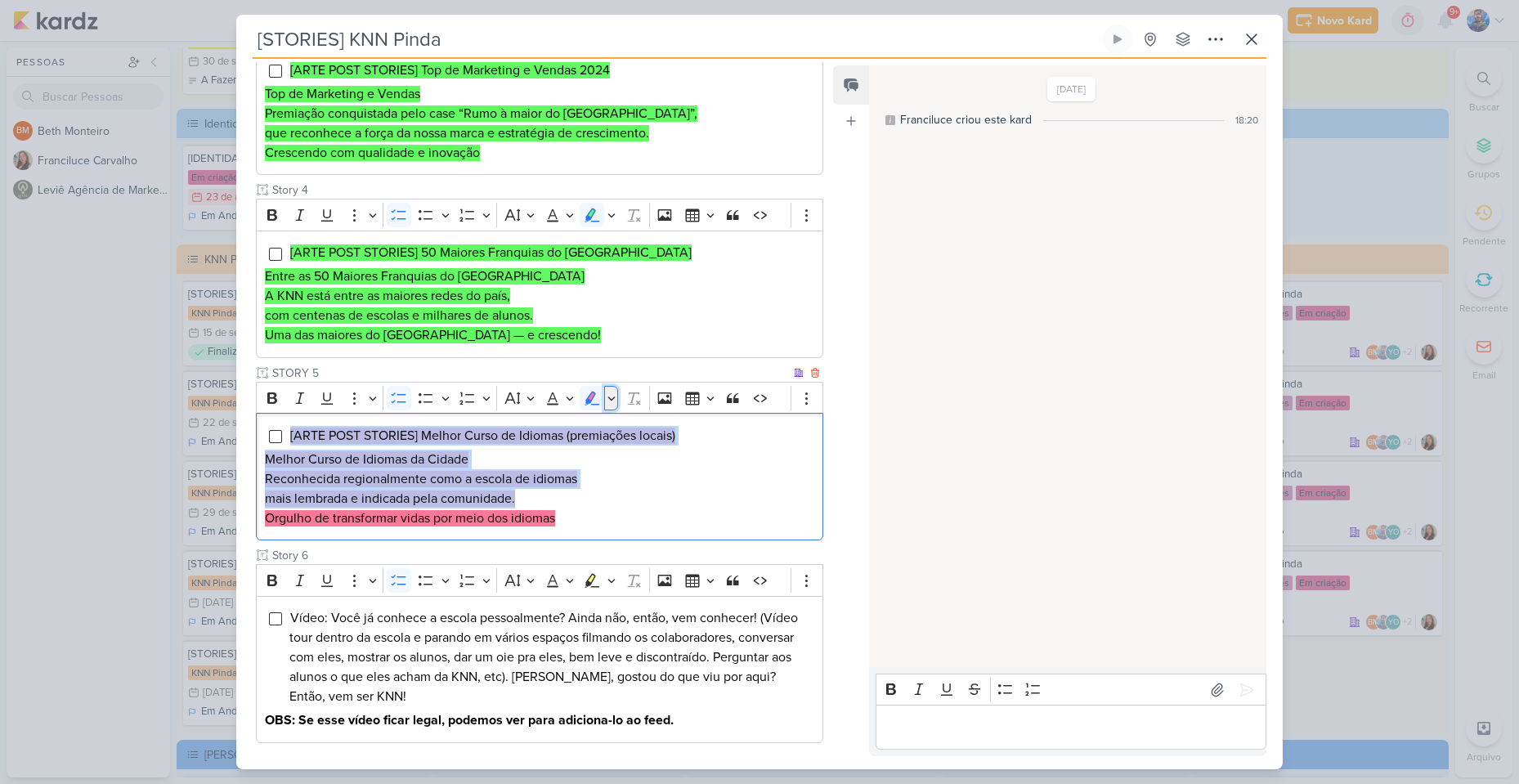
click at [609, 402] on icon "Editor toolbar" at bounding box center [611, 398] width 8 height 16
click at [524, 421] on button "Green marker" at bounding box center [514, 425] width 24 height 24
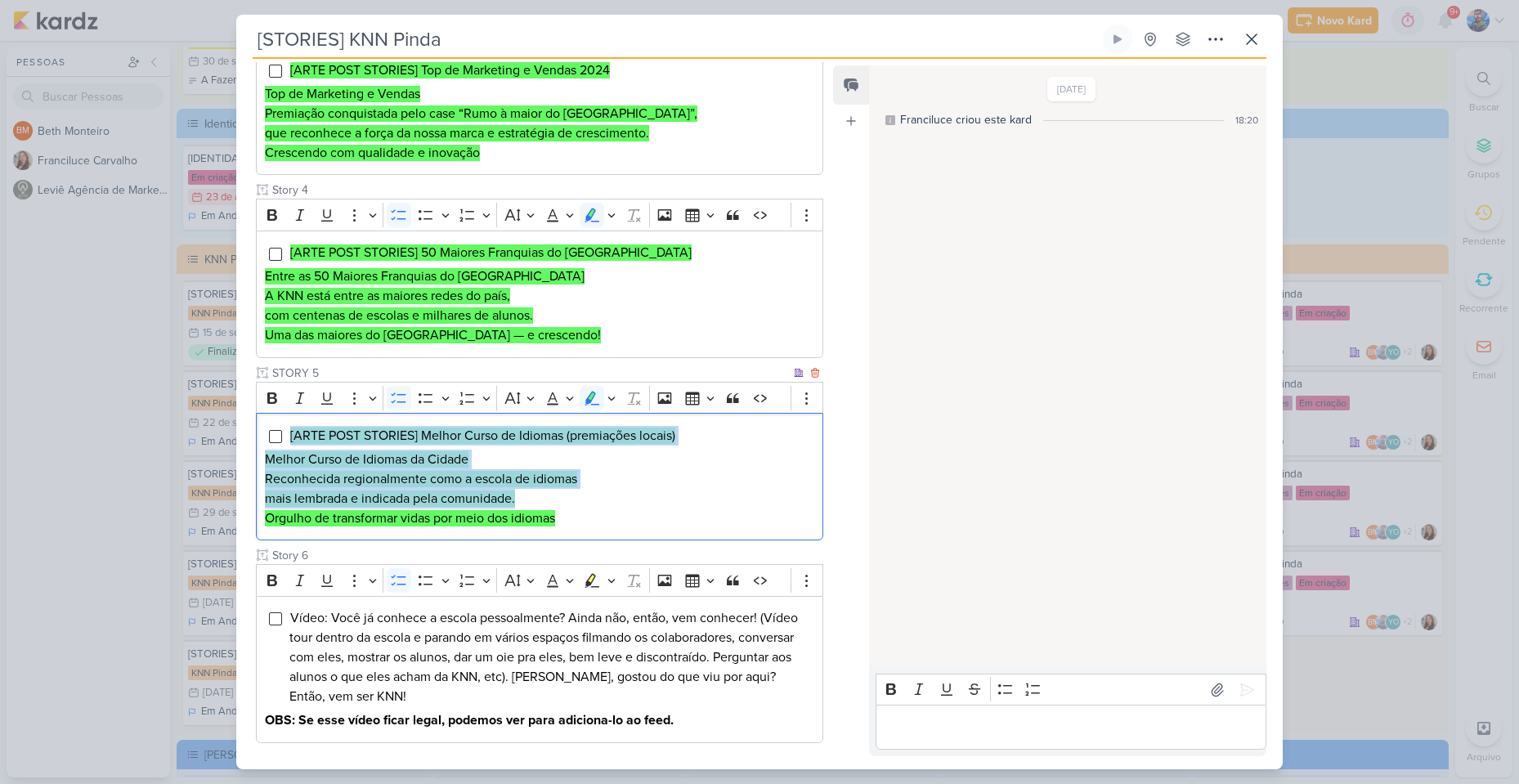
click at [554, 494] on p "Reconhecida regionalmente como a escola de idiomas mais lembrada e indicada pel…" at bounding box center [540, 488] width 549 height 39
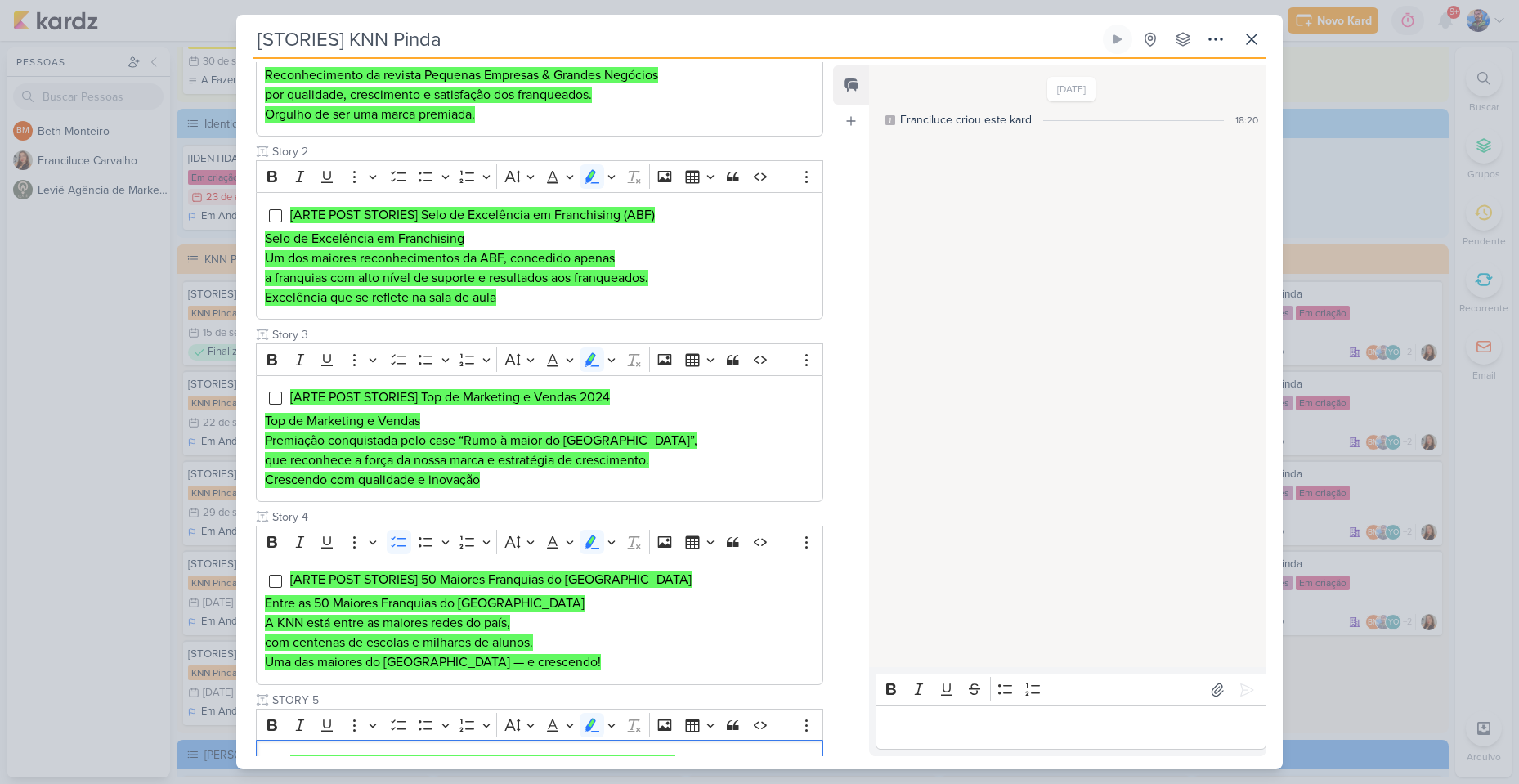
scroll to position [732, 0]
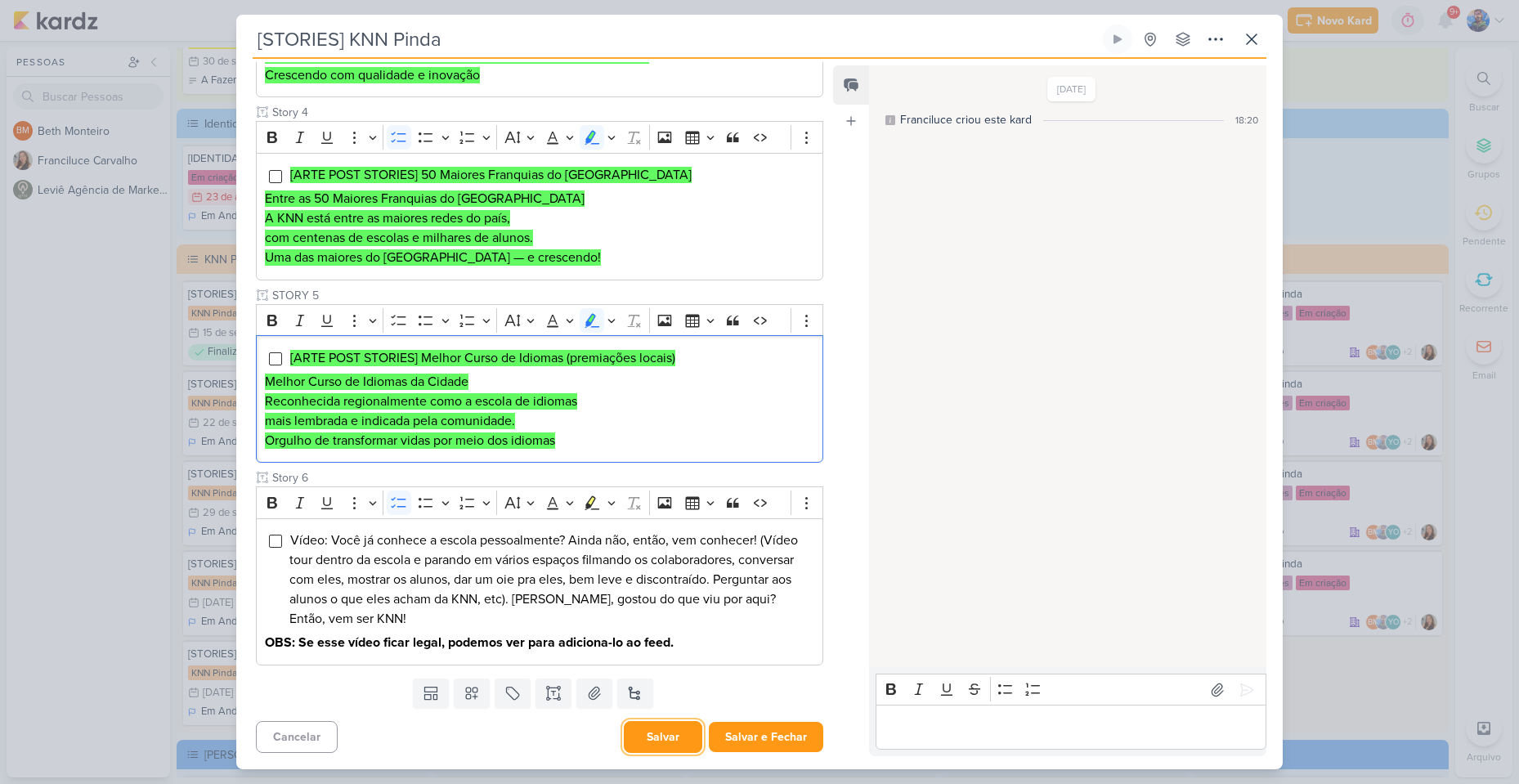
click at [670, 740] on button "Salvar" at bounding box center [663, 736] width 79 height 32
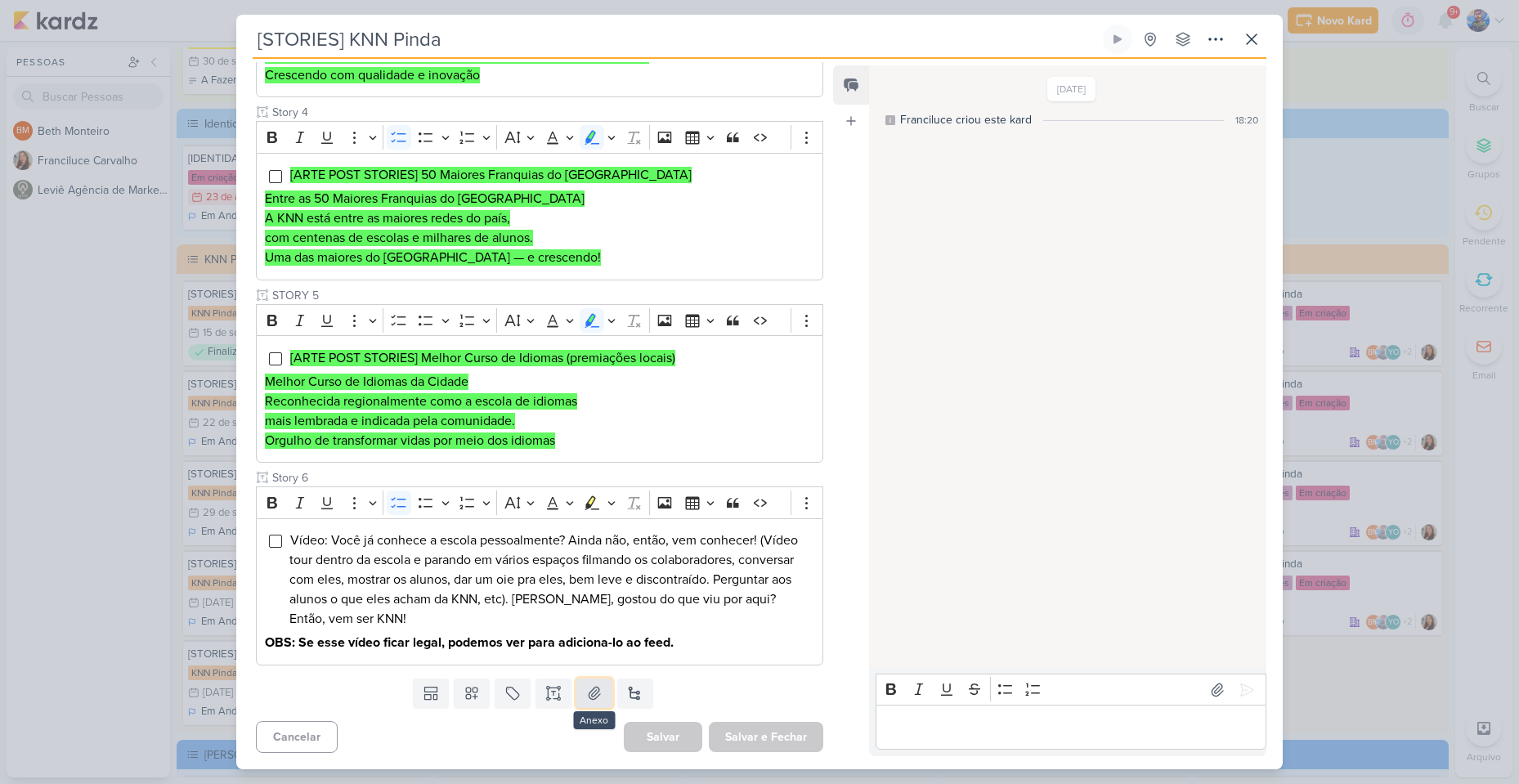
click at [580, 700] on button at bounding box center [594, 693] width 36 height 29
click at [755, 693] on div "Templates Campos Personalizados Marcadores Caixa De Texto Anexo [GEOGRAPHIC_DAT…" at bounding box center [532, 693] width 593 height 43
click at [597, 694] on icon at bounding box center [594, 692] width 12 height 13
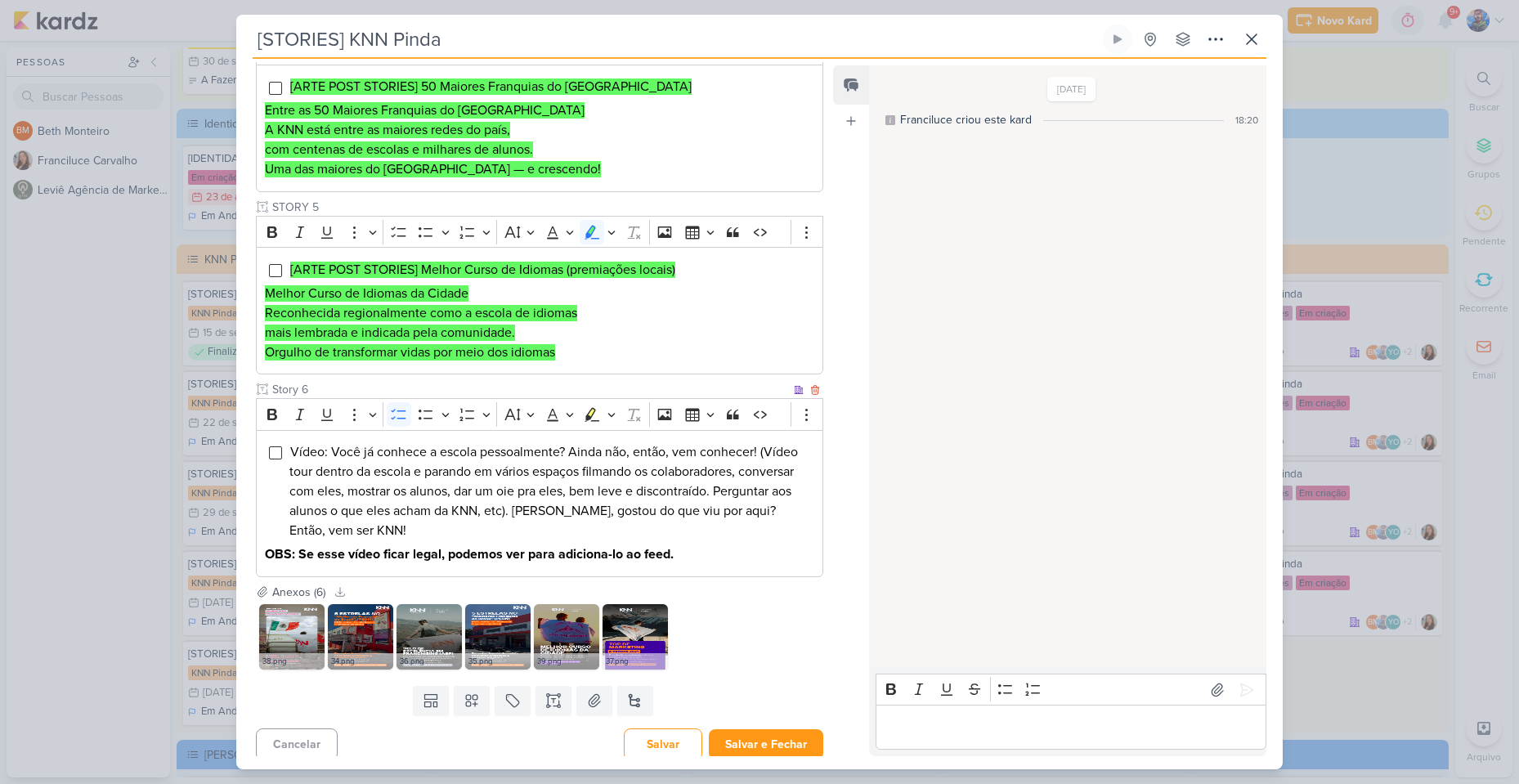
scroll to position [827, 0]
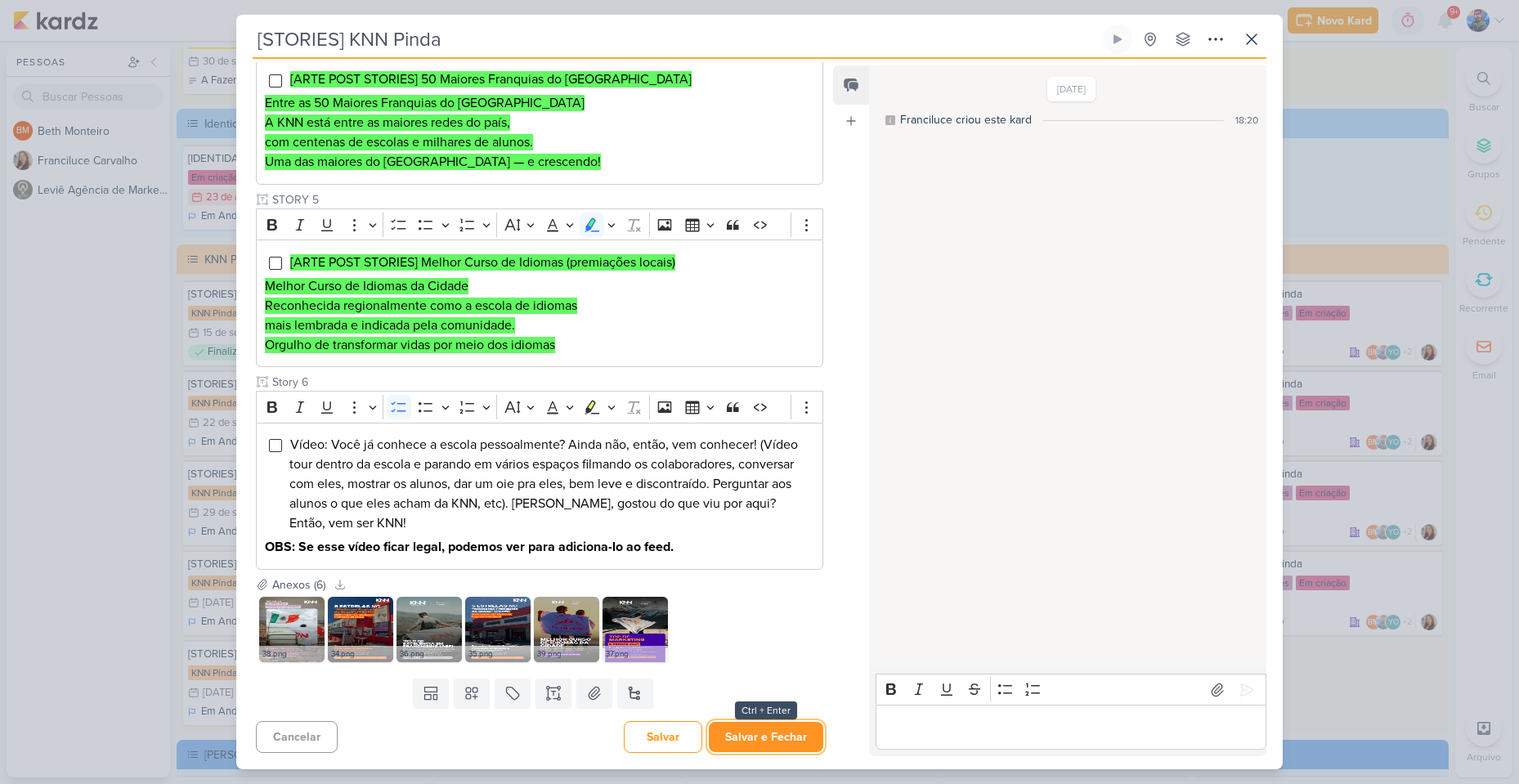
click at [757, 737] on button "Salvar e Fechar" at bounding box center [766, 736] width 115 height 30
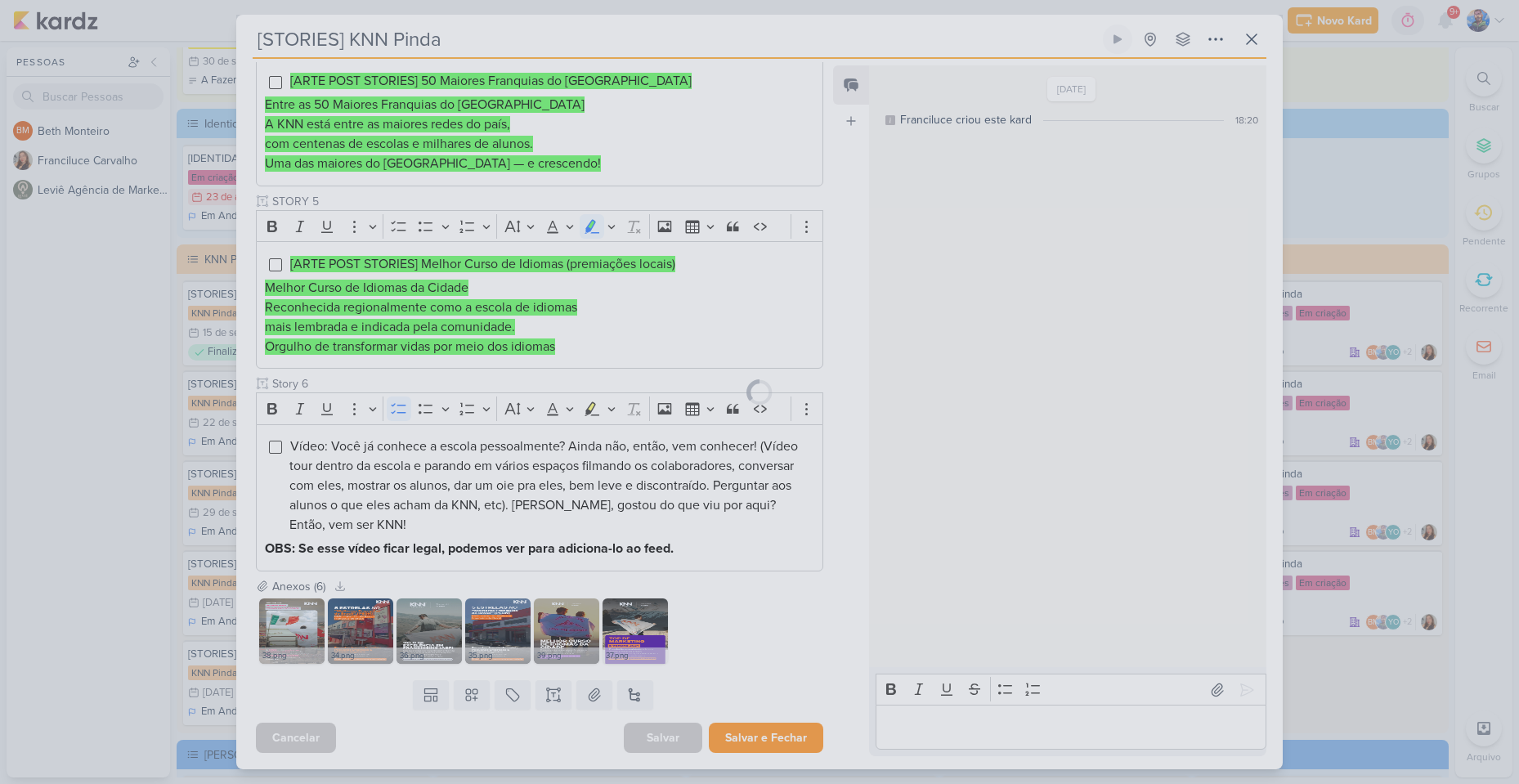
scroll to position [826, 0]
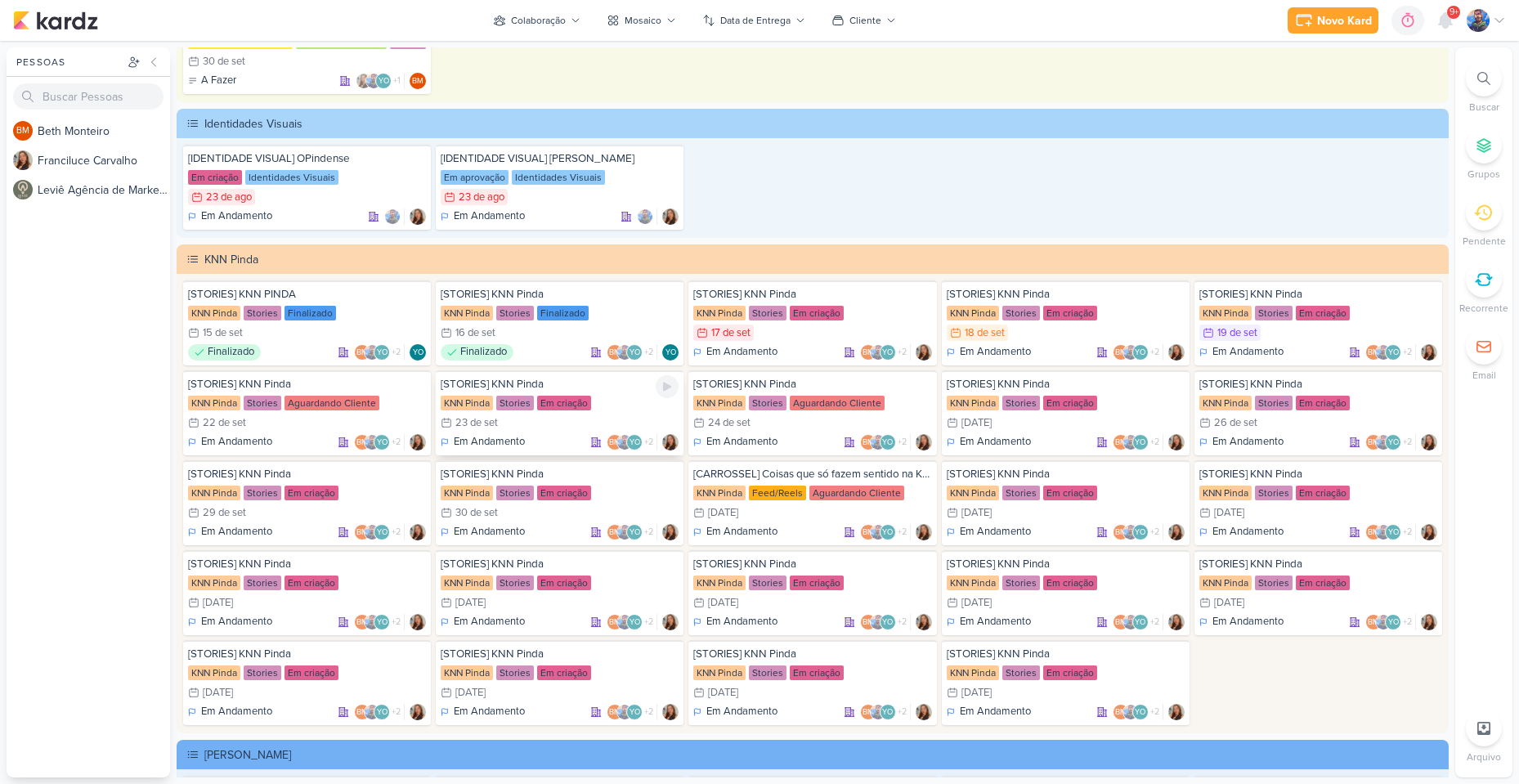
click at [487, 408] on div "KNN Pinda" at bounding box center [467, 403] width 52 height 15
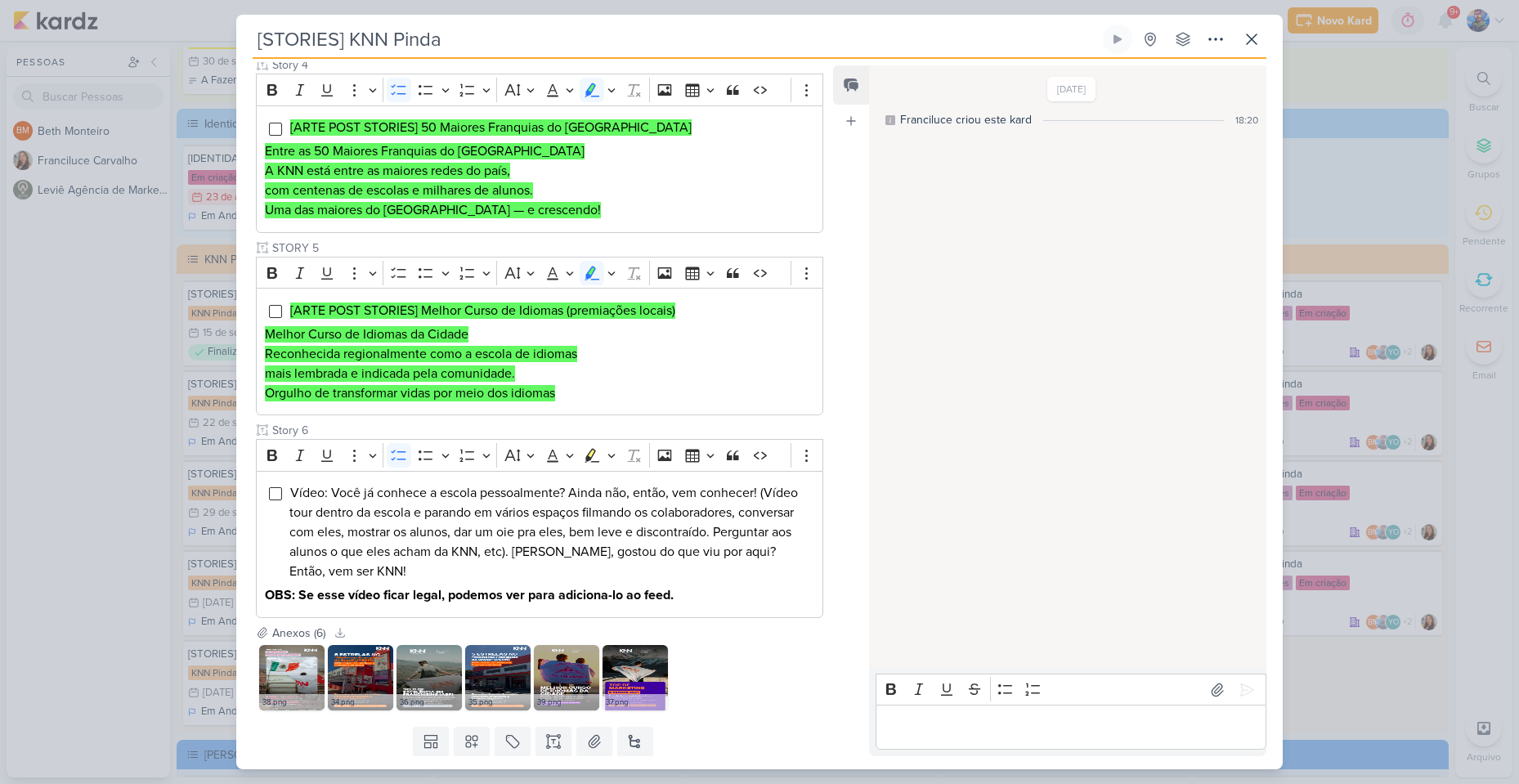
scroll to position [664, 0]
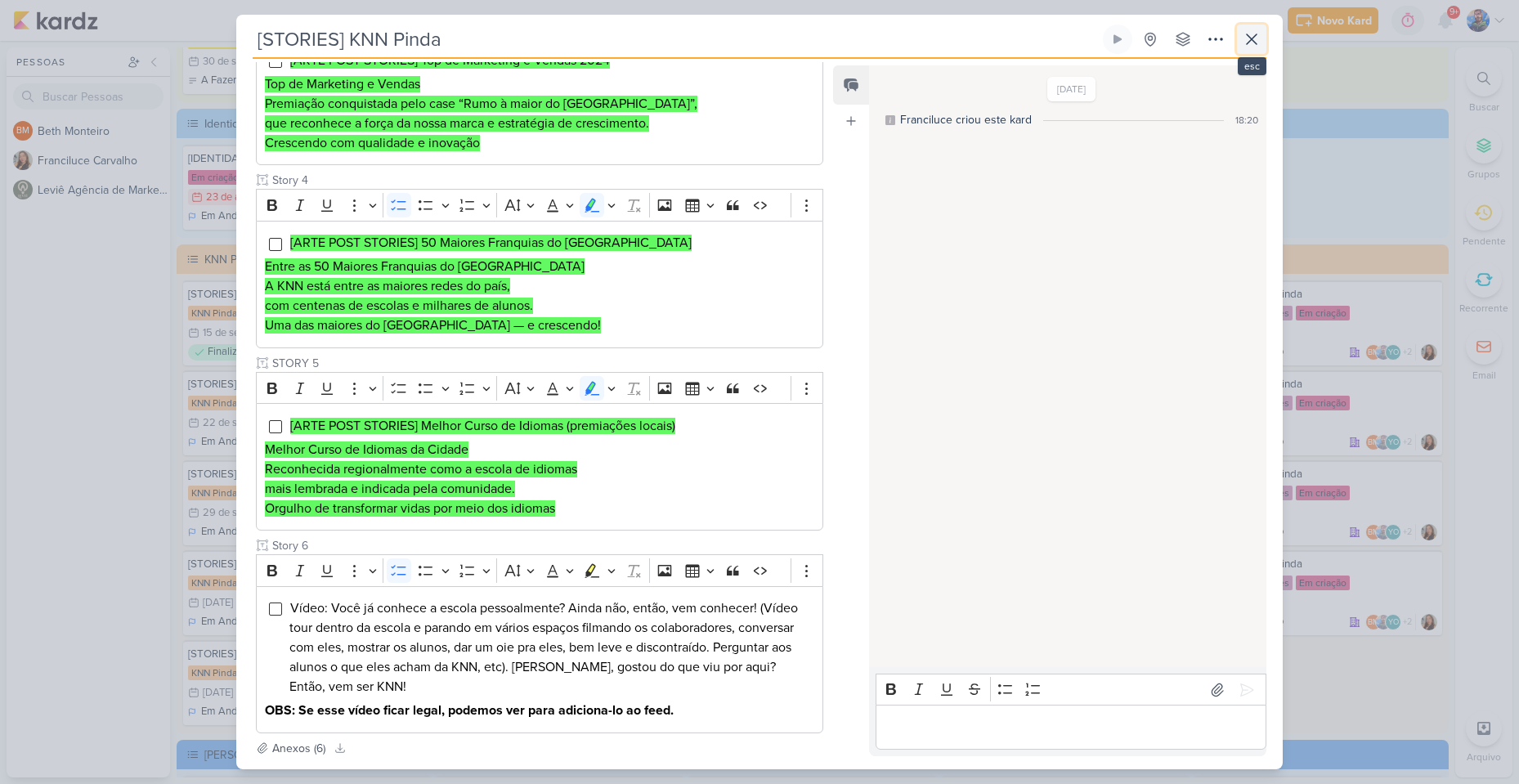
click at [1258, 43] on icon at bounding box center [1251, 39] width 19 height 19
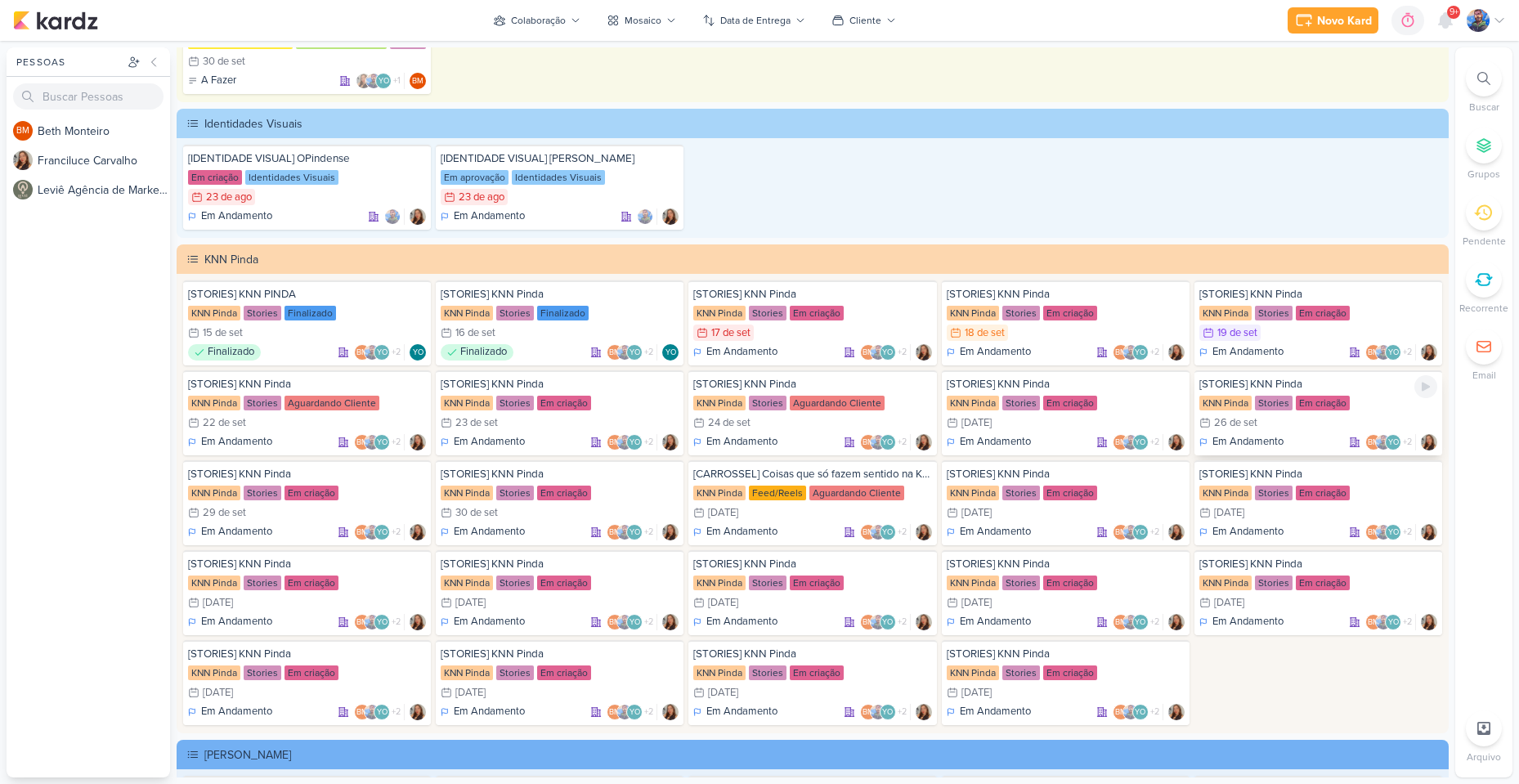
click at [1290, 415] on div "26/9 [DATE]" at bounding box center [1317, 422] width 238 height 16
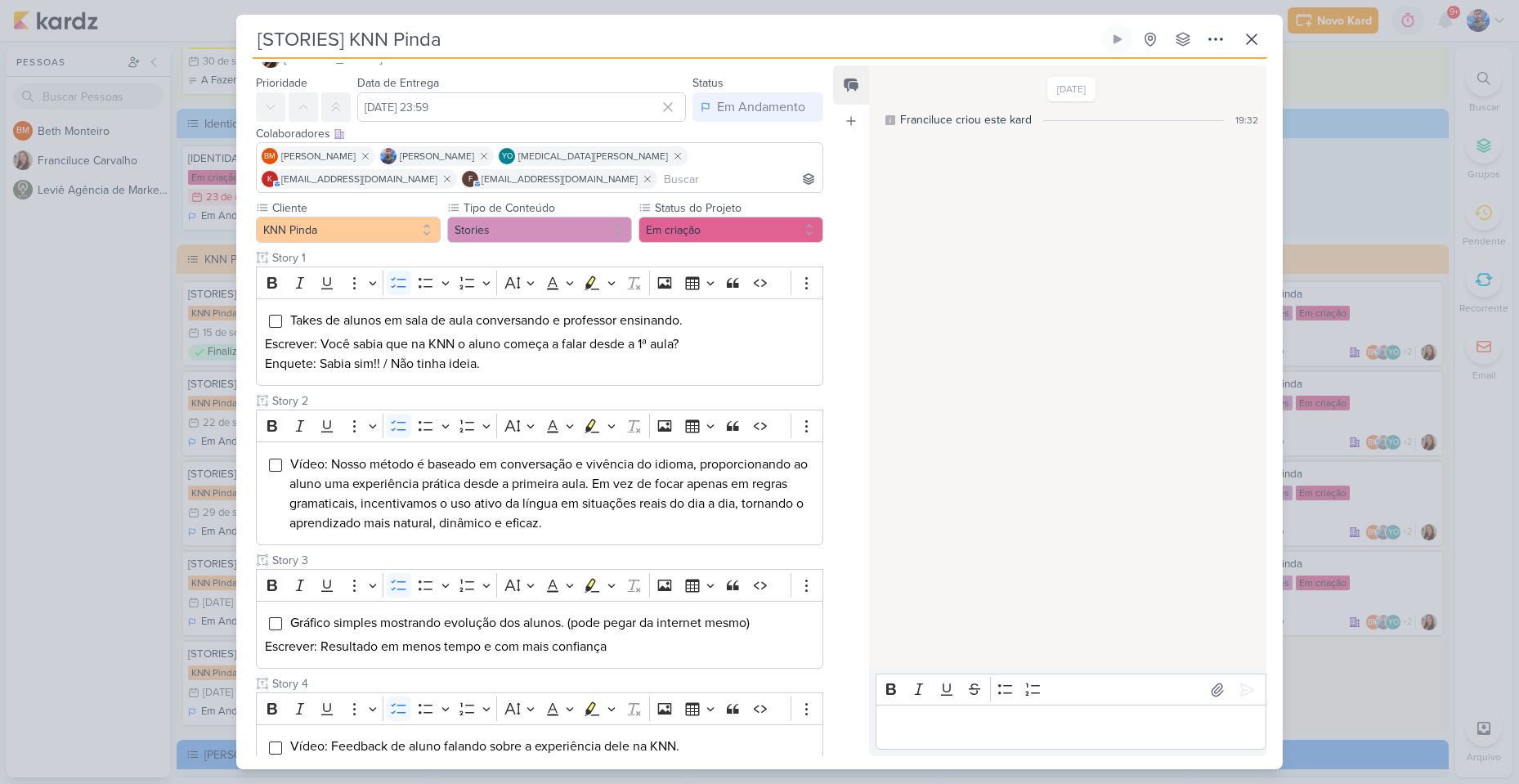
scroll to position [1, 0]
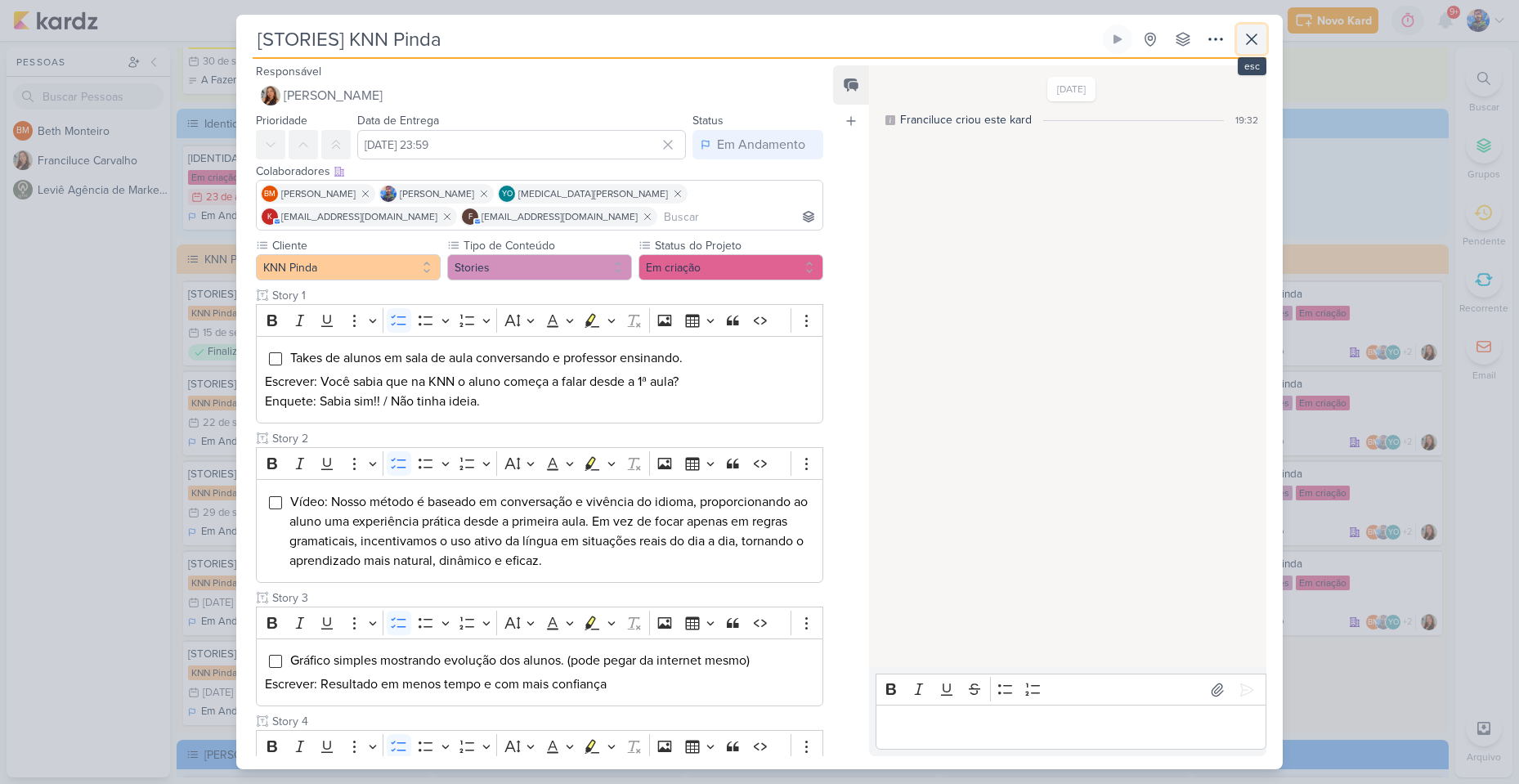
click at [1261, 50] on button at bounding box center [1251, 39] width 29 height 29
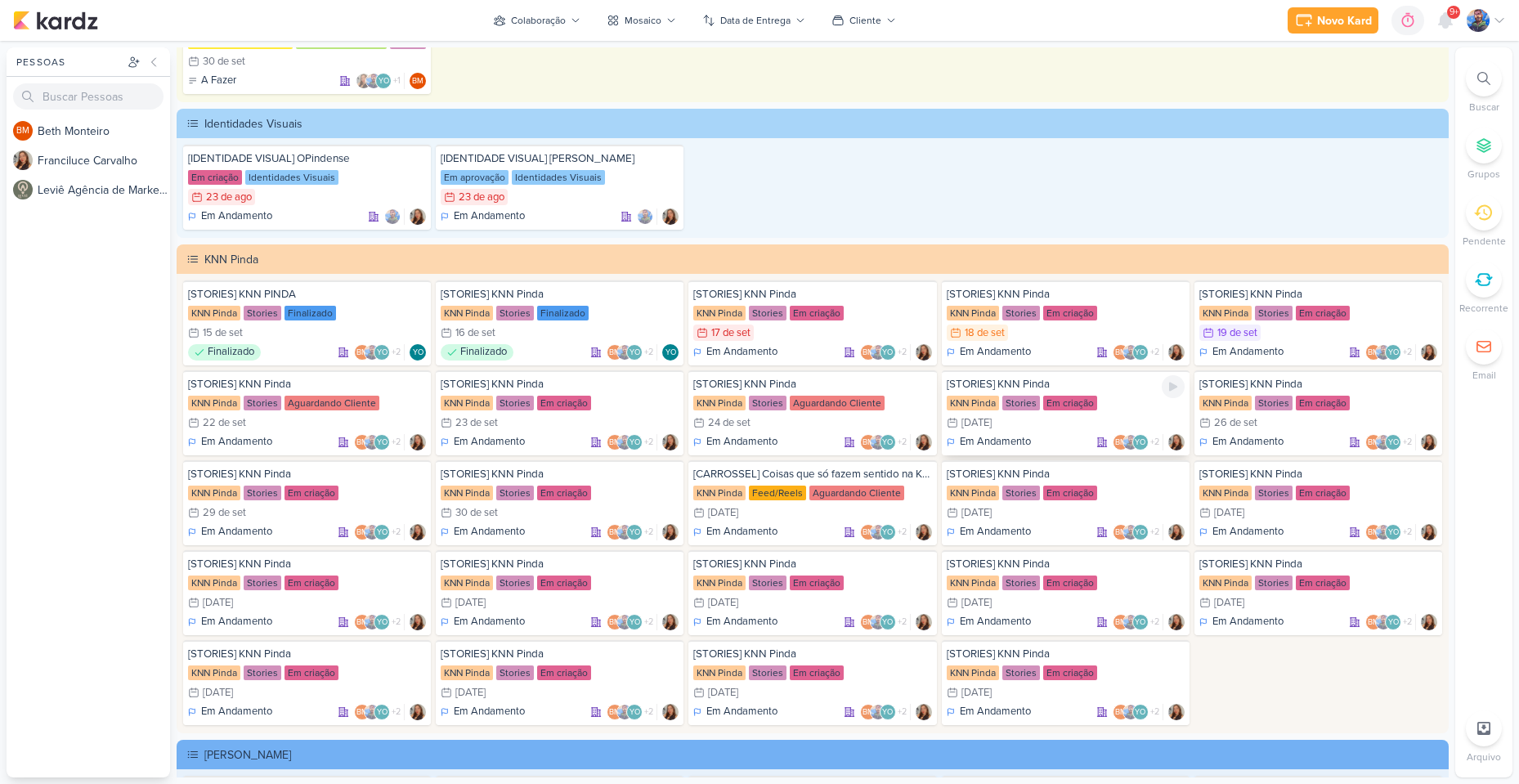
click at [1007, 412] on div "[STORIES] KNN Pinda KNN Pinda Stories Em criação 25/9 [DATE] Em Andamento BM +2" at bounding box center [1065, 412] width 248 height 85
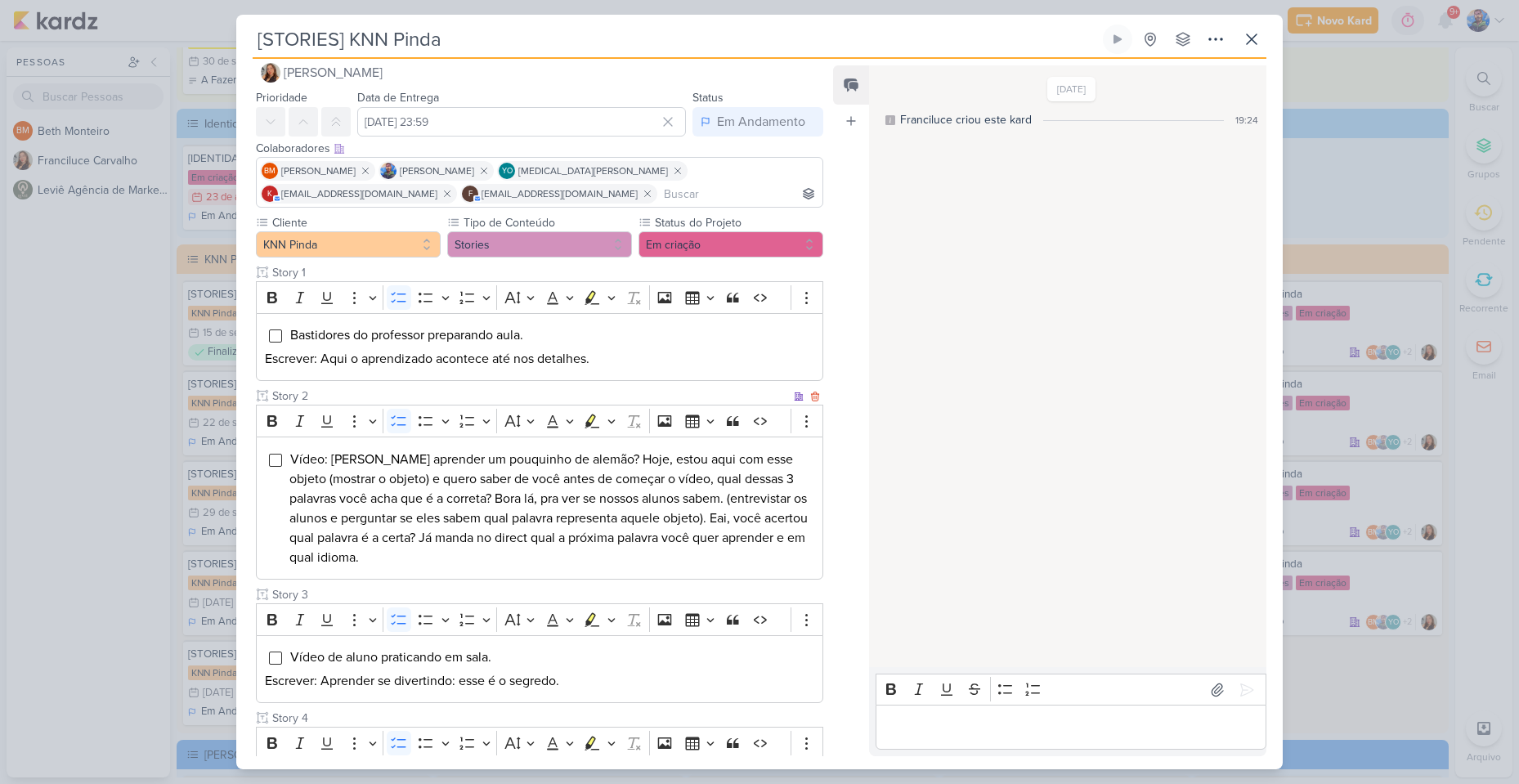
scroll to position [0, 0]
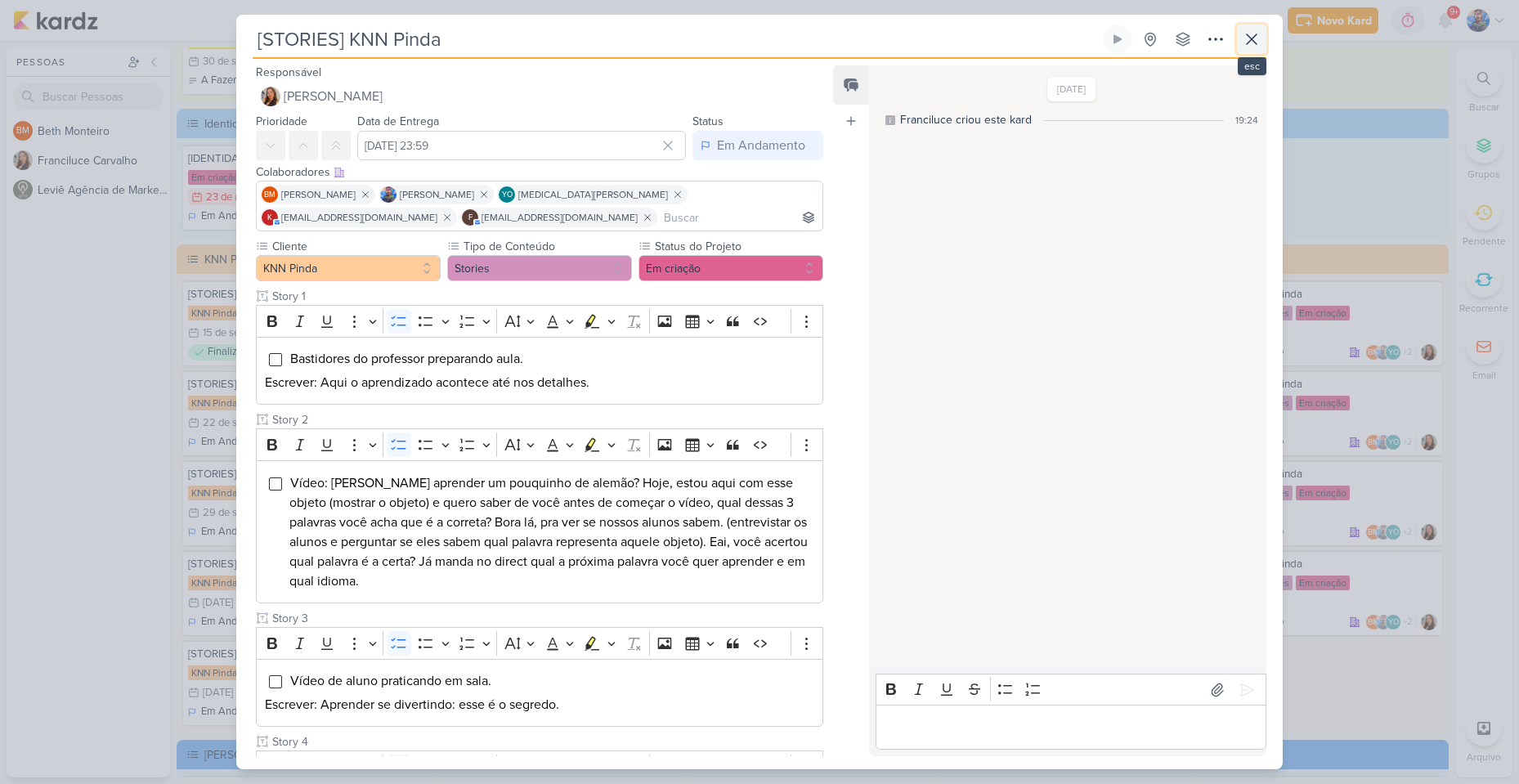
click at [1255, 34] on icon at bounding box center [1251, 39] width 19 height 19
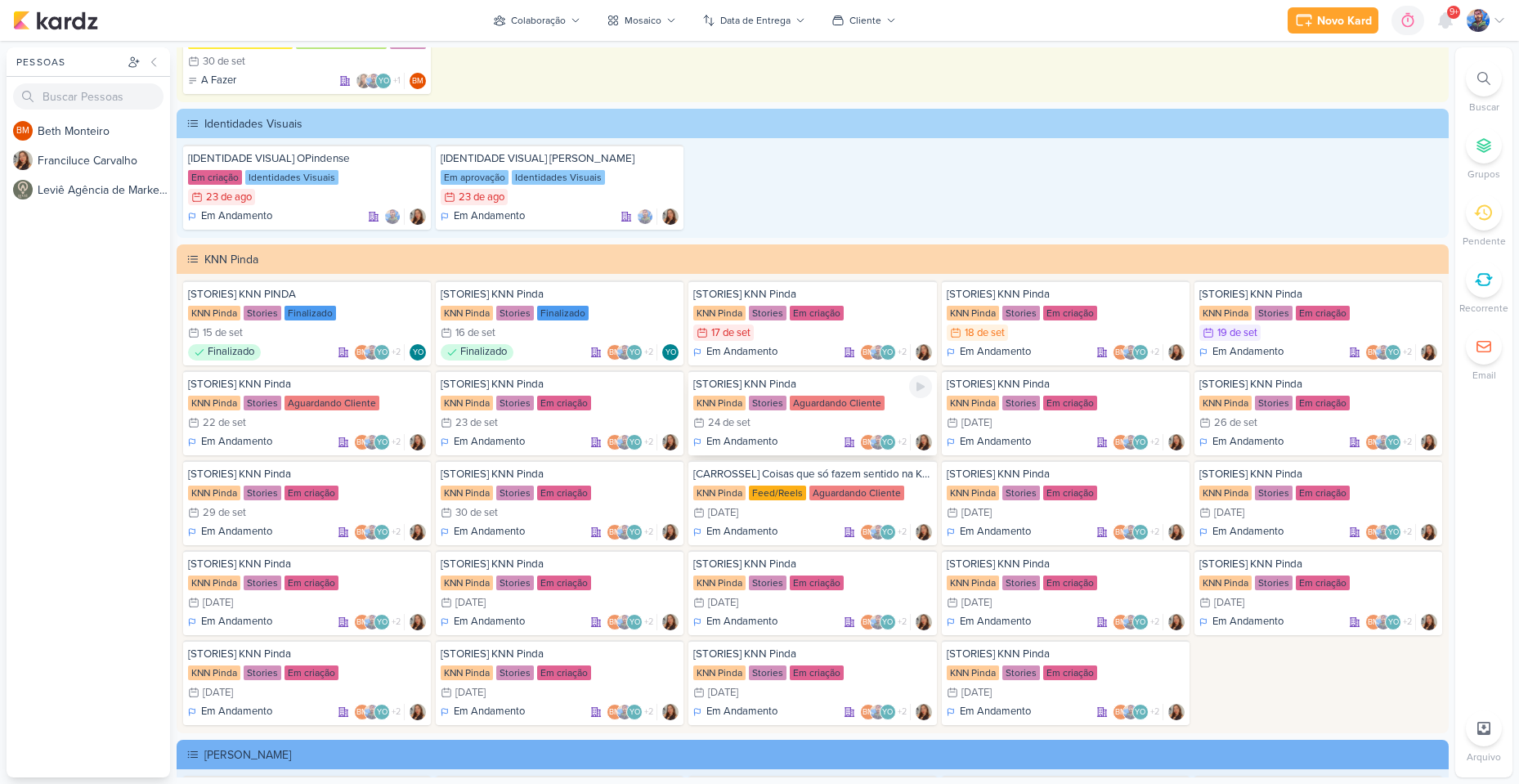
click at [795, 407] on div "Aguardando Cliente" at bounding box center [838, 403] width 95 height 15
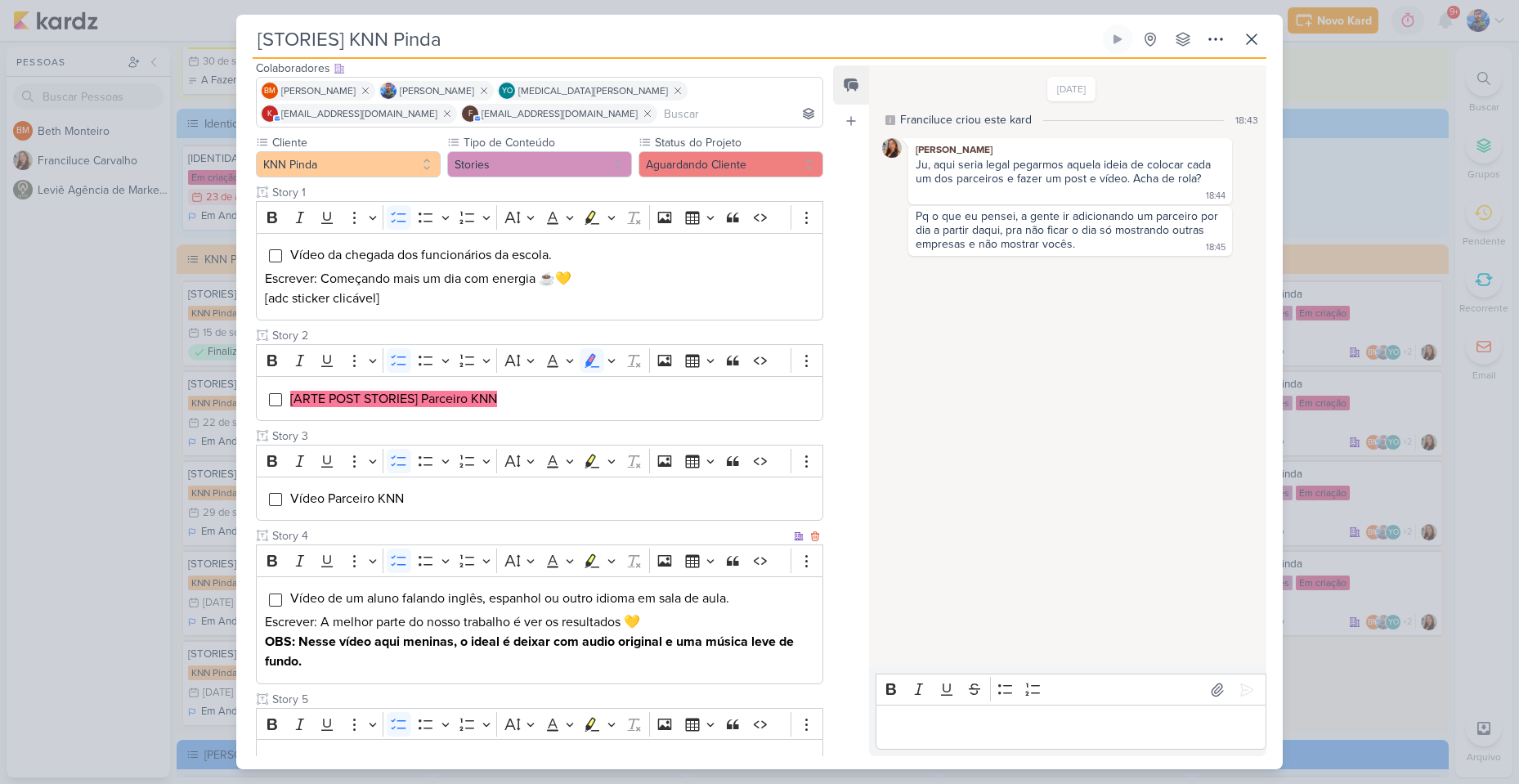
scroll to position [82, 0]
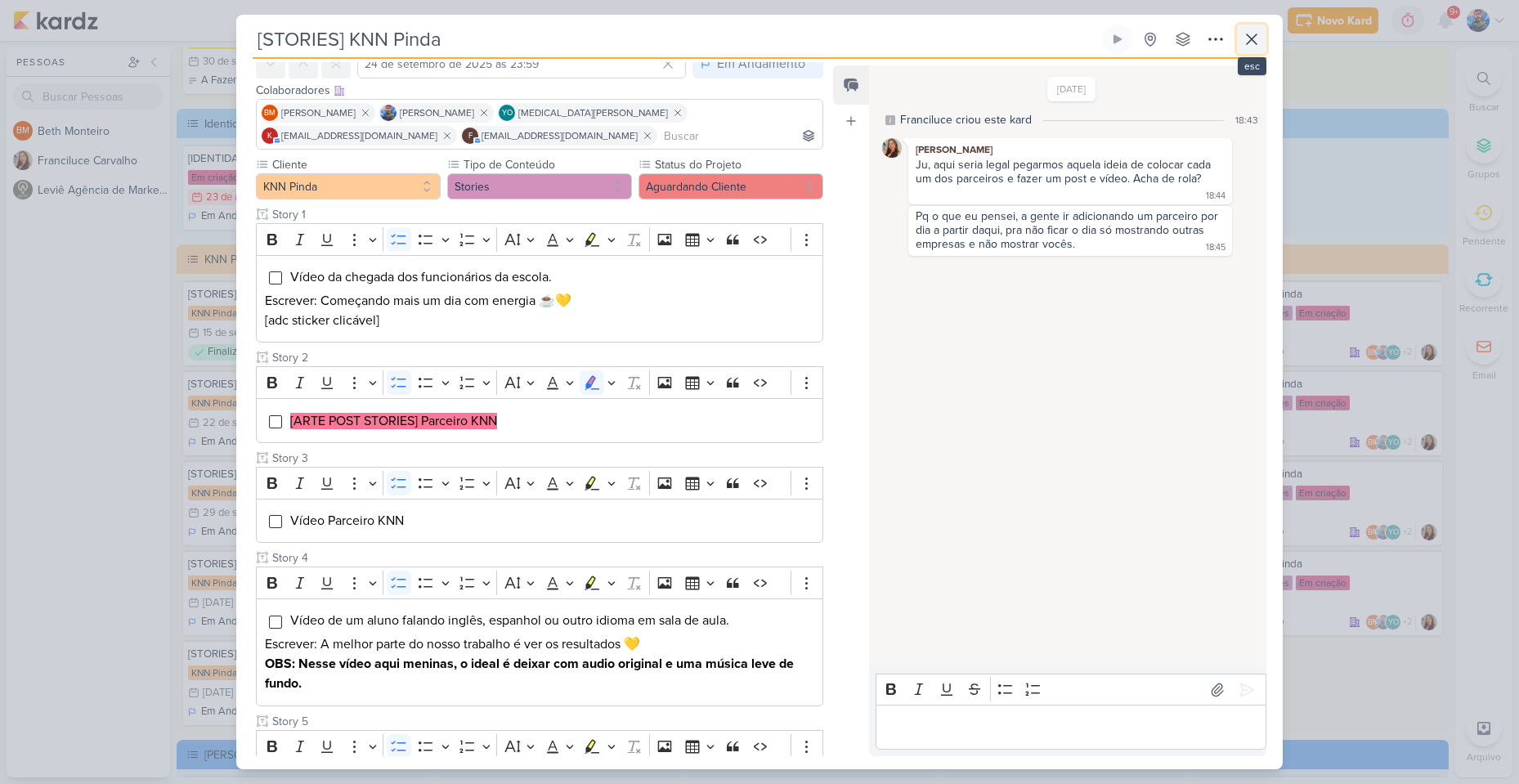
click at [1259, 34] on icon at bounding box center [1251, 39] width 19 height 19
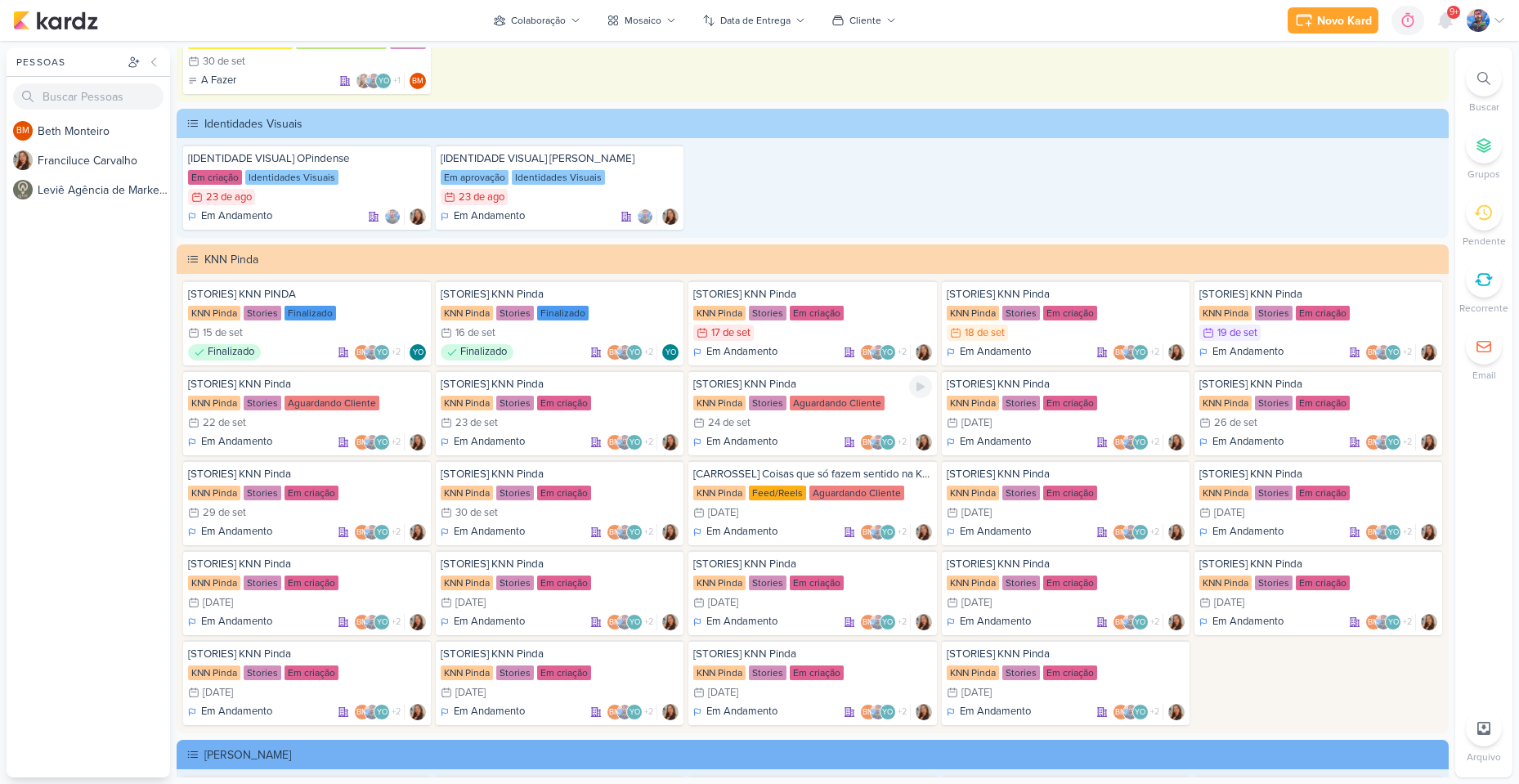
click at [795, 409] on div "KNN Pinda Stories Aguardando Cliente" at bounding box center [811, 403] width 238 height 16
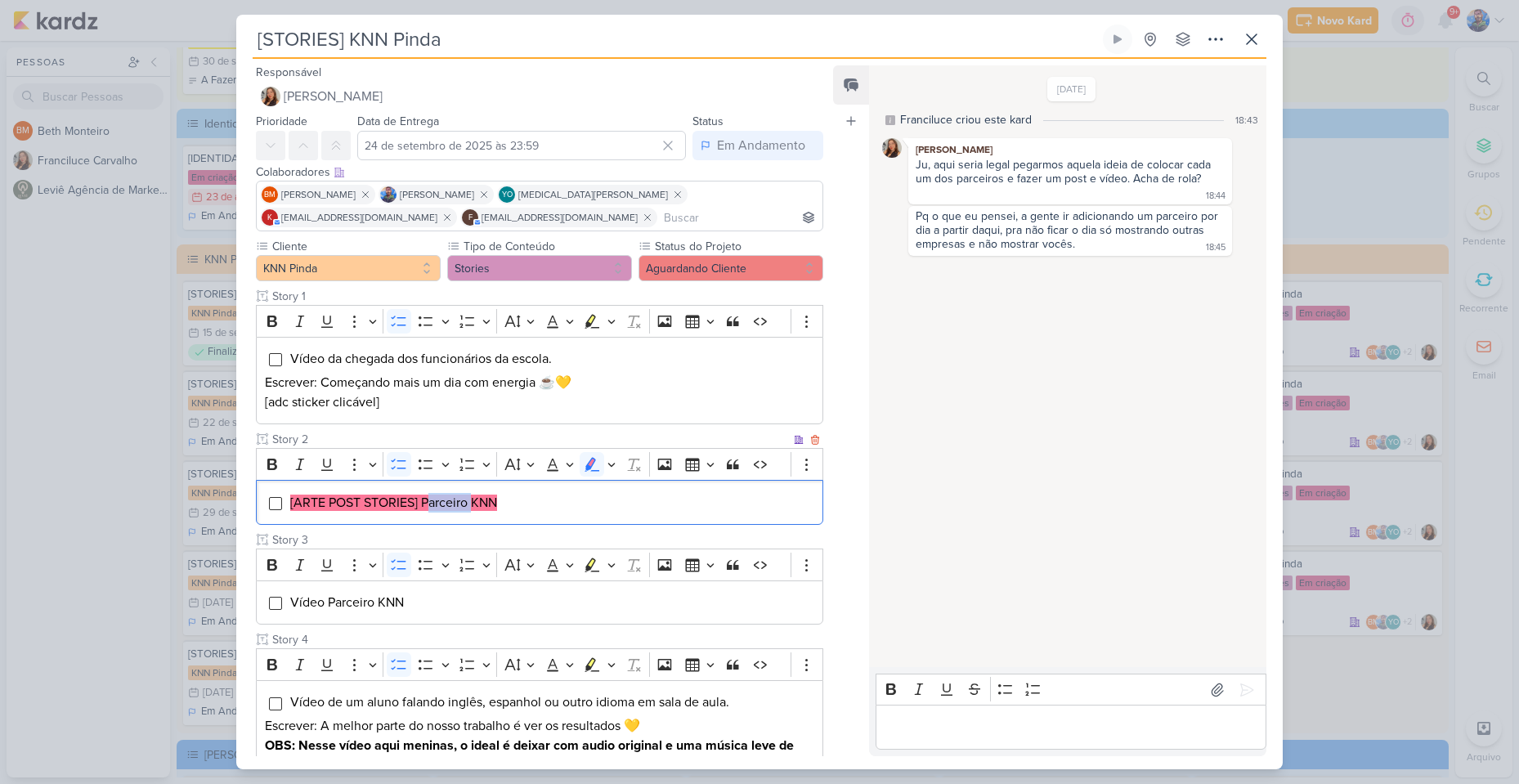
drag, startPoint x: 425, startPoint y: 497, endPoint x: 470, endPoint y: 506, distance: 45.9
click at [470, 506] on mark "[ARTE POST STORIES] Parceiro KNN" at bounding box center [393, 502] width 207 height 16
click at [524, 505] on li "[ARTE POST STORIES] Parceiro KNN" at bounding box center [551, 503] width 525 height 19
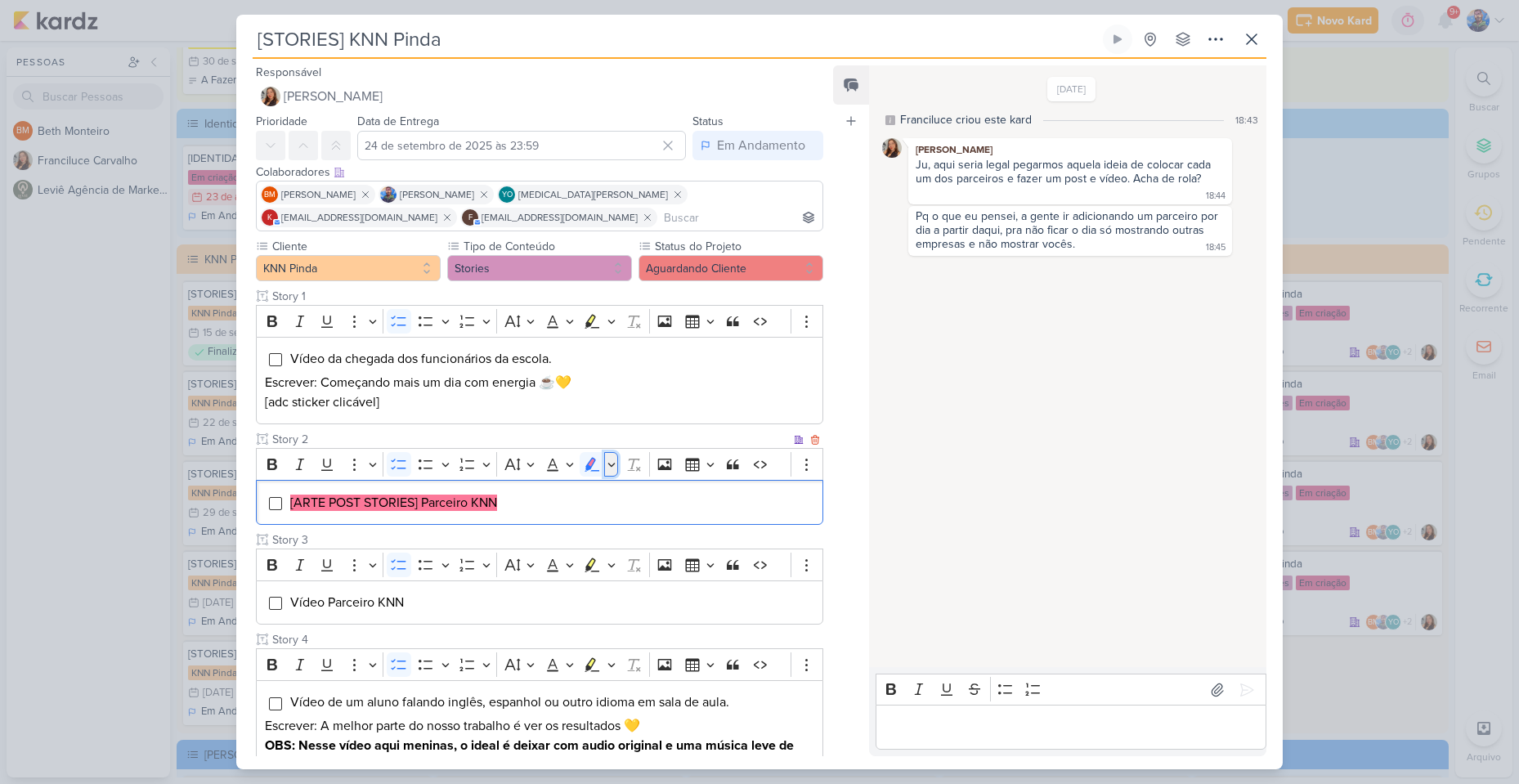
click at [611, 466] on icon "Editor toolbar" at bounding box center [611, 465] width 8 height 4
drag, startPoint x: 515, startPoint y: 487, endPoint x: 543, endPoint y: 494, distance: 28.9
click at [515, 487] on icon "Text highlight toolbar" at bounding box center [514, 493] width 15 height 14
click at [578, 501] on li "[ARTE POST STORIES] Parceiro KNN" at bounding box center [551, 503] width 525 height 19
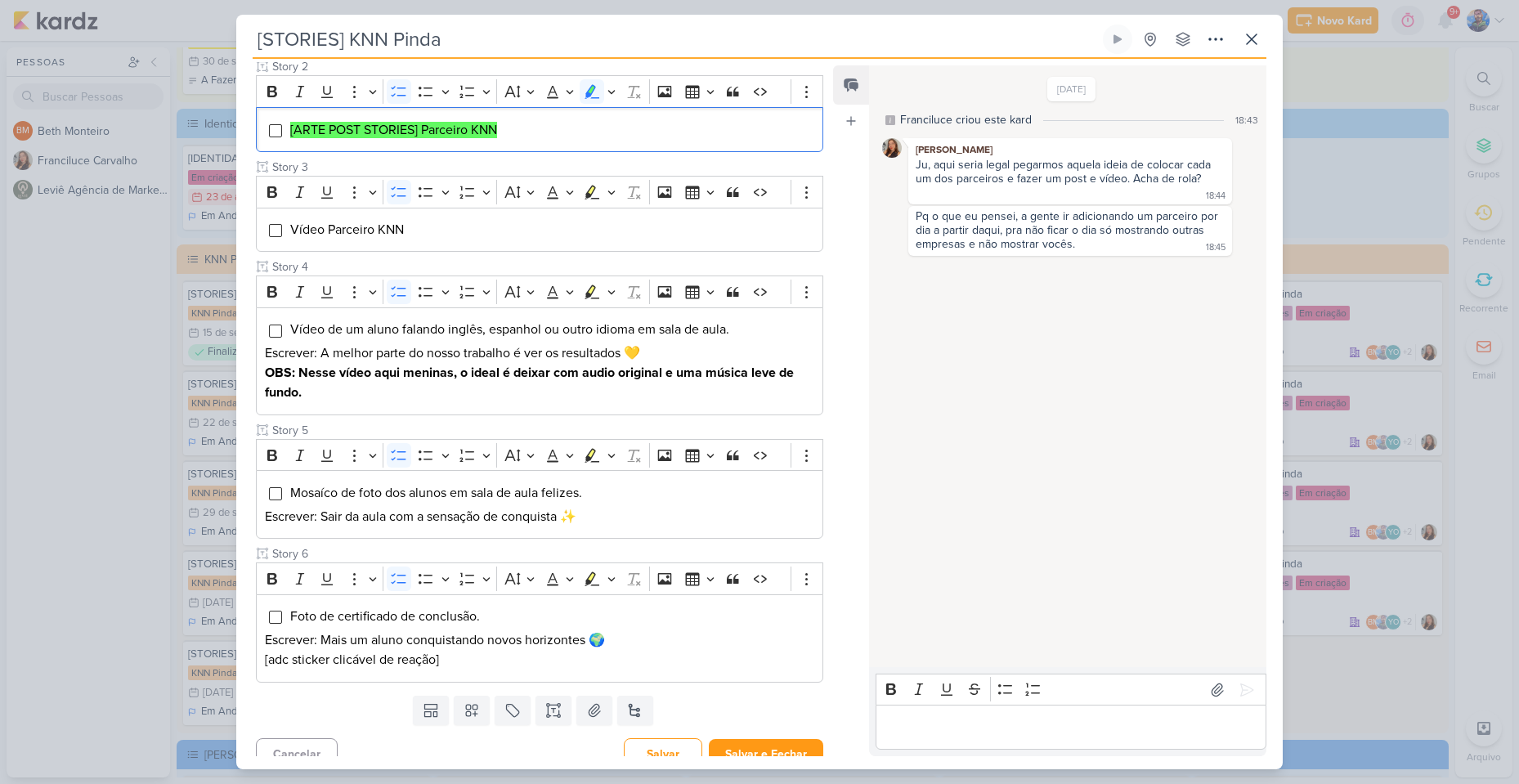
scroll to position [390, 0]
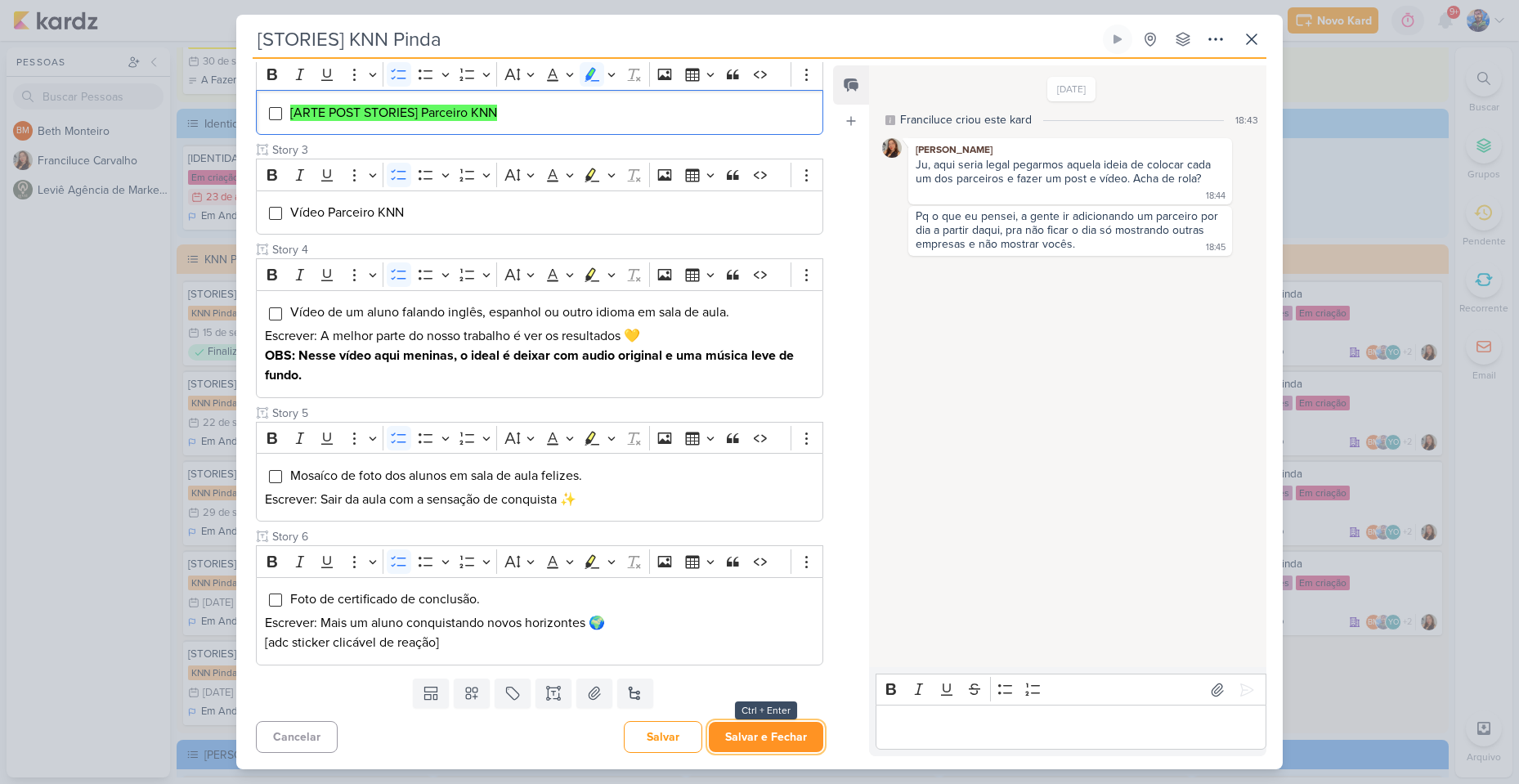
click at [764, 729] on button "Salvar e Fechar" at bounding box center [766, 736] width 115 height 30
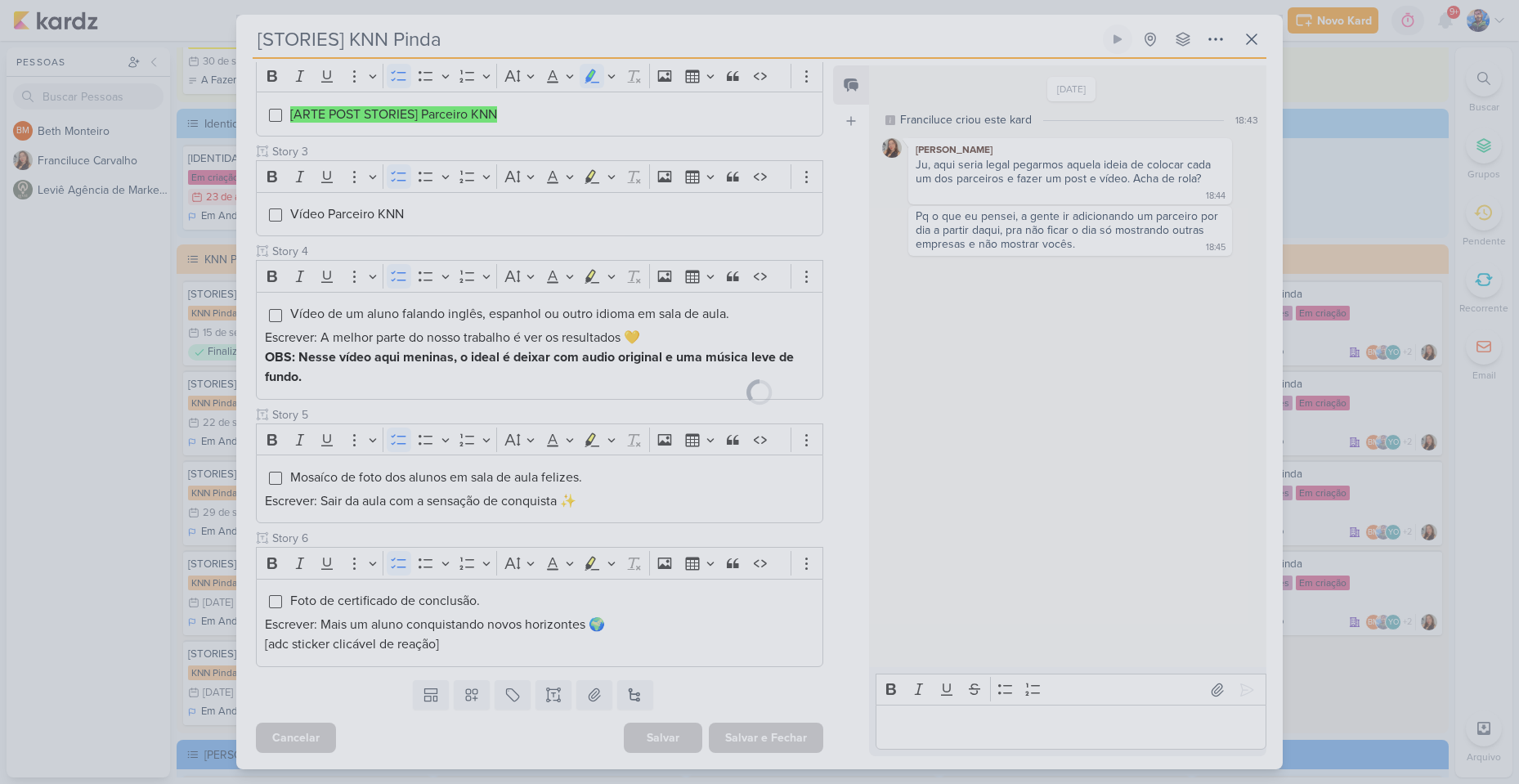
scroll to position [388, 0]
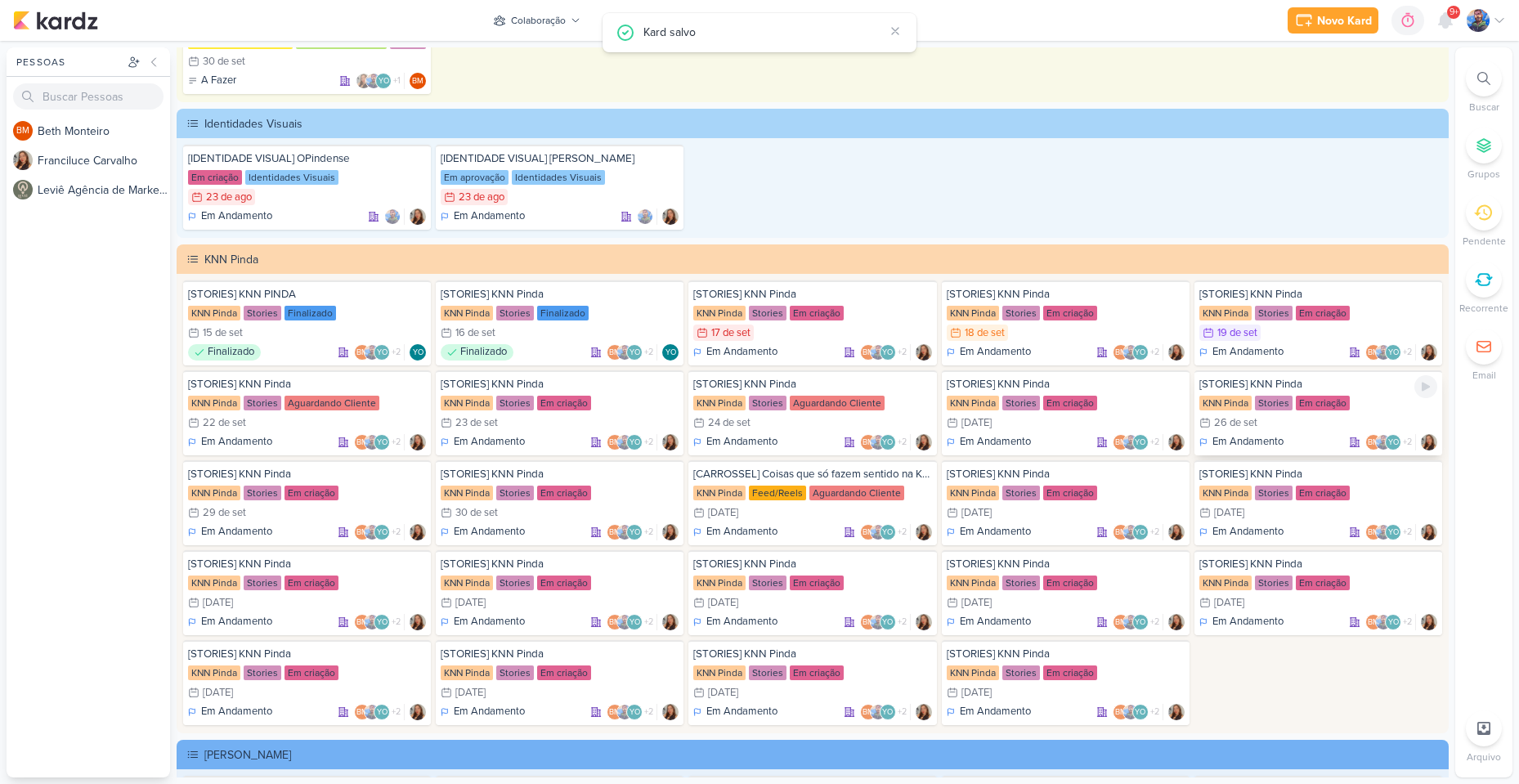
click at [1308, 412] on div "[STORIES] KNN Pinda KNN Pinda Stories Em criação 26/9 [DATE] Em Andamento BM +2" at bounding box center [1317, 412] width 248 height 85
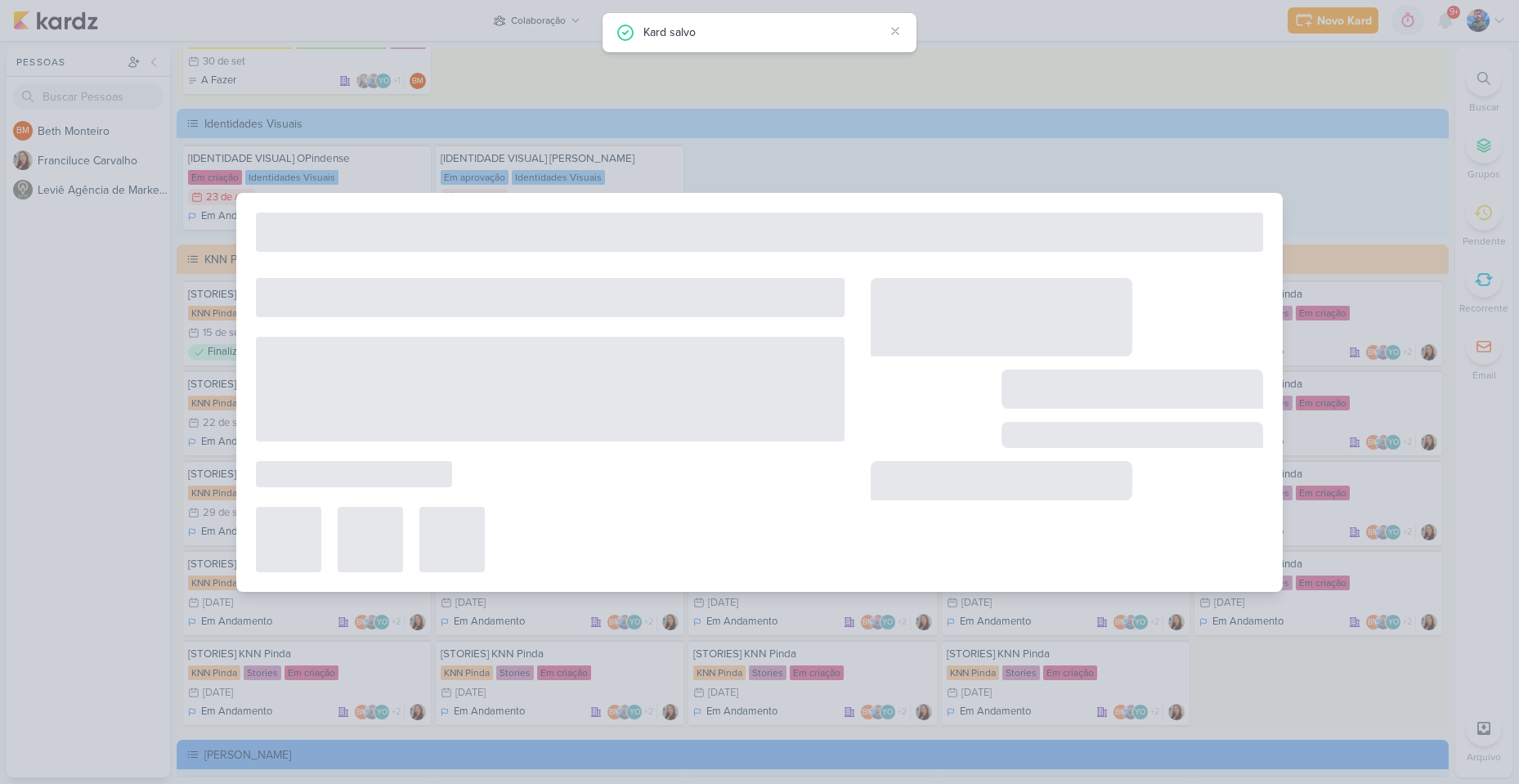
type input "[DATE] 23:59"
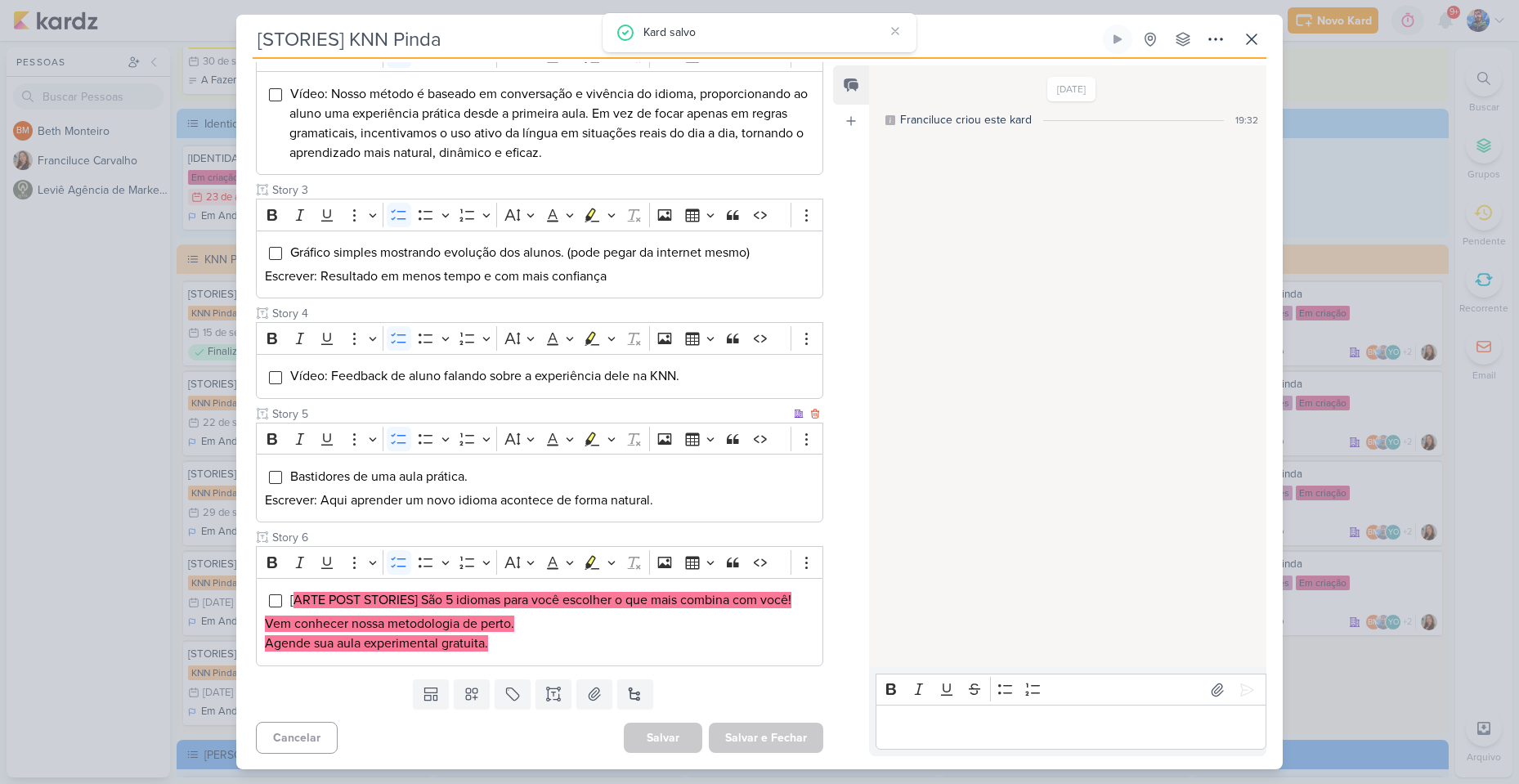
scroll to position [409, 0]
click at [436, 594] on mark "ARTE POST STORIES] São 5 idiomas para você escolher o que mais combina com você!" at bounding box center [542, 599] width 498 height 16
drag, startPoint x: 421, startPoint y: 600, endPoint x: 614, endPoint y: 601, distance: 193.0
click at [614, 601] on mark "ARTE POST STORIES] São 5 idiomas para você escolher o que mais combina com você!" at bounding box center [542, 599] width 498 height 16
click at [629, 593] on mark "ARTE POST STORIES] São 5 idiomas para você escolher o que mais combina com você!" at bounding box center [542, 599] width 498 height 16
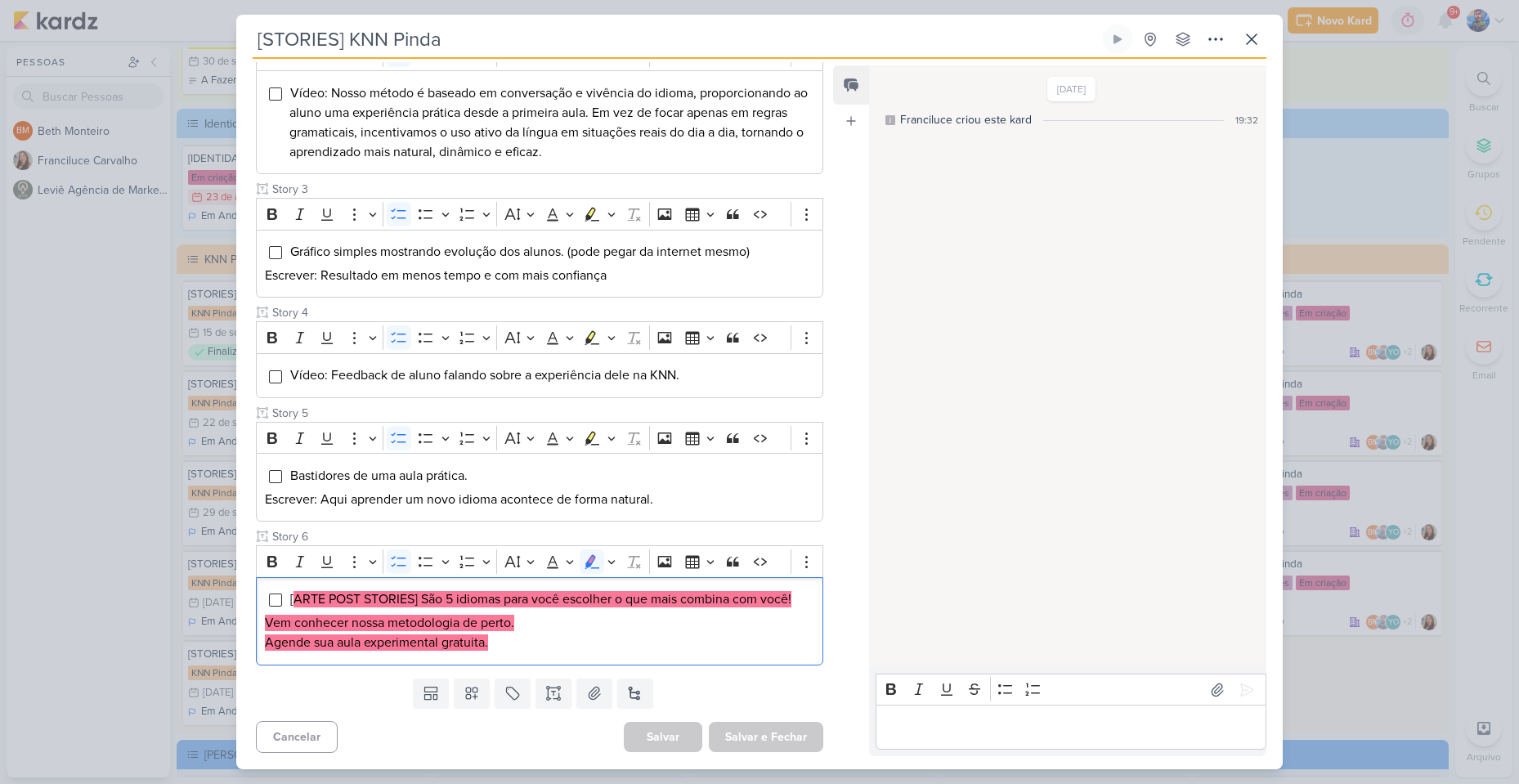
drag, startPoint x: 567, startPoint y: 603, endPoint x: 820, endPoint y: 603, distance: 253.0
click at [820, 603] on div "Cliente KNN Pinda Tipo de Conteúdo" at bounding box center [532, 249] width 593 height 843
click at [710, 646] on p "Agende sua aula experimental gratuita." at bounding box center [540, 642] width 549 height 19
drag, startPoint x: 266, startPoint y: 628, endPoint x: 520, endPoint y: 616, distance: 254.3
click at [520, 616] on p "Vem conhecer nossa metodologia de perto." at bounding box center [540, 623] width 549 height 19
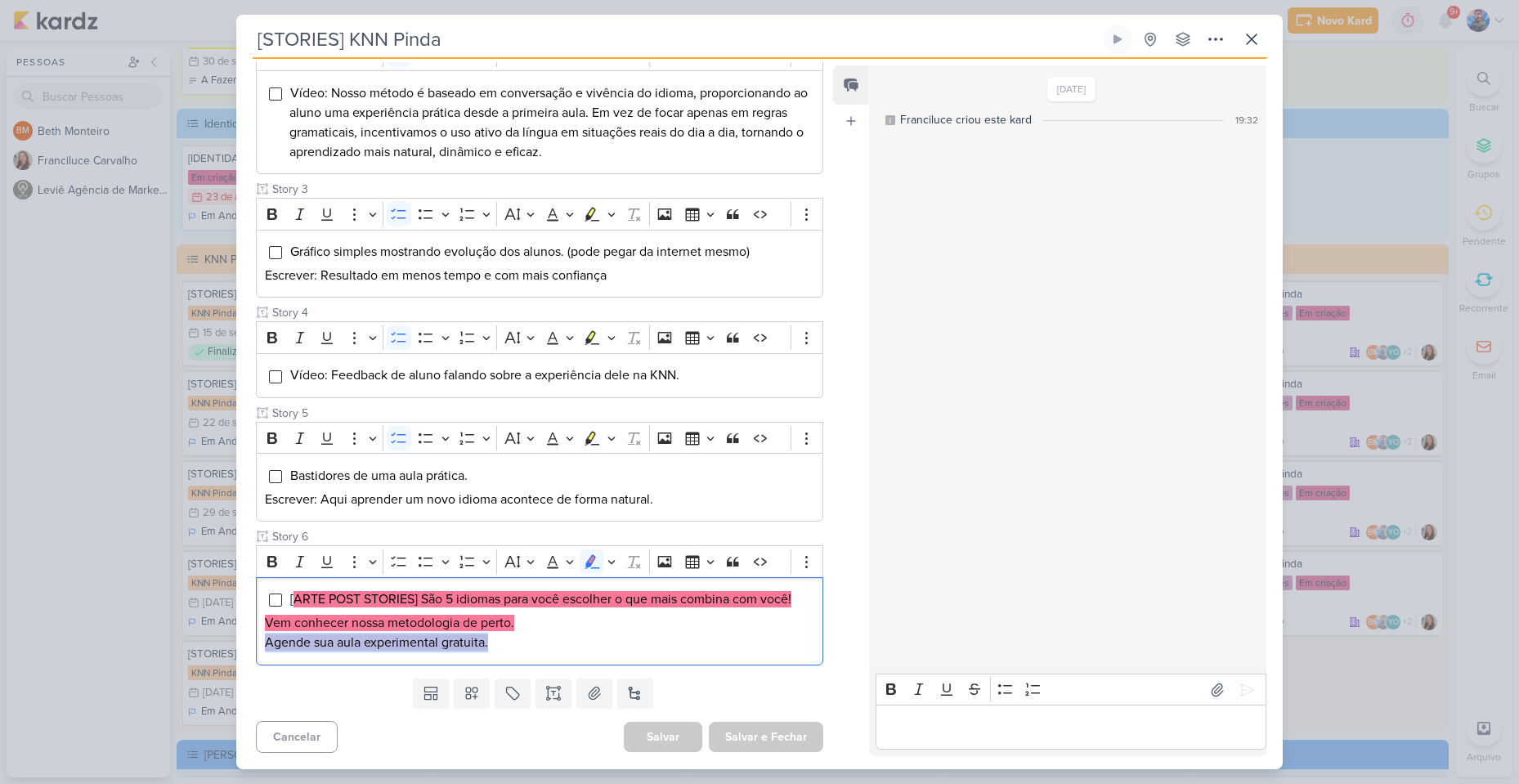
drag, startPoint x: 500, startPoint y: 642, endPoint x: 246, endPoint y: 642, distance: 254.0
click at [246, 642] on div "Cliente KNN Pinda Tipo de Conteúdo" at bounding box center [532, 249] width 593 height 843
click at [543, 627] on p "Vem conhecer nossa metodologia de perto." at bounding box center [540, 623] width 549 height 19
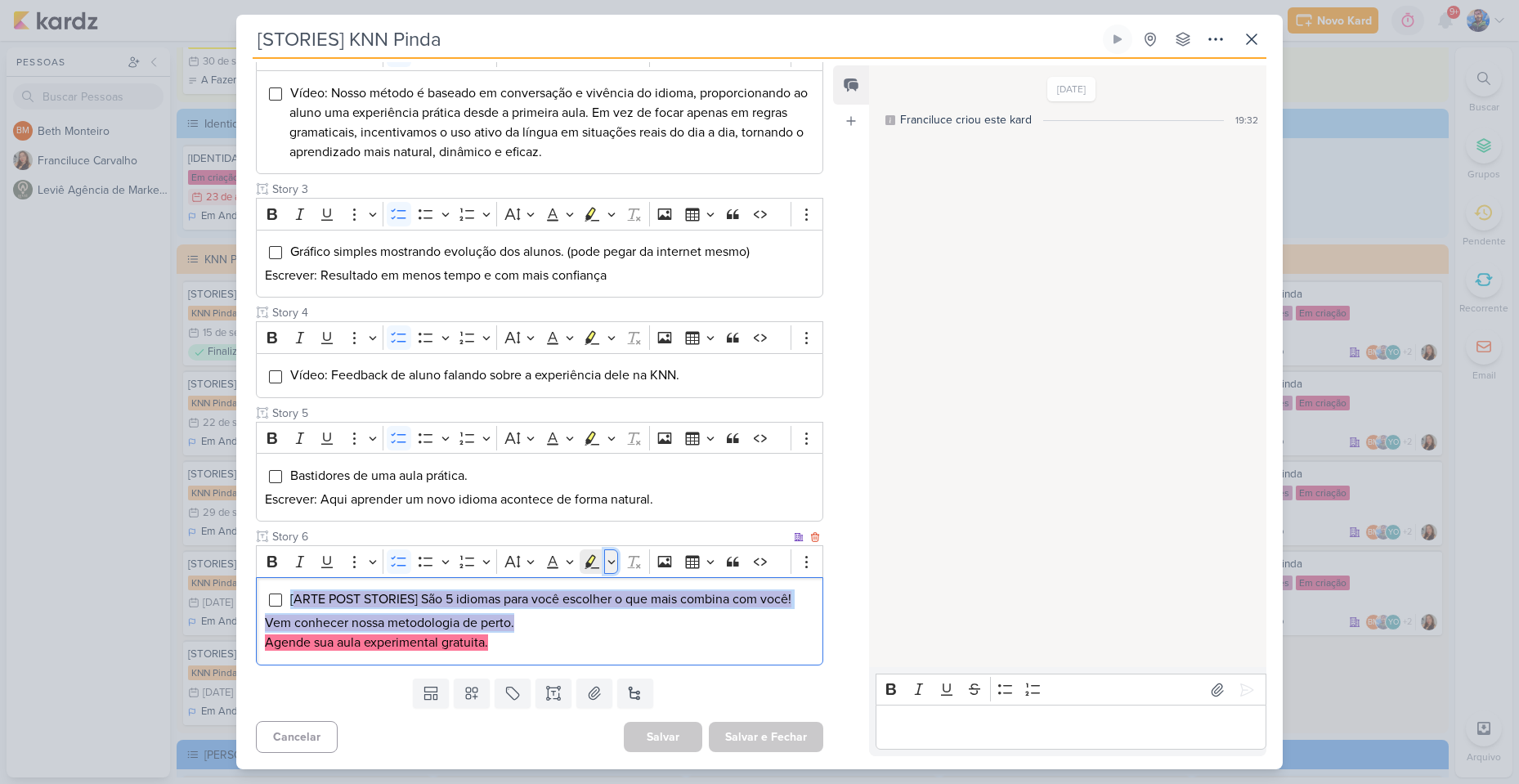
click at [613, 561] on icon "Editor toolbar" at bounding box center [611, 561] width 8 height 16
click at [512, 590] on icon "Text highlight toolbar" at bounding box center [514, 590] width 17 height 16
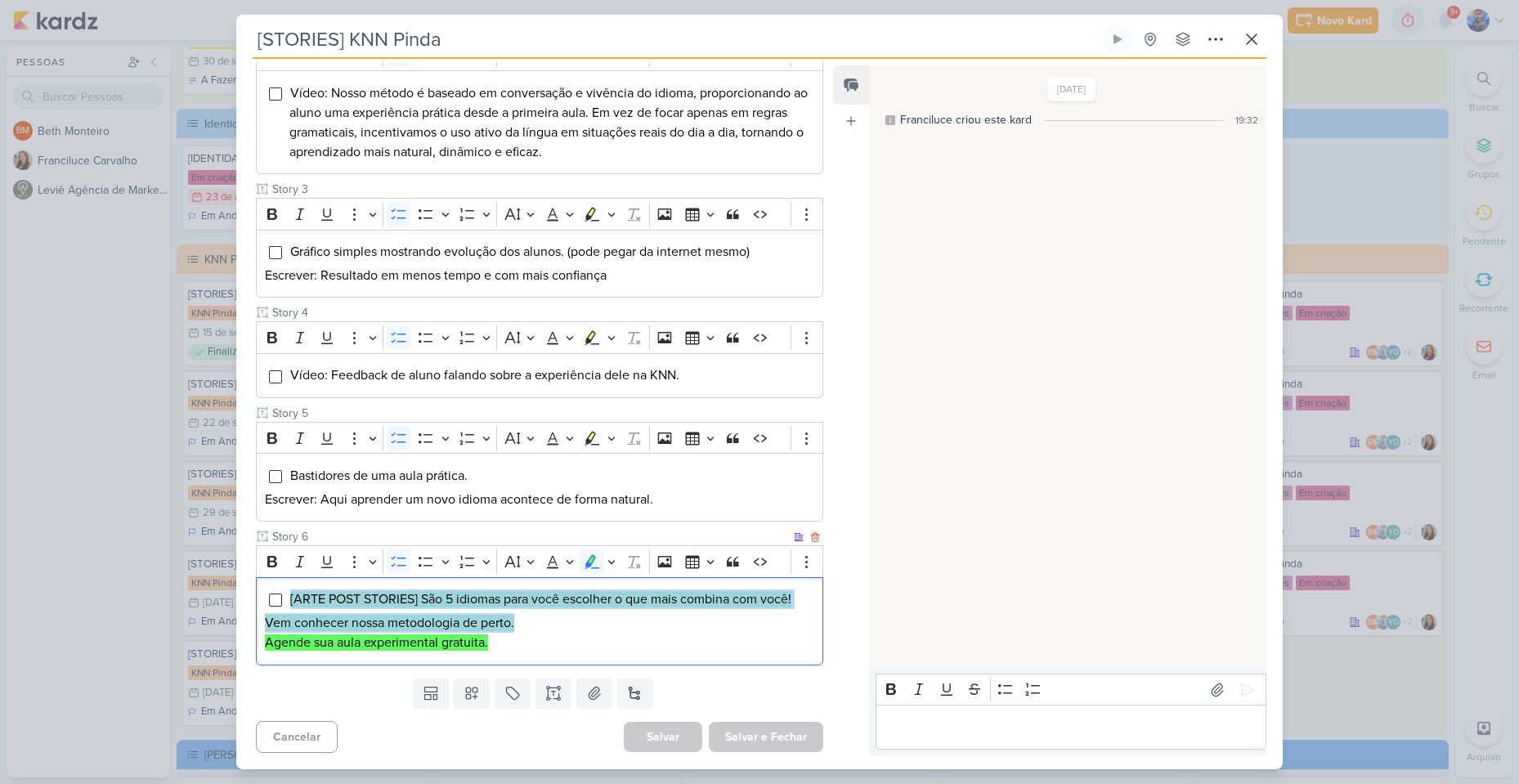
click at [521, 643] on p "Agende sua aula experimental gratuita." at bounding box center [540, 642] width 549 height 19
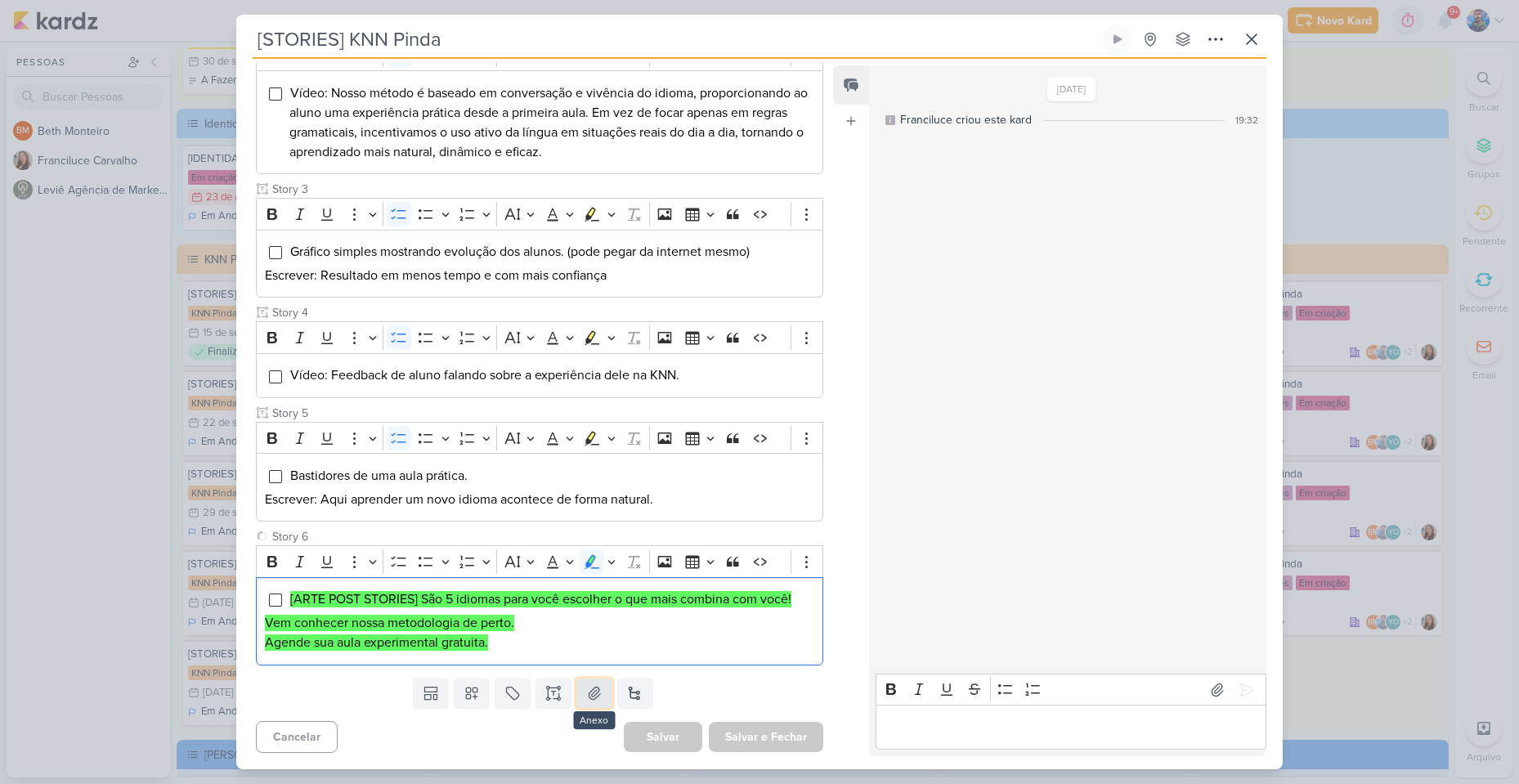
click at [586, 686] on icon at bounding box center [594, 693] width 17 height 16
click at [662, 728] on button "Salvar" at bounding box center [663, 736] width 79 height 32
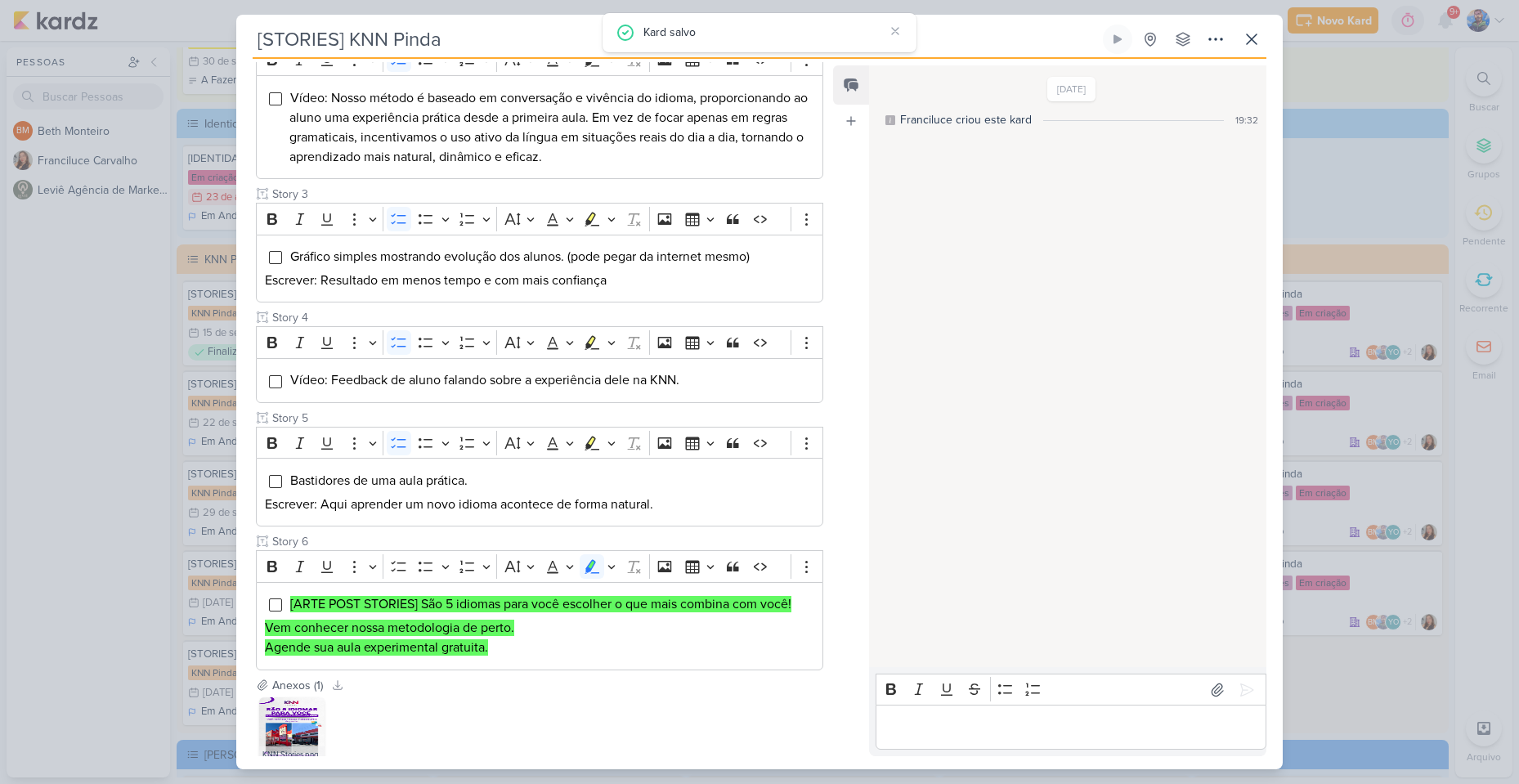
scroll to position [505, 0]
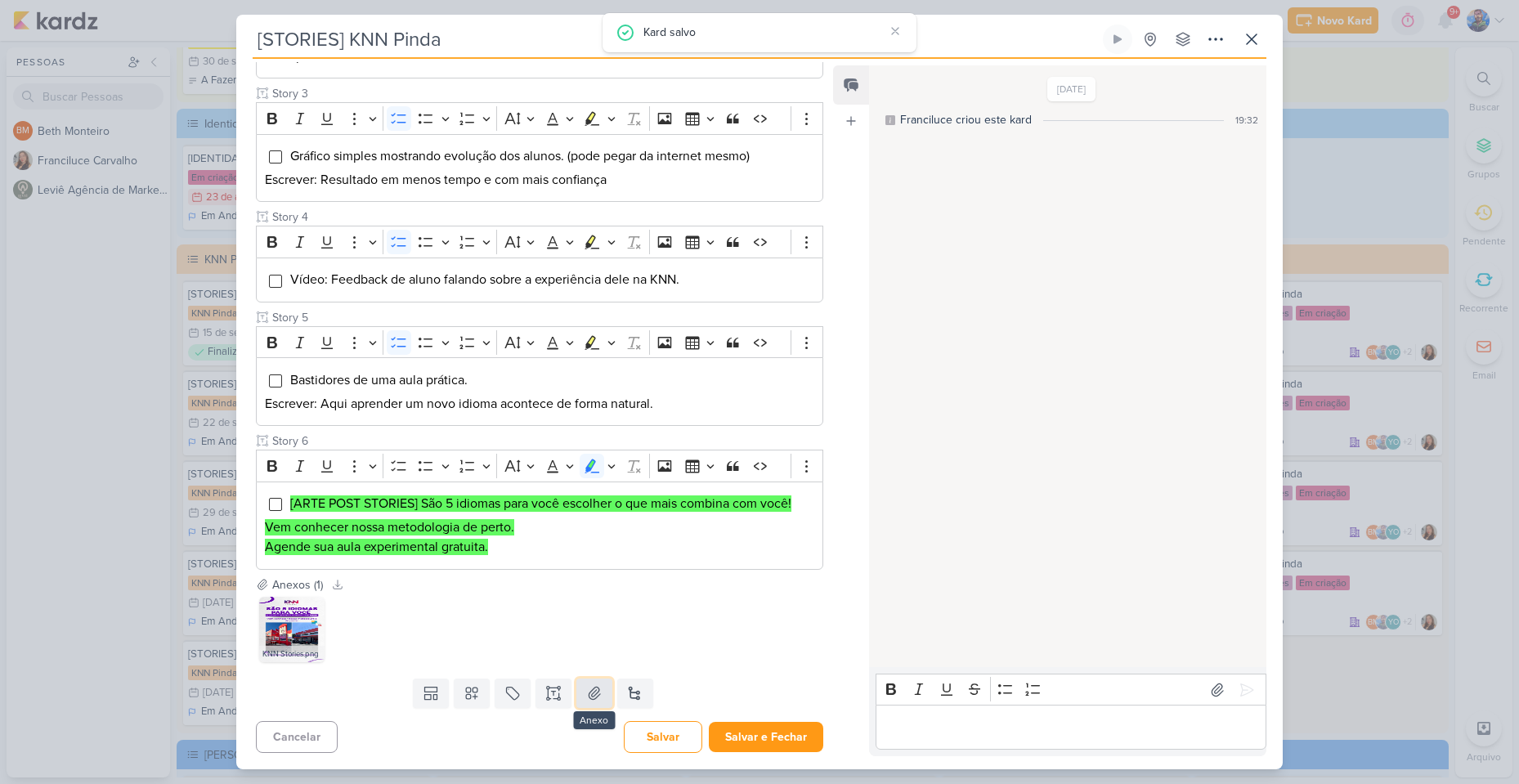
click at [586, 692] on icon at bounding box center [594, 693] width 17 height 16
click at [772, 742] on button "Salvar e Fechar" at bounding box center [766, 736] width 115 height 30
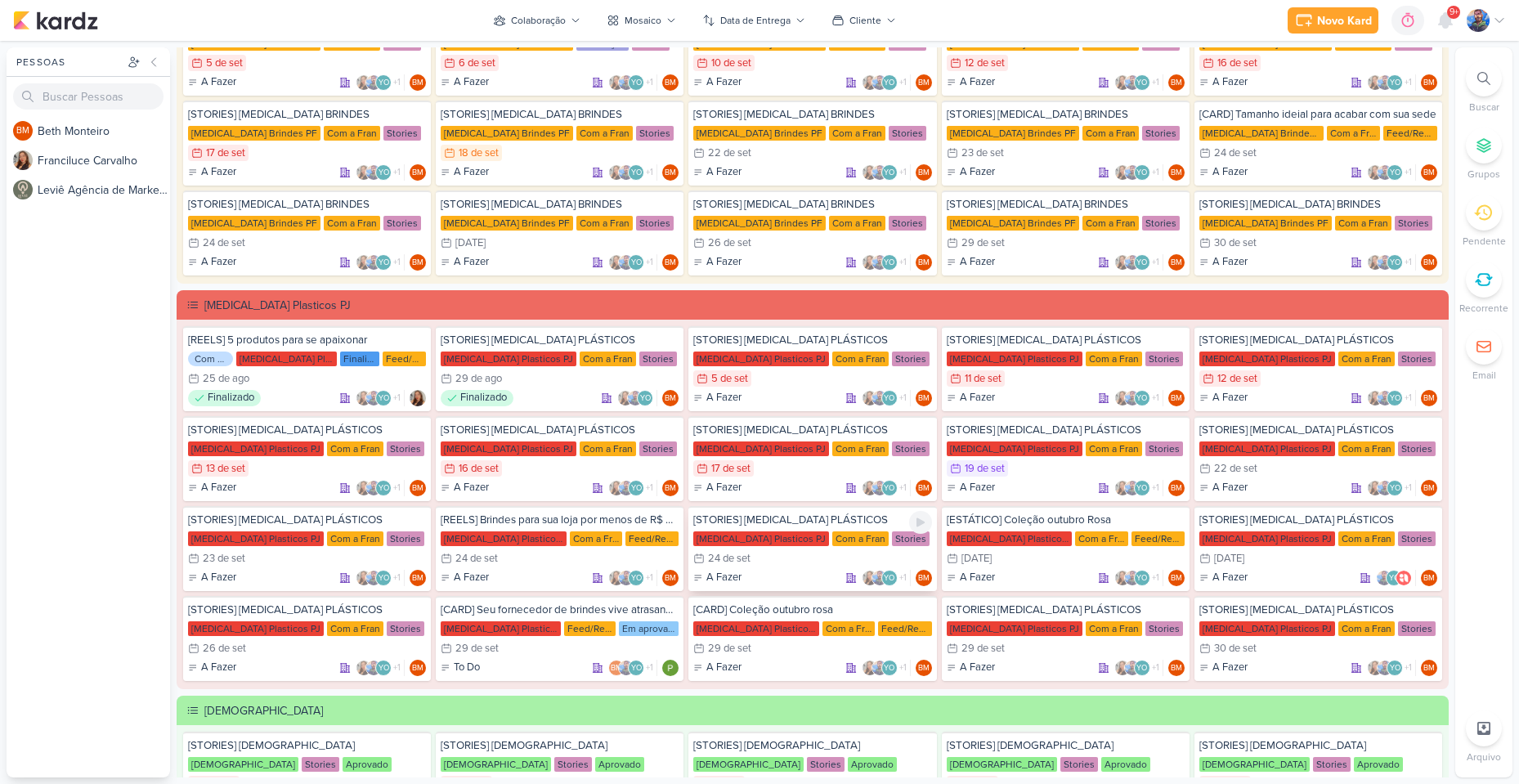
scroll to position [0, 0]
